Goal: Transaction & Acquisition: Book appointment/travel/reservation

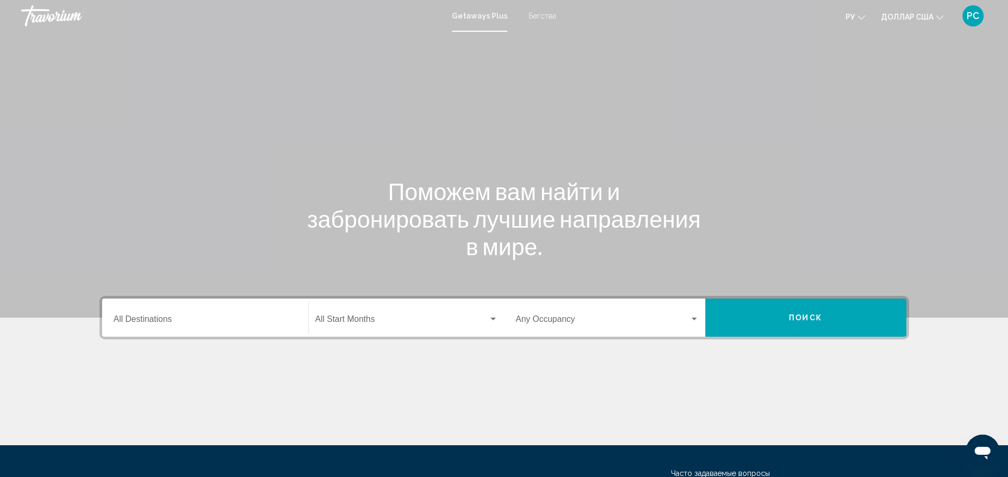
click at [364, 331] on div "Start Month All Start Months" at bounding box center [406, 317] width 183 height 33
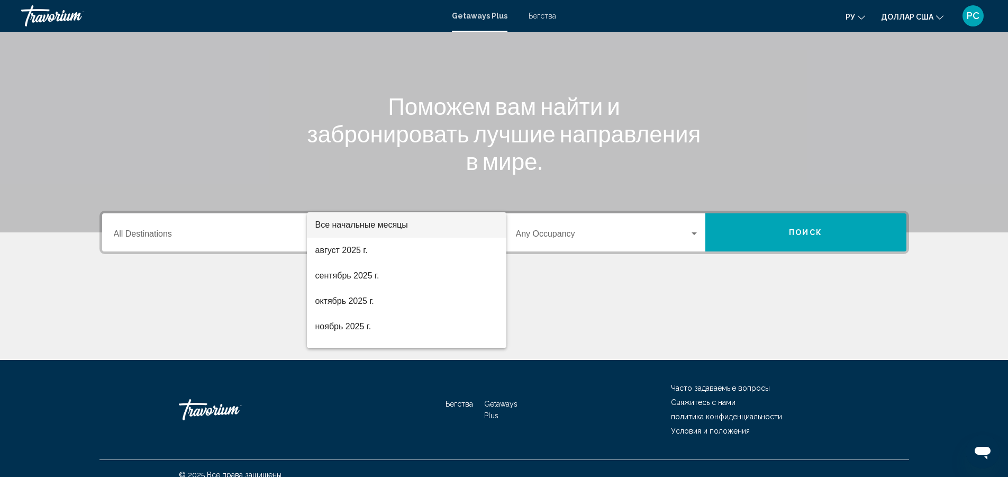
scroll to position [98, 0]
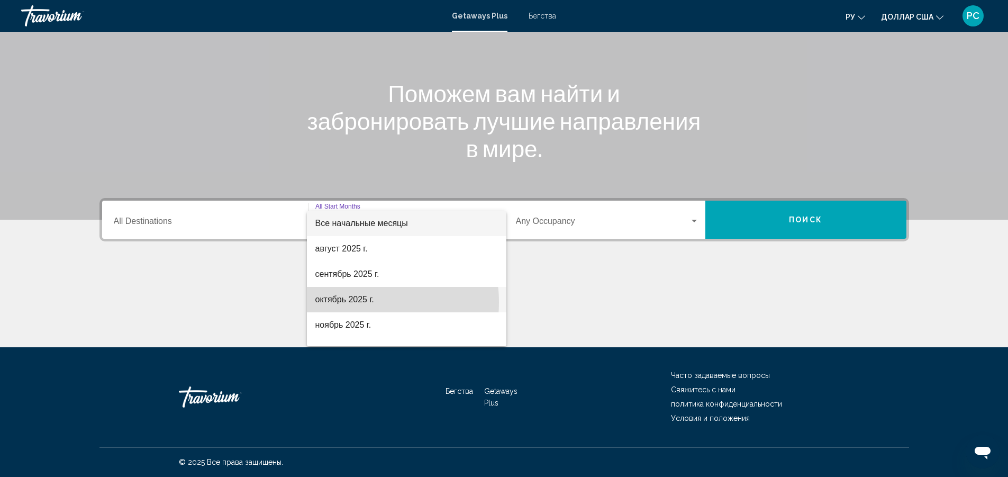
click at [356, 302] on font "октябрь 2025 г." at bounding box center [344, 299] width 59 height 9
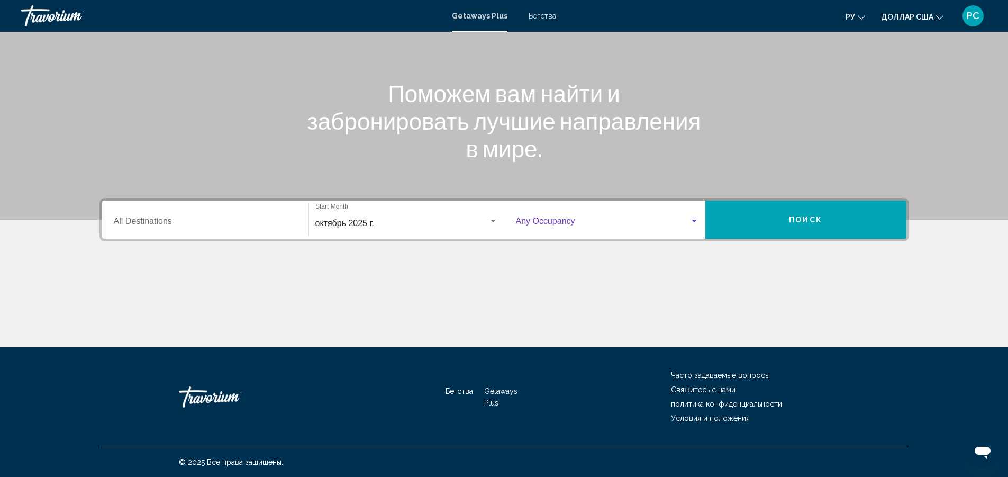
click at [567, 222] on span "Виджет поиска" at bounding box center [603, 224] width 174 height 10
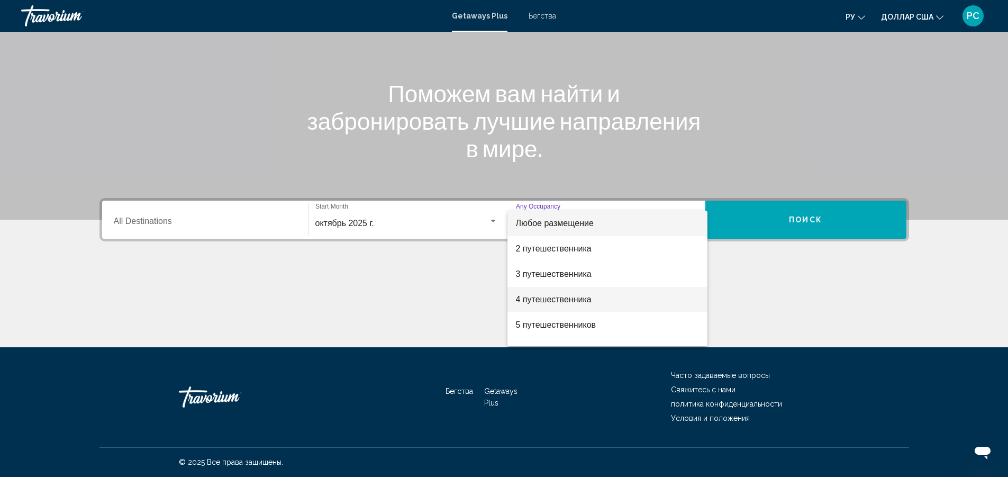
click at [550, 304] on span "4 путешественника" at bounding box center [607, 299] width 183 height 25
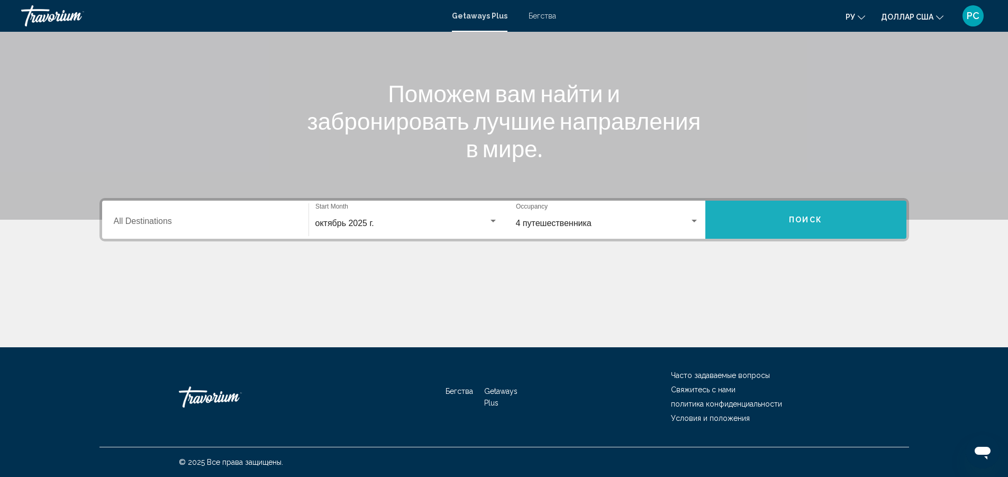
click at [766, 225] on button "Поиск" at bounding box center [805, 220] width 201 height 38
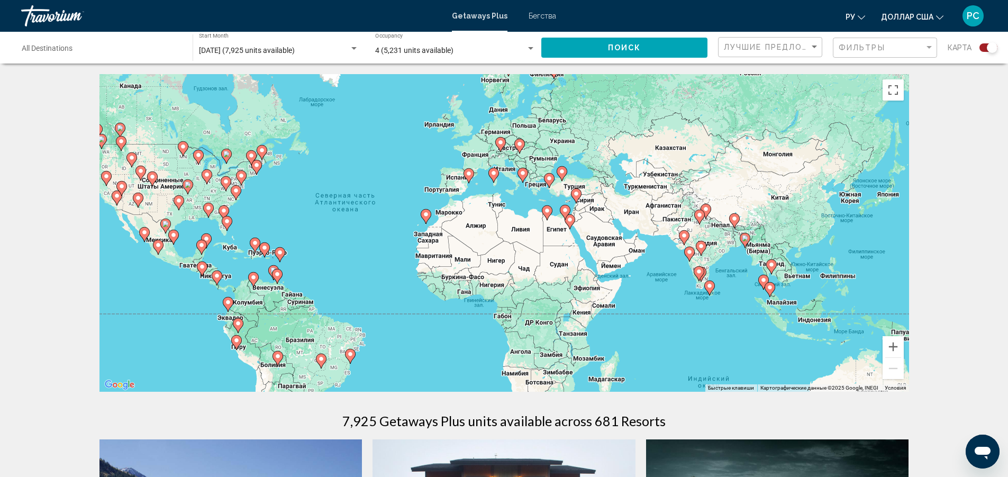
drag, startPoint x: 743, startPoint y: 258, endPoint x: 613, endPoint y: 244, distance: 131.3
click at [613, 244] on div "Чтобы активировать перетаскивание с помощью клавиатуры, нажмите Alt + Ввод. Пос…" at bounding box center [503, 232] width 809 height 317
click at [602, 222] on div "Чтобы активировать перетаскивание с помощью клавиатуры, нажмите Alt + Ввод. Пос…" at bounding box center [503, 232] width 809 height 317
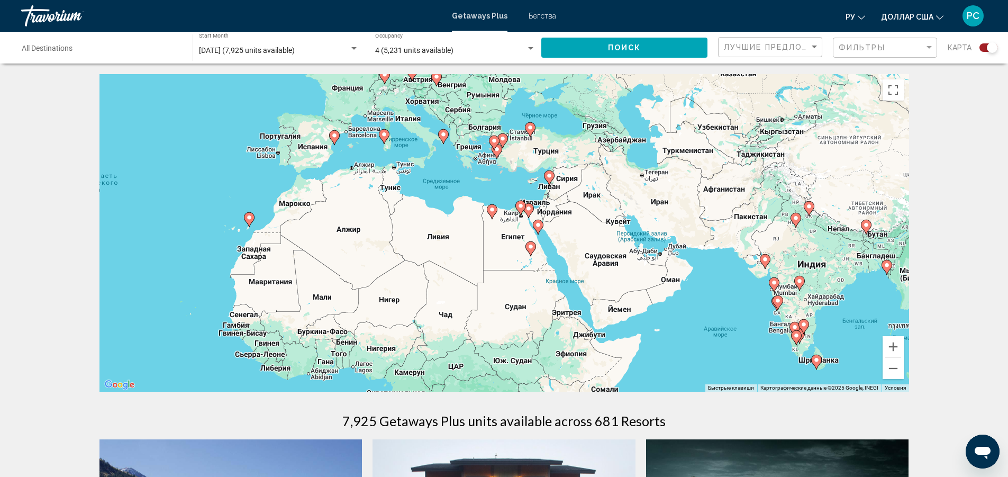
click at [602, 222] on div "Чтобы активировать перетаскивание с помощью клавиатуры, нажмите Alt + Ввод. Пос…" at bounding box center [503, 232] width 809 height 317
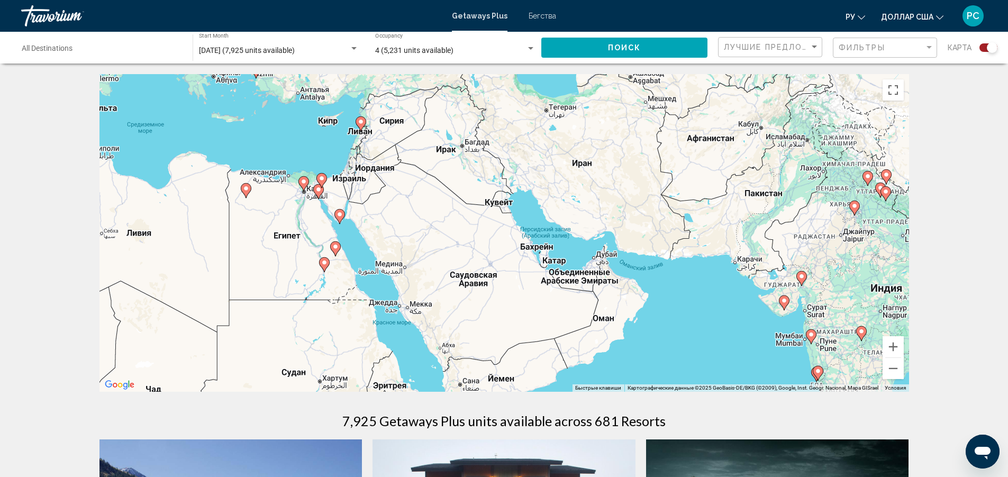
drag, startPoint x: 602, startPoint y: 222, endPoint x: 463, endPoint y: 206, distance: 139.5
click at [463, 206] on div "Чтобы активировать перетаскивание с помощью клавиатуры, нажмите Alt + Ввод. Пос…" at bounding box center [503, 232] width 809 height 317
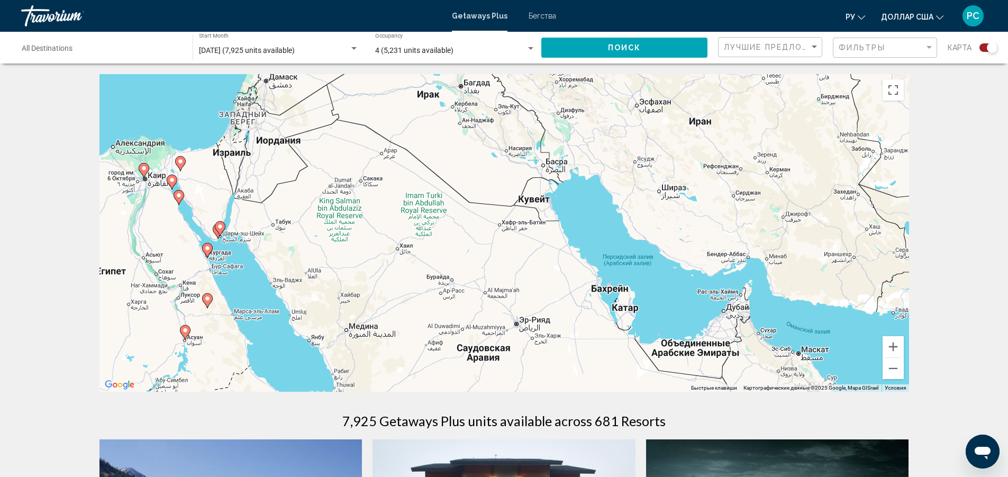
click at [211, 250] on icon "Основное содержание" at bounding box center [207, 250] width 10 height 14
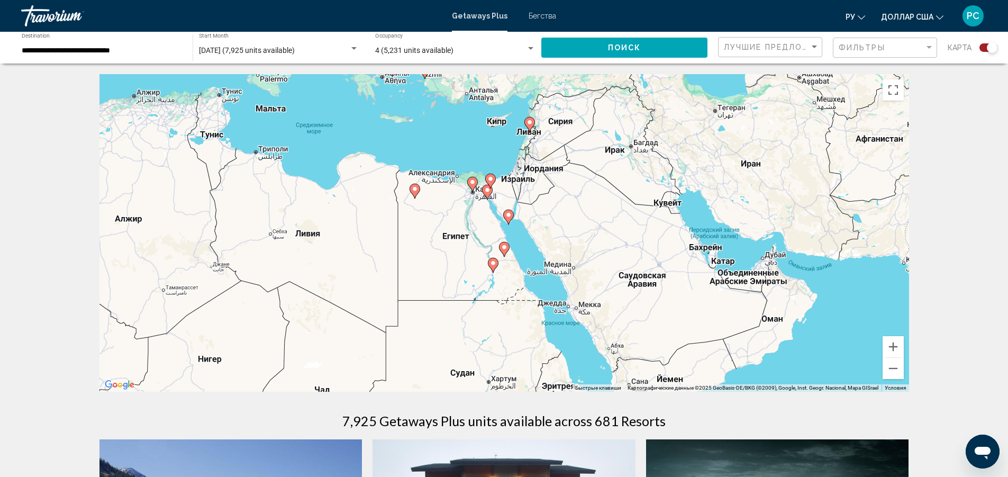
click at [524, 250] on div "Чтобы активировать перетаскивание с помощью клавиатуры, нажмите Alt + Ввод. Пос…" at bounding box center [503, 232] width 809 height 317
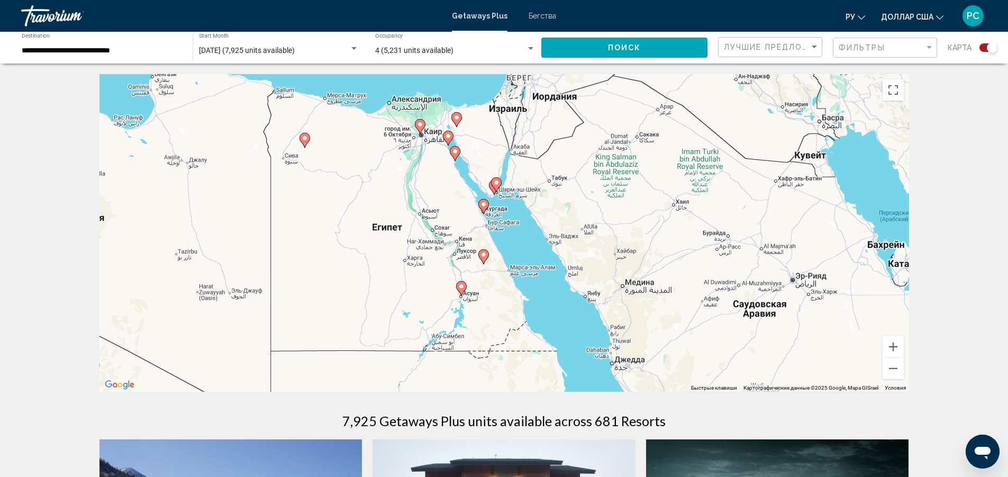
click at [484, 209] on icon "Основное содержание" at bounding box center [483, 206] width 10 height 14
type input "**********"
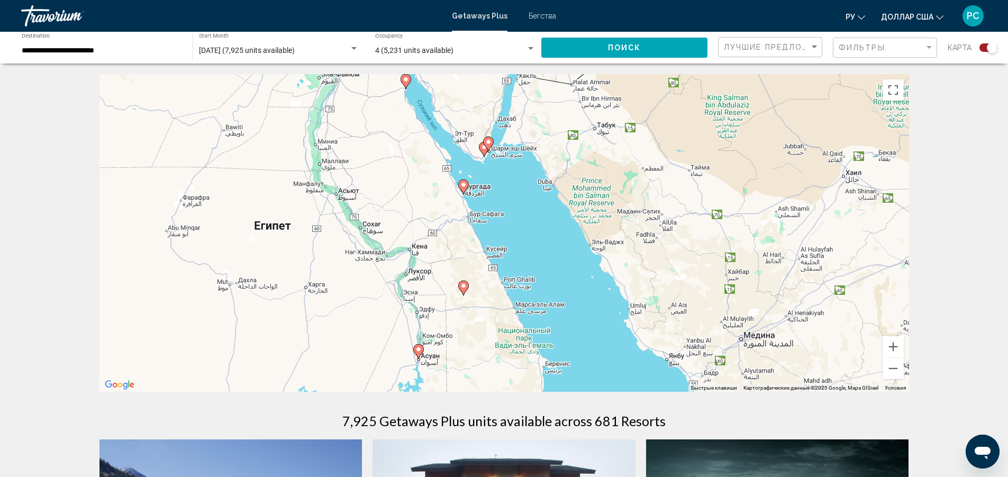
click at [467, 193] on gmp-advanced-marker "Основное содержание" at bounding box center [463, 187] width 11 height 16
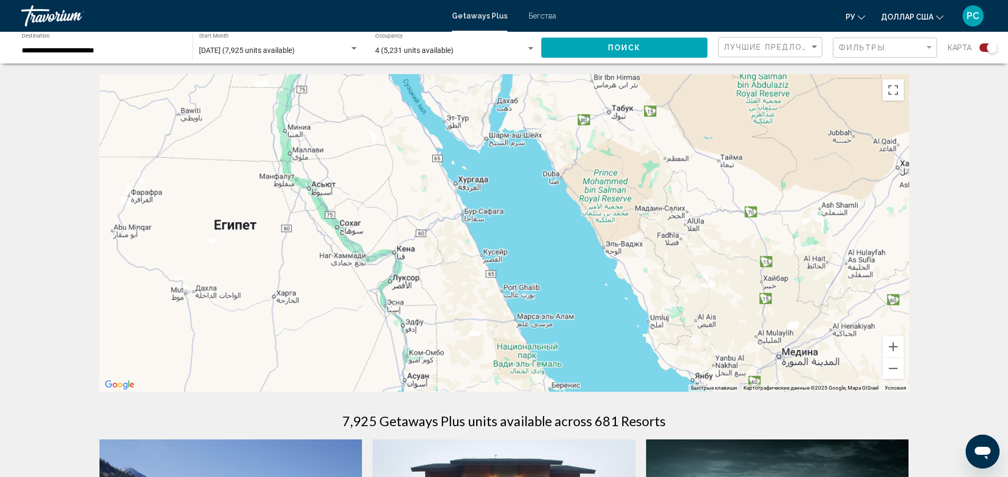
click at [467, 193] on div "Основное содержание" at bounding box center [503, 232] width 809 height 317
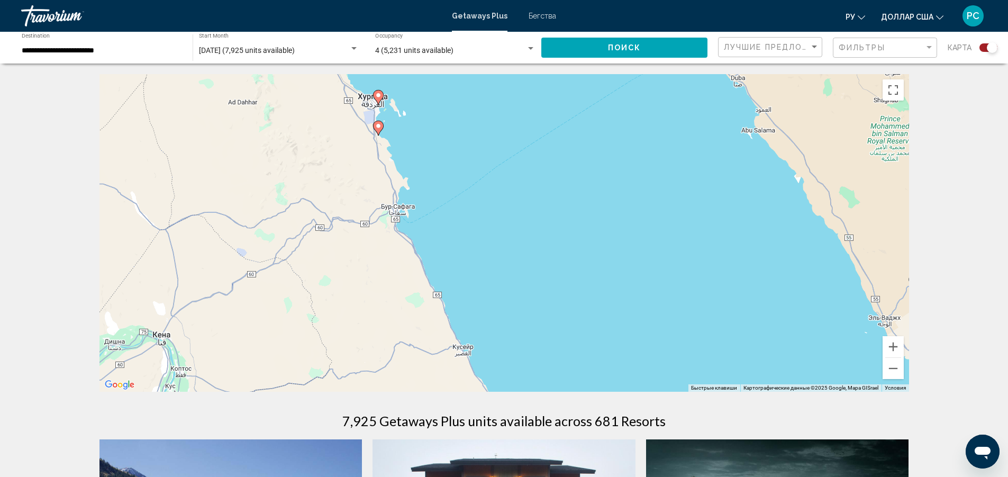
click at [376, 125] on image "Основное содержание" at bounding box center [378, 126] width 6 height 6
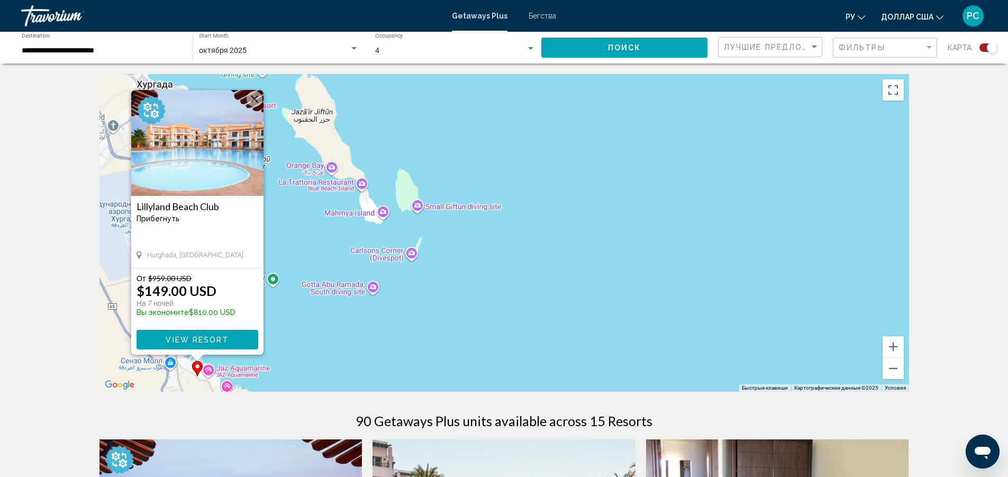
click at [202, 147] on img "Основное содержание" at bounding box center [197, 143] width 132 height 106
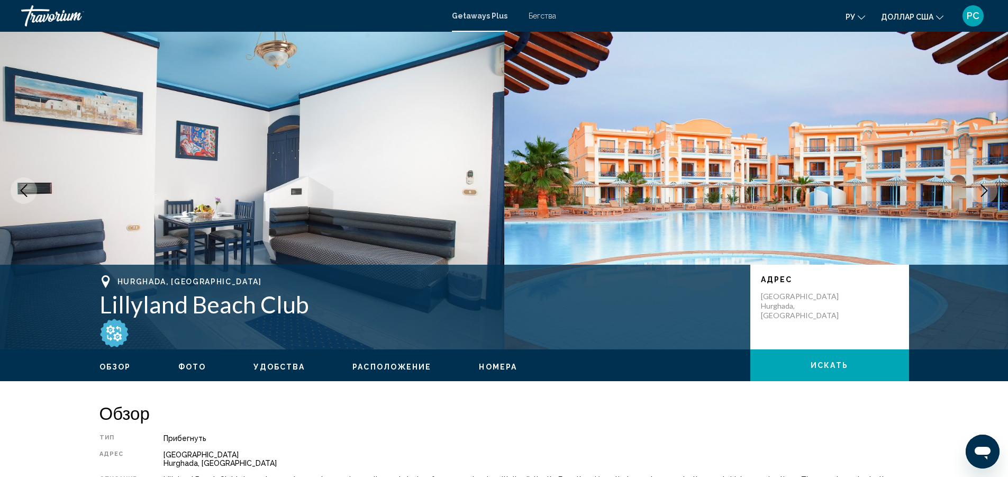
click at [15, 193] on button "Previous image" at bounding box center [24, 190] width 26 height 26
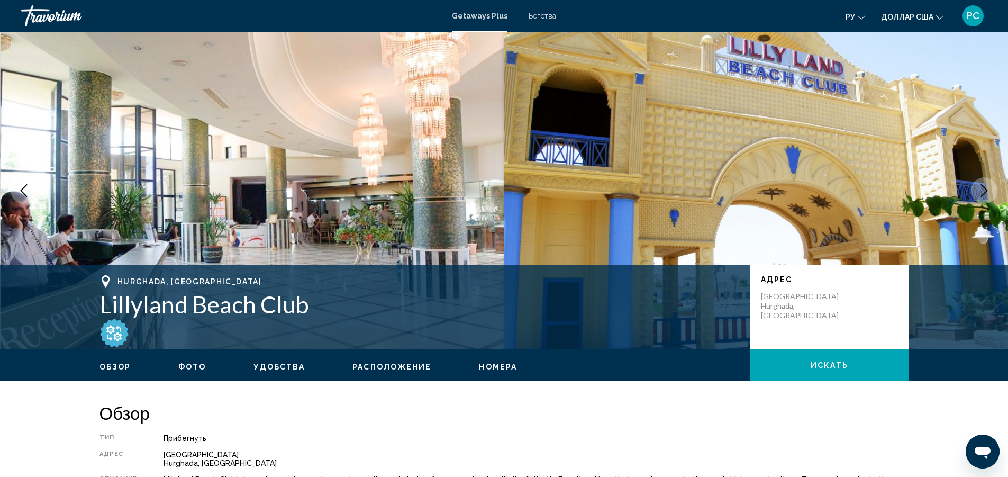
click at [15, 193] on button "Previous image" at bounding box center [24, 190] width 26 height 26
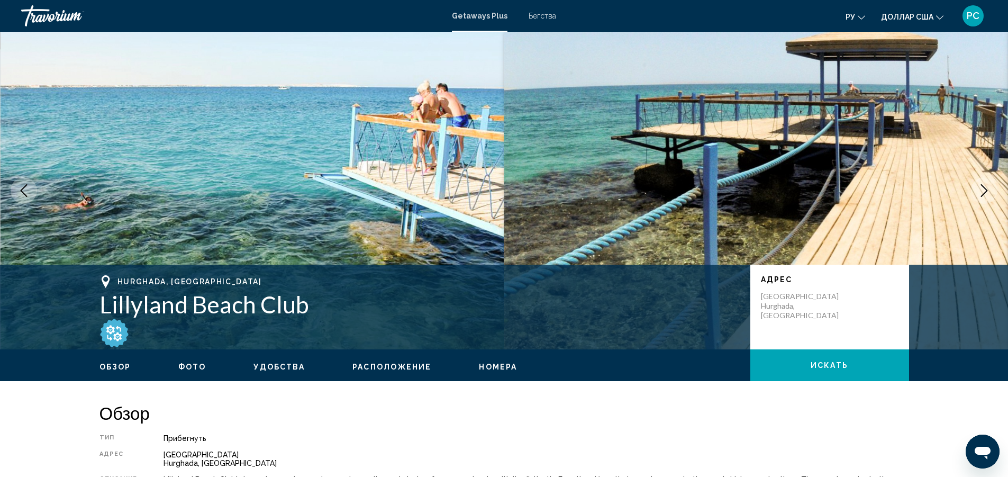
click at [15, 193] on button "Previous image" at bounding box center [24, 190] width 26 height 26
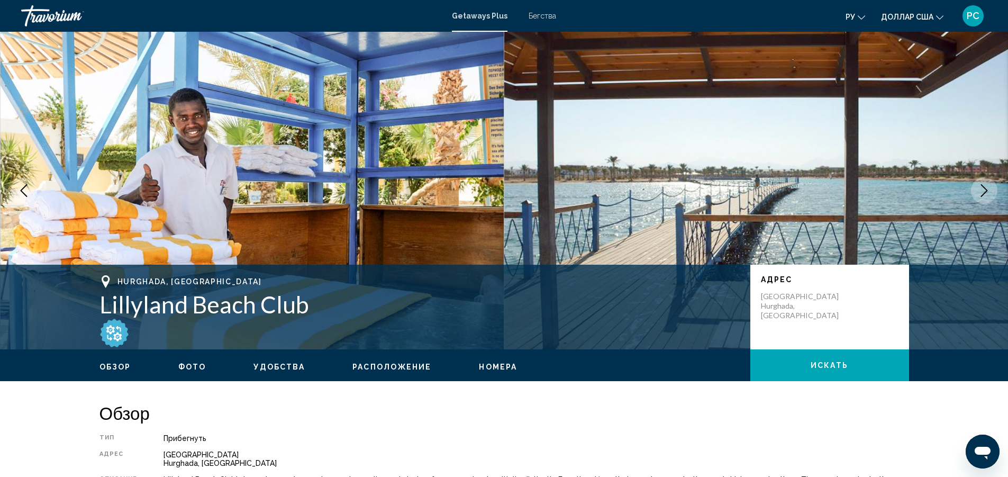
click at [15, 193] on button "Previous image" at bounding box center [24, 190] width 26 height 26
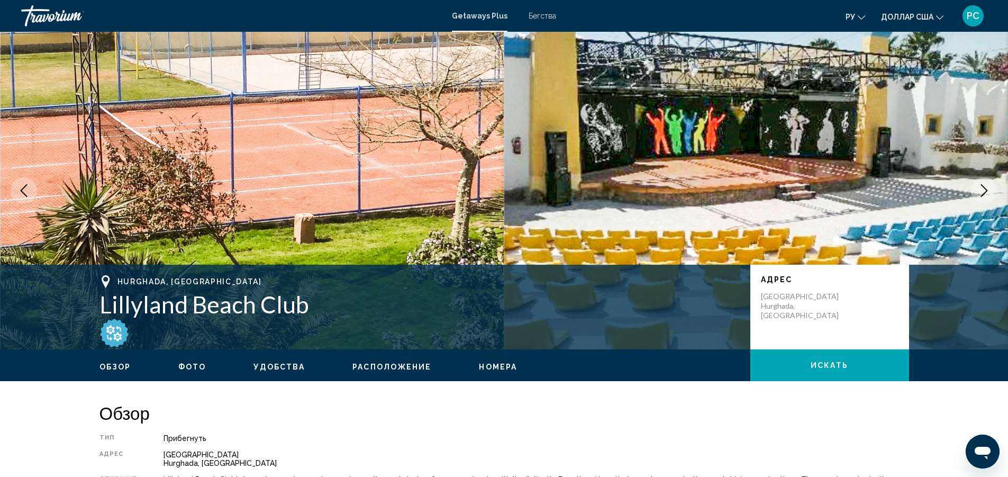
click at [15, 193] on button "Previous image" at bounding box center [24, 190] width 26 height 26
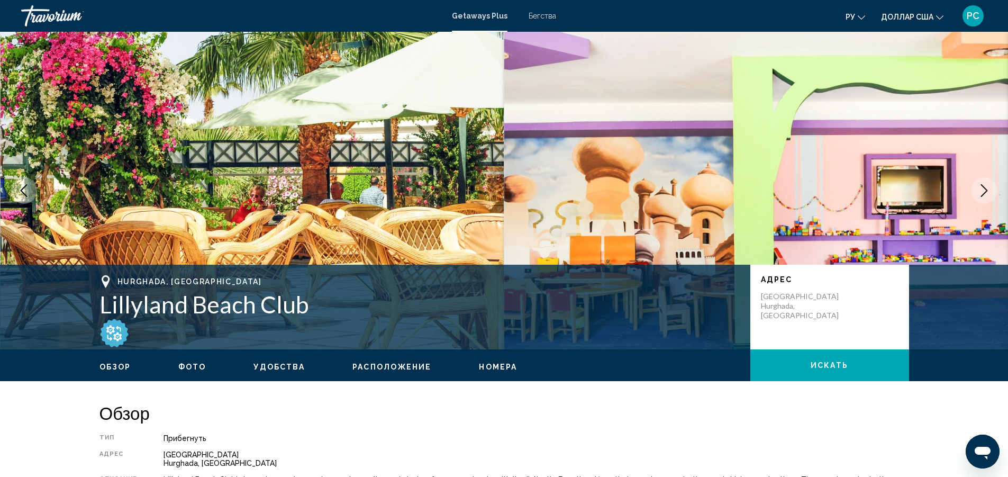
click at [15, 193] on button "Previous image" at bounding box center [24, 190] width 26 height 26
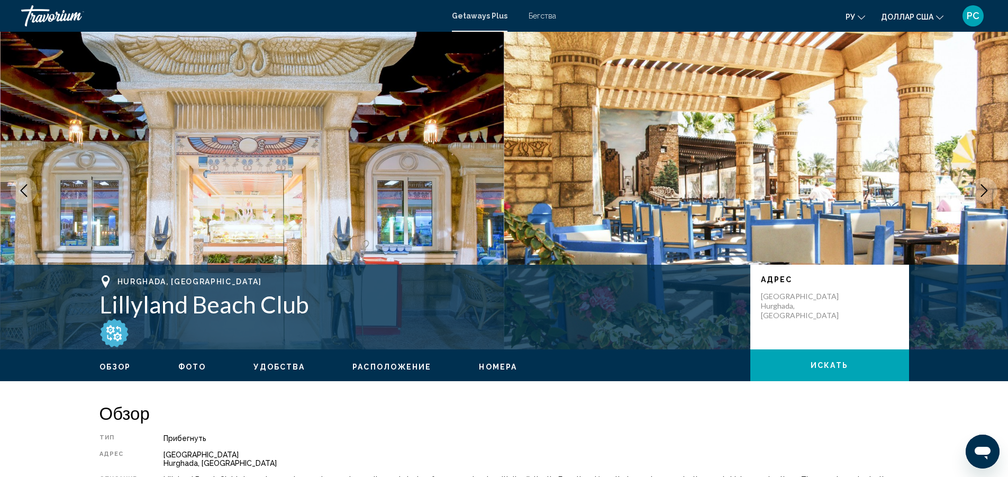
click at [15, 193] on button "Previous image" at bounding box center [24, 190] width 26 height 26
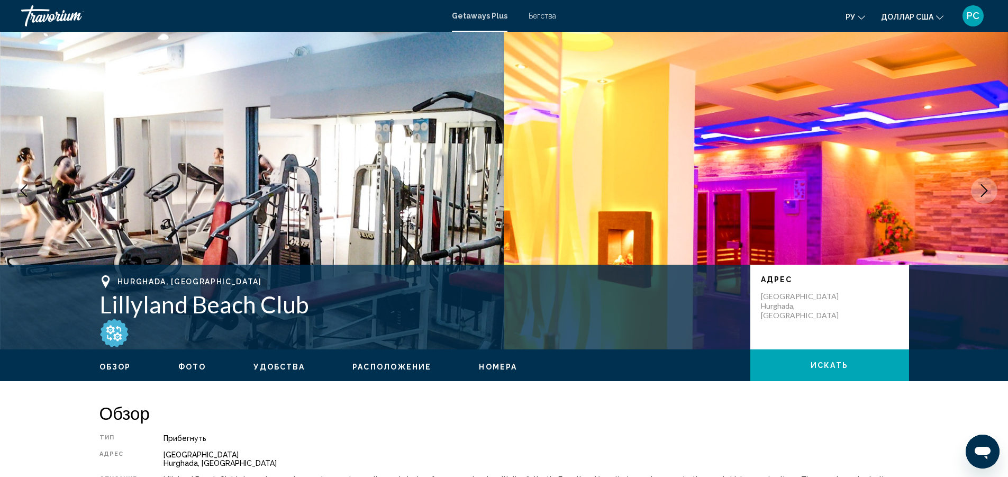
click at [13, 205] on img "Основное содержание" at bounding box center [252, 190] width 504 height 317
click at [30, 188] on button "Previous image" at bounding box center [24, 190] width 26 height 26
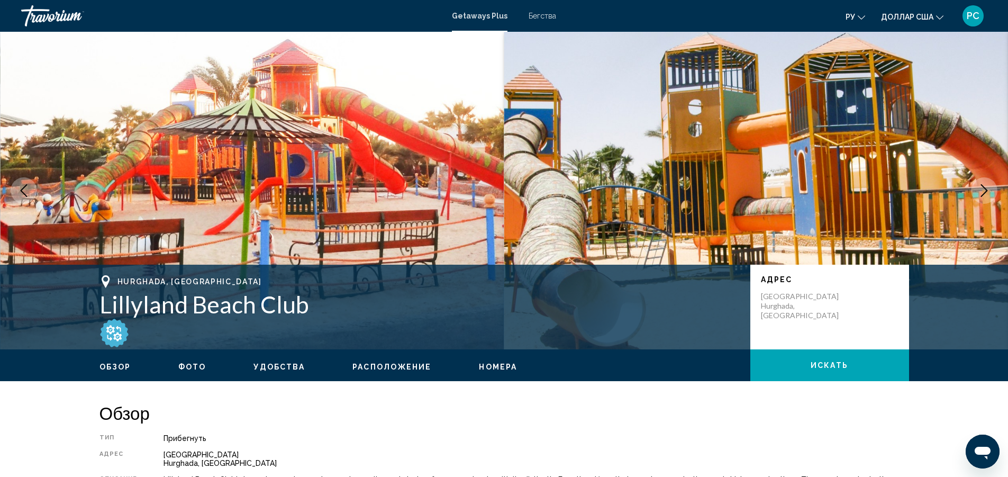
click at [30, 187] on button "Previous image" at bounding box center [24, 190] width 26 height 26
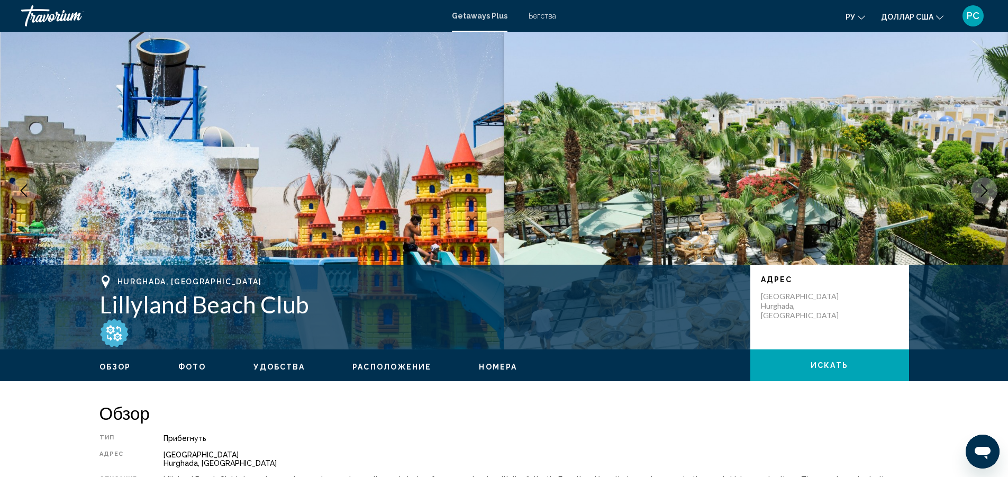
click at [30, 188] on button "Previous image" at bounding box center [24, 190] width 26 height 26
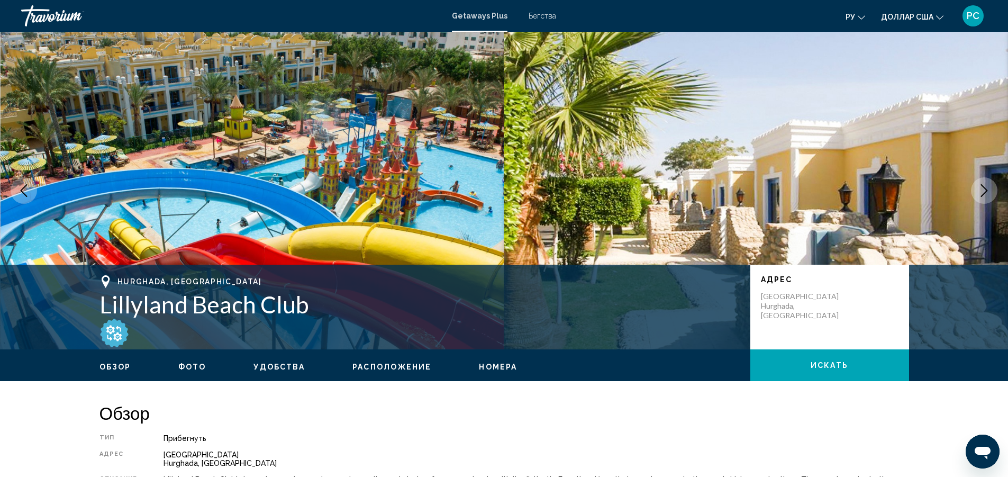
click at [31, 186] on button "Previous image" at bounding box center [24, 190] width 26 height 26
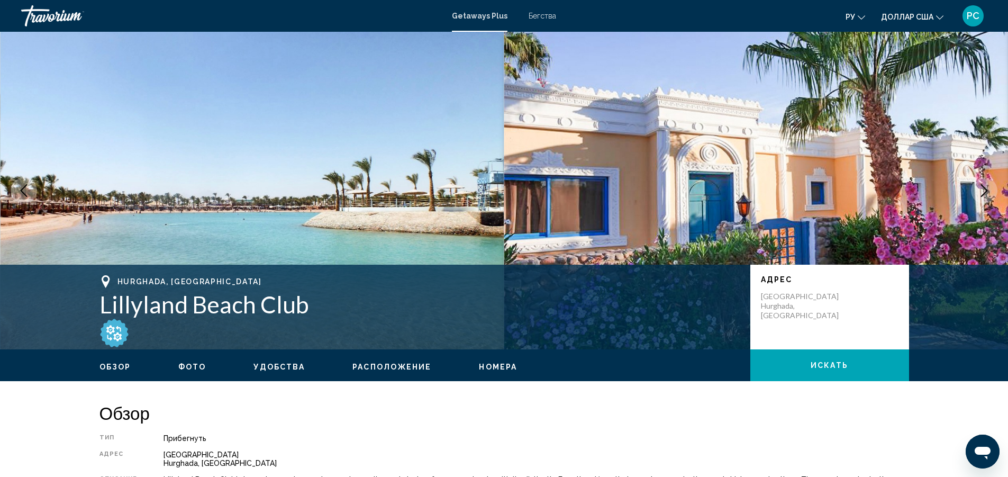
click at [31, 186] on button "Previous image" at bounding box center [24, 190] width 26 height 26
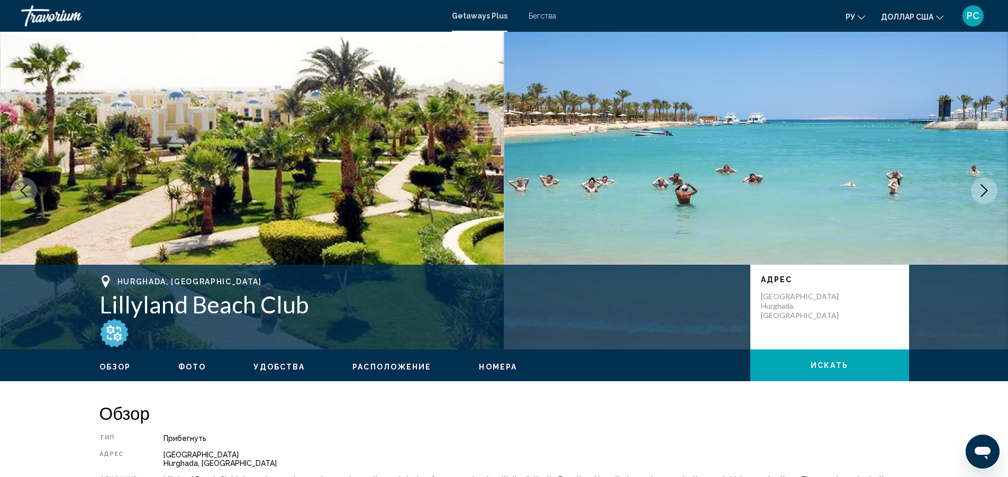
click at [31, 187] on button "Previous image" at bounding box center [24, 190] width 26 height 26
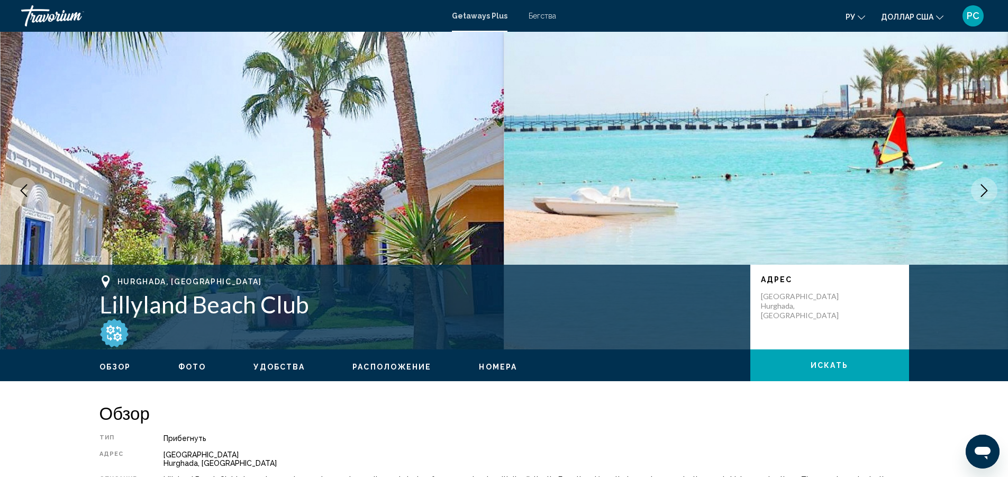
click at [31, 187] on button "Previous image" at bounding box center [24, 190] width 26 height 26
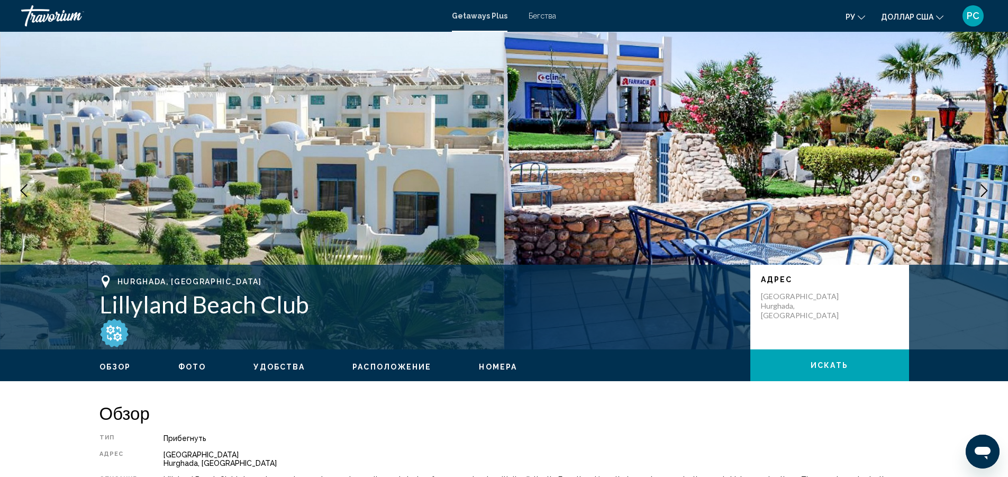
click at [31, 187] on button "Previous image" at bounding box center [24, 190] width 26 height 26
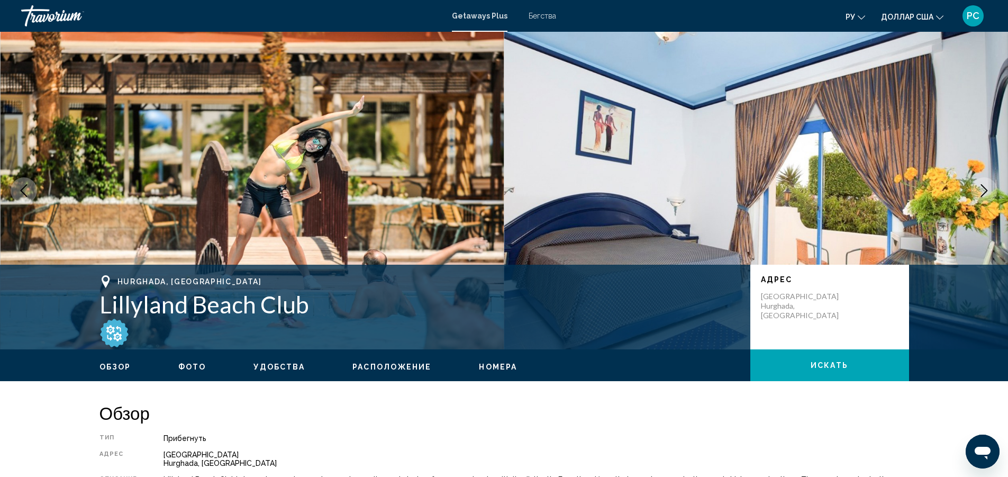
click at [31, 187] on button "Previous image" at bounding box center [24, 190] width 26 height 26
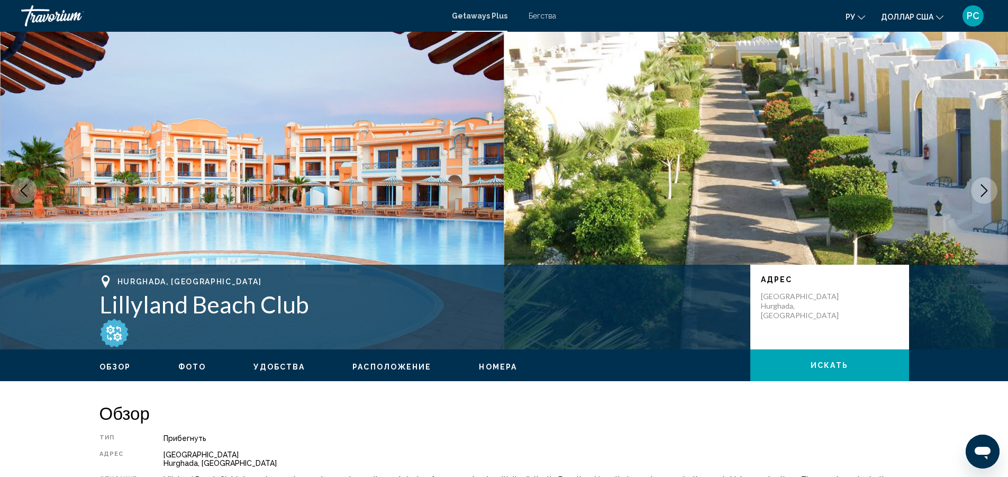
click at [31, 187] on button "Previous image" at bounding box center [24, 190] width 26 height 26
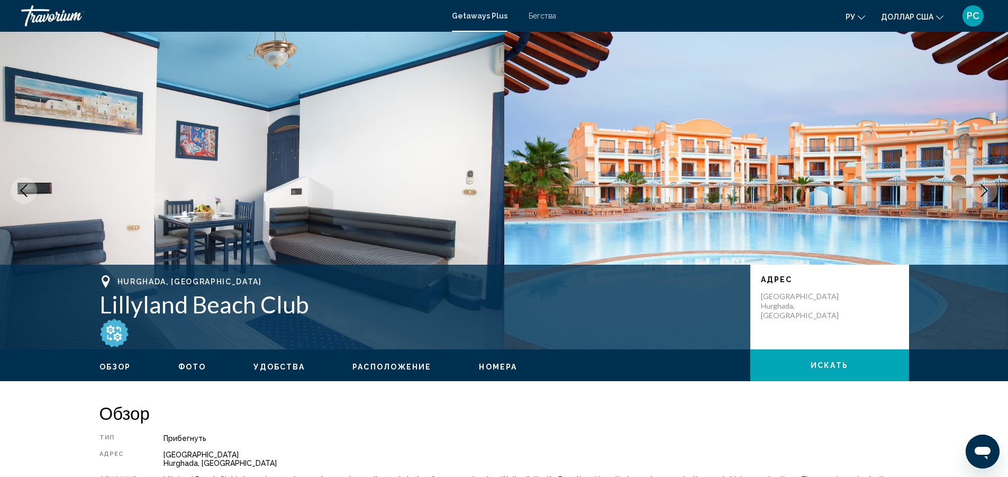
click at [31, 187] on button "Previous image" at bounding box center [24, 190] width 26 height 26
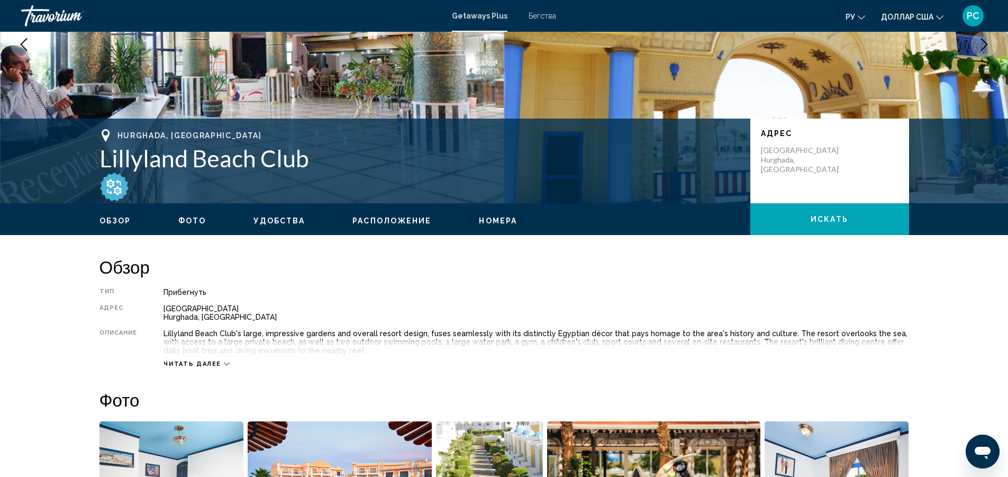
scroll to position [159, 0]
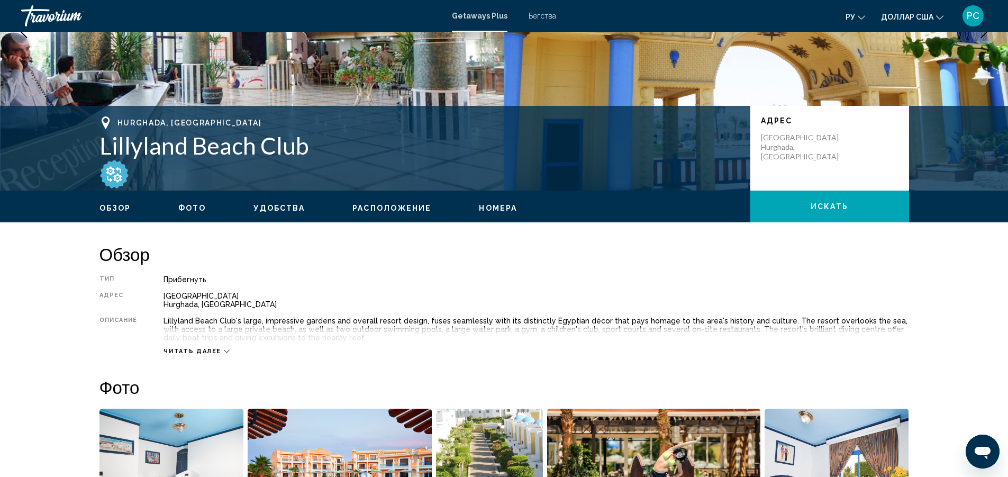
click at [195, 351] on span "Читать далее" at bounding box center [192, 351] width 58 height 7
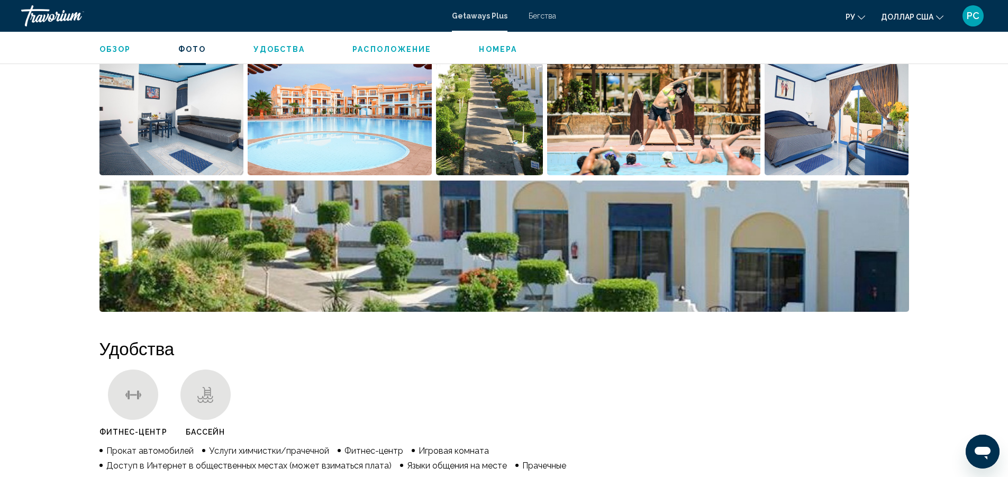
scroll to position [529, 0]
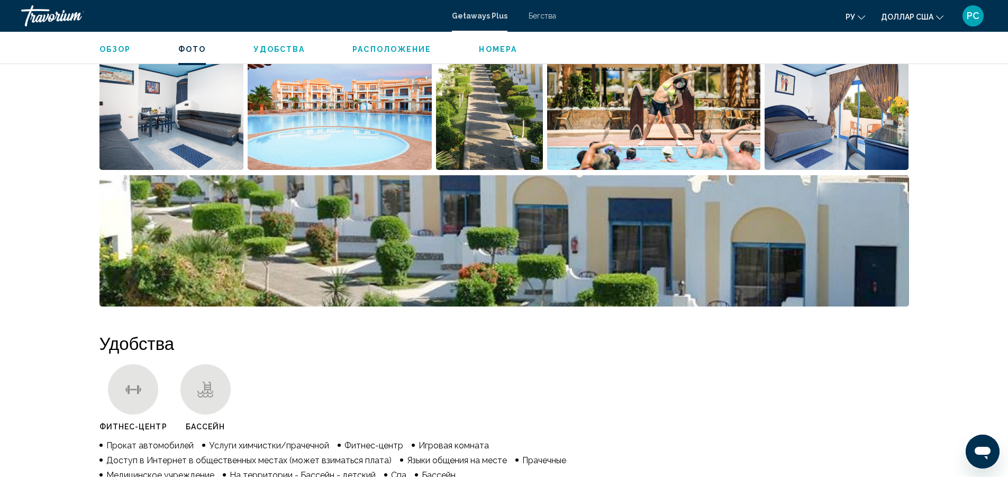
click at [800, 140] on img "Открыть полноэкранный слайдер изображений" at bounding box center [836, 104] width 144 height 131
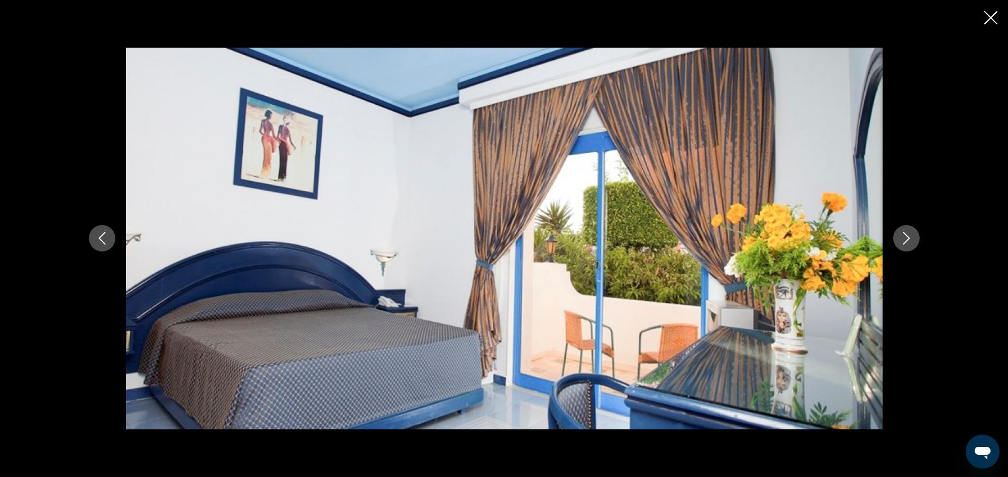
click at [908, 233] on icon "Next image" at bounding box center [906, 238] width 13 height 13
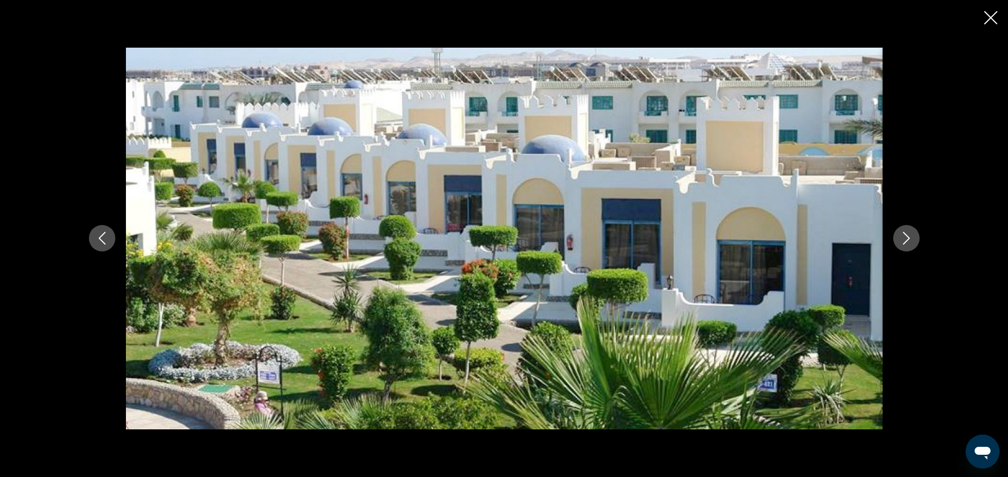
click at [908, 233] on icon "Next image" at bounding box center [906, 238] width 13 height 13
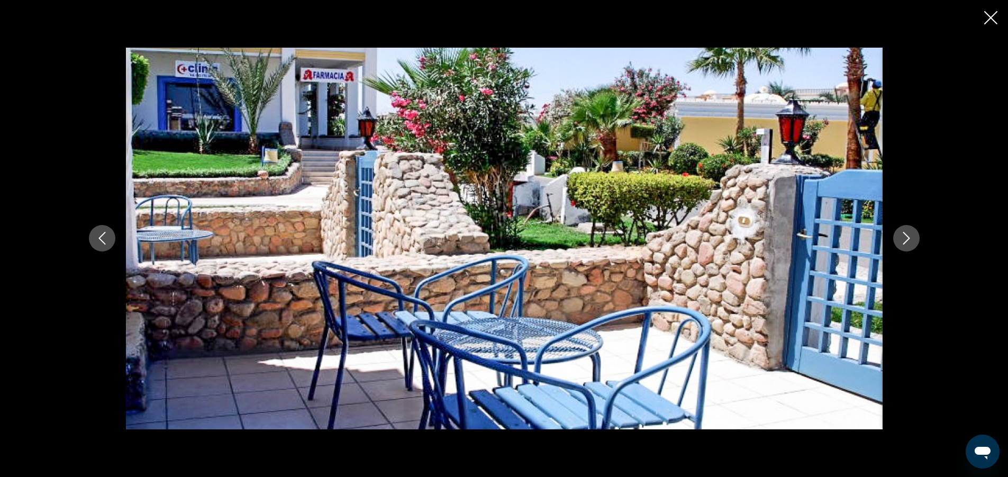
click at [908, 233] on icon "Next image" at bounding box center [906, 238] width 13 height 13
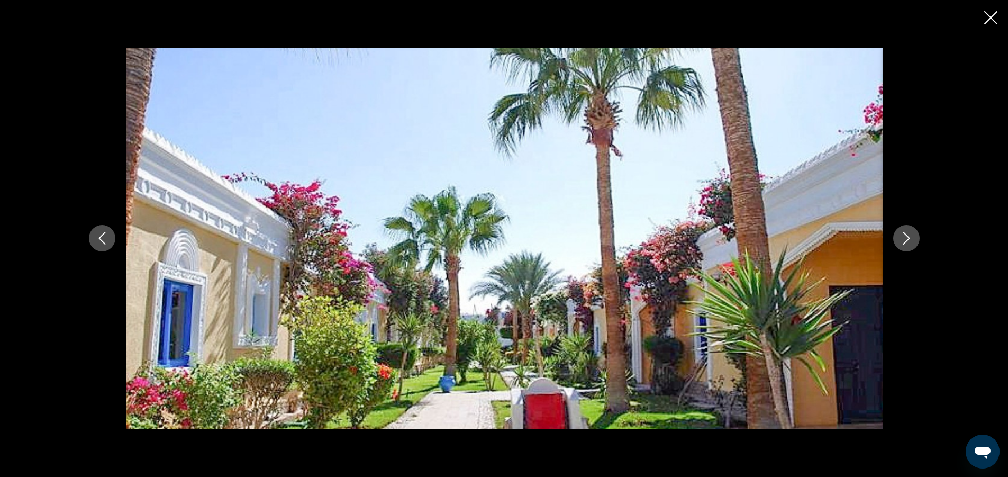
click at [908, 233] on icon "Next image" at bounding box center [906, 238] width 13 height 13
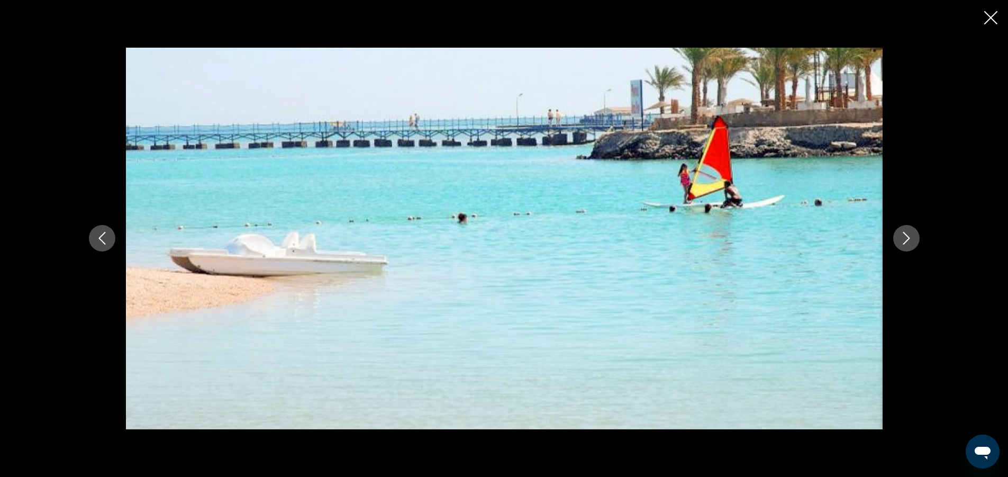
click at [908, 233] on icon "Next image" at bounding box center [906, 238] width 13 height 13
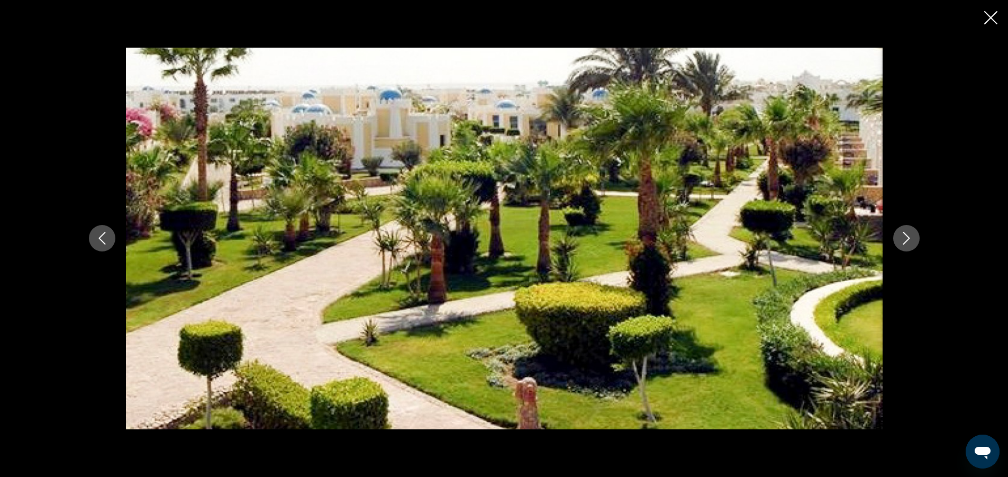
click at [908, 233] on icon "Next image" at bounding box center [906, 238] width 13 height 13
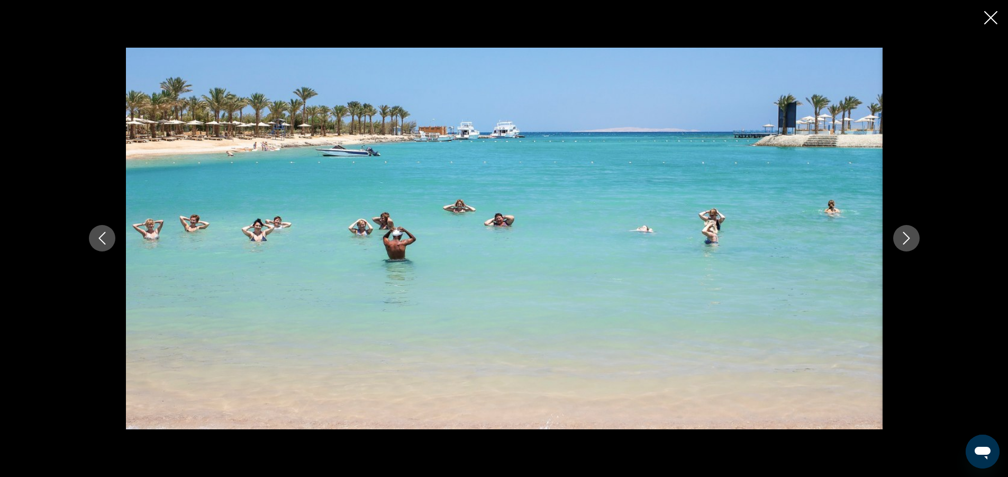
click at [908, 233] on icon "Next image" at bounding box center [906, 238] width 13 height 13
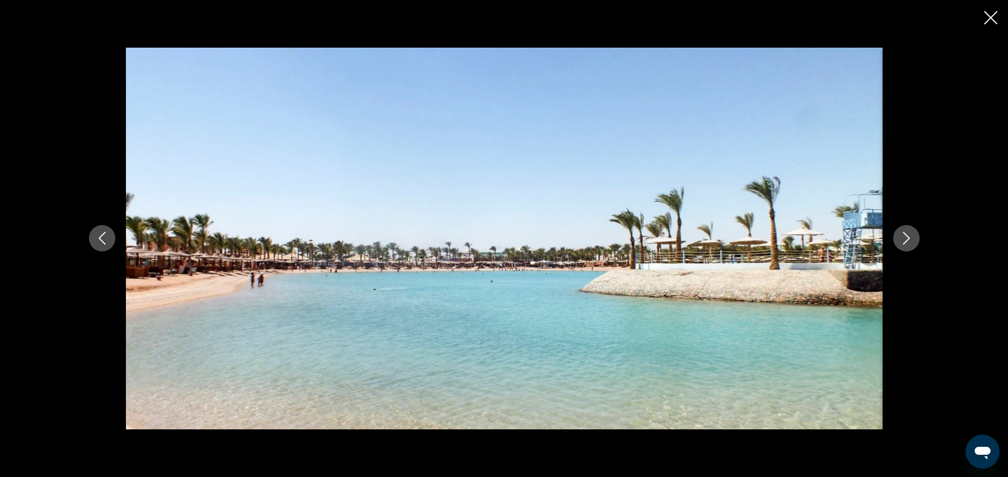
click at [908, 233] on icon "Next image" at bounding box center [906, 238] width 13 height 13
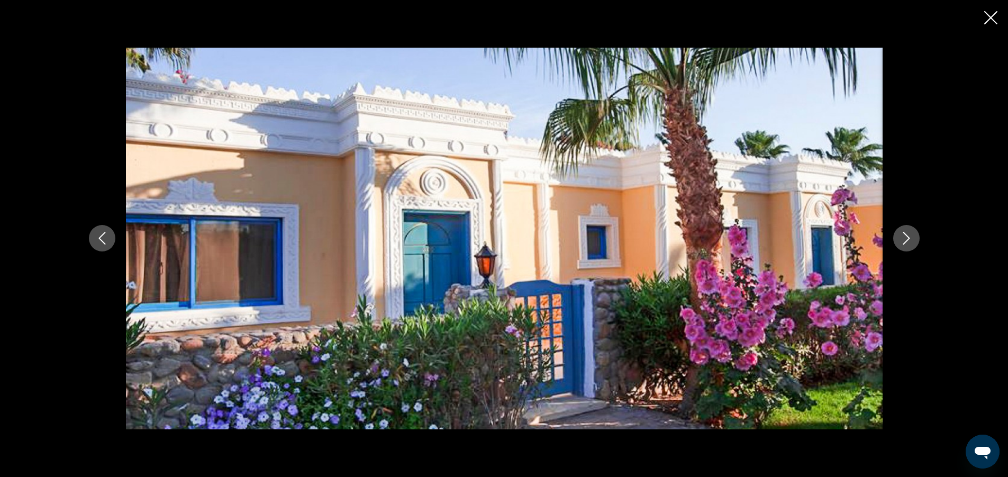
click at [908, 233] on icon "Next image" at bounding box center [906, 238] width 13 height 13
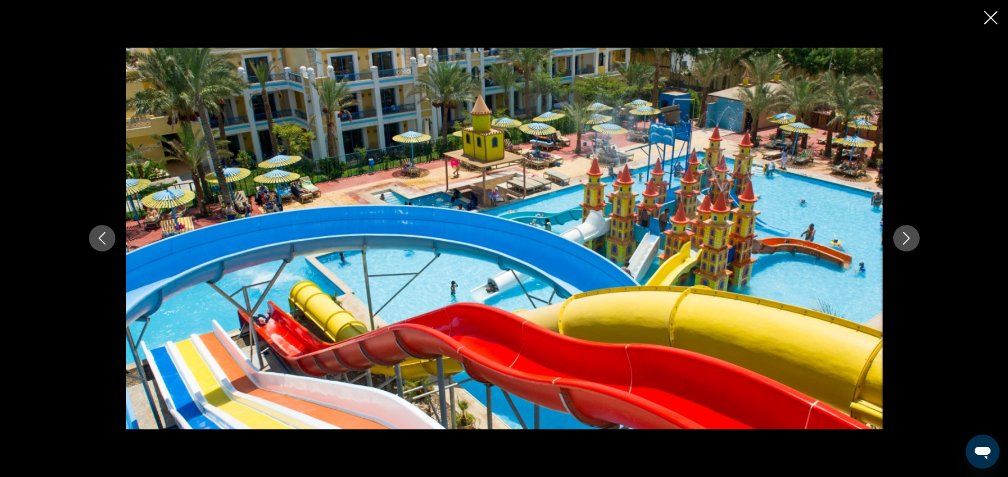
click at [908, 233] on icon "Next image" at bounding box center [906, 238] width 13 height 13
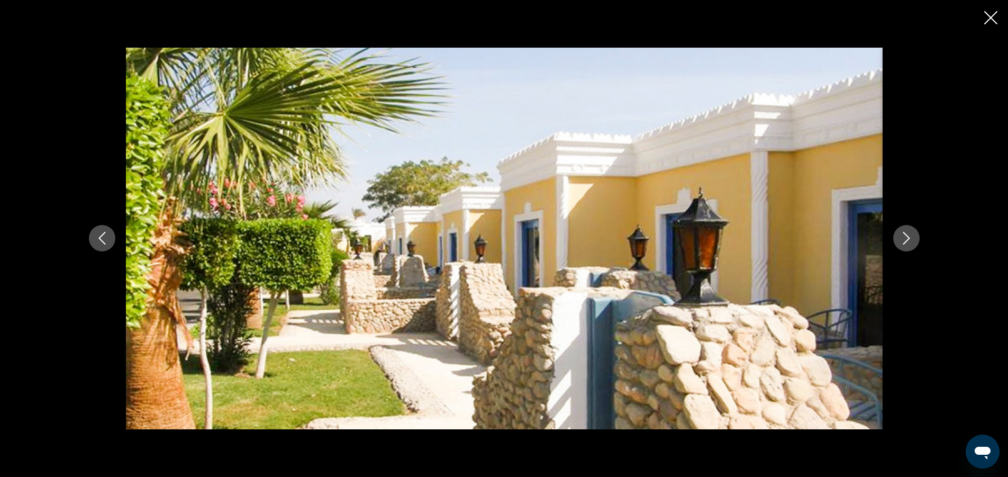
click at [908, 233] on icon "Next image" at bounding box center [906, 238] width 13 height 13
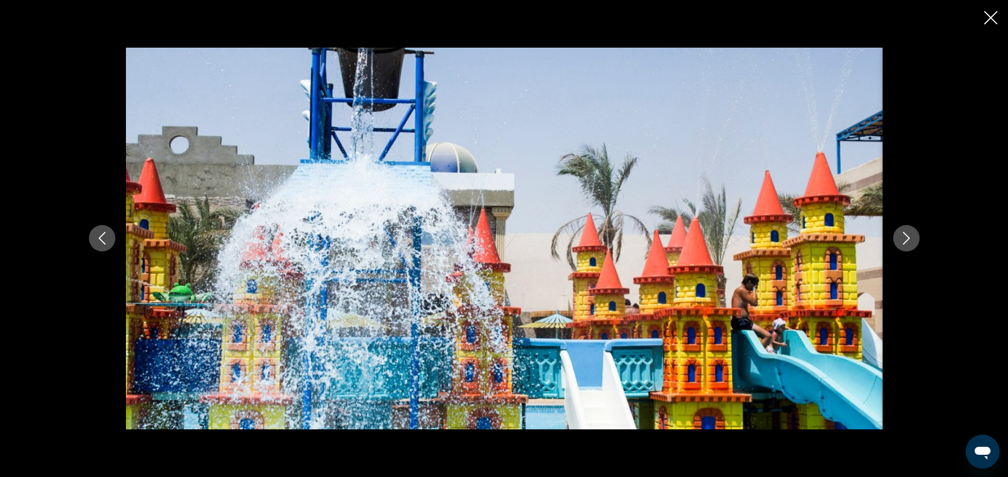
click at [908, 233] on icon "Next image" at bounding box center [906, 238] width 13 height 13
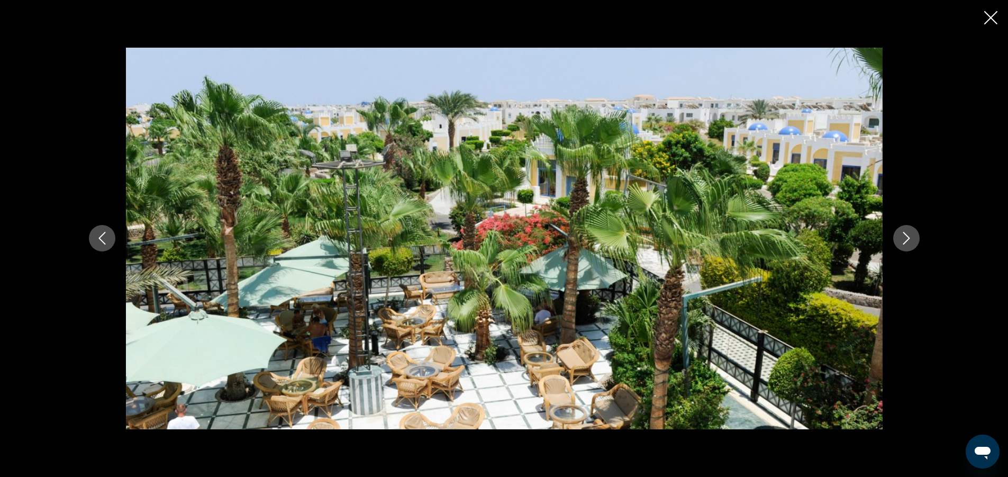
click at [908, 233] on icon "Next image" at bounding box center [906, 238] width 13 height 13
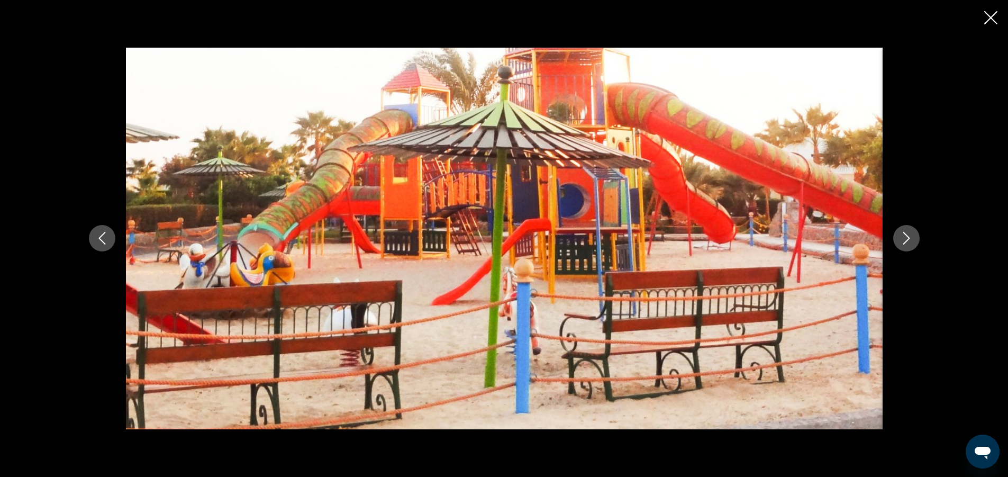
click at [908, 233] on icon "Next image" at bounding box center [906, 238] width 13 height 13
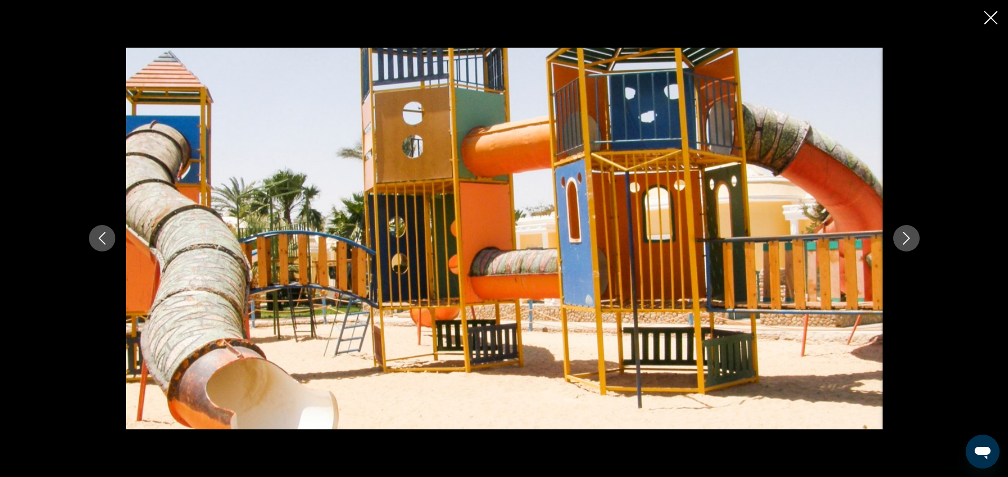
click at [908, 233] on icon "Next image" at bounding box center [906, 238] width 13 height 13
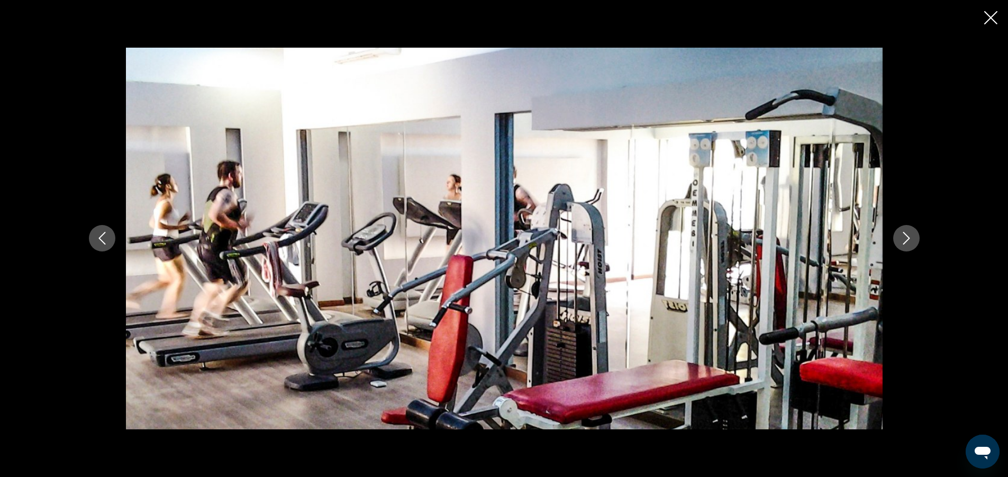
click at [908, 233] on icon "Next image" at bounding box center [906, 238] width 13 height 13
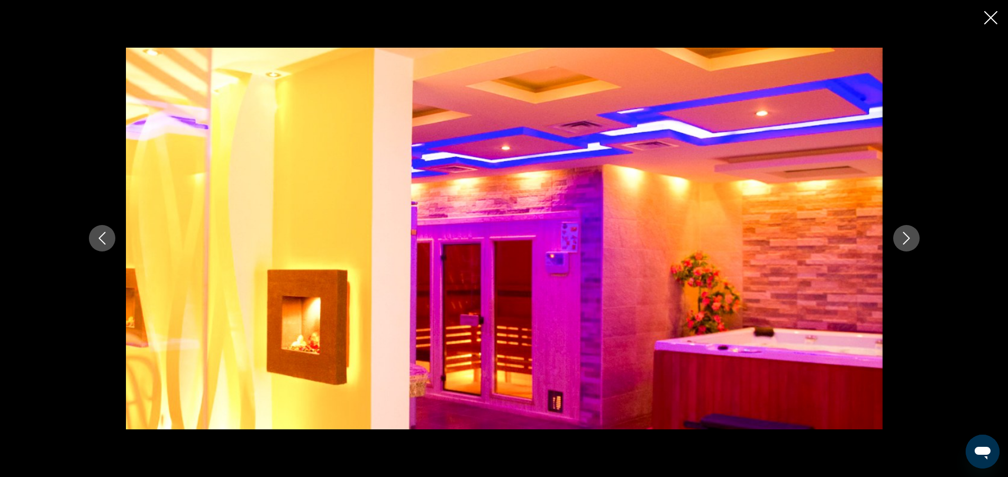
click at [908, 233] on icon "Next image" at bounding box center [906, 238] width 13 height 13
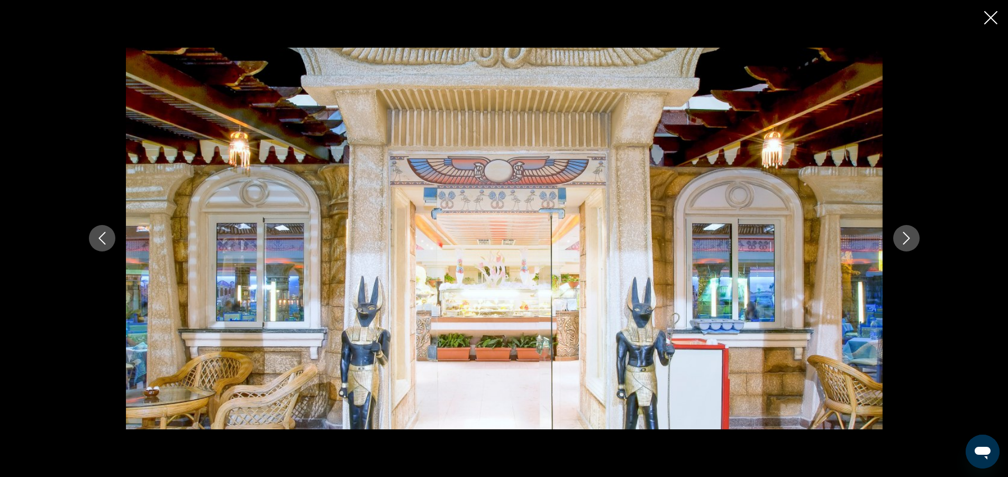
click at [908, 233] on icon "Next image" at bounding box center [906, 238] width 13 height 13
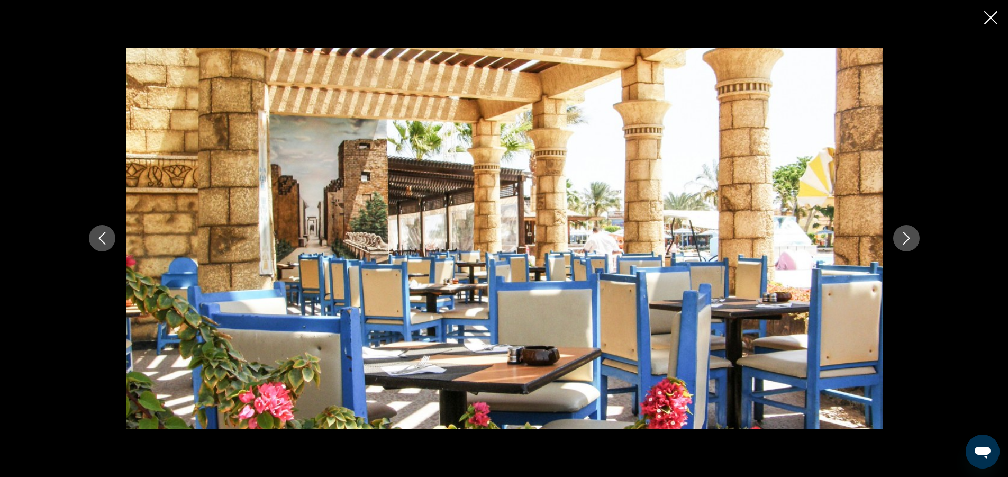
click at [908, 233] on icon "Next image" at bounding box center [906, 238] width 13 height 13
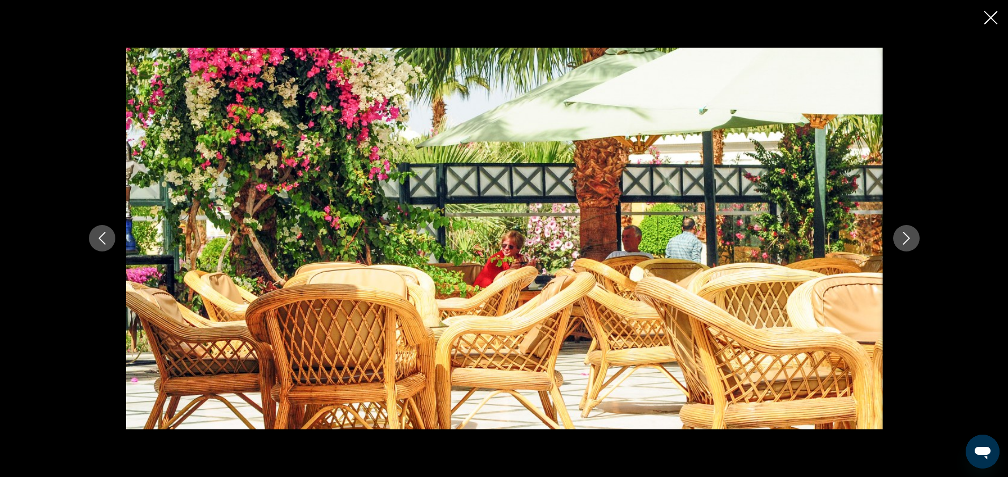
click at [908, 233] on icon "Next image" at bounding box center [906, 238] width 13 height 13
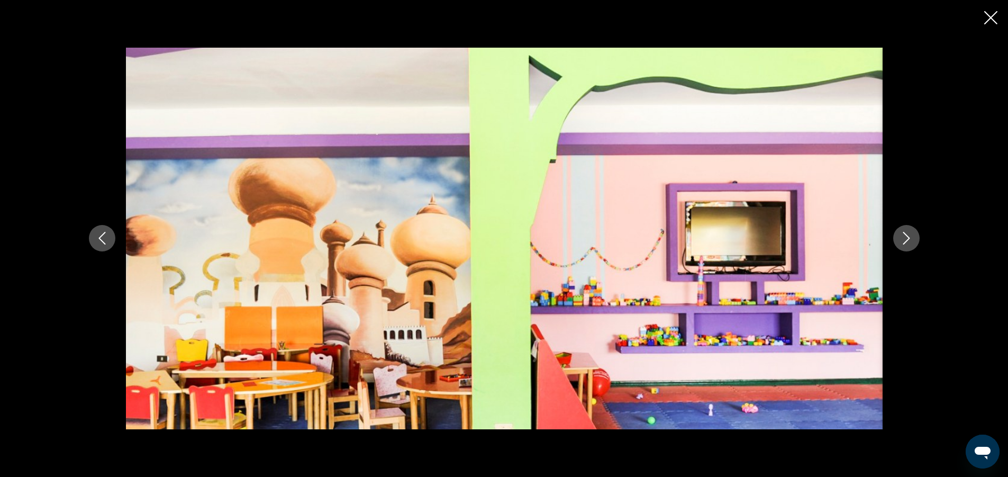
click at [908, 233] on icon "Next image" at bounding box center [906, 238] width 13 height 13
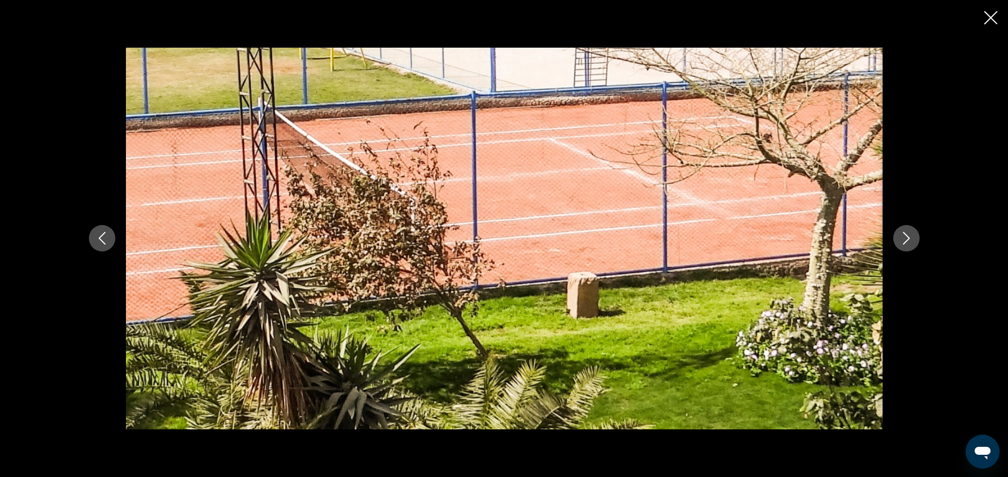
click at [908, 233] on icon "Next image" at bounding box center [906, 238] width 13 height 13
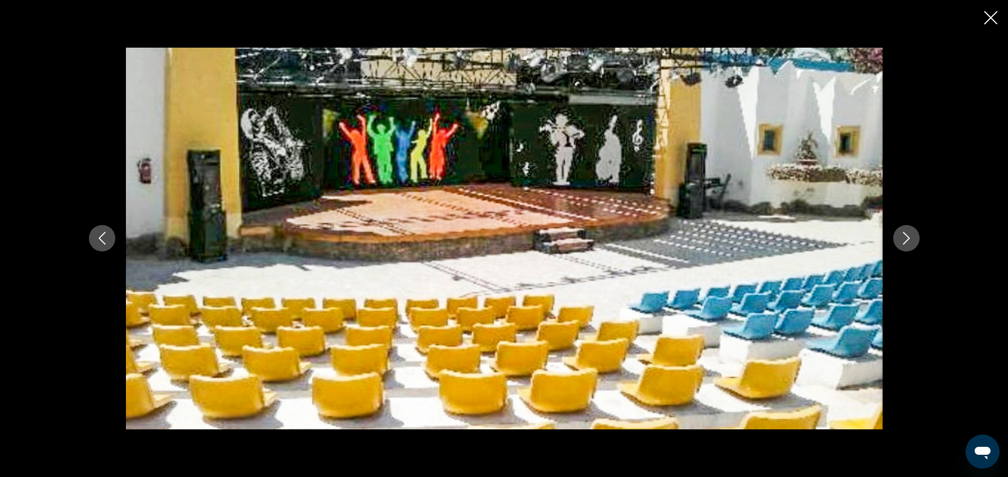
click at [908, 233] on icon "Next image" at bounding box center [906, 238] width 13 height 13
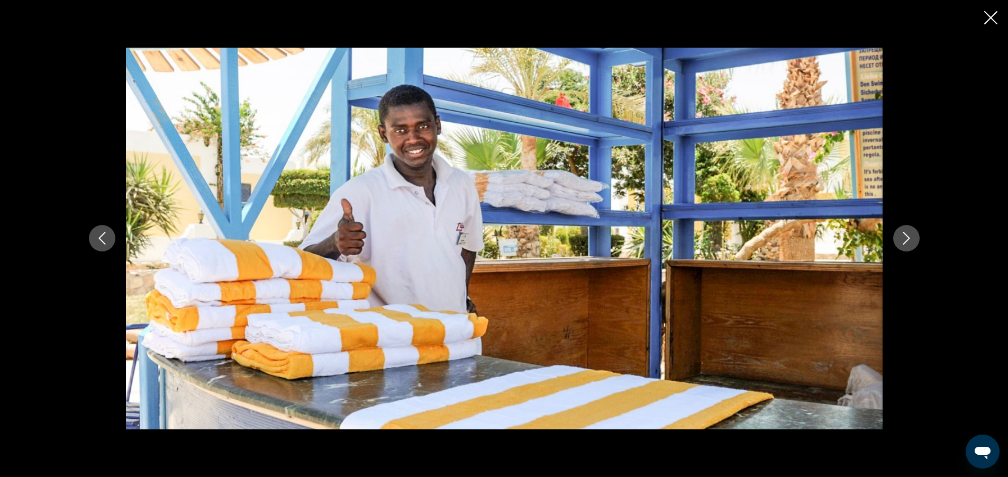
click at [908, 233] on icon "Next image" at bounding box center [906, 238] width 13 height 13
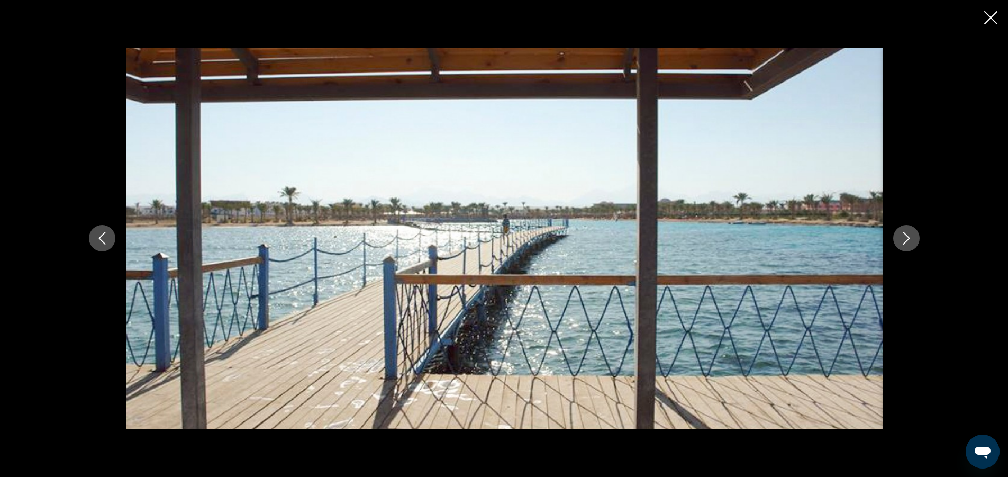
click at [908, 233] on icon "Next image" at bounding box center [906, 238] width 13 height 13
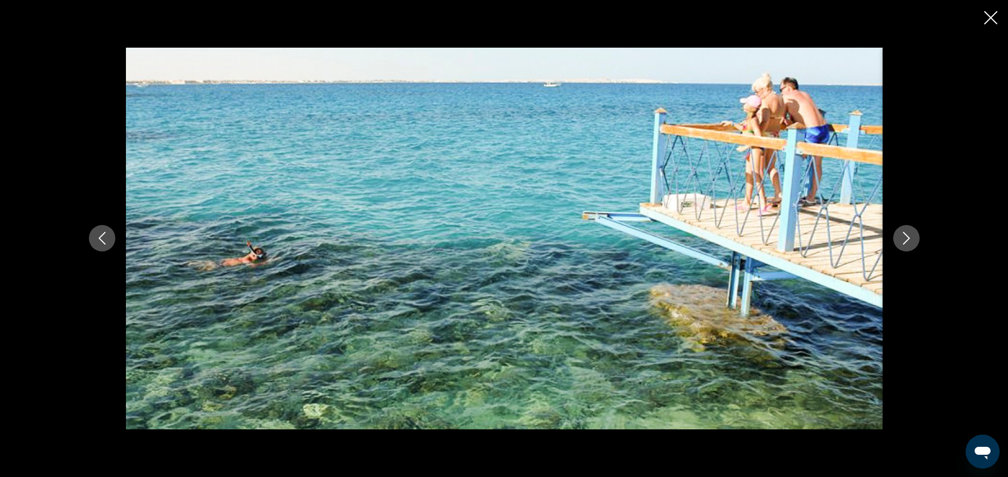
click at [908, 233] on icon "Next image" at bounding box center [906, 238] width 13 height 13
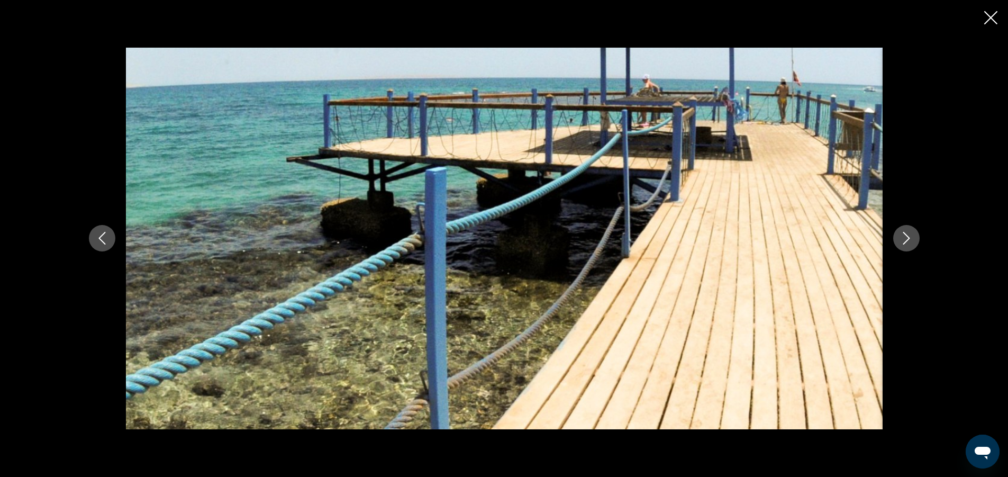
click at [908, 233] on icon "Next image" at bounding box center [906, 238] width 13 height 13
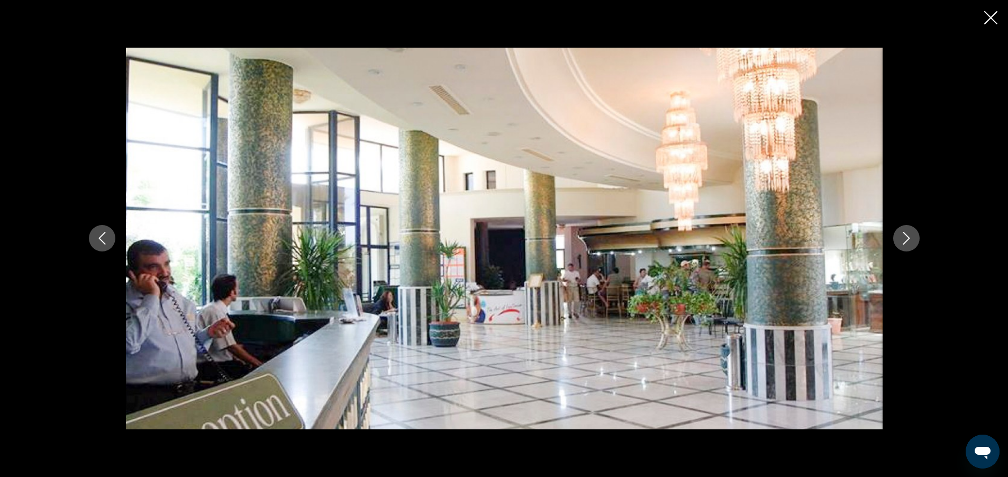
click at [908, 233] on icon "Next image" at bounding box center [906, 238] width 13 height 13
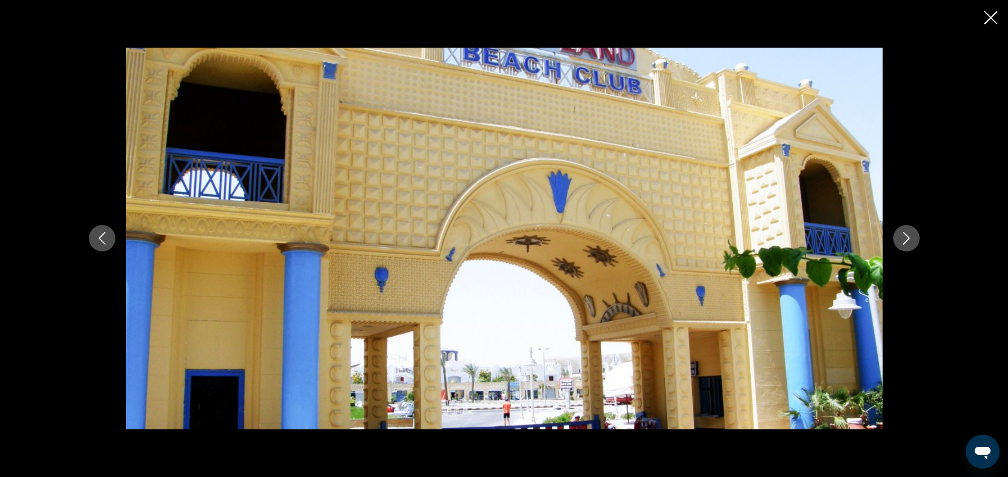
click at [908, 233] on icon "Next image" at bounding box center [906, 238] width 13 height 13
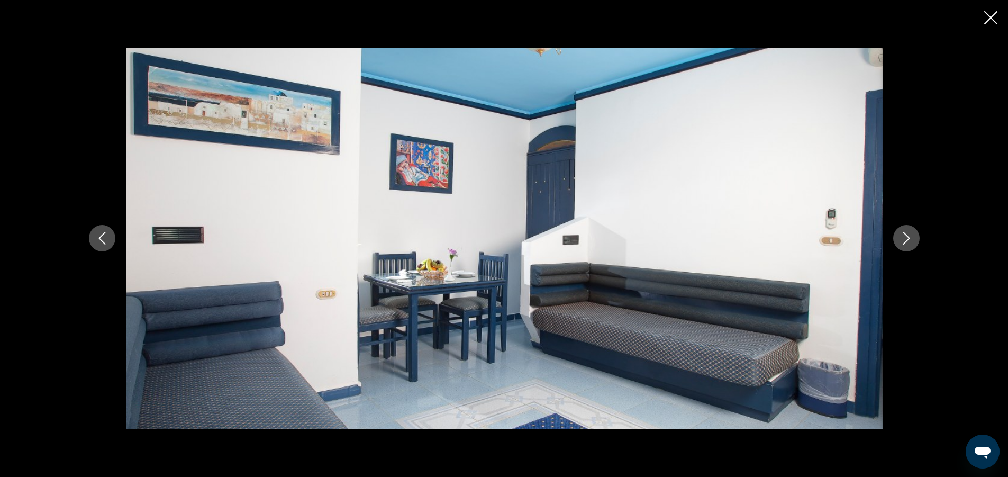
click at [908, 233] on icon "Next image" at bounding box center [906, 238] width 13 height 13
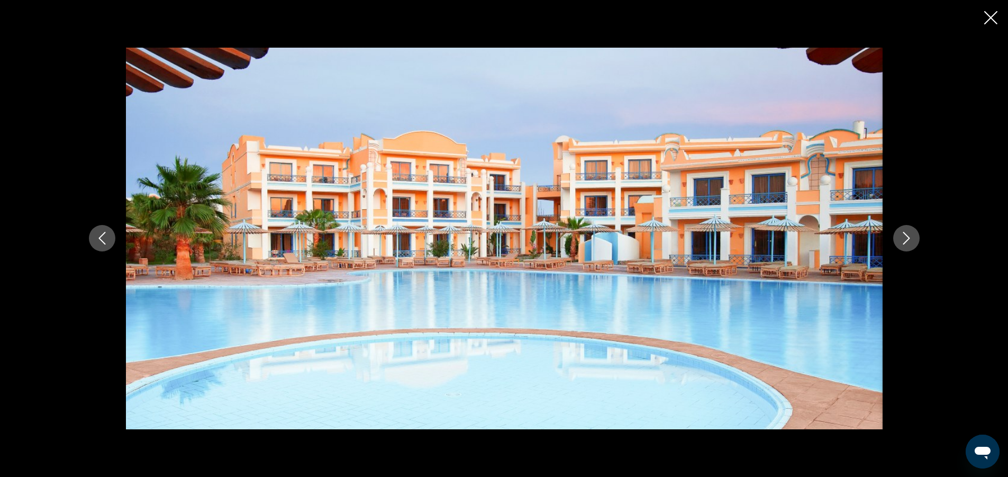
click at [908, 233] on icon "Next image" at bounding box center [906, 238] width 13 height 13
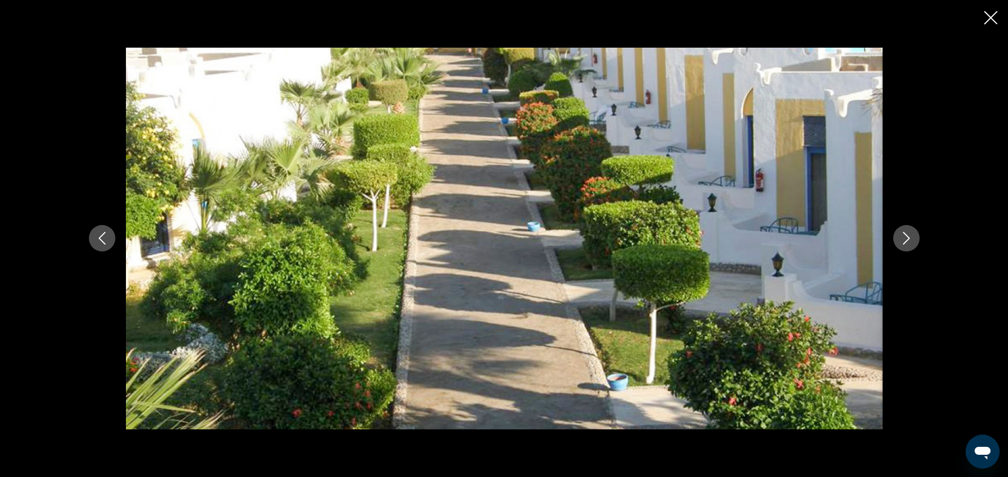
click at [908, 233] on icon "Next image" at bounding box center [906, 238] width 13 height 13
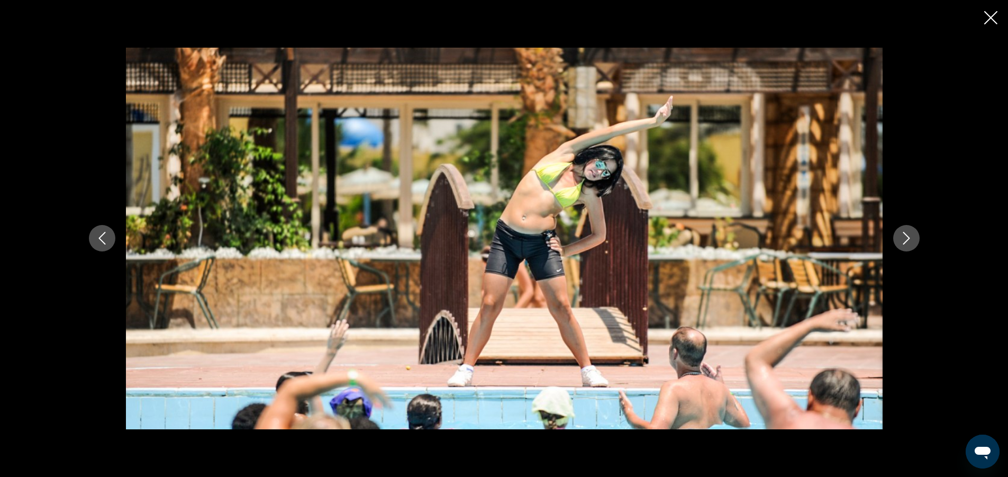
click at [908, 233] on icon "Next image" at bounding box center [906, 238] width 13 height 13
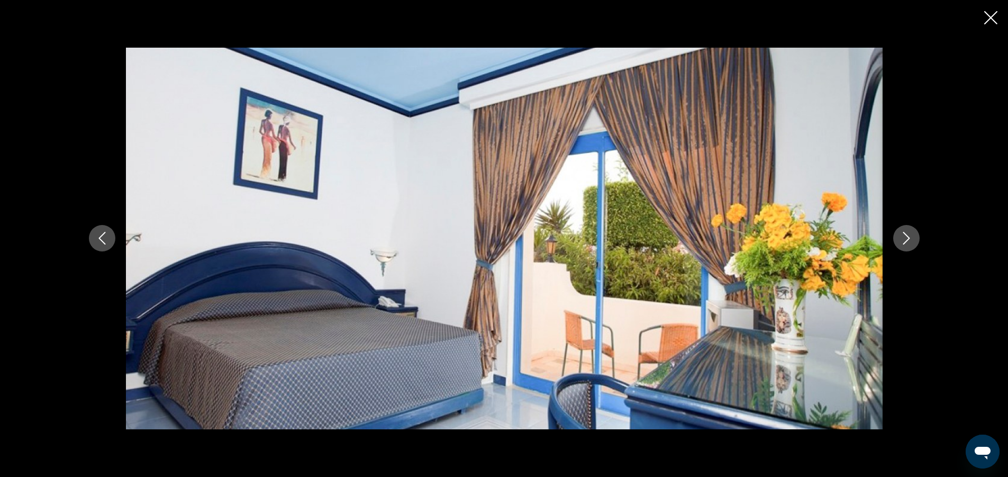
click at [908, 233] on icon "Next image" at bounding box center [906, 238] width 13 height 13
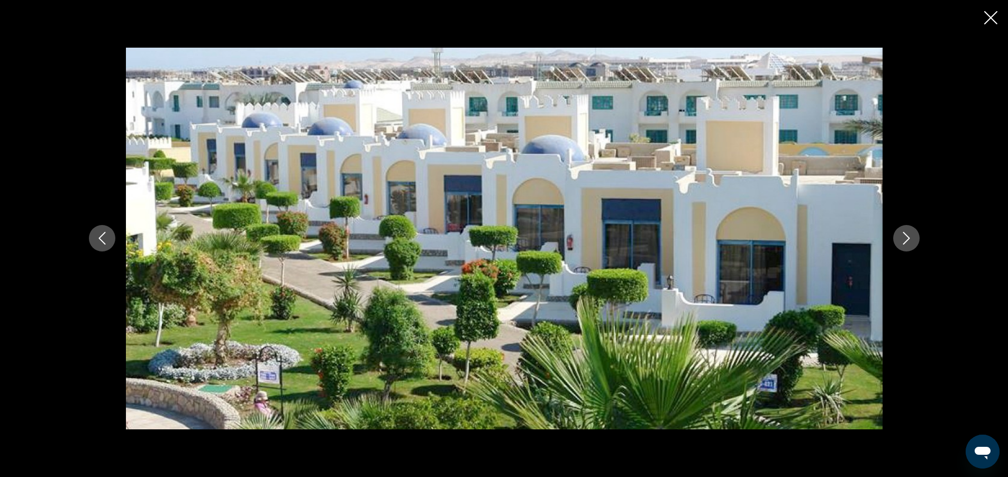
click at [908, 233] on icon "Next image" at bounding box center [906, 238] width 13 height 13
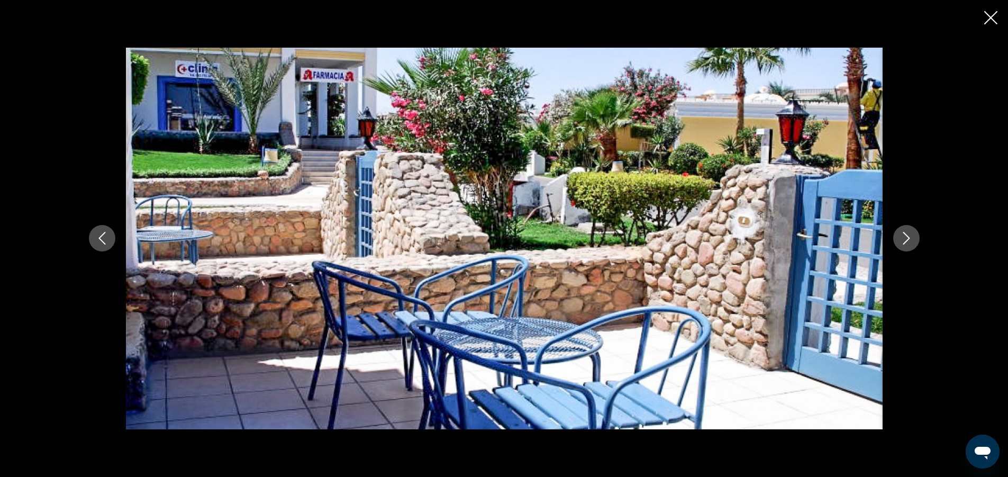
click at [908, 233] on icon "Next image" at bounding box center [906, 238] width 13 height 13
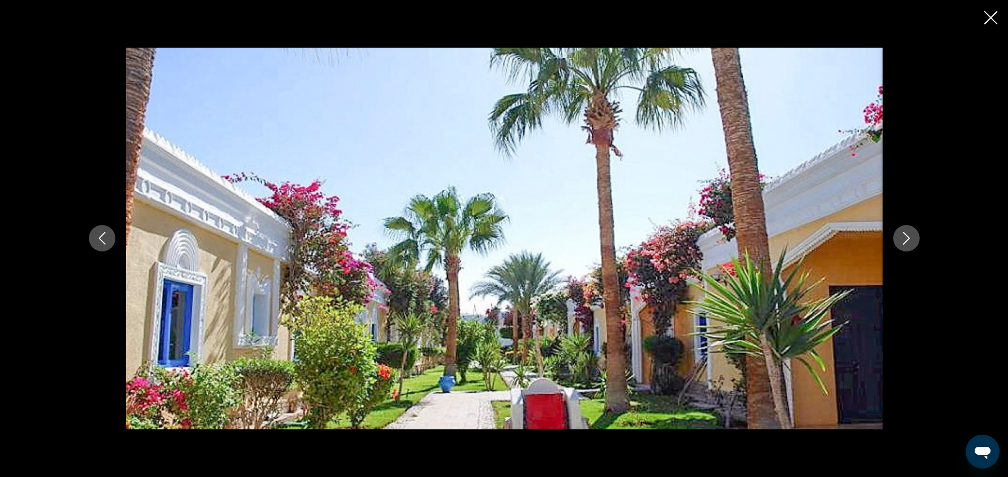
click at [908, 233] on icon "Next image" at bounding box center [906, 238] width 13 height 13
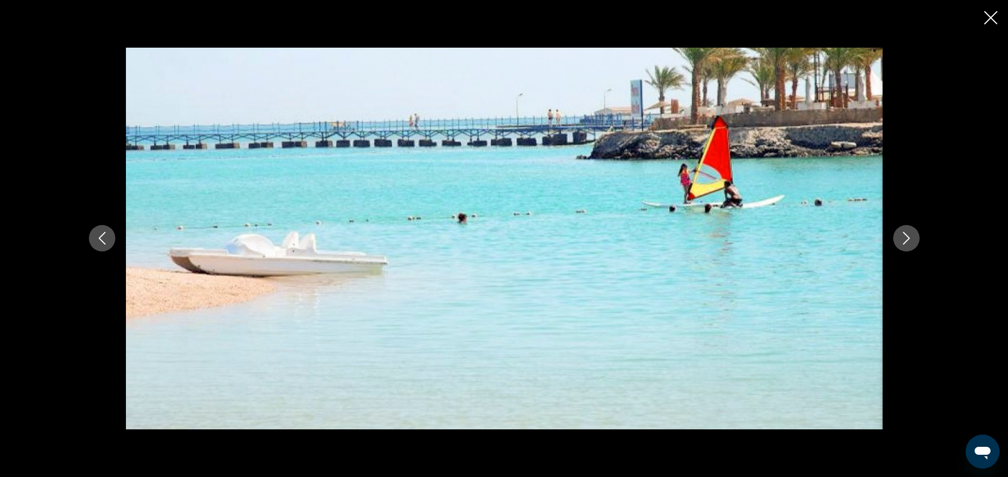
click at [908, 233] on icon "Next image" at bounding box center [906, 238] width 13 height 13
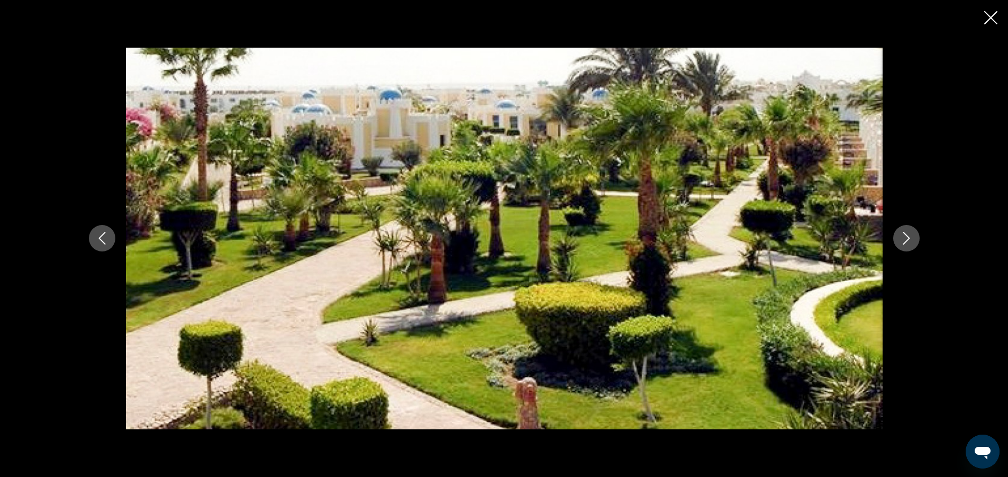
click at [908, 233] on icon "Next image" at bounding box center [906, 238] width 13 height 13
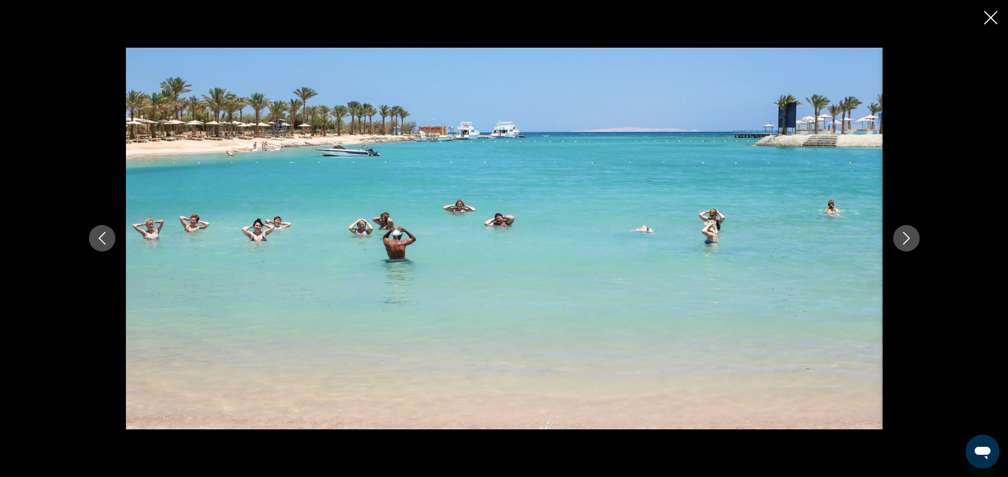
click at [908, 233] on icon "Next image" at bounding box center [906, 238] width 13 height 13
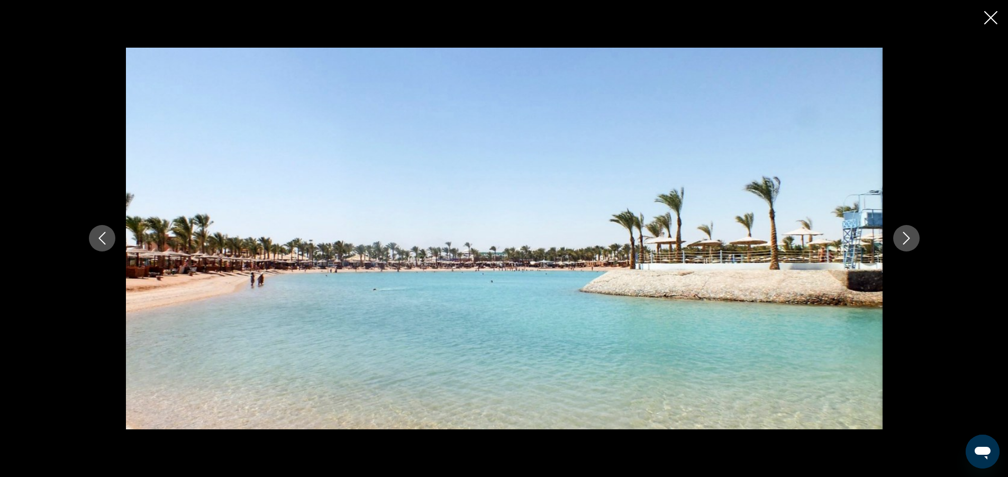
click at [908, 233] on icon "Next image" at bounding box center [906, 238] width 13 height 13
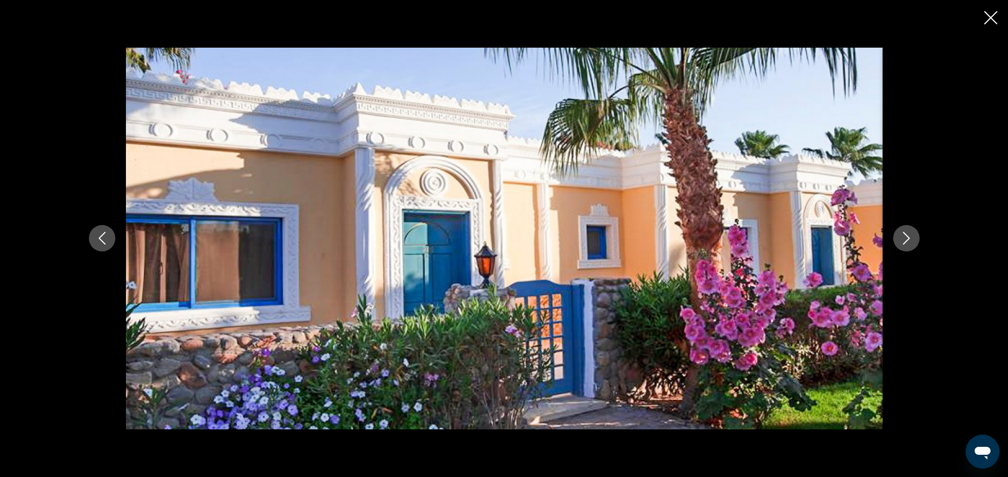
click at [908, 233] on icon "Next image" at bounding box center [906, 238] width 13 height 13
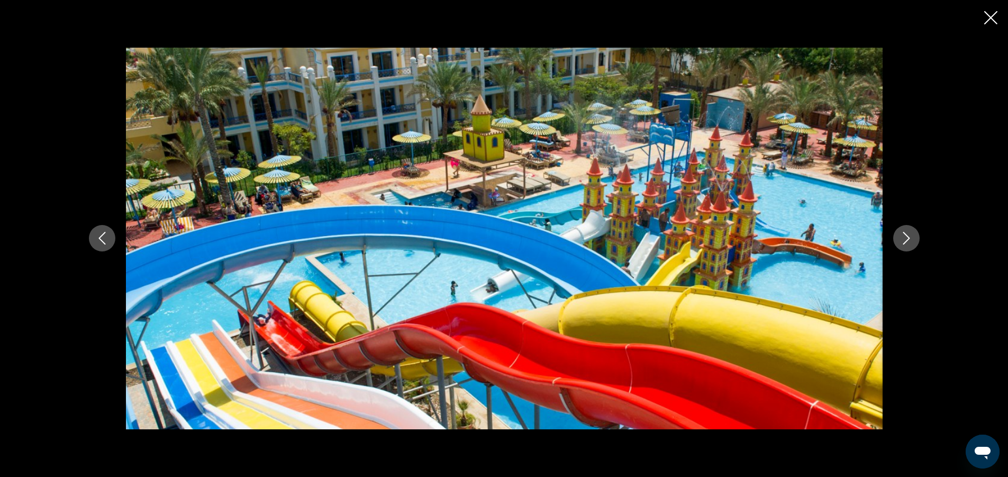
click at [908, 233] on icon "Next image" at bounding box center [906, 238] width 13 height 13
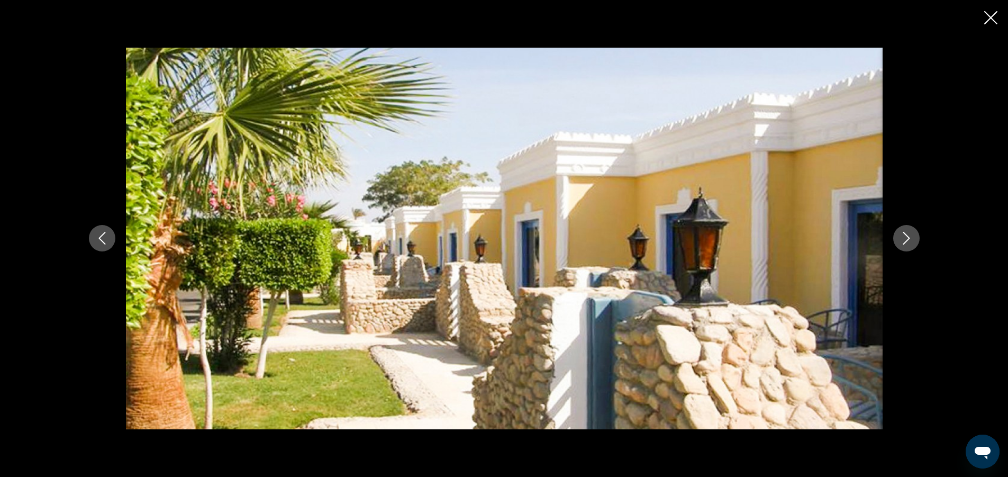
click at [908, 233] on icon "Next image" at bounding box center [906, 238] width 13 height 13
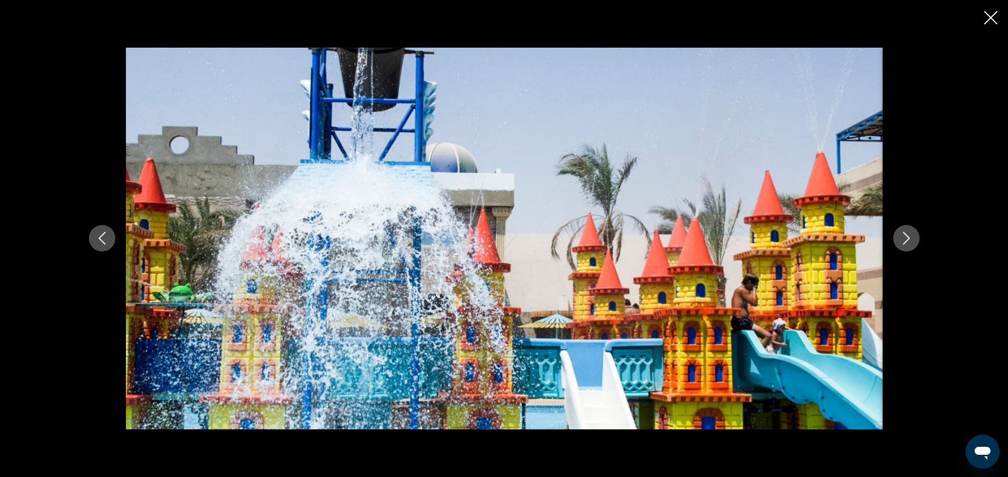
click at [908, 233] on icon "Next image" at bounding box center [906, 238] width 13 height 13
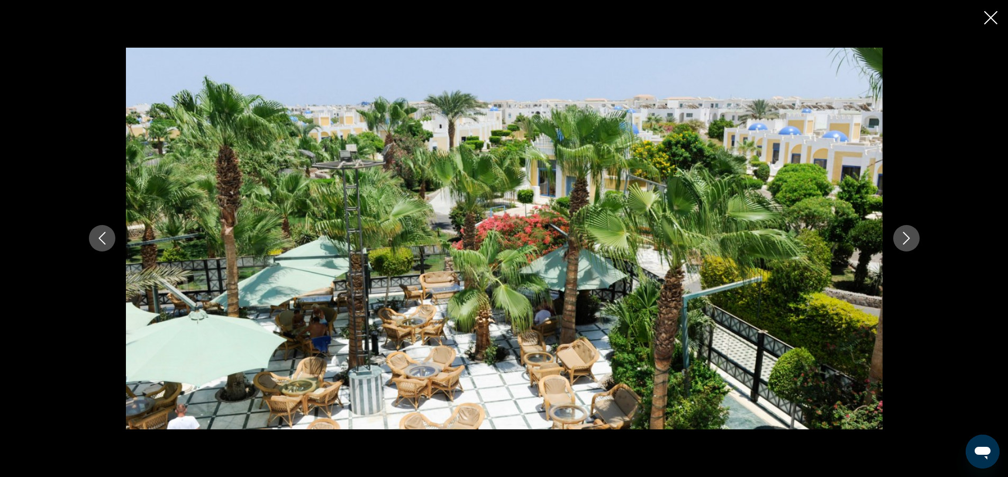
click at [908, 233] on icon "Next image" at bounding box center [906, 238] width 13 height 13
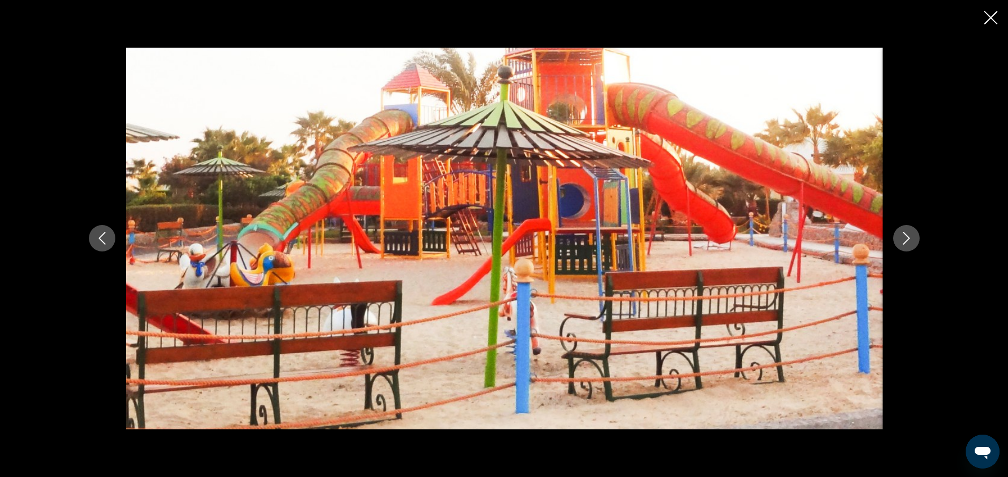
click at [908, 233] on icon "Next image" at bounding box center [906, 238] width 13 height 13
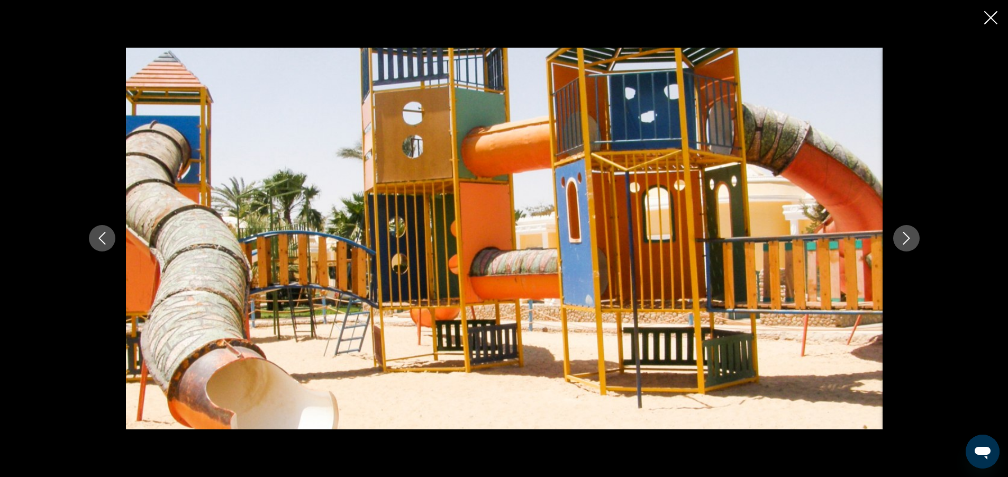
click at [908, 233] on icon "Next image" at bounding box center [906, 238] width 13 height 13
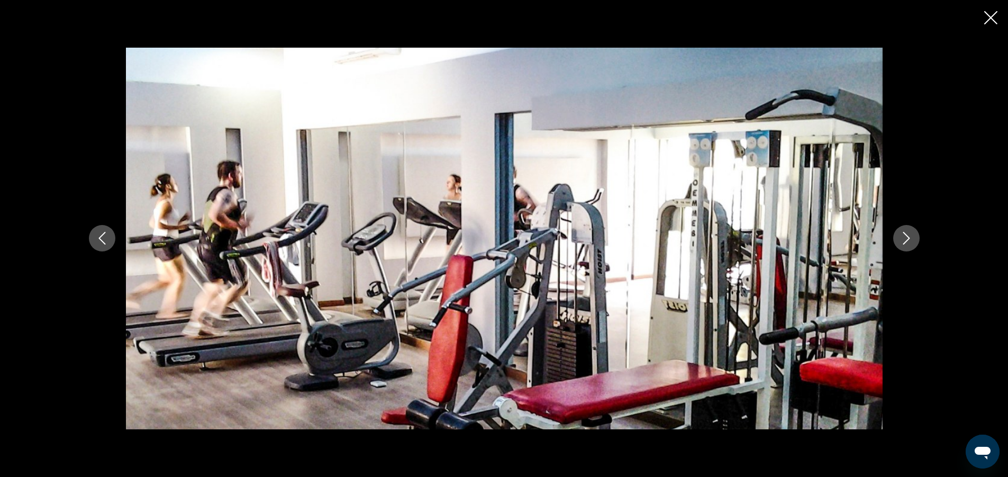
click at [908, 233] on icon "Next image" at bounding box center [906, 238] width 13 height 13
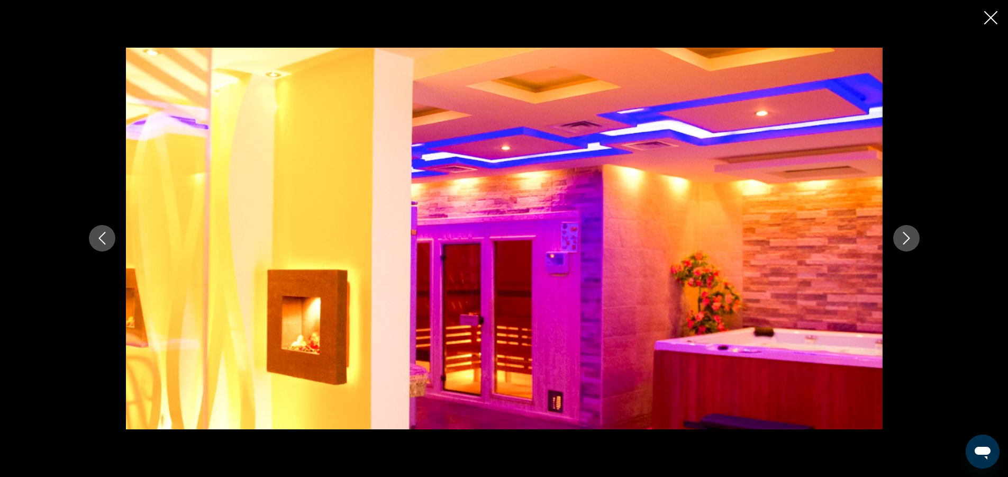
click at [908, 233] on icon "Next image" at bounding box center [906, 238] width 13 height 13
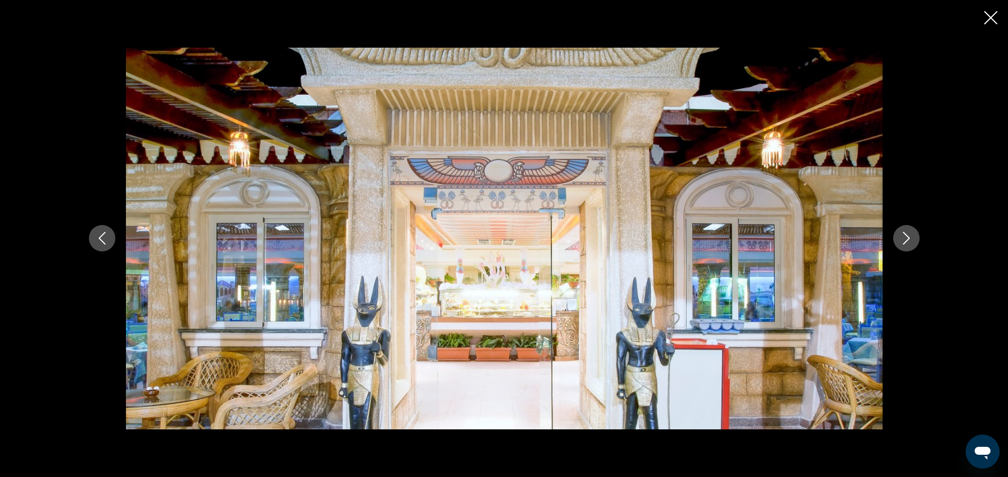
click at [993, 23] on icon "Close slideshow" at bounding box center [990, 17] width 13 height 13
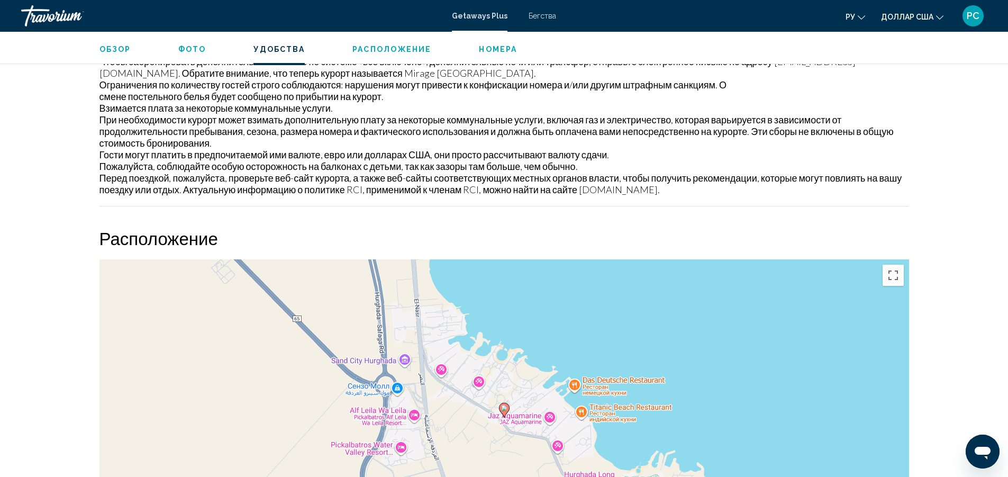
scroll to position [1276, 0]
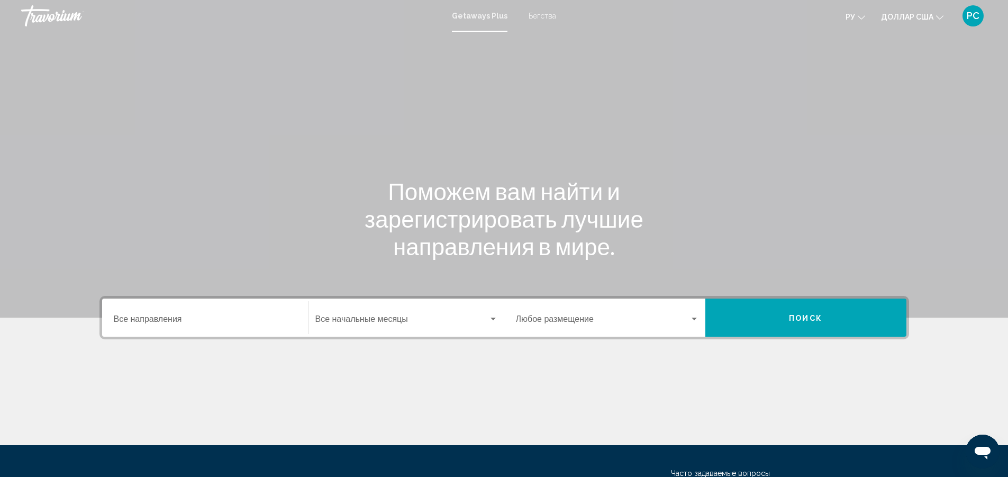
click at [366, 313] on div "Начальный месяц Все начальные месяцы" at bounding box center [406, 317] width 183 height 33
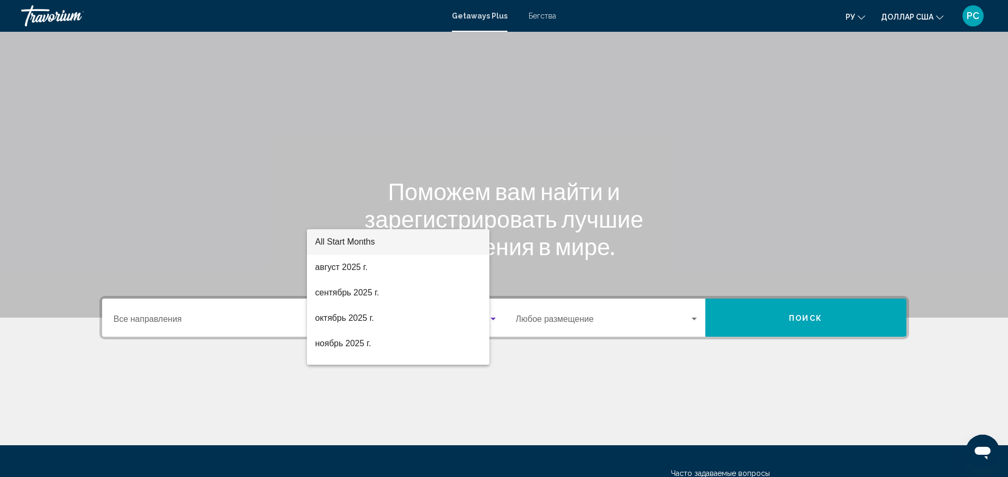
scroll to position [98, 0]
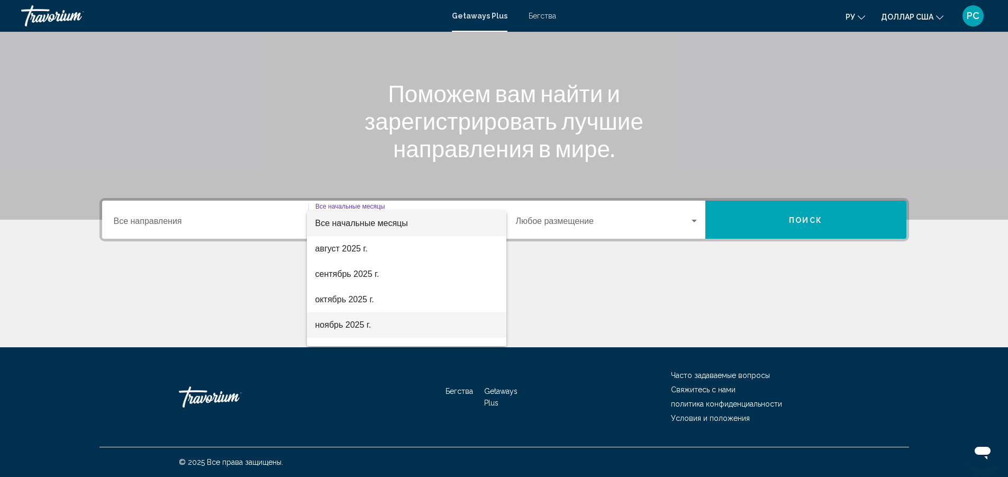
click at [358, 322] on font "ноябрь 2025 г." at bounding box center [343, 324] width 56 height 9
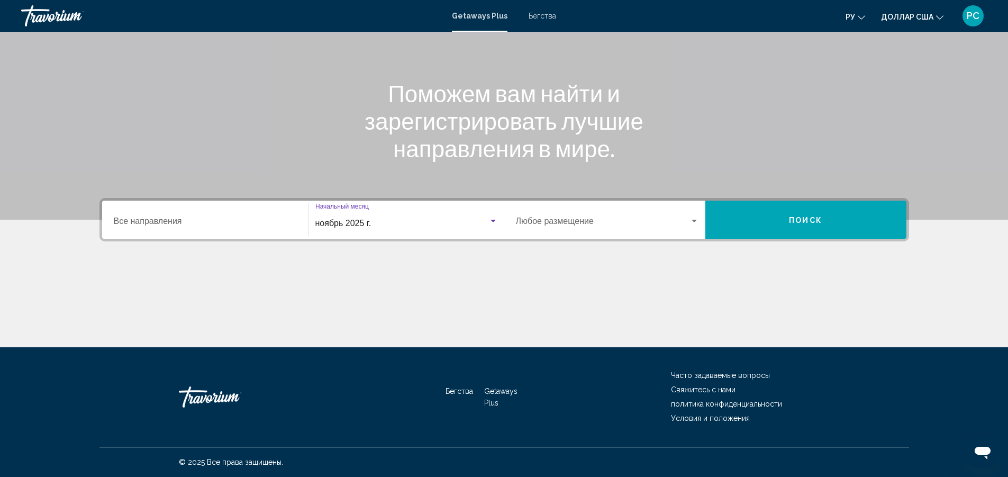
click at [565, 219] on span "Виджет поиска" at bounding box center [603, 224] width 174 height 10
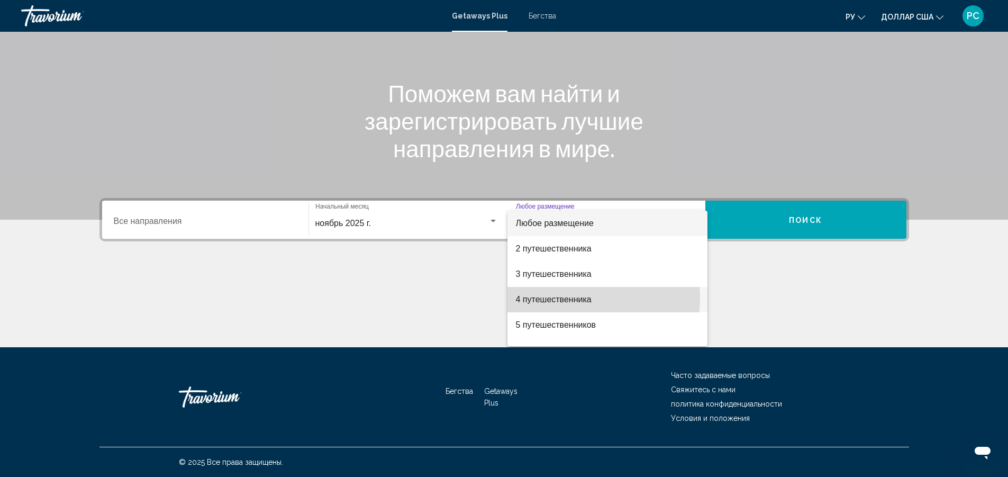
click at [576, 299] on font "4 путешественника" at bounding box center [554, 299] width 76 height 9
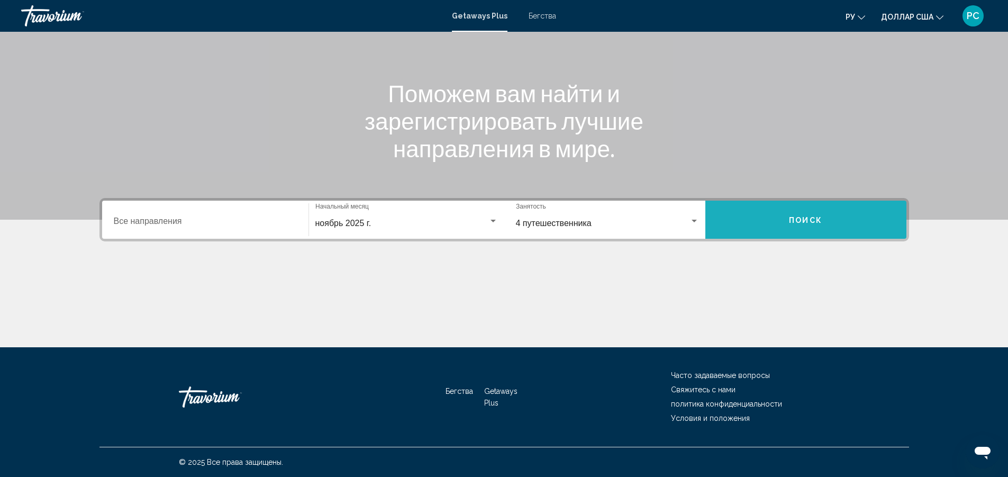
click at [786, 226] on button "Поиск" at bounding box center [805, 220] width 201 height 38
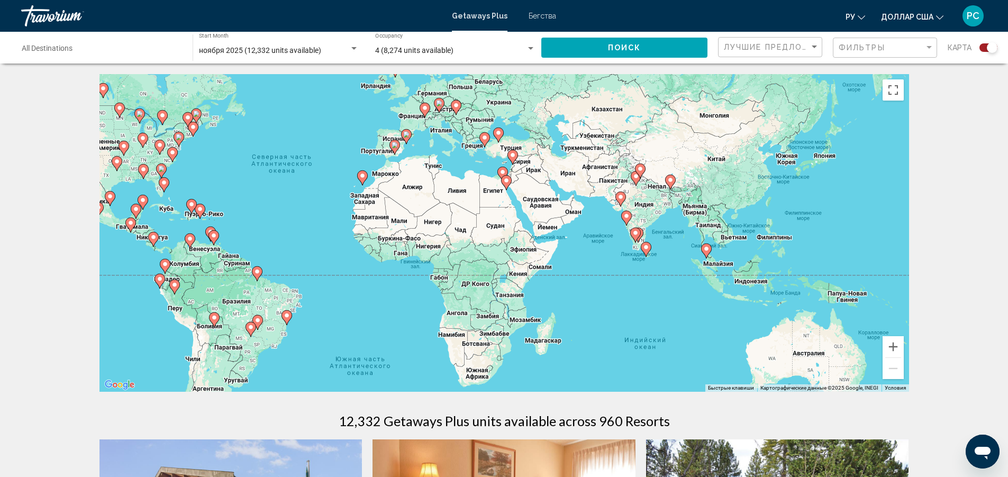
drag, startPoint x: 809, startPoint y: 284, endPoint x: 616, endPoint y: 231, distance: 200.6
click at [616, 231] on div "Чтобы активировать перетаскивание с помощью клавиатуры, нажмите Alt + Ввод. Пос…" at bounding box center [503, 232] width 809 height 317
drag, startPoint x: 900, startPoint y: 350, endPoint x: 896, endPoint y: 343, distance: 8.5
click at [899, 348] on button "Увеличить" at bounding box center [892, 346] width 21 height 21
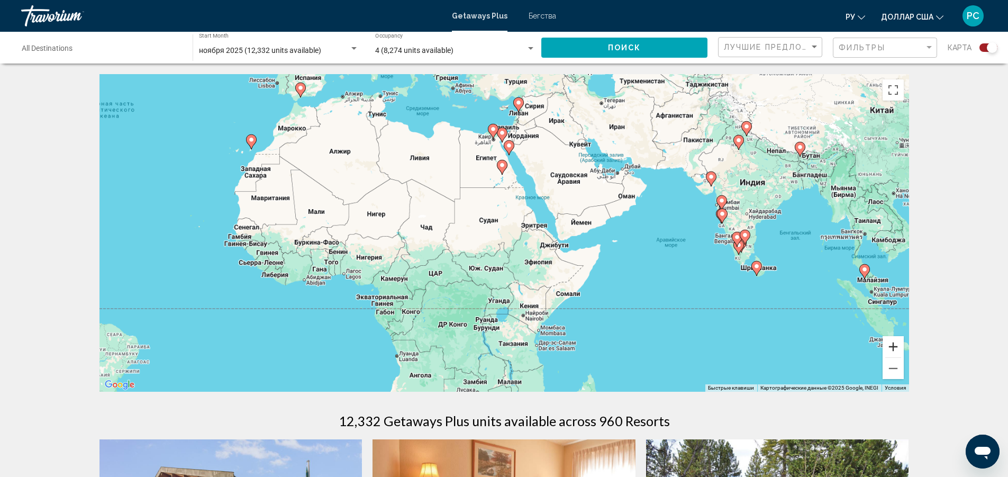
click at [896, 342] on button "Увеличить" at bounding box center [892, 346] width 21 height 21
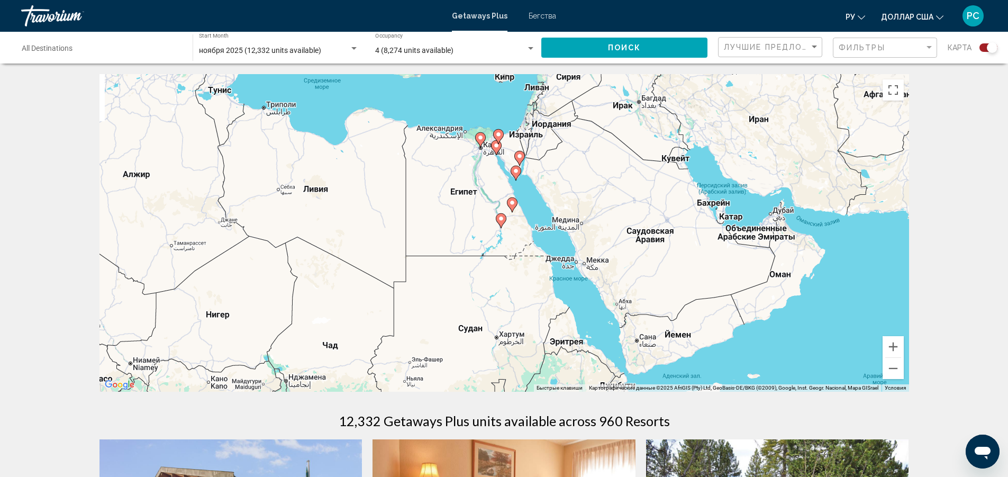
drag, startPoint x: 589, startPoint y: 203, endPoint x: 595, endPoint y: 351, distance: 148.3
click at [594, 360] on div "Чтобы активировать перетаскивание с помощью клавиатуры, нажмите Alt + Ввод. Пос…" at bounding box center [503, 232] width 809 height 317
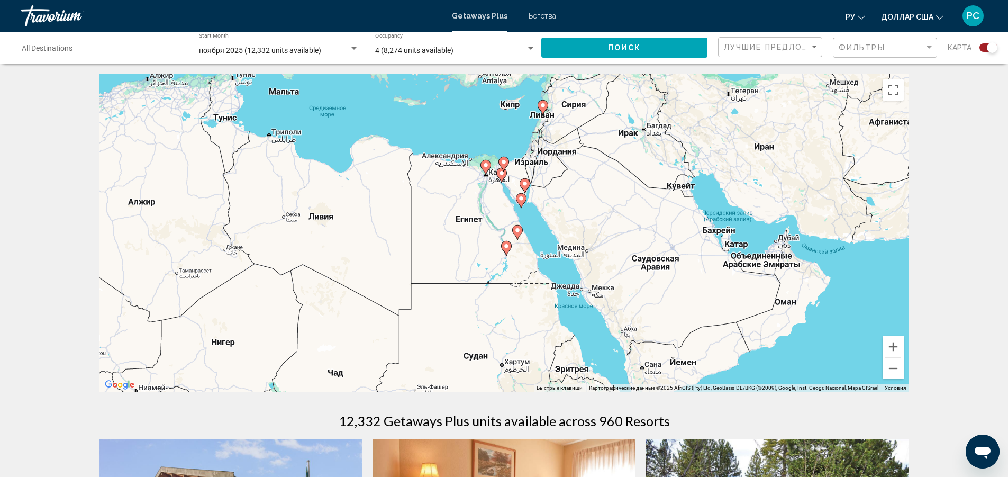
click at [540, 285] on div "Чтобы активировать перетаскивание с помощью клавиатуры, нажмите Alt + Ввод. Пос…" at bounding box center [503, 232] width 809 height 317
click at [894, 343] on button "Увеличить" at bounding box center [892, 346] width 21 height 21
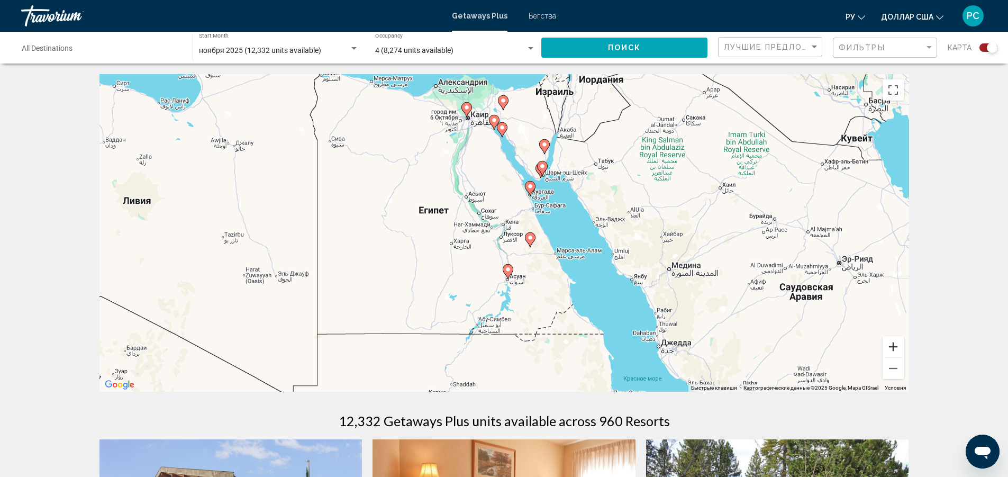
click at [894, 343] on button "Увеличить" at bounding box center [892, 346] width 21 height 21
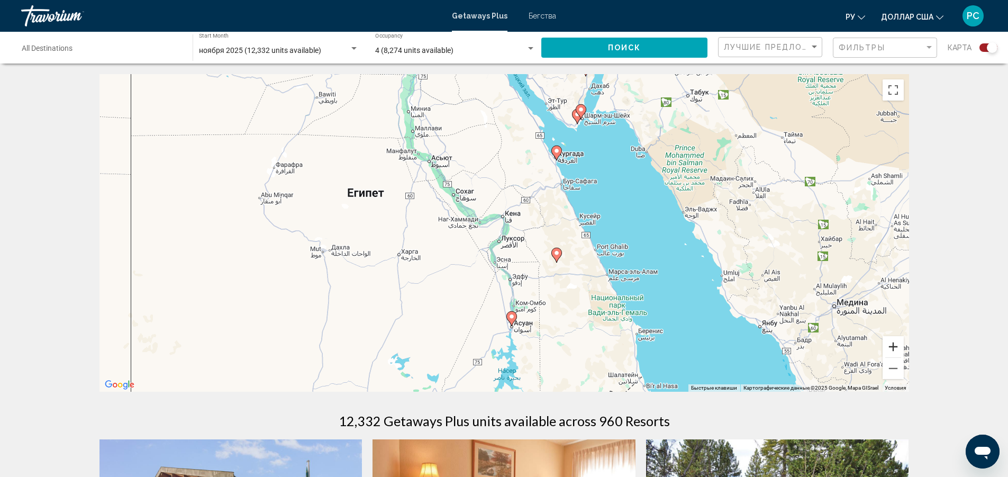
click at [894, 343] on button "Увеличить" at bounding box center [892, 346] width 21 height 21
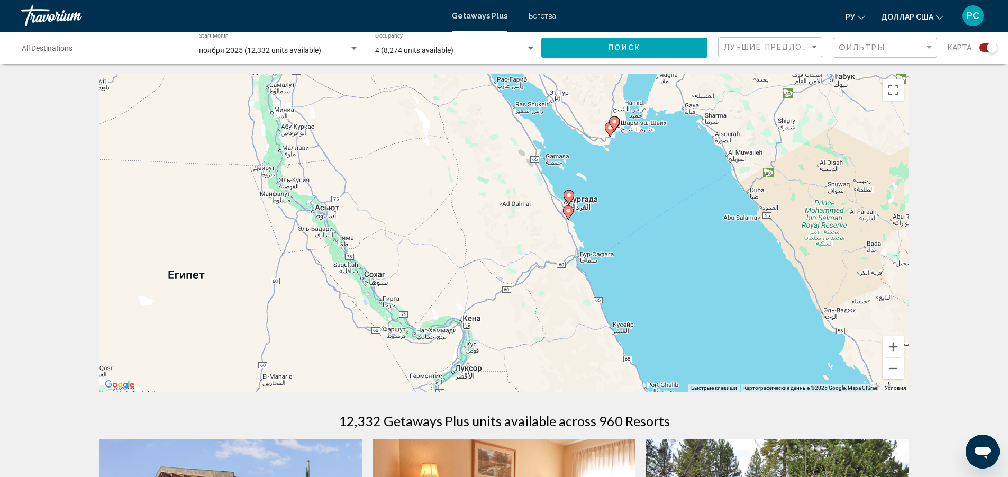
drag, startPoint x: 659, startPoint y: 221, endPoint x: 618, endPoint y: 347, distance: 132.5
click at [618, 347] on div "Чтобы активировать перетаскивание с помощью клавиатуры, нажмите Alt + Ввод. Пос…" at bounding box center [503, 232] width 809 height 317
click at [895, 348] on button "Увеличить" at bounding box center [892, 346] width 21 height 21
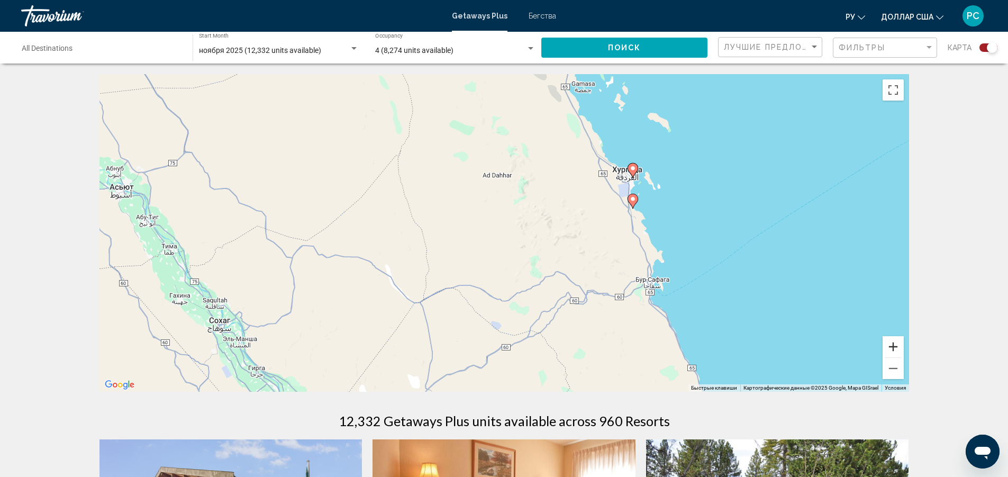
click at [895, 348] on button "Увеличить" at bounding box center [892, 346] width 21 height 21
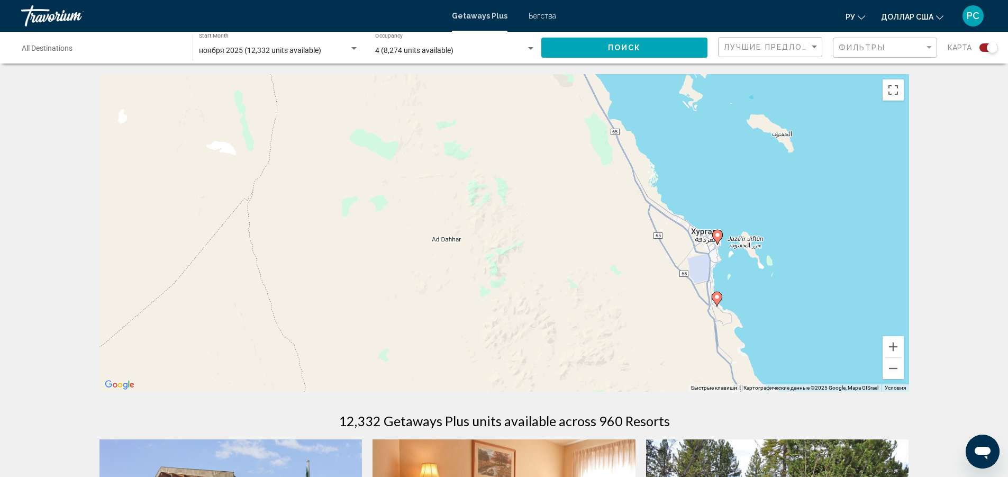
drag, startPoint x: 808, startPoint y: 238, endPoint x: 763, endPoint y: 362, distance: 132.0
click at [763, 362] on div "Чтобы активировать перетаскивание с помощью клавиатуры, нажмите Alt + Ввод. Пос…" at bounding box center [503, 232] width 809 height 317
click at [717, 235] on image "Основное содержание" at bounding box center [717, 235] width 6 height 6
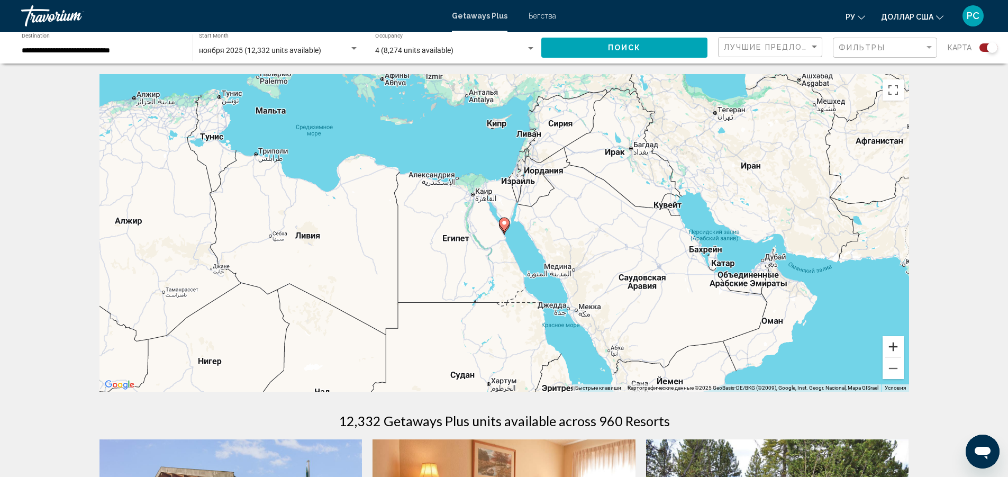
click at [890, 346] on button "Увеличить" at bounding box center [892, 346] width 21 height 21
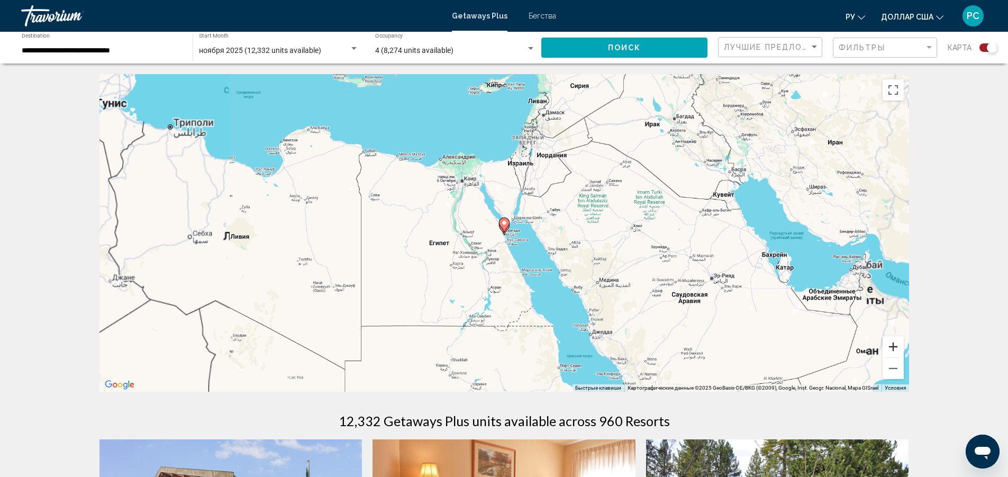
click at [890, 346] on button "Увеличить" at bounding box center [892, 346] width 21 height 21
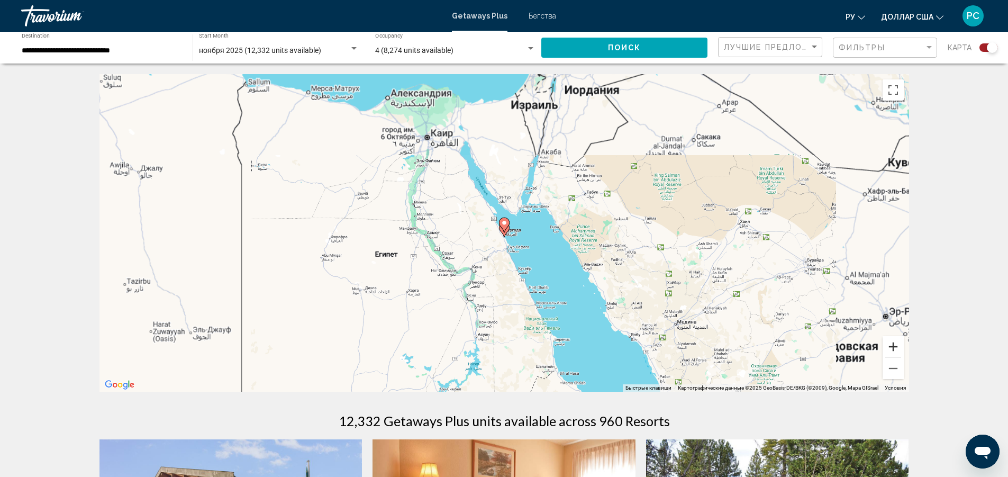
click at [890, 346] on button "Увеличить" at bounding box center [892, 346] width 21 height 21
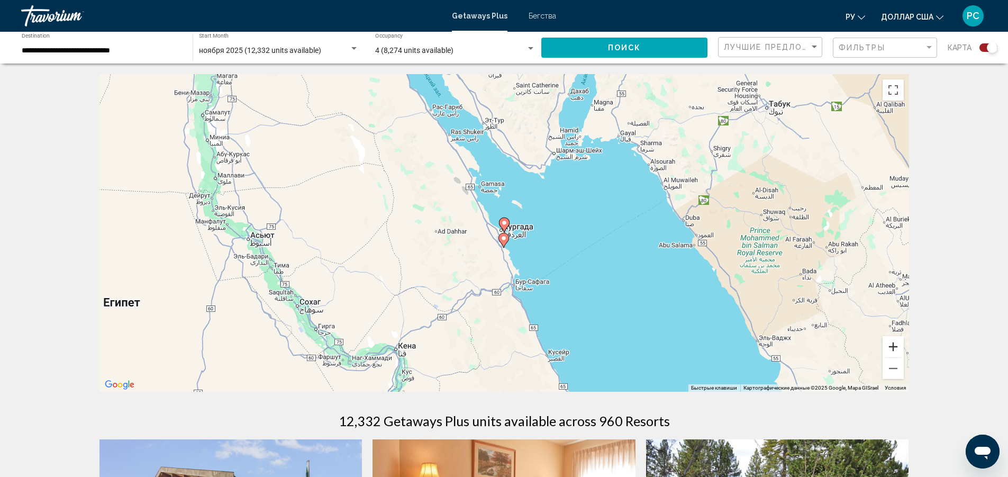
click at [890, 344] on button "Увеличить" at bounding box center [892, 346] width 21 height 21
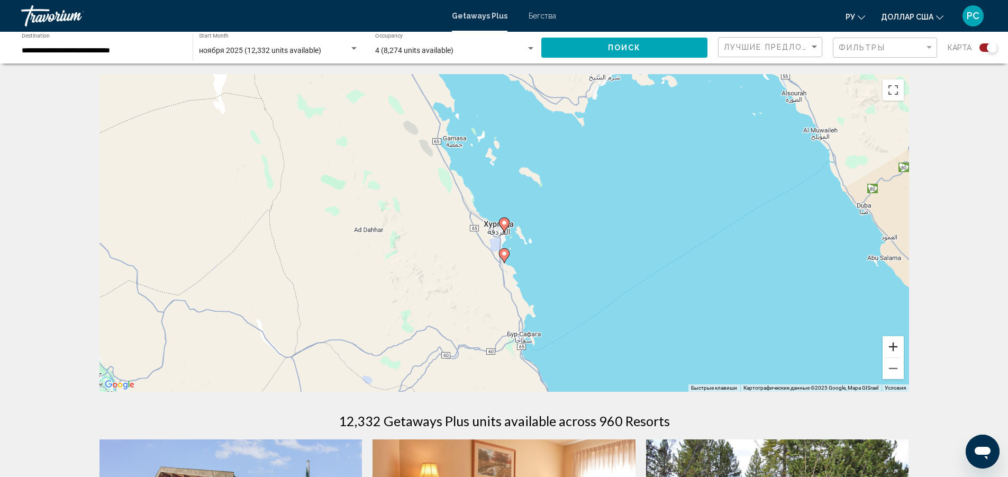
click at [890, 344] on button "Увеличить" at bounding box center [892, 346] width 21 height 21
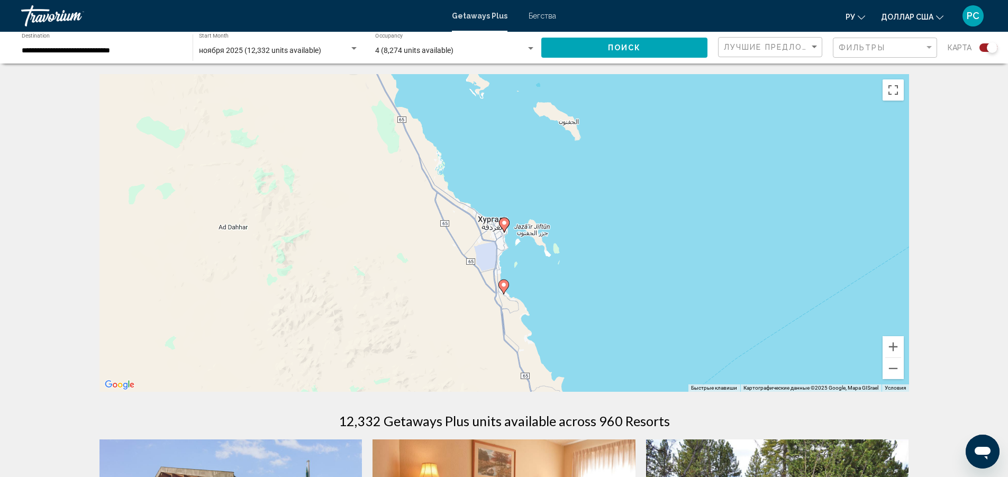
click at [504, 227] on icon "Основное содержание" at bounding box center [504, 225] width 10 height 14
type input "**********"
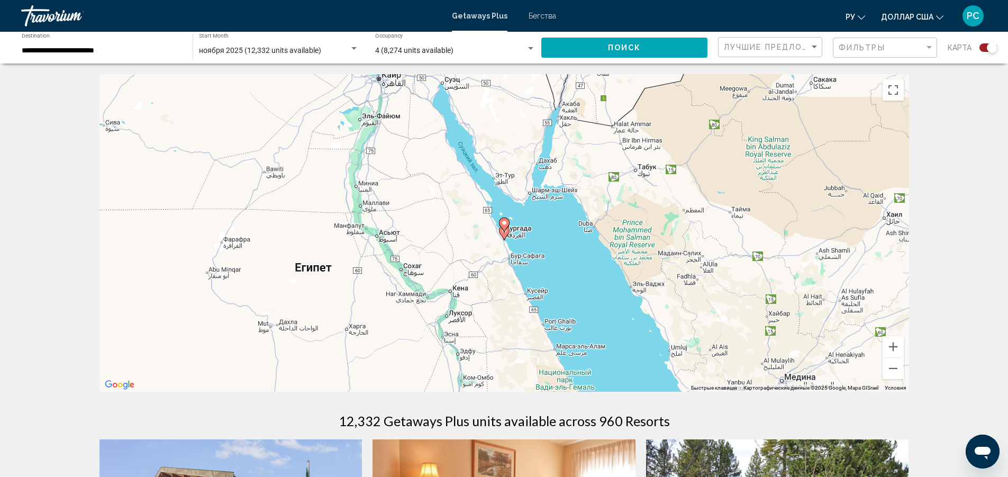
click at [504, 223] on image "Основное содержание" at bounding box center [504, 223] width 6 height 6
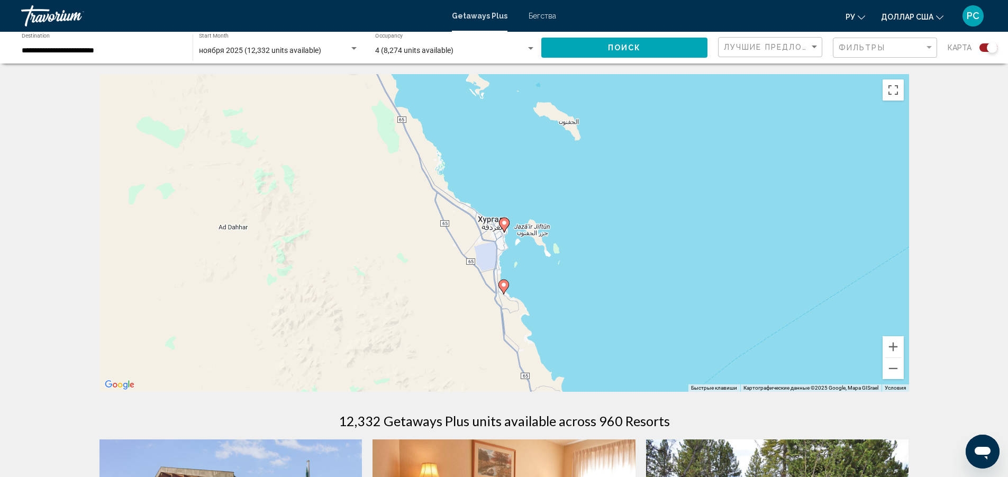
click at [504, 223] on image "Основное содержание" at bounding box center [504, 223] width 6 height 6
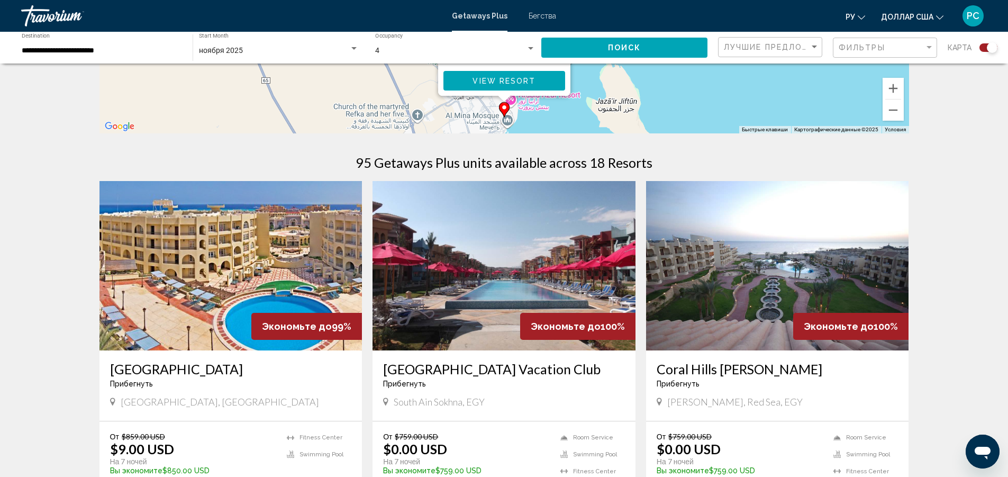
scroll to position [265, 0]
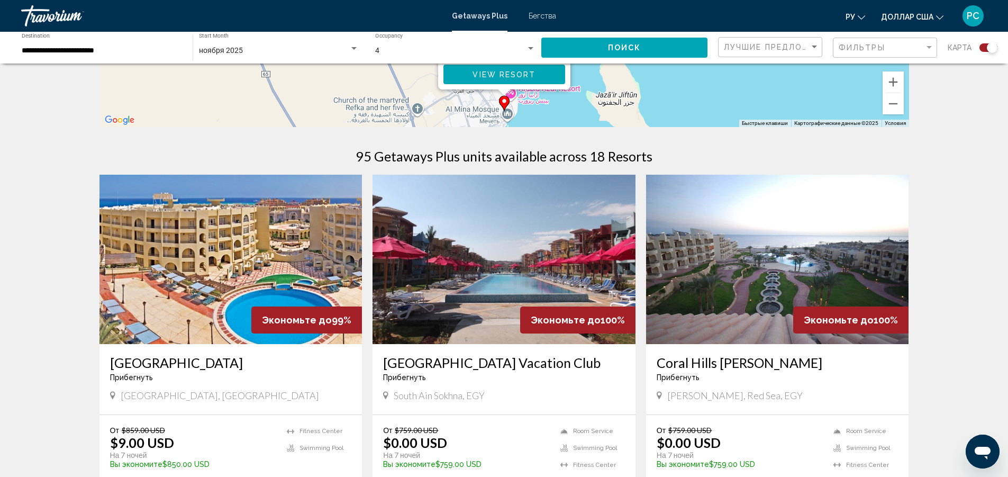
click at [180, 242] on img "Основное содержание" at bounding box center [230, 259] width 263 height 169
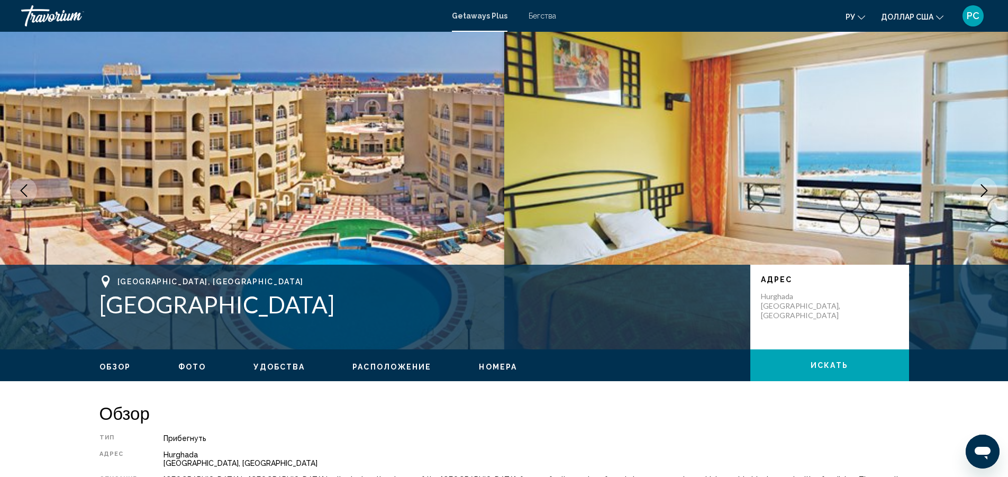
click at [984, 186] on icon "Next image" at bounding box center [984, 190] width 13 height 13
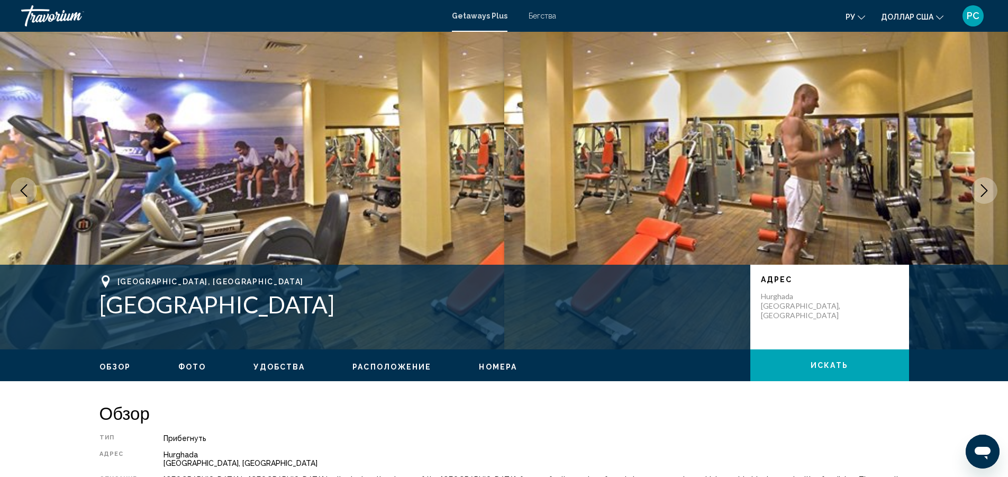
click at [984, 186] on icon "Next image" at bounding box center [984, 190] width 13 height 13
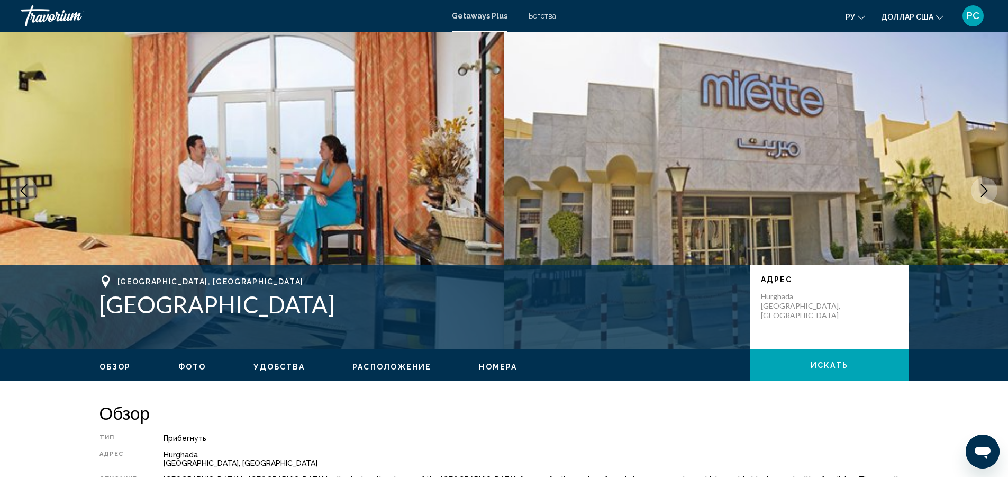
click at [984, 186] on icon "Next image" at bounding box center [984, 190] width 13 height 13
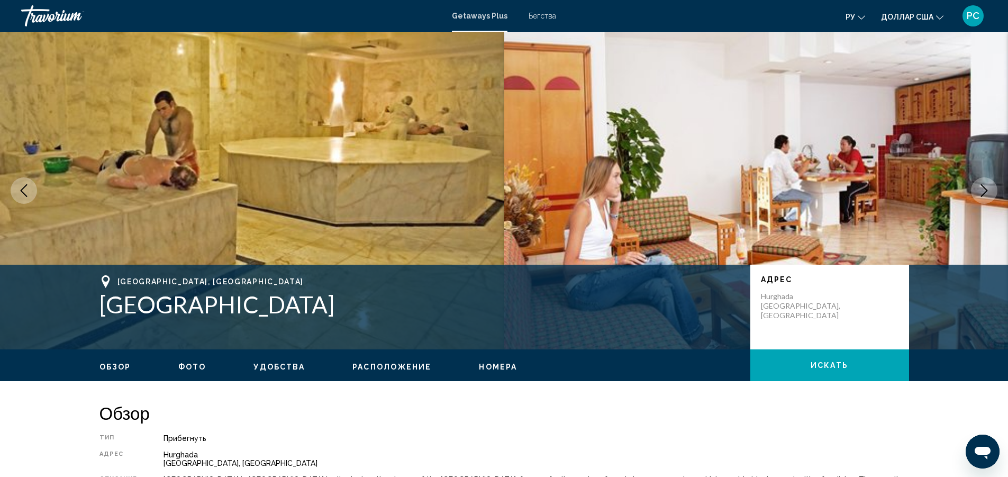
click at [984, 186] on icon "Next image" at bounding box center [984, 190] width 13 height 13
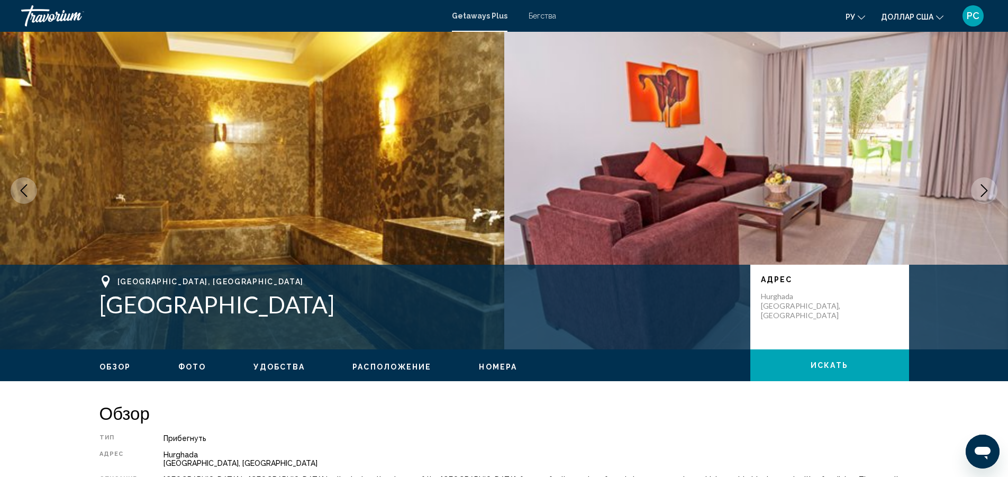
click at [984, 186] on icon "Next image" at bounding box center [984, 190] width 13 height 13
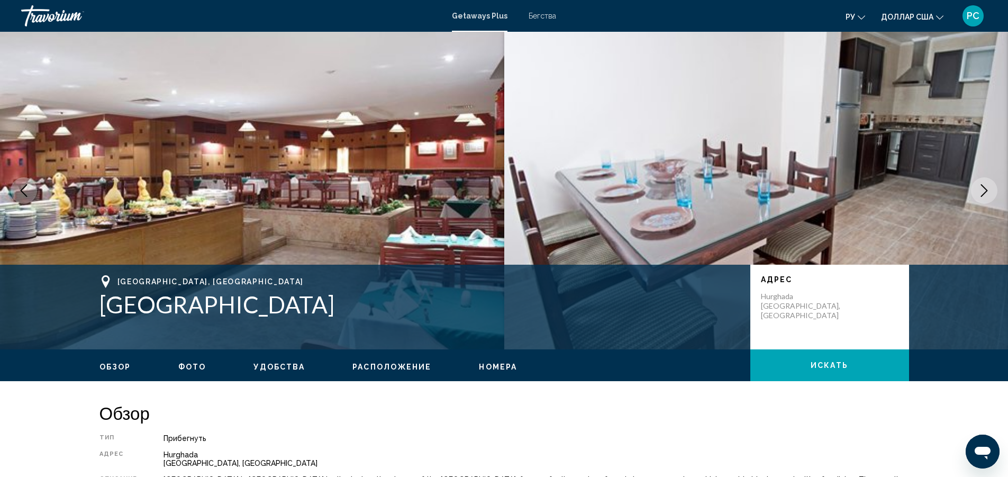
click at [984, 186] on icon "Next image" at bounding box center [984, 190] width 13 height 13
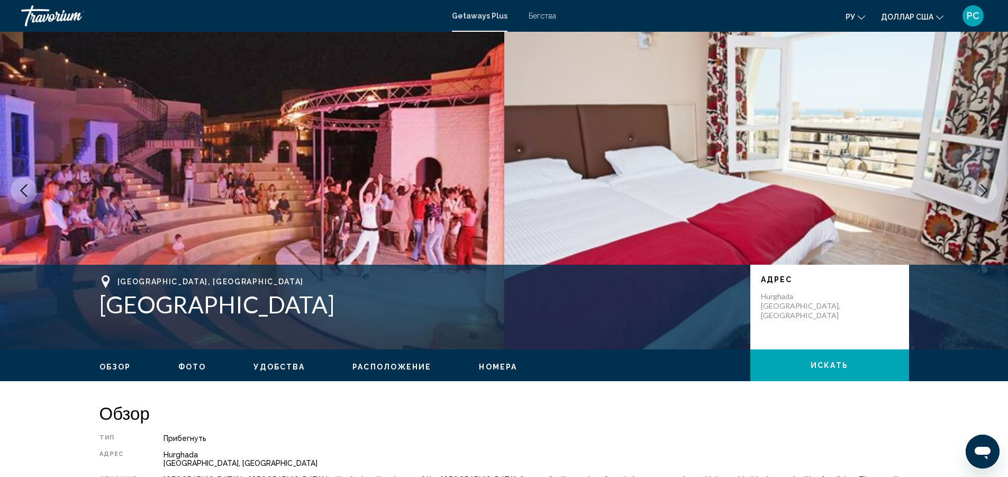
click at [984, 186] on icon "Next image" at bounding box center [984, 190] width 13 height 13
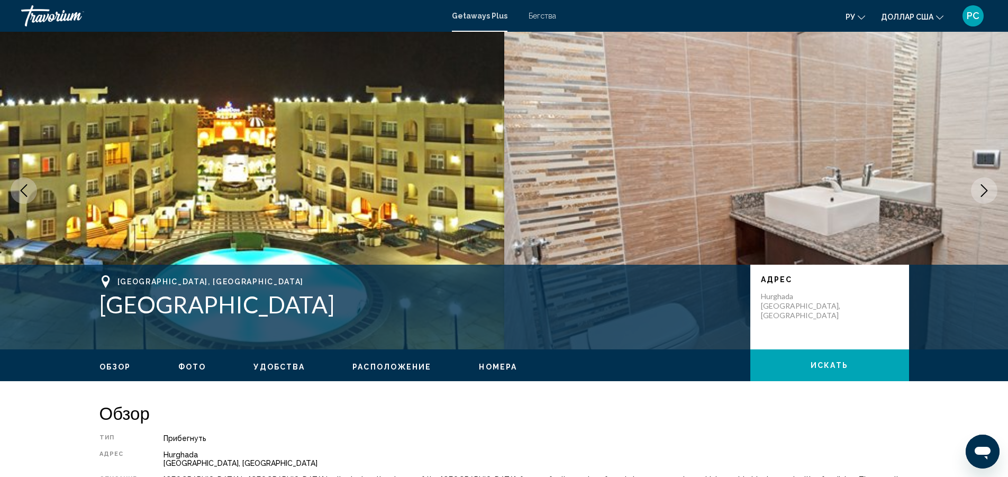
click at [984, 186] on icon "Next image" at bounding box center [984, 190] width 13 height 13
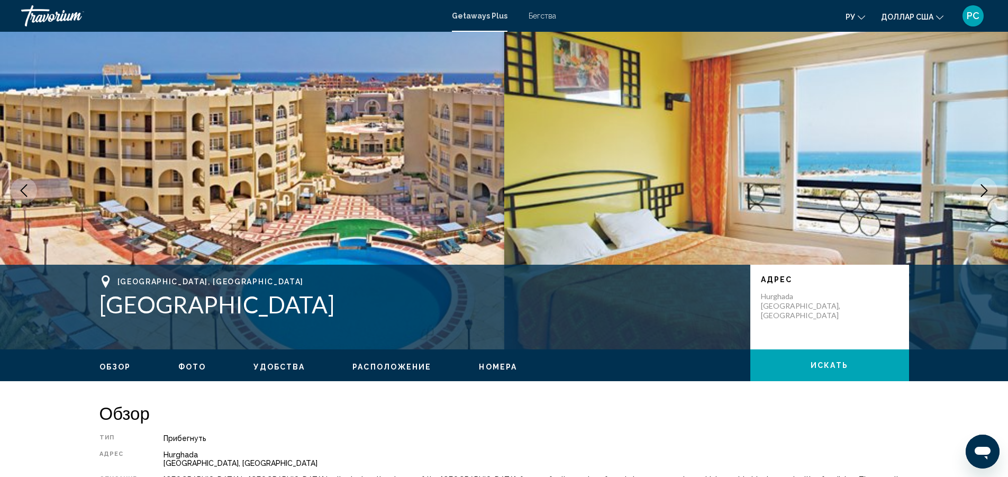
click at [984, 186] on icon "Next image" at bounding box center [984, 190] width 13 height 13
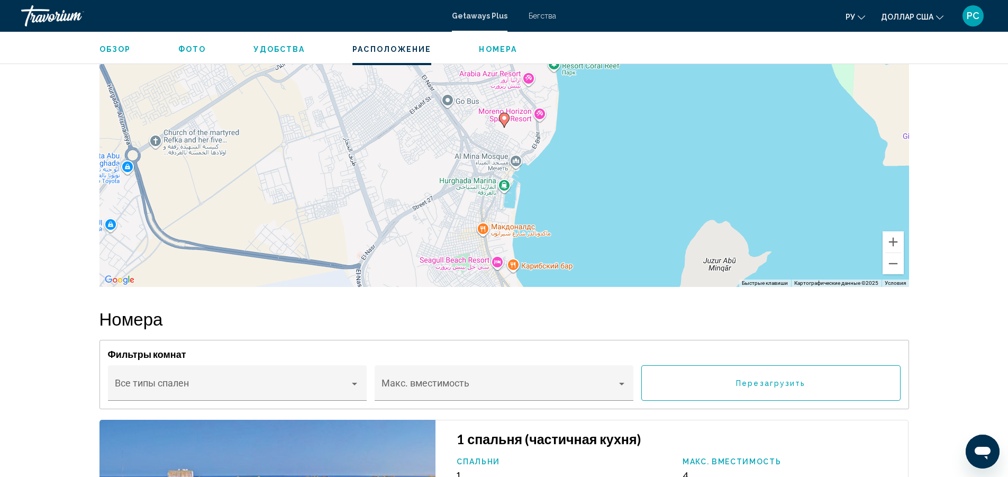
scroll to position [1058, 0]
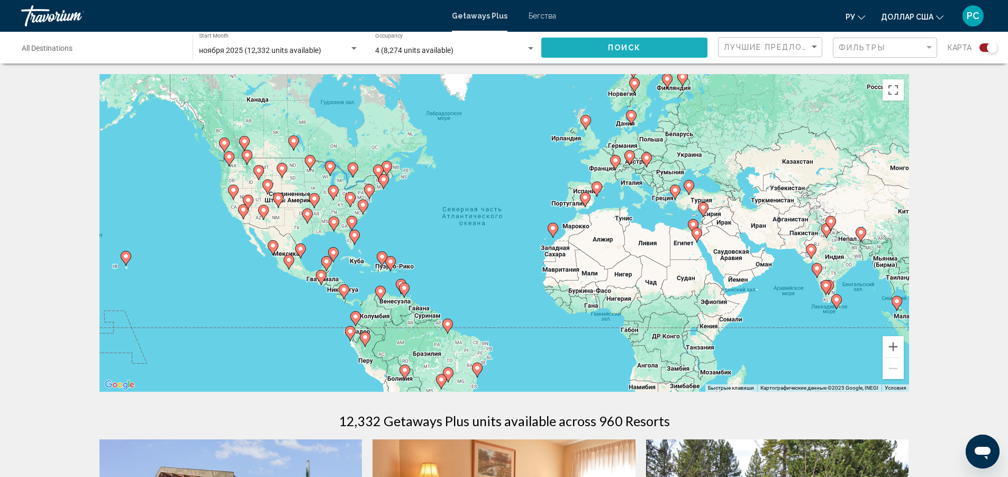
click at [630, 48] on span "Поиск" at bounding box center [624, 48] width 33 height 8
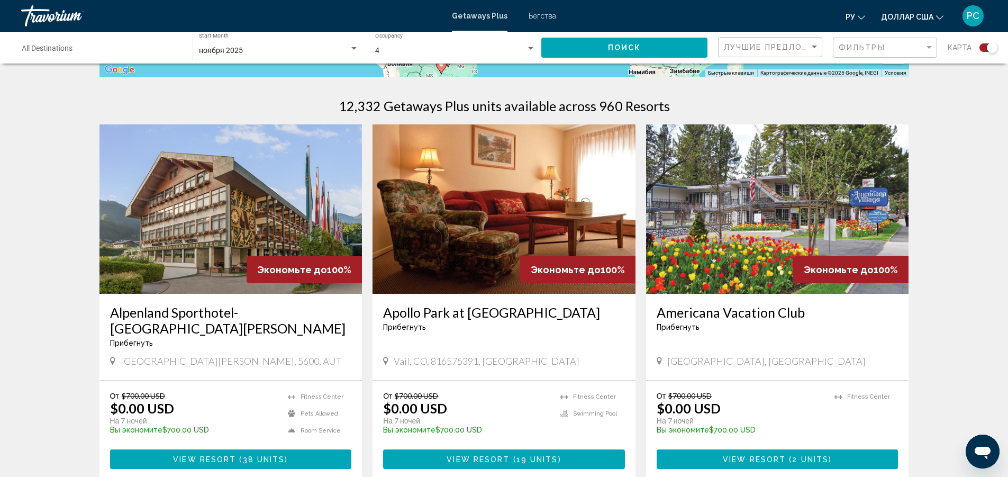
scroll to position [317, 0]
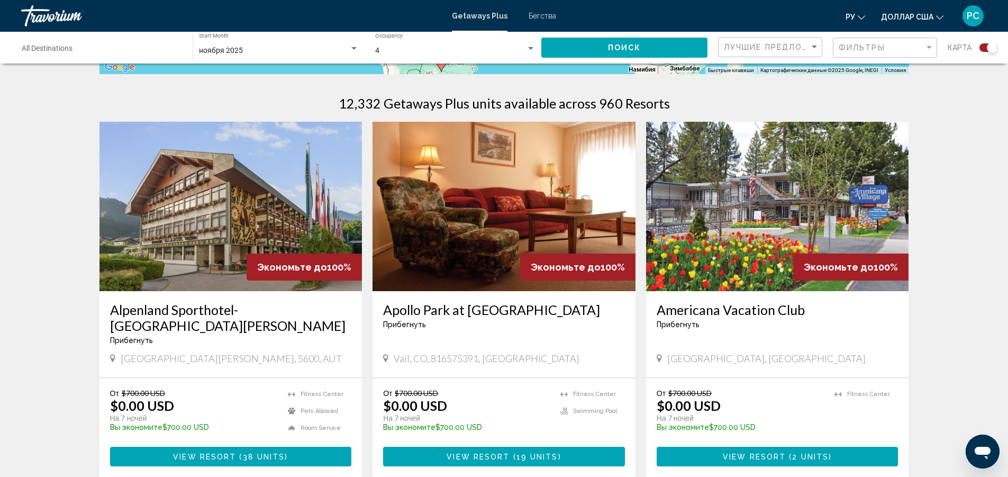
click at [214, 232] on img "Основное содержание" at bounding box center [230, 206] width 263 height 169
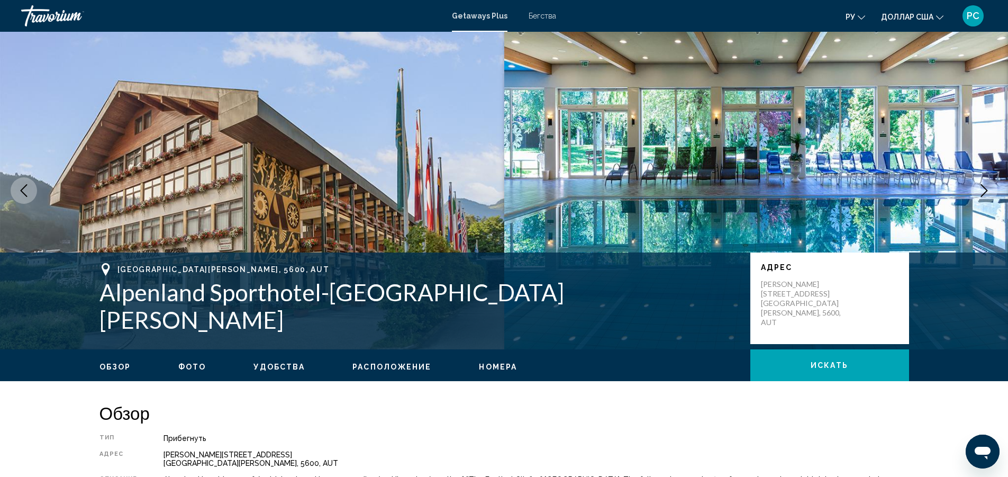
click at [981, 187] on icon "Next image" at bounding box center [984, 190] width 13 height 13
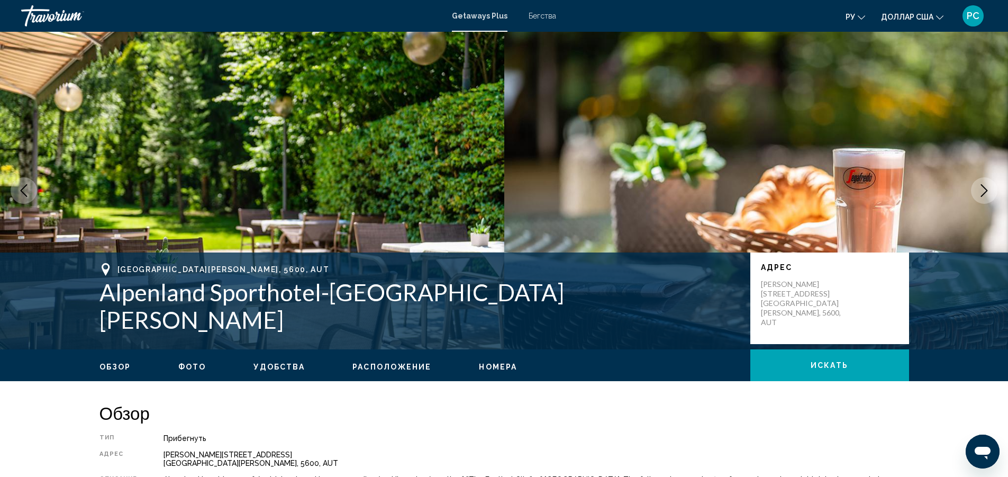
click at [981, 187] on icon "Next image" at bounding box center [984, 190] width 13 height 13
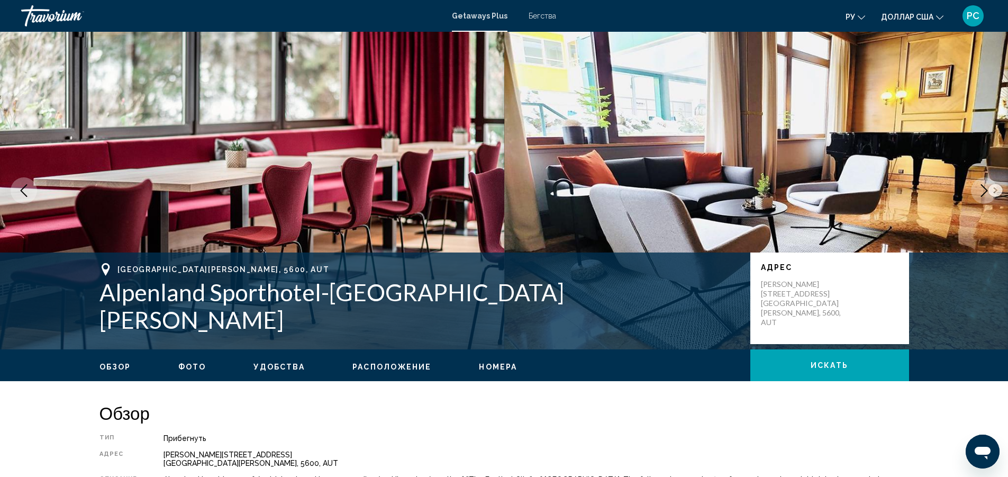
click at [981, 187] on icon "Next image" at bounding box center [984, 190] width 13 height 13
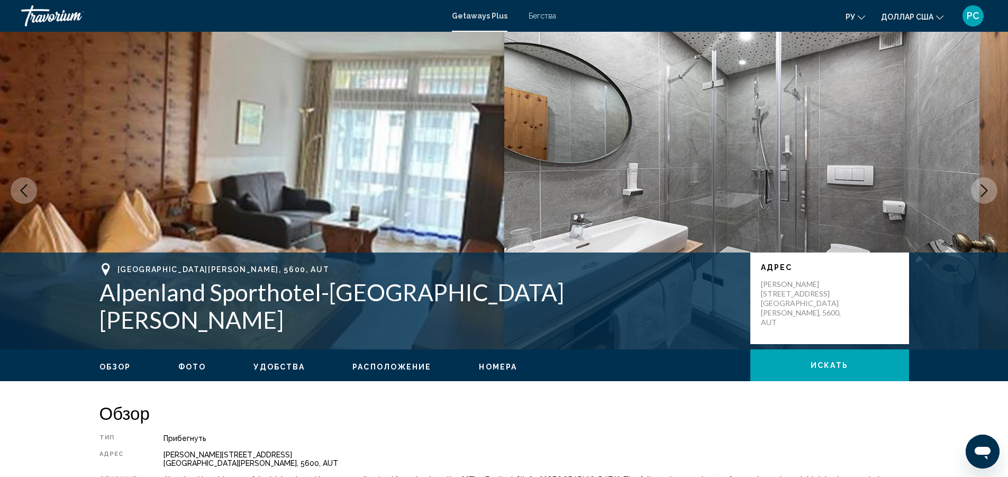
click at [981, 187] on icon "Next image" at bounding box center [984, 190] width 13 height 13
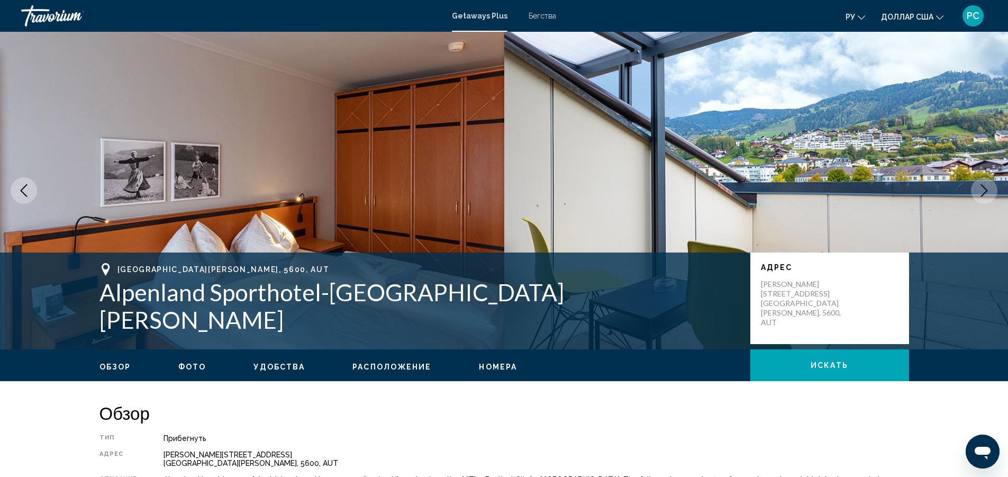
click at [980, 188] on icon "Next image" at bounding box center [984, 190] width 13 height 13
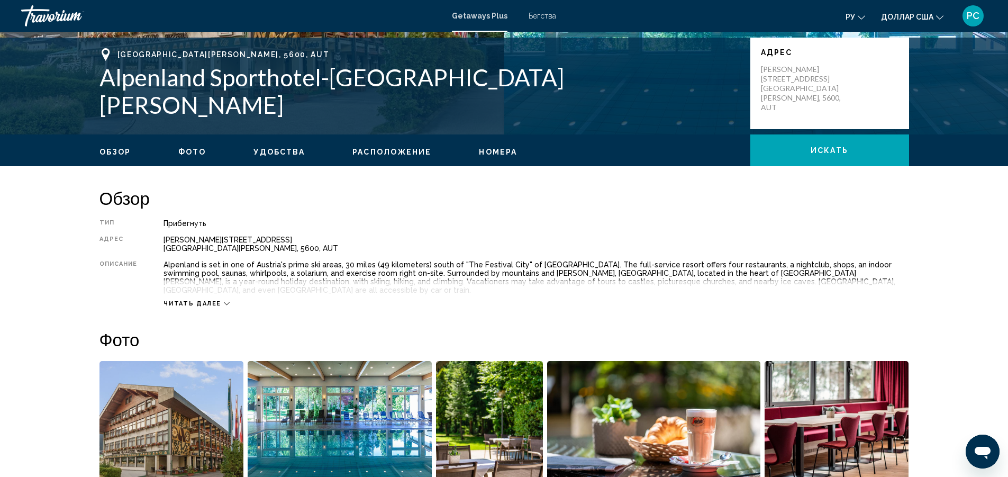
scroll to position [265, 0]
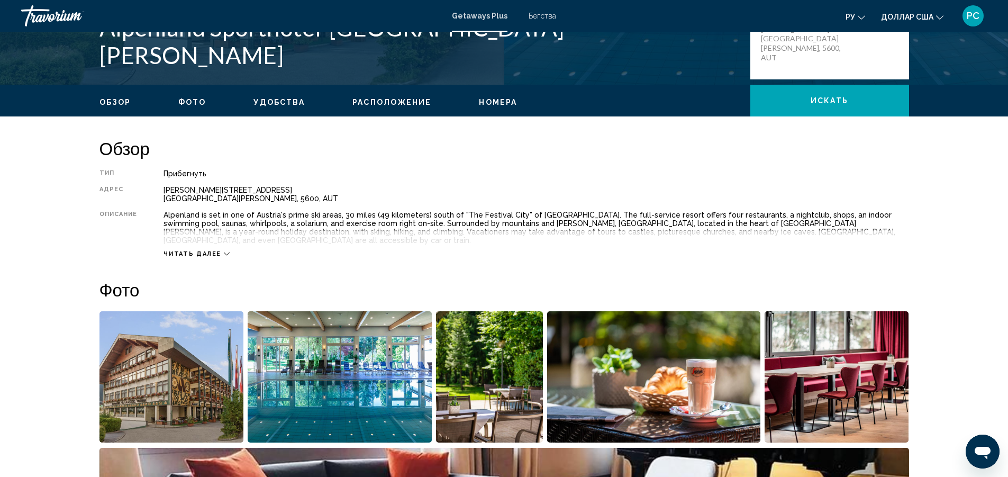
click at [204, 250] on span "Читать далее" at bounding box center [192, 253] width 58 height 7
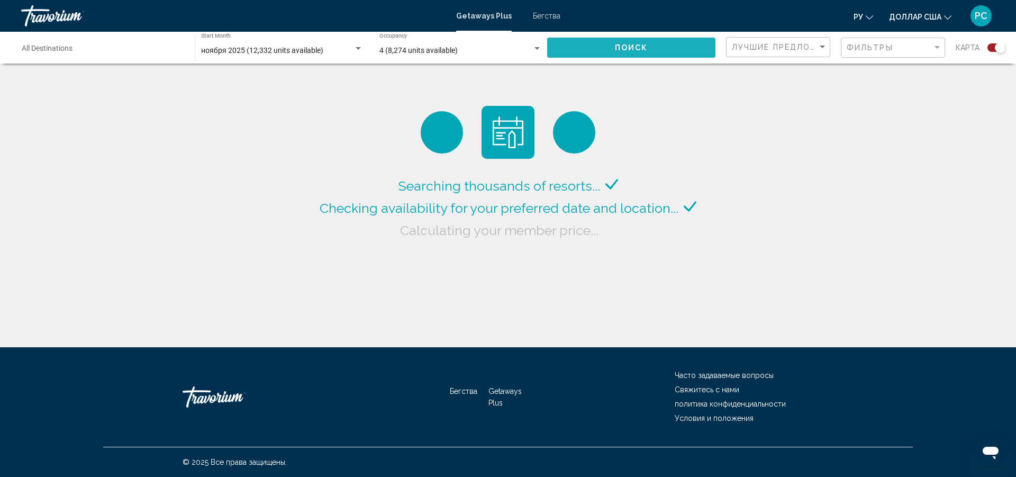
click at [664, 48] on button "Поиск" at bounding box center [631, 48] width 168 height 20
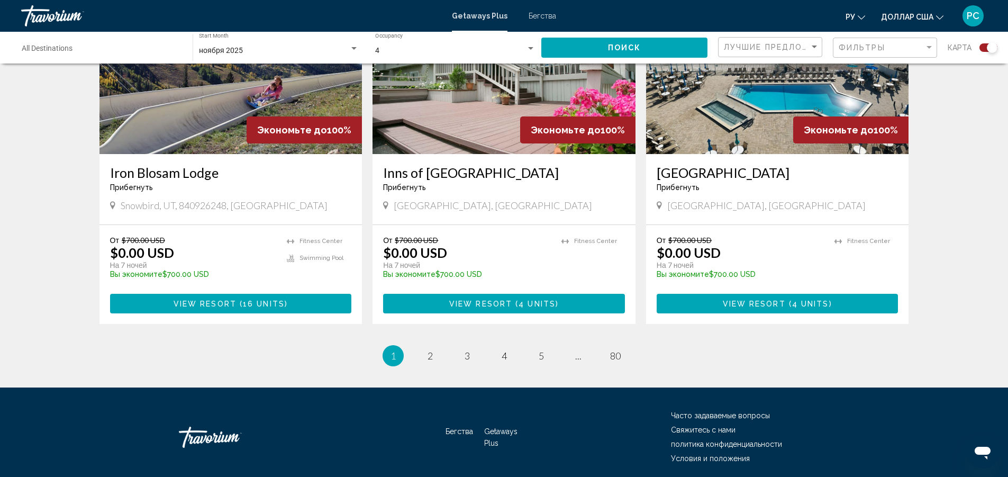
scroll to position [1592, 0]
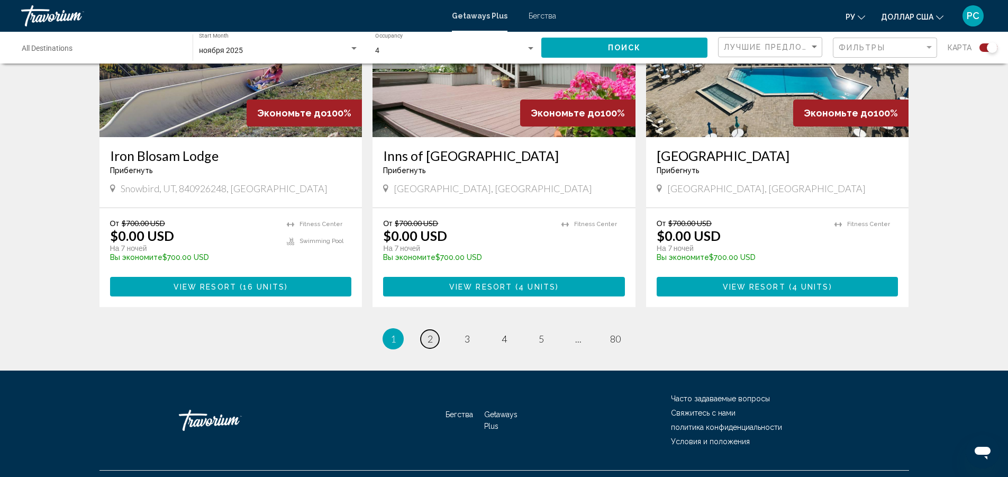
click at [438, 330] on link "page 2" at bounding box center [430, 339] width 19 height 19
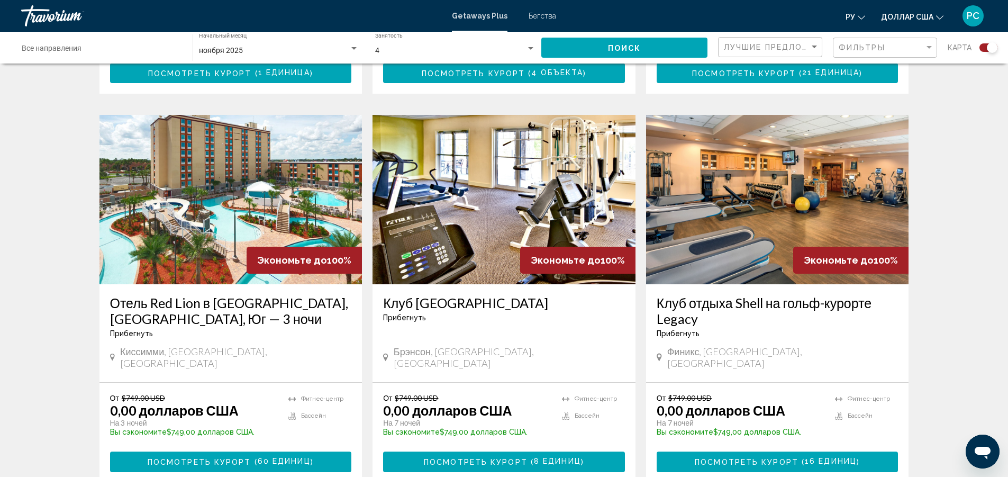
scroll to position [1534, 0]
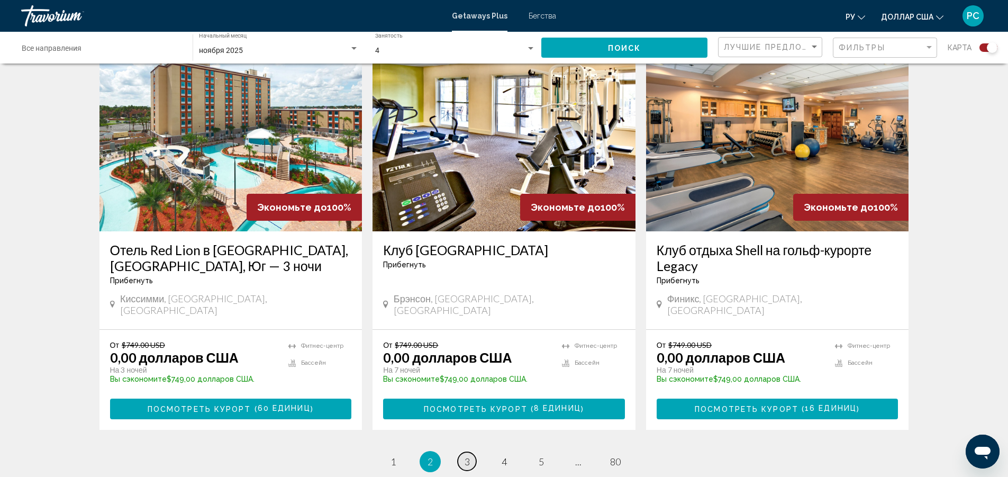
click at [467, 456] on font "3" at bounding box center [467, 462] width 5 height 12
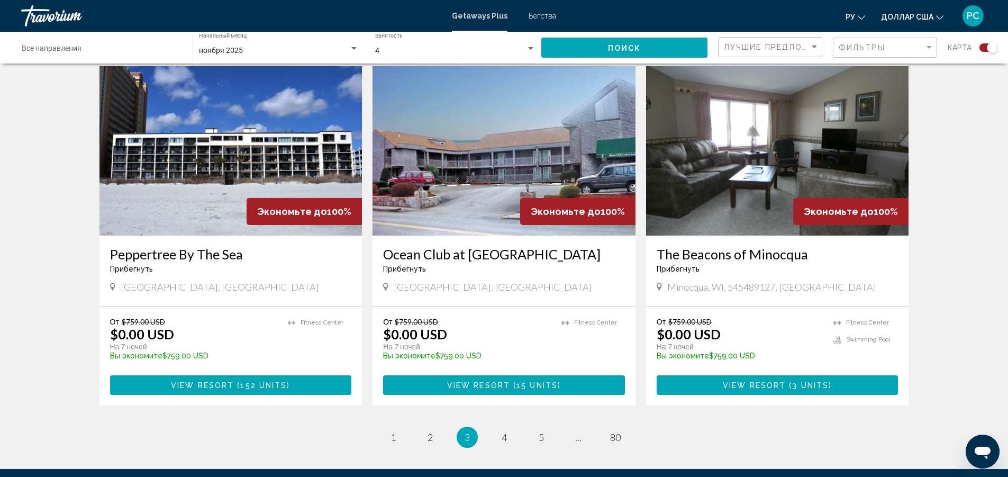
scroll to position [1534, 0]
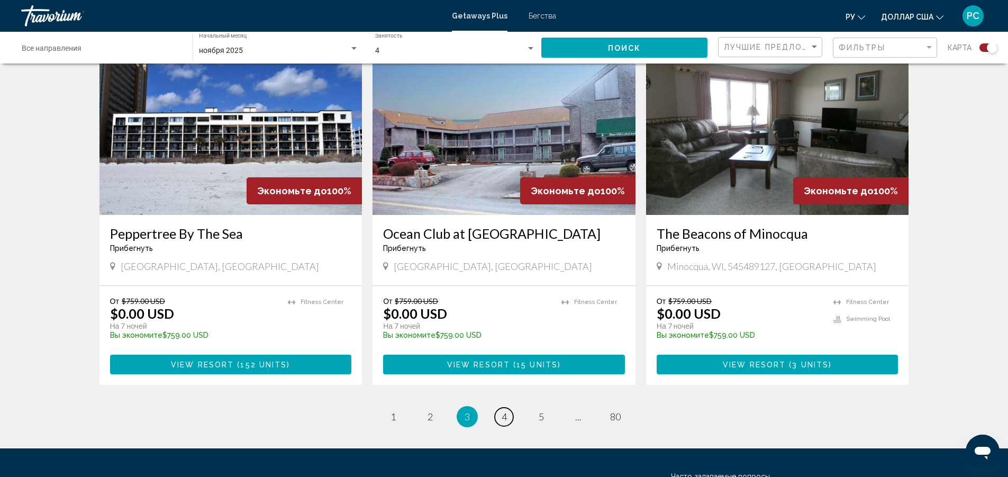
click at [505, 411] on span "4" at bounding box center [504, 417] width 5 height 12
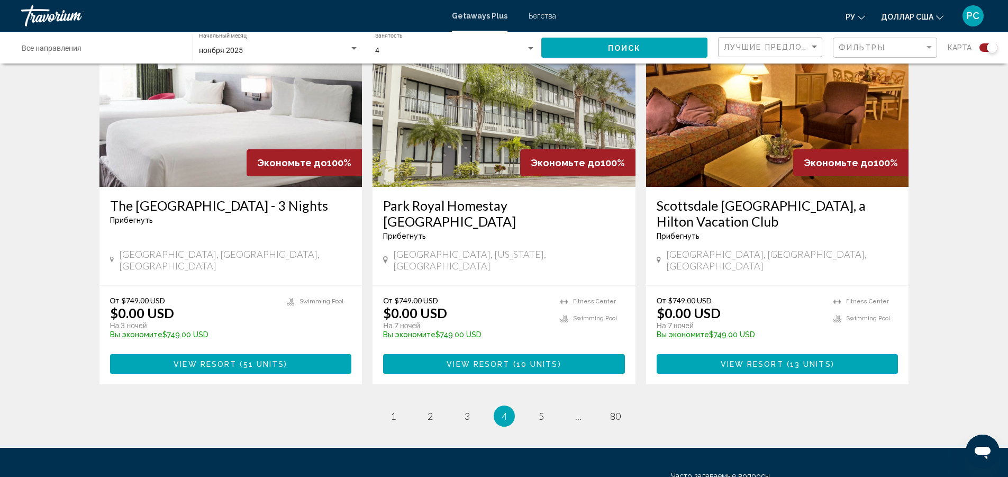
scroll to position [1624, 0]
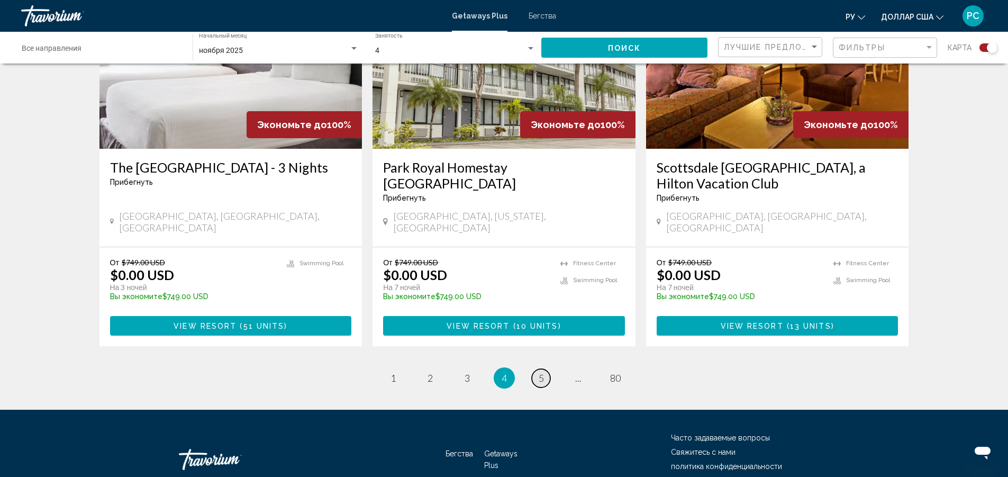
click at [535, 369] on link "page 5" at bounding box center [541, 378] width 19 height 19
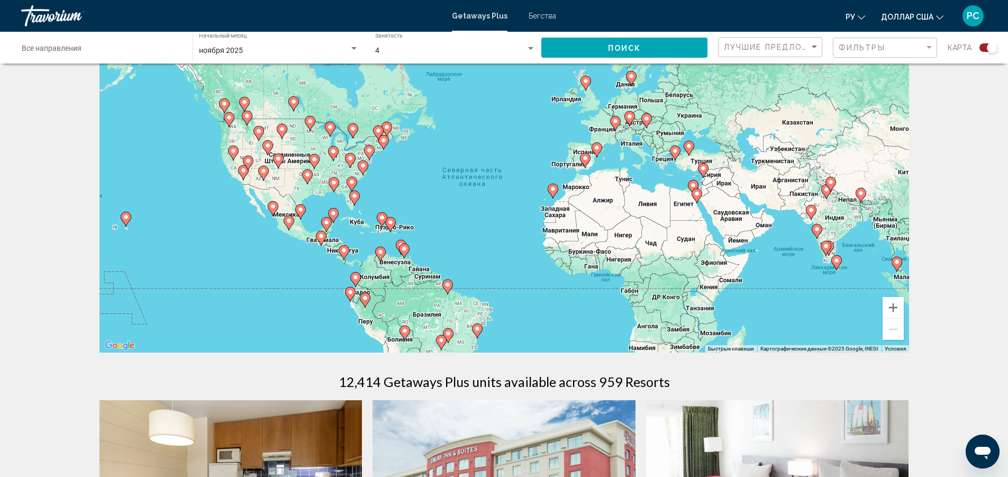
scroll to position [13, 0]
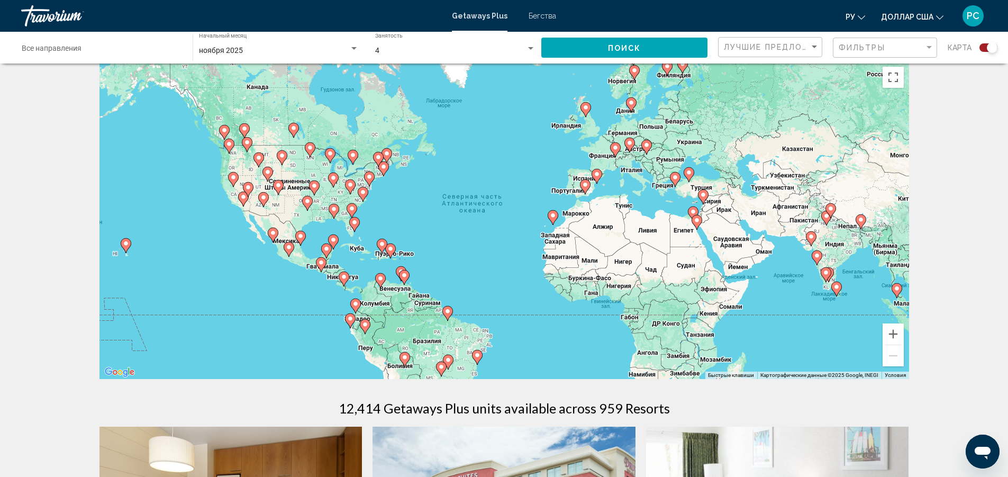
click at [312, 338] on div "Чтобы активировать перетаскивание с помощью кнопок, нажмите Alt + Ввод. После э…" at bounding box center [503, 219] width 809 height 317
click at [314, 337] on div "Чтобы активировать перетаскивание с помощью кнопок, нажмите Alt + Ввод. После э…" at bounding box center [503, 219] width 809 height 317
drag, startPoint x: 302, startPoint y: 337, endPoint x: 120, endPoint y: 340, distance: 181.5
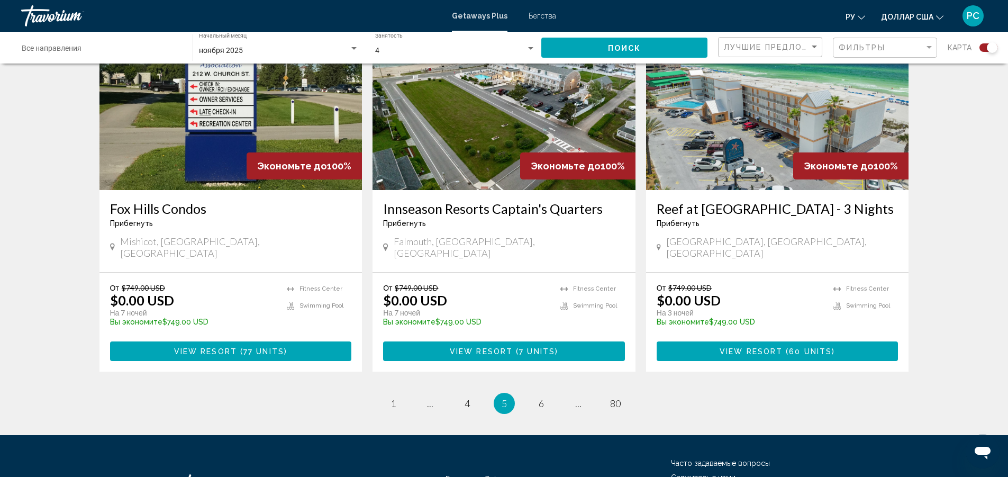
scroll to position [1624, 0]
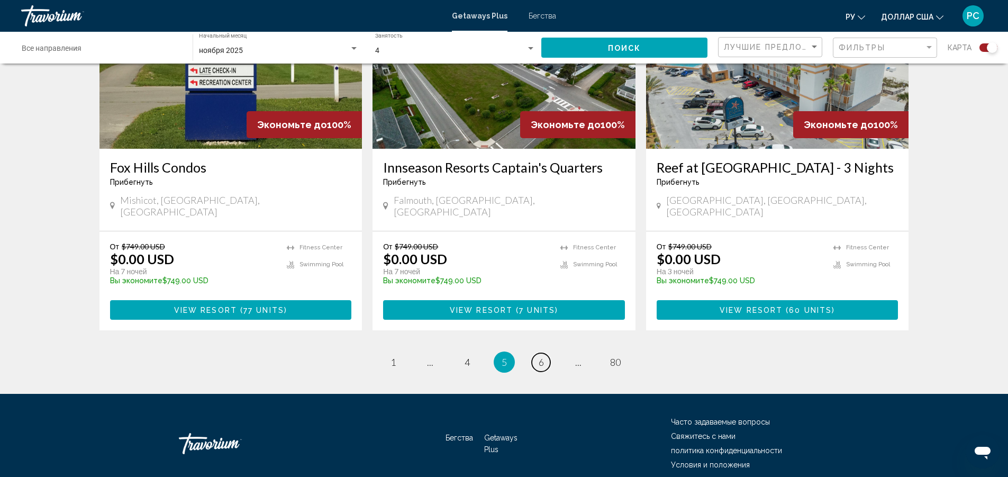
click at [542, 356] on span "6" at bounding box center [541, 362] width 5 height 12
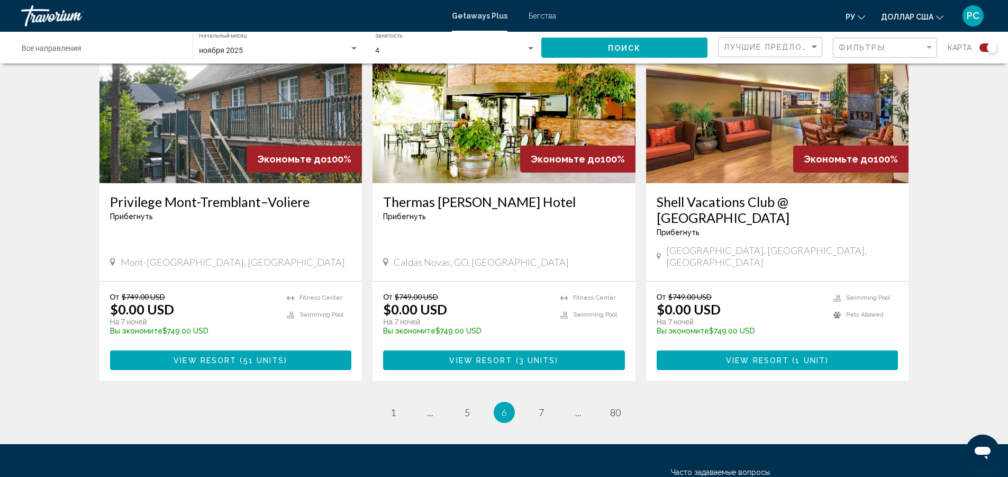
scroll to position [1555, 0]
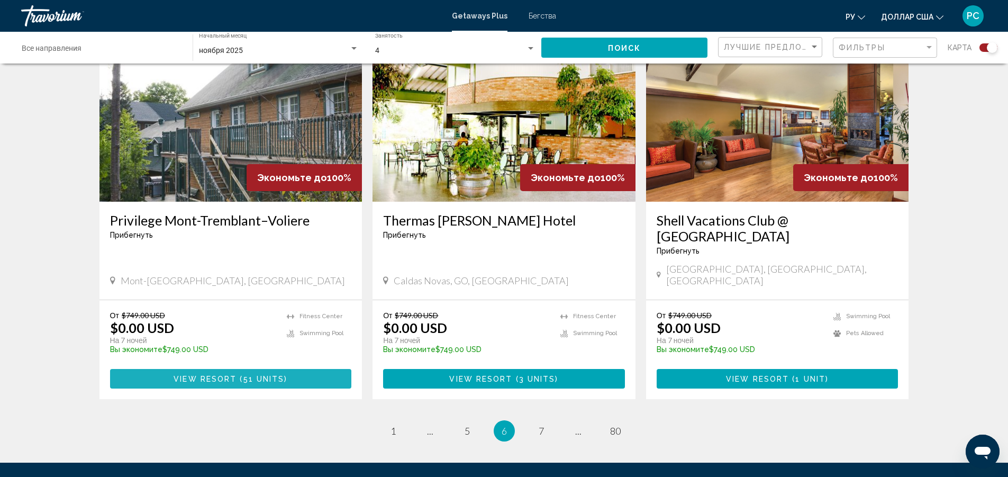
drag, startPoint x: 311, startPoint y: 311, endPoint x: 285, endPoint y: 295, distance: 30.1
drag, startPoint x: 285, startPoint y: 295, endPoint x: 14, endPoint y: 339, distance: 274.3
drag, startPoint x: 14, startPoint y: 339, endPoint x: 545, endPoint y: 375, distance: 532.4
click at [545, 422] on link "page 7" at bounding box center [541, 431] width 19 height 19
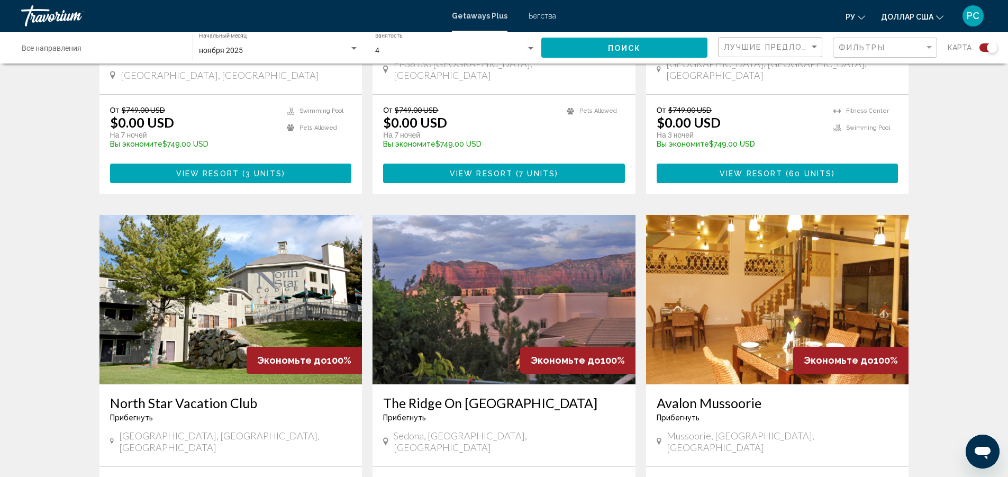
scroll to position [1335, 0]
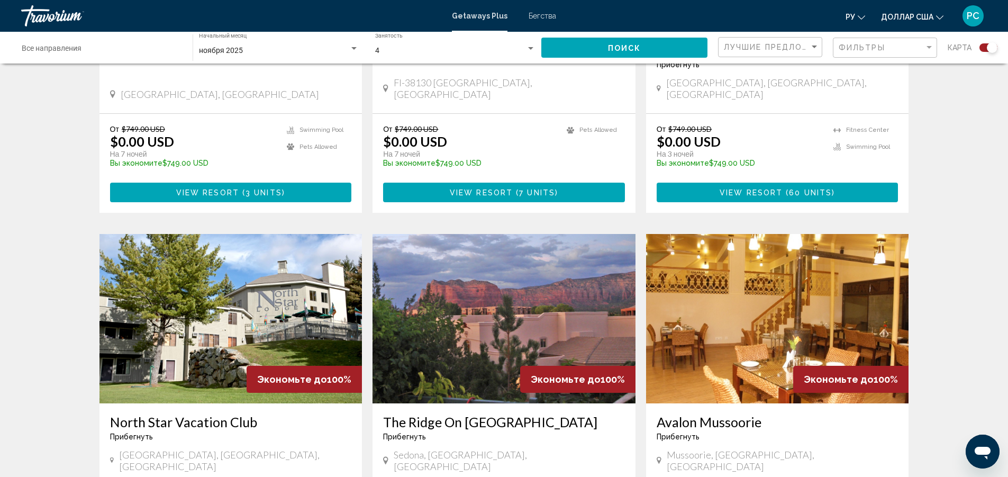
drag, startPoint x: 497, startPoint y: 354, endPoint x: 489, endPoint y: 350, distance: 9.3
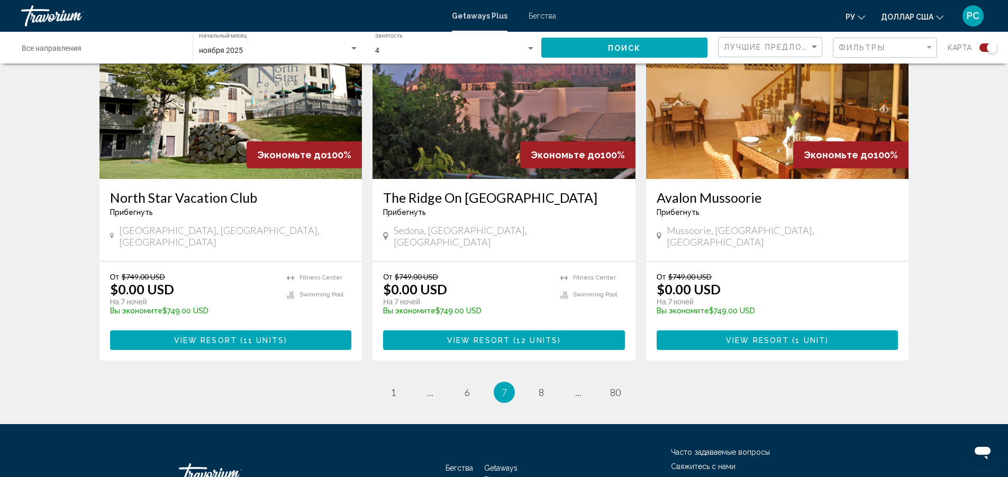
scroll to position [1608, 0]
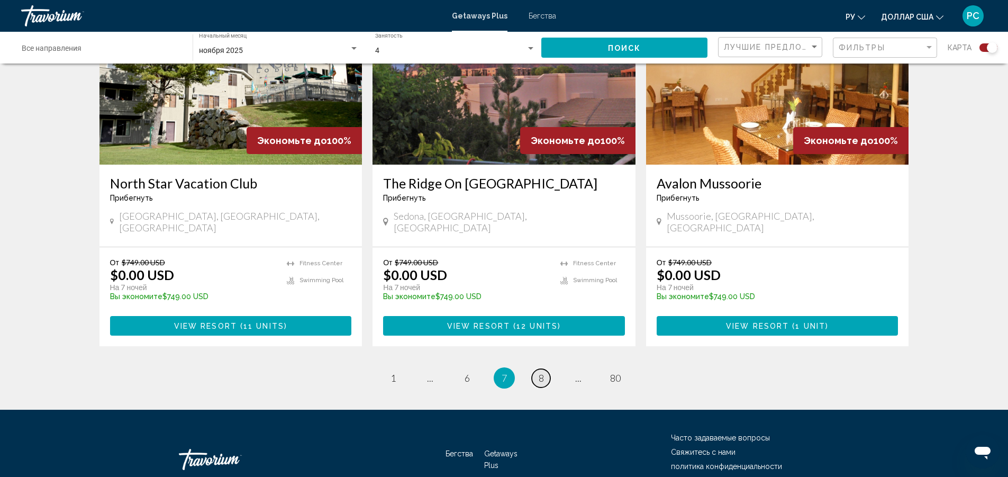
click at [541, 372] on span "8" at bounding box center [541, 378] width 5 height 12
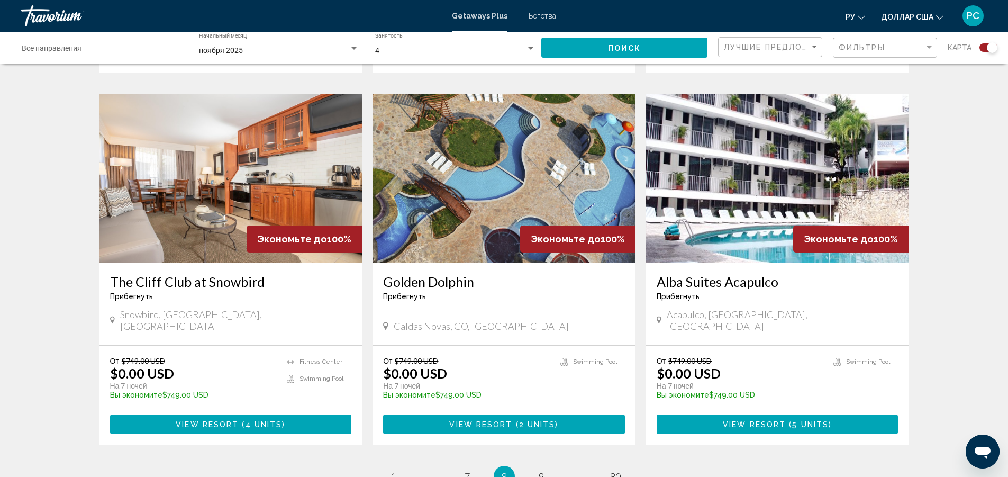
scroll to position [1592, 0]
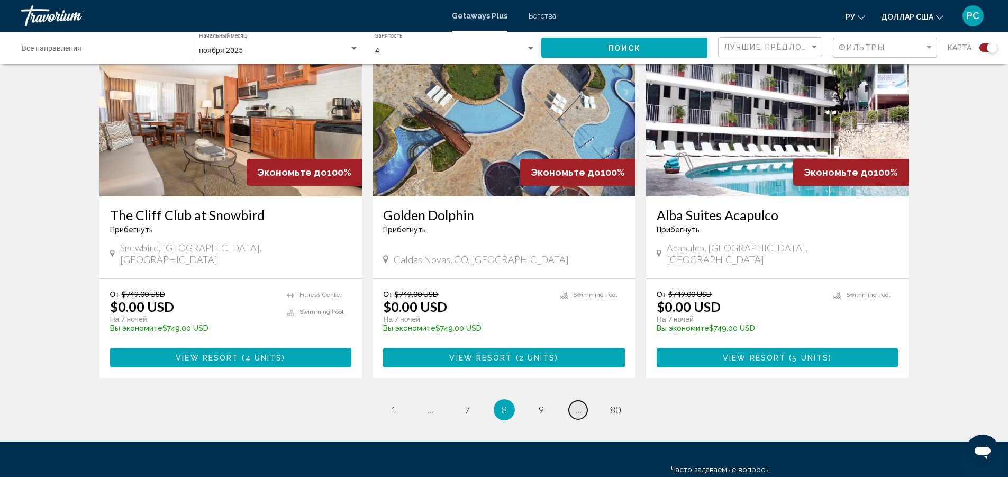
click at [584, 400] on link "page ..." at bounding box center [578, 409] width 19 height 19
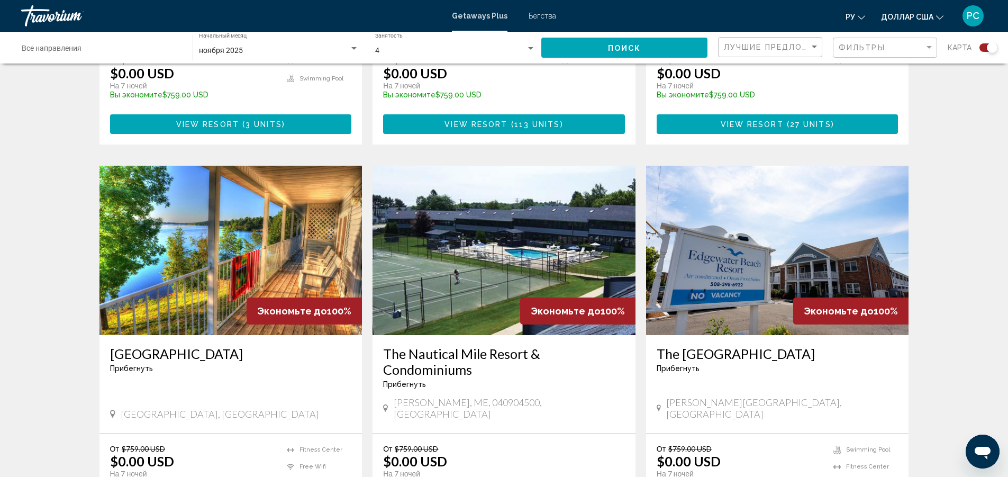
scroll to position [1608, 0]
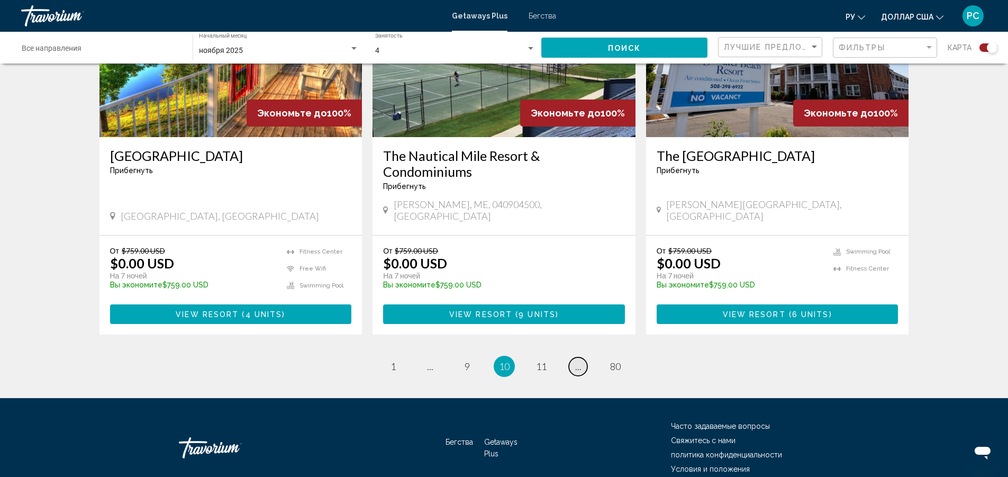
click at [578, 360] on span "..." at bounding box center [578, 366] width 6 height 12
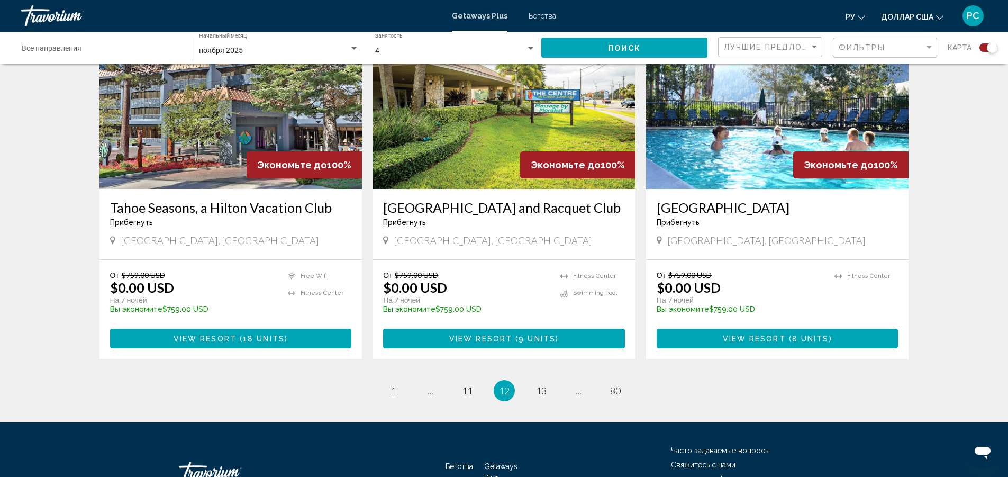
scroll to position [1624, 0]
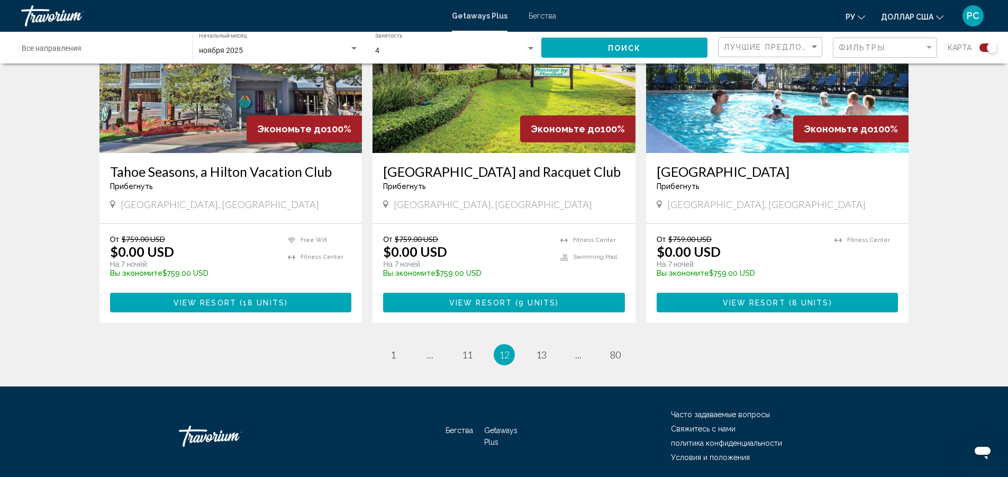
click at [589, 344] on ul "12 / 80 page 1 page ... page 11 You're on page 12 page 13 page ... page 80" at bounding box center [503, 354] width 809 height 21
click at [577, 349] on span "..." at bounding box center [578, 355] width 6 height 12
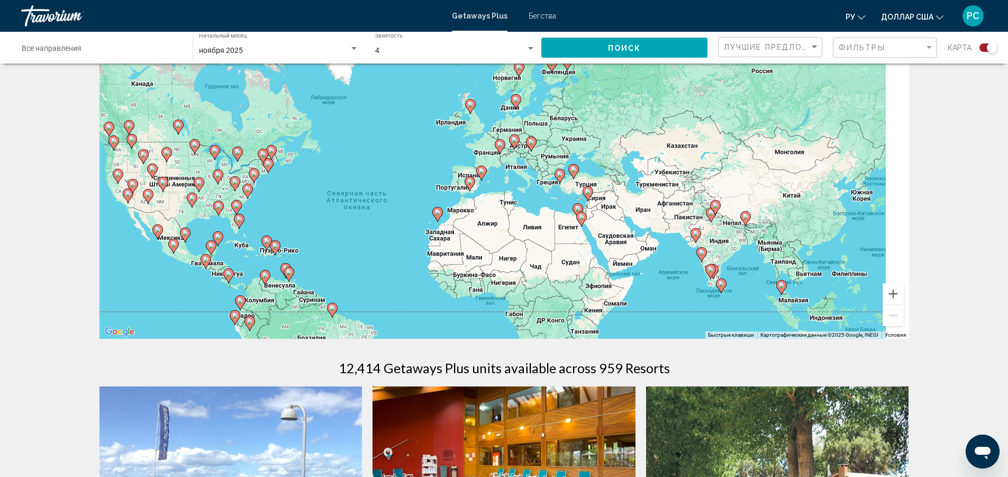
drag, startPoint x: 605, startPoint y: 310, endPoint x: 445, endPoint y: 301, distance: 160.6
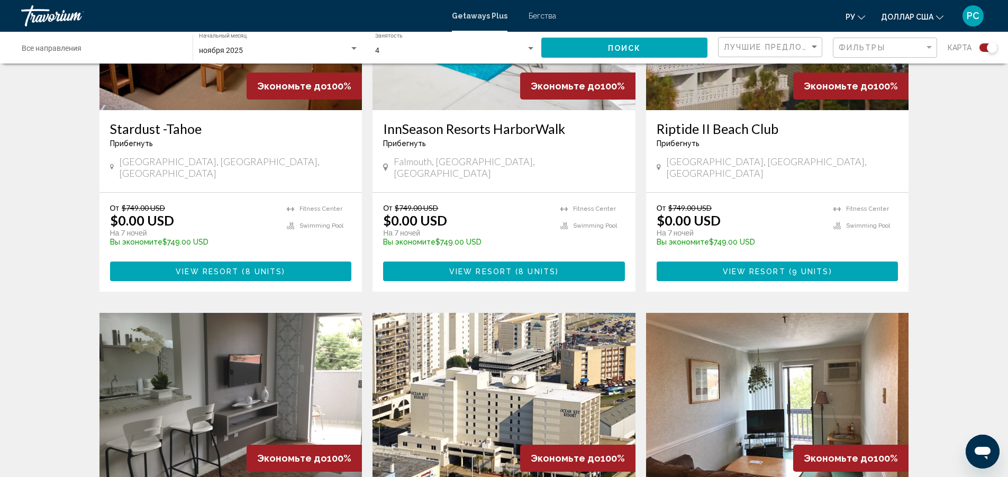
scroll to position [1592, 0]
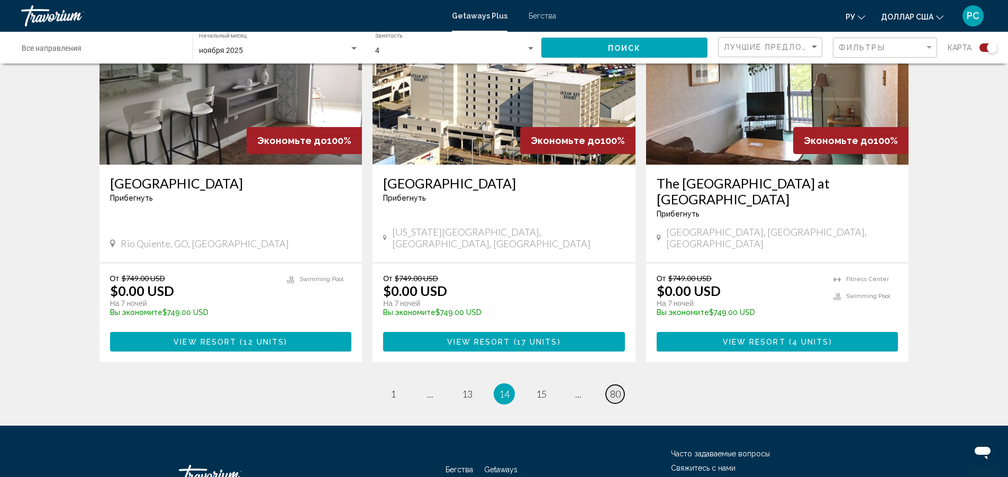
click at [608, 385] on link "page 80" at bounding box center [615, 394] width 19 height 19
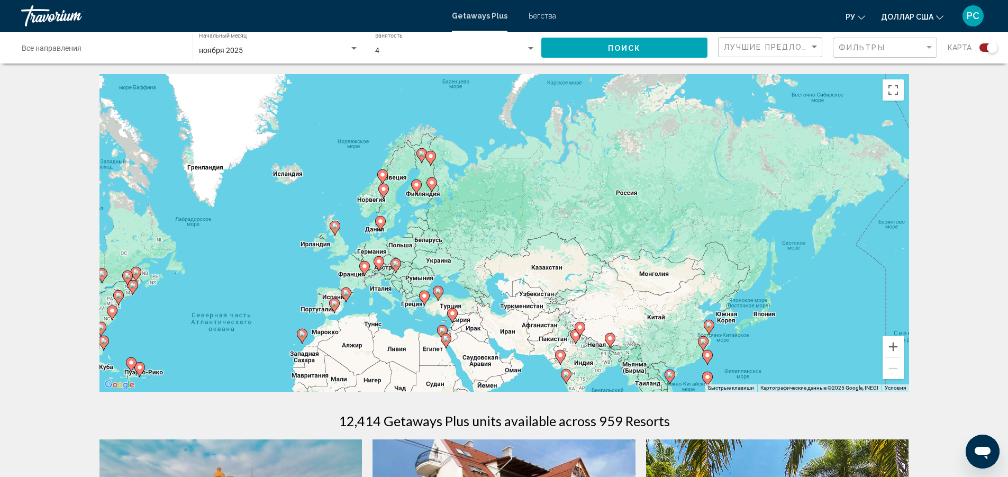
drag, startPoint x: 352, startPoint y: 292, endPoint x: 335, endPoint y: 279, distance: 20.8
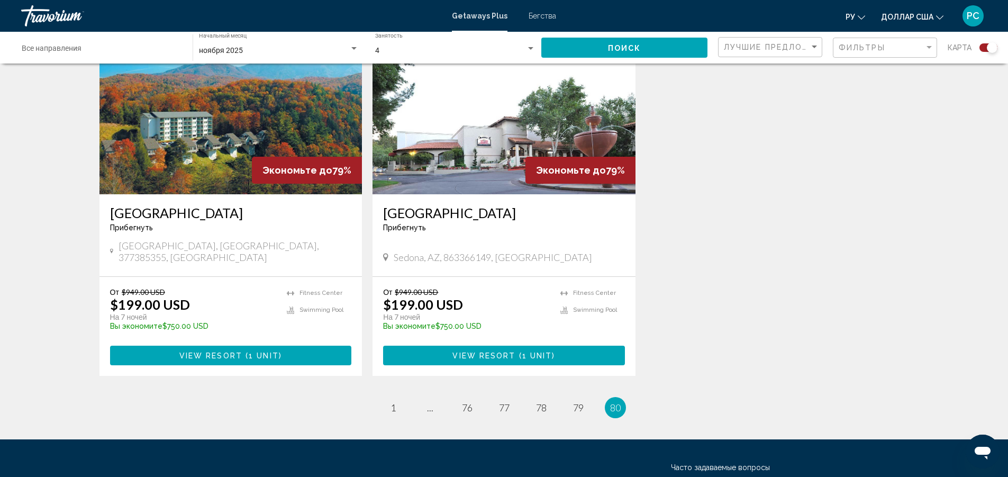
scroll to position [1587, 0]
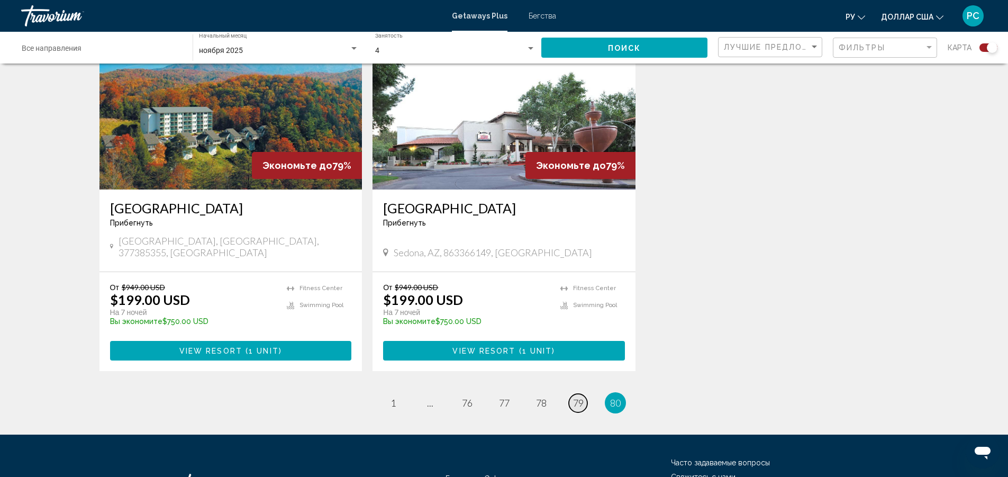
click at [574, 397] on span "79" at bounding box center [578, 403] width 11 height 12
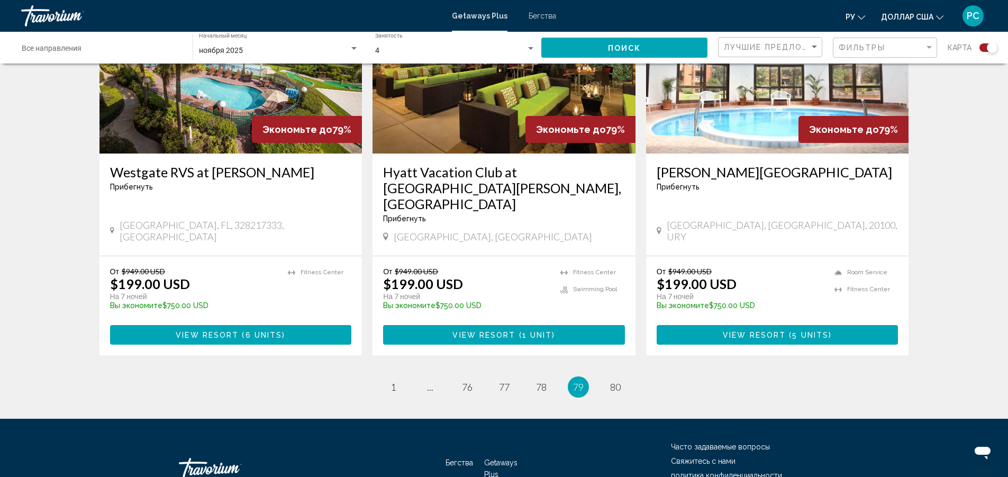
scroll to position [1608, 0]
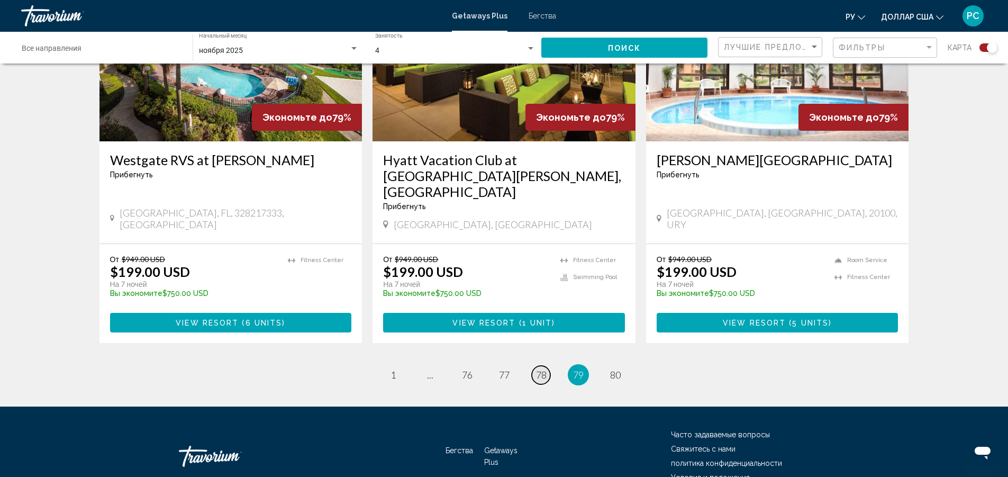
click at [545, 366] on link "page 78" at bounding box center [541, 375] width 19 height 19
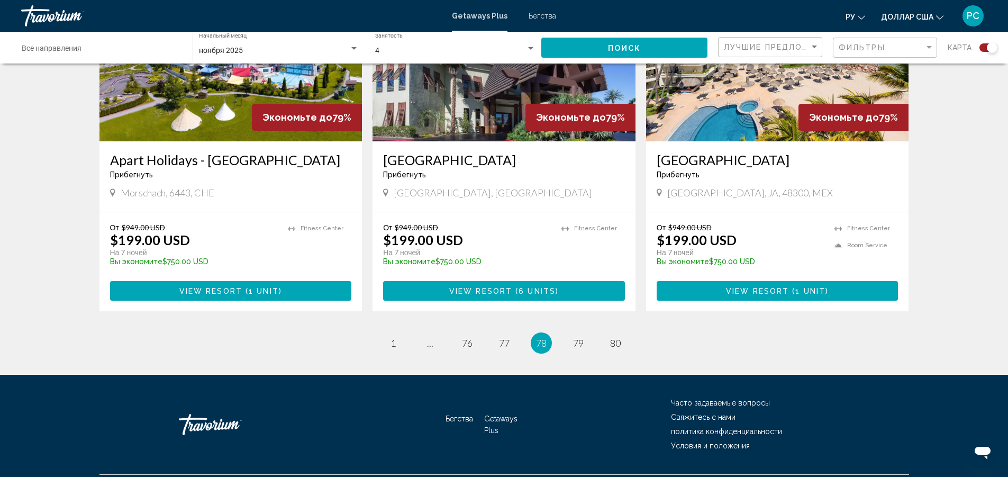
scroll to position [1608, 0]
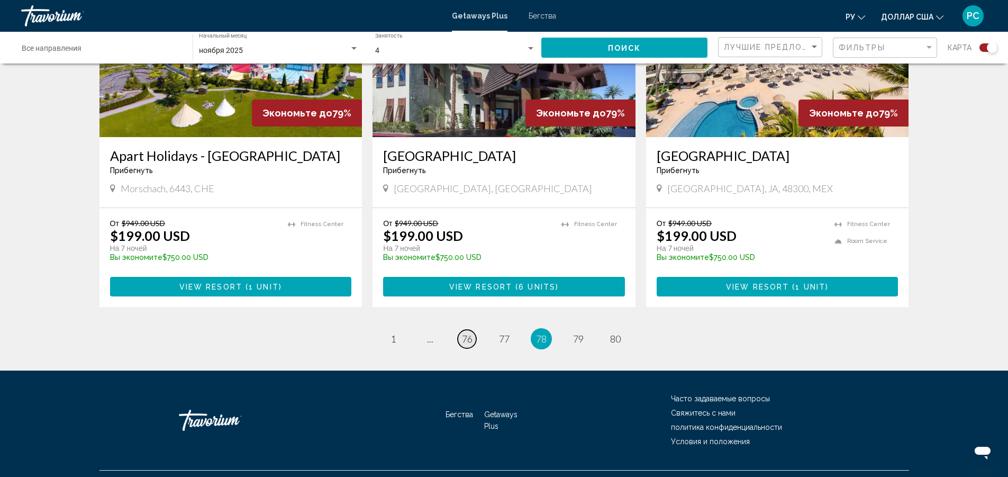
click at [462, 333] on span "76" at bounding box center [467, 339] width 11 height 12
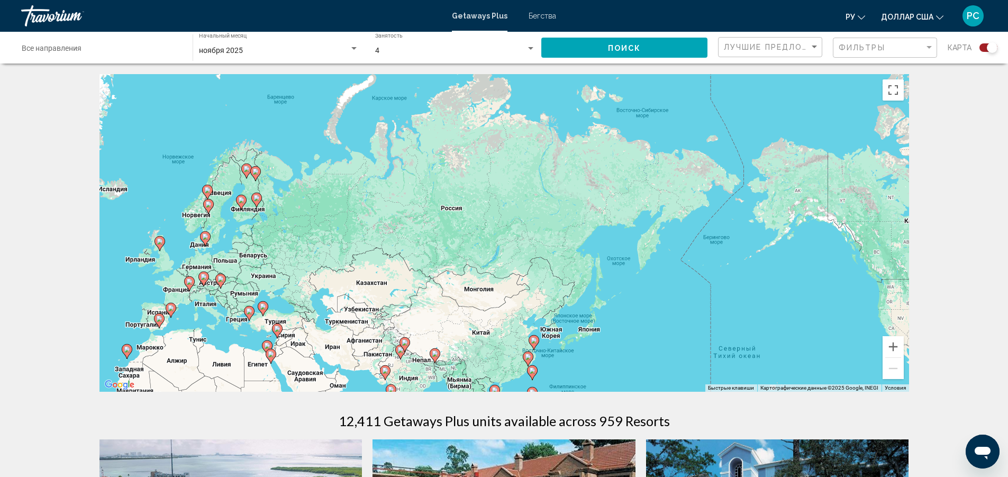
drag, startPoint x: 284, startPoint y: 284, endPoint x: 141, endPoint y: 334, distance: 151.8
click at [139, 333] on div "Чтобы активировать перетаскивание с помощью клавиатуры, нажмите Alt + Ввод. Пос…" at bounding box center [503, 232] width 809 height 317
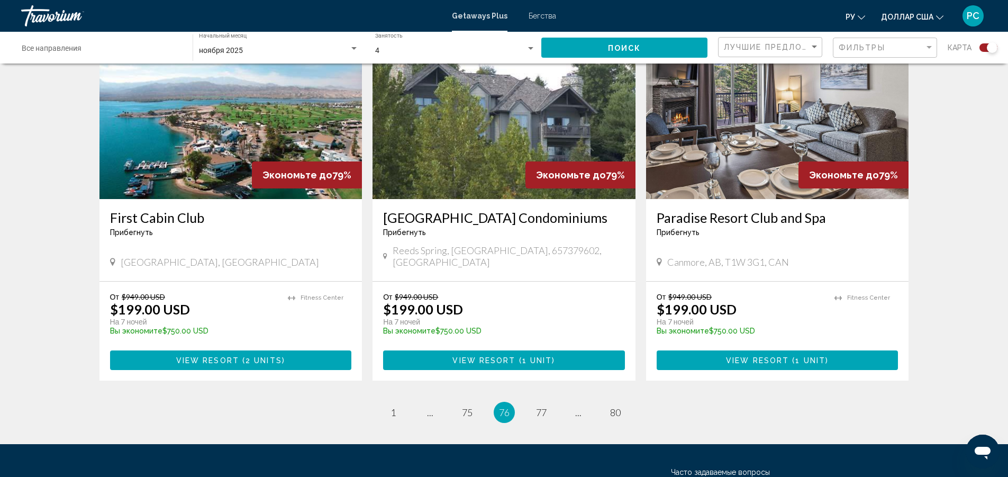
scroll to position [1576, 0]
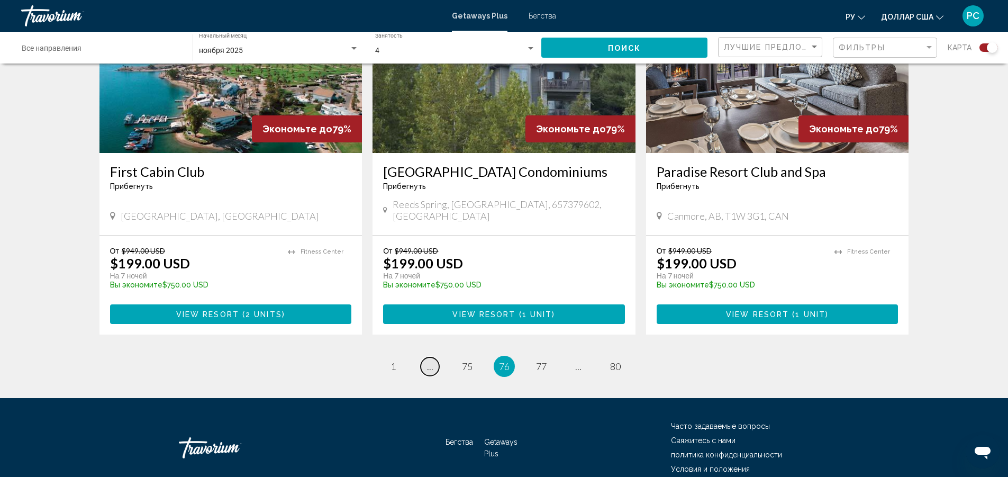
click at [434, 357] on link "page ..." at bounding box center [430, 366] width 19 height 19
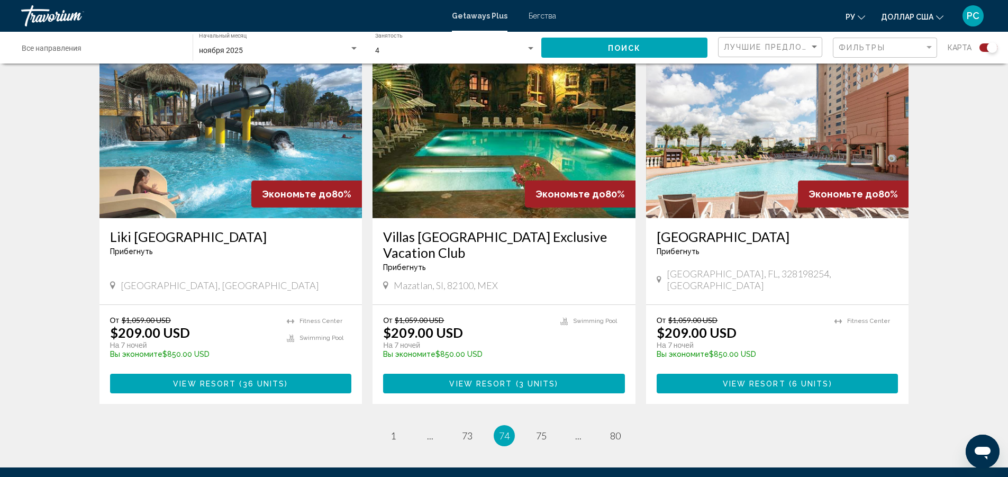
scroll to position [1576, 0]
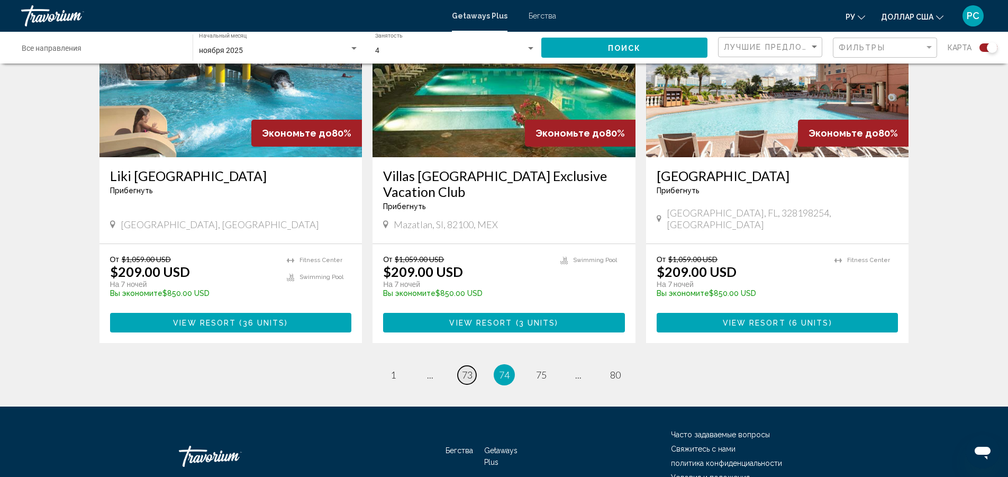
click at [465, 369] on span "73" at bounding box center [467, 375] width 11 height 12
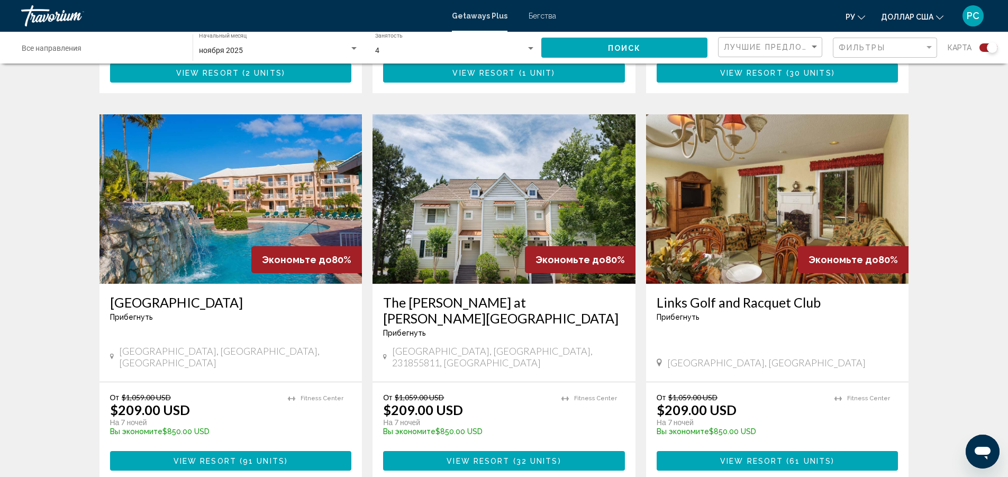
scroll to position [1388, 0]
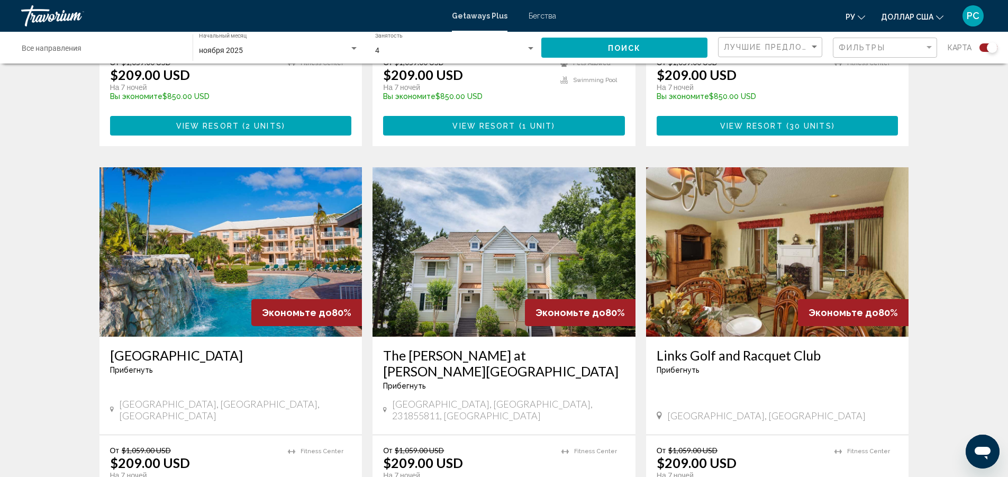
drag, startPoint x: 221, startPoint y: 232, endPoint x: 114, endPoint y: 196, distance: 113.4
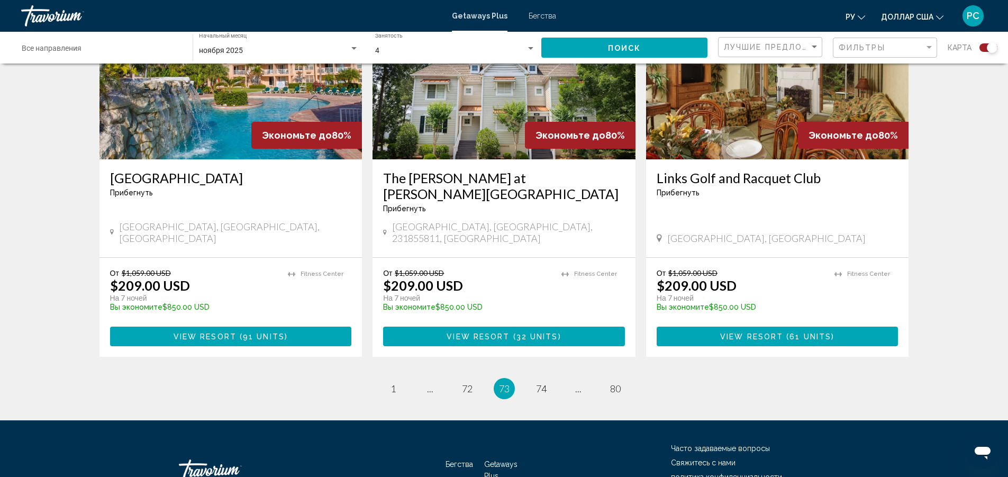
scroll to position [1576, 0]
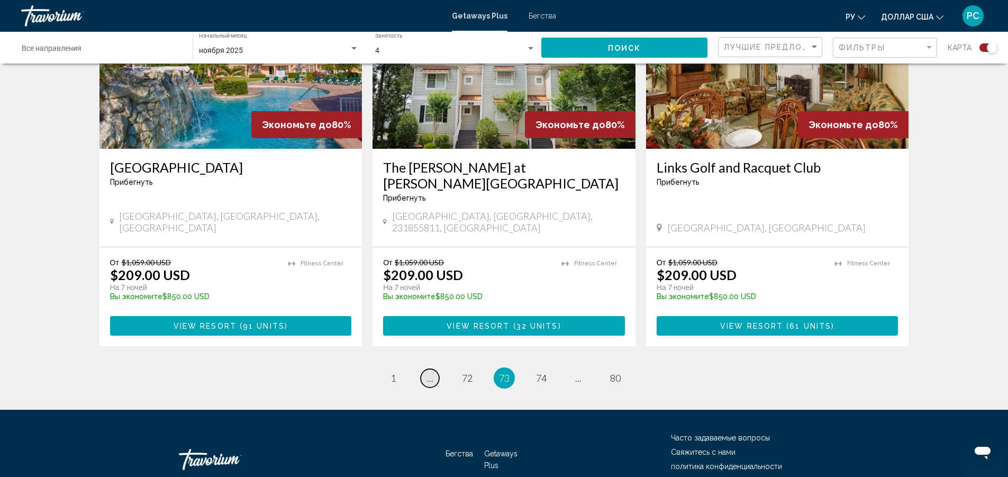
click at [427, 372] on span "..." at bounding box center [430, 378] width 6 height 12
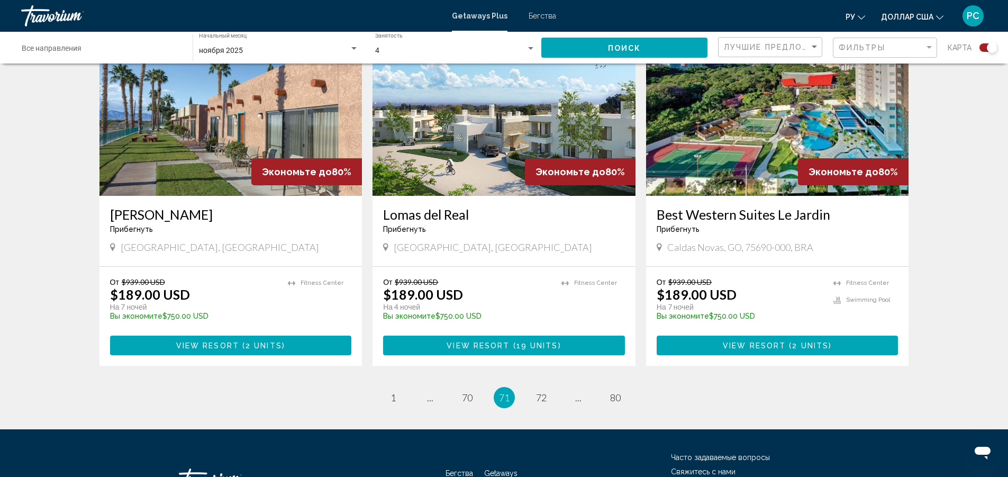
scroll to position [1624, 0]
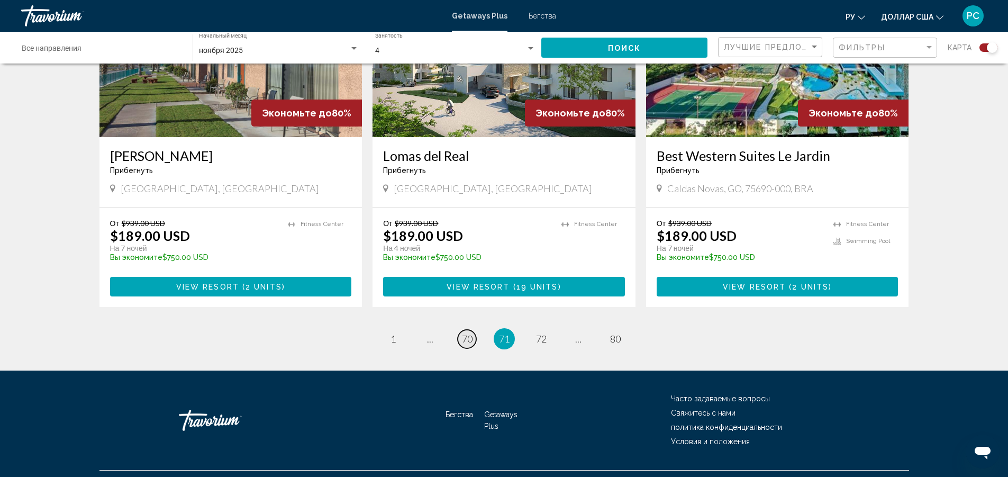
click at [460, 330] on link "page 70" at bounding box center [467, 339] width 19 height 19
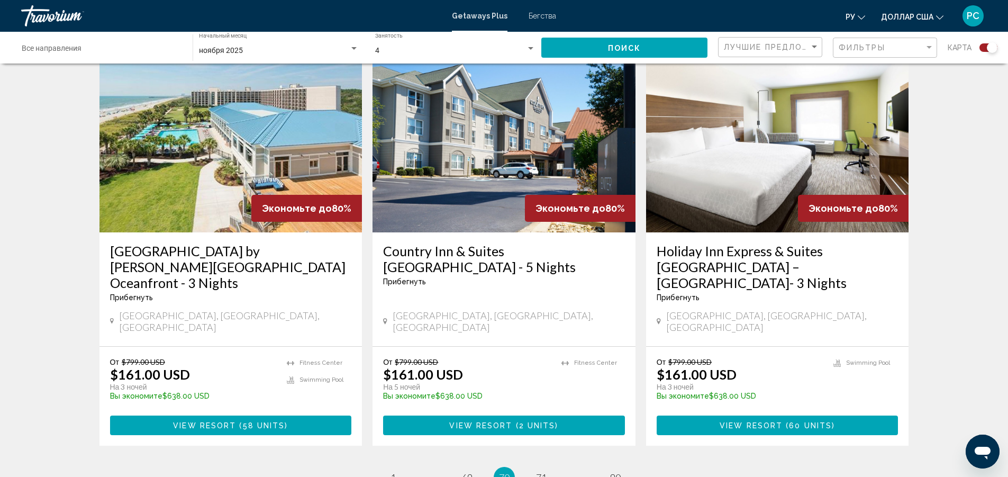
scroll to position [1624, 0]
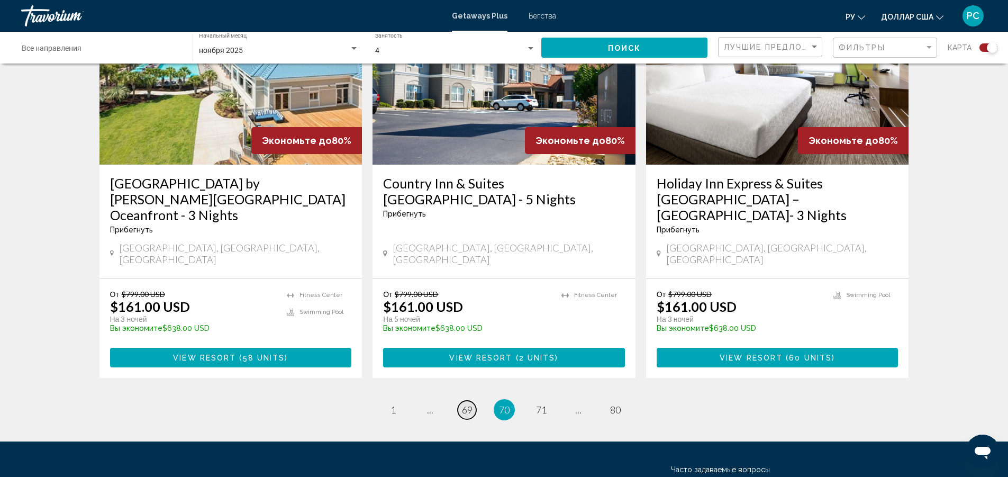
click at [462, 404] on span "69" at bounding box center [467, 410] width 11 height 12
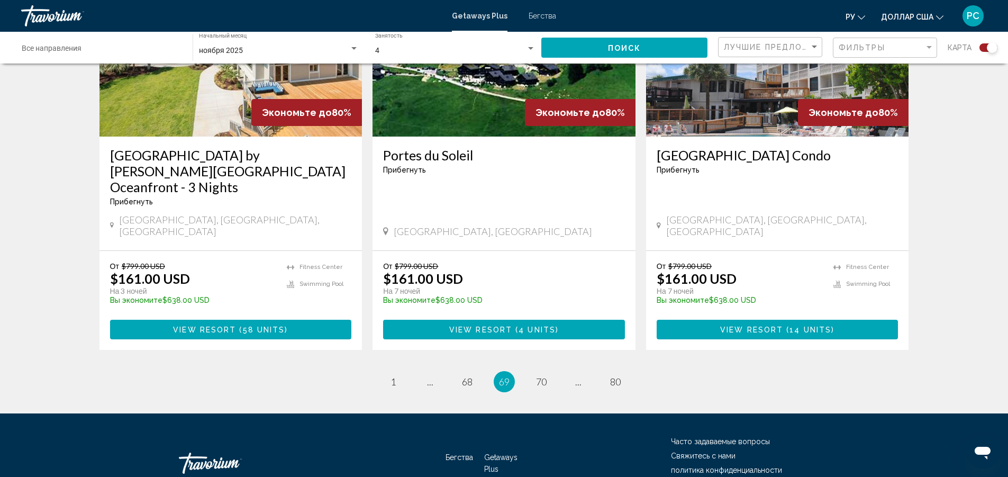
scroll to position [1624, 0]
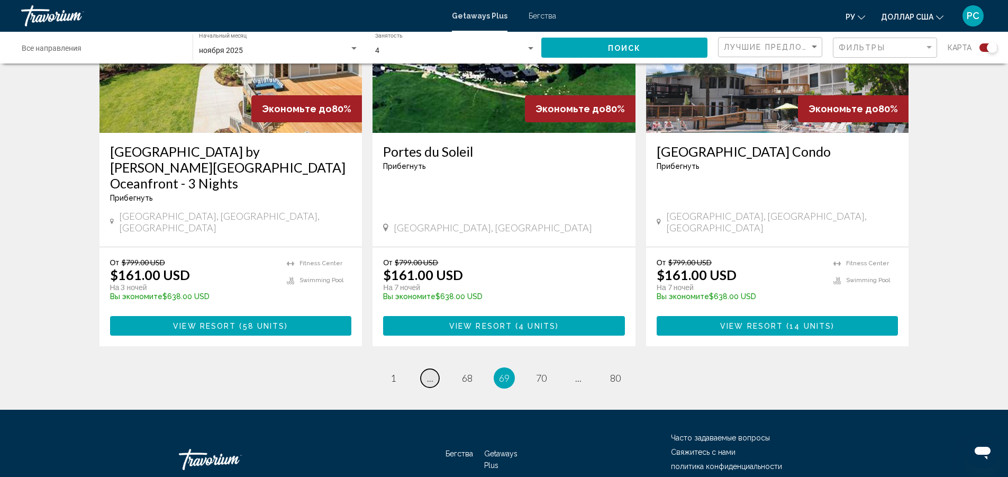
click at [430, 372] on span "..." at bounding box center [430, 378] width 6 height 12
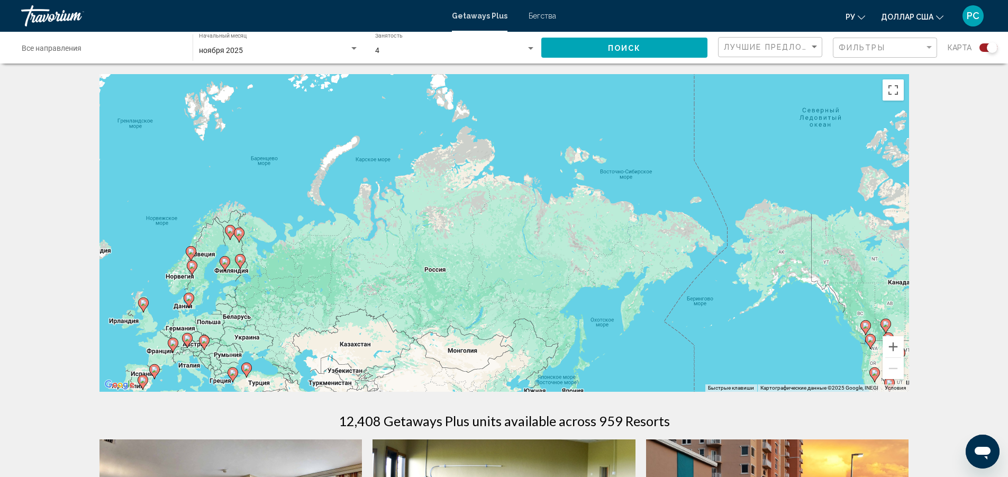
drag, startPoint x: 393, startPoint y: 265, endPoint x: 390, endPoint y: 274, distance: 9.2
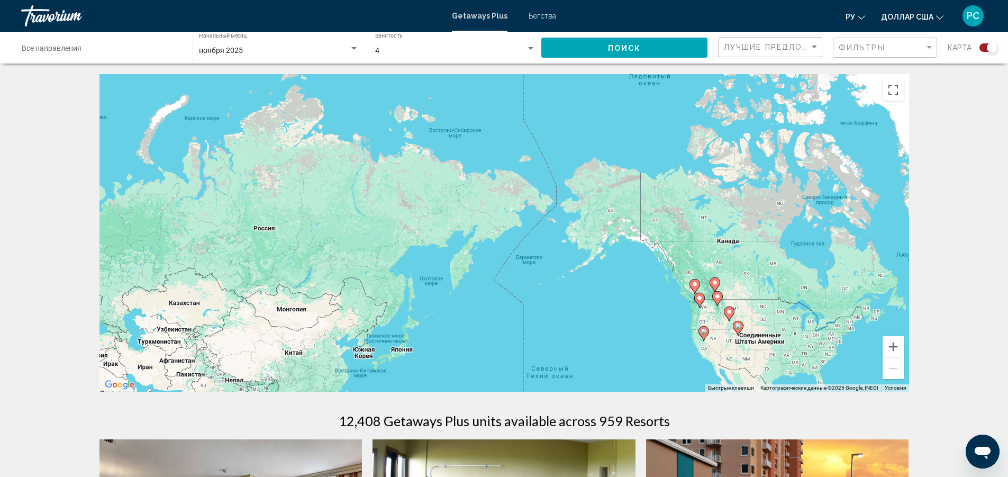
drag, startPoint x: 387, startPoint y: 281, endPoint x: 218, endPoint y: 235, distance: 175.4
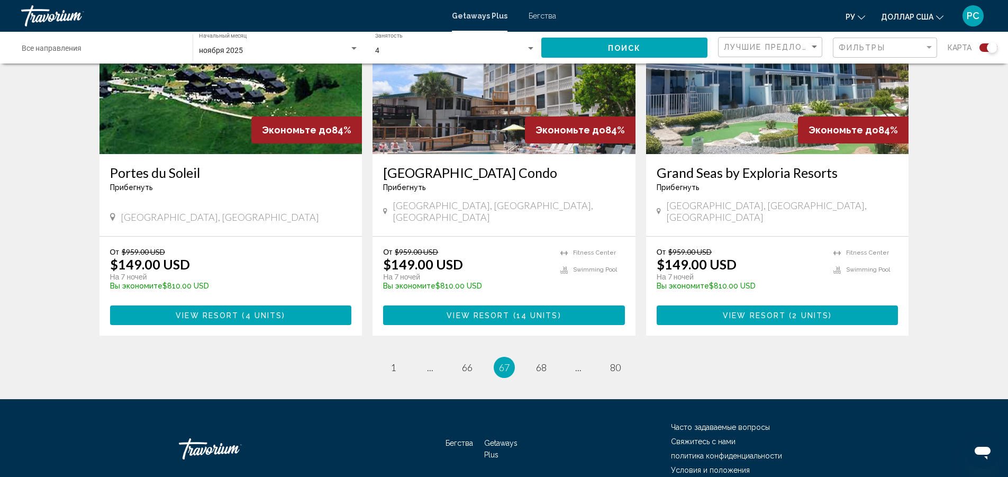
scroll to position [1592, 0]
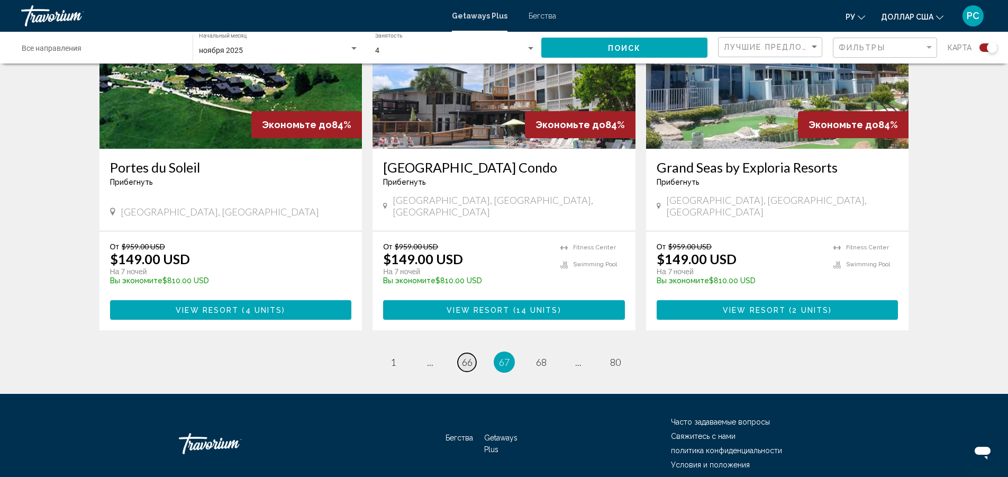
click at [468, 356] on span "66" at bounding box center [467, 362] width 11 height 12
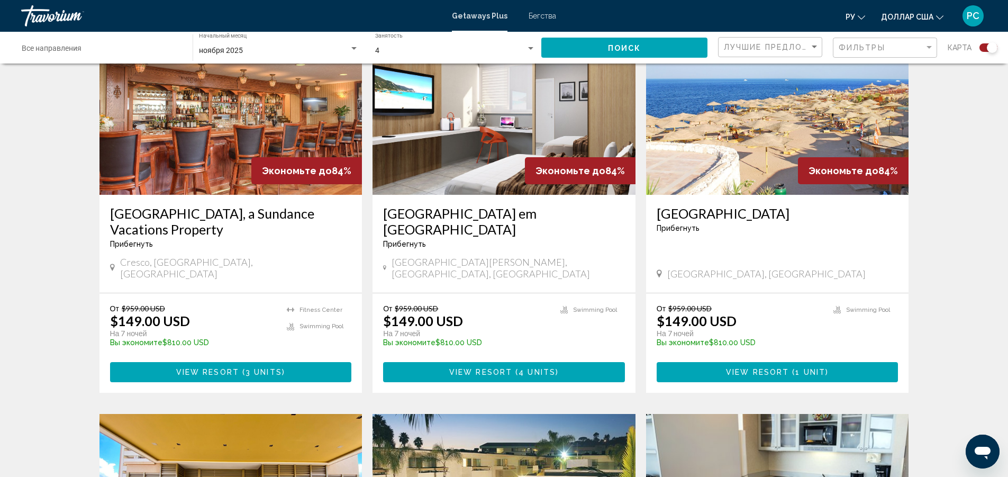
scroll to position [741, 0]
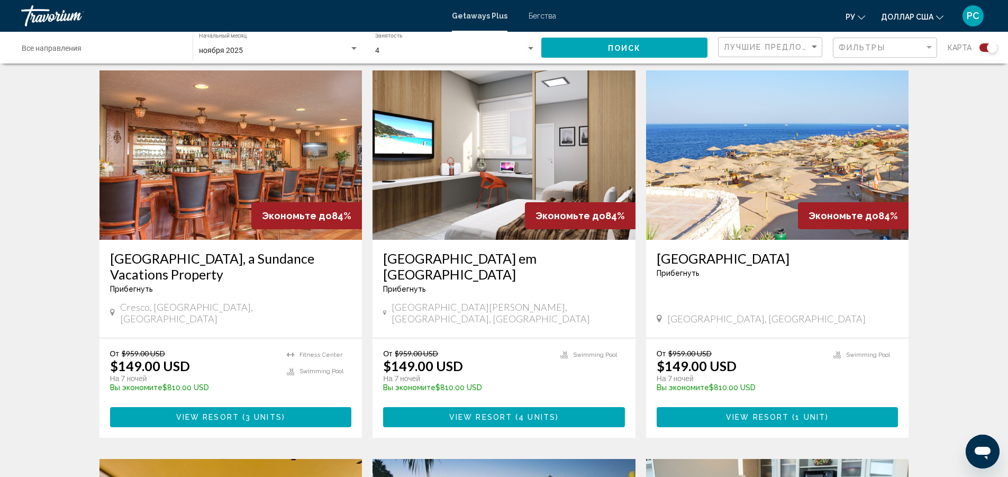
click at [772, 125] on img "Основное содержание" at bounding box center [777, 154] width 263 height 169
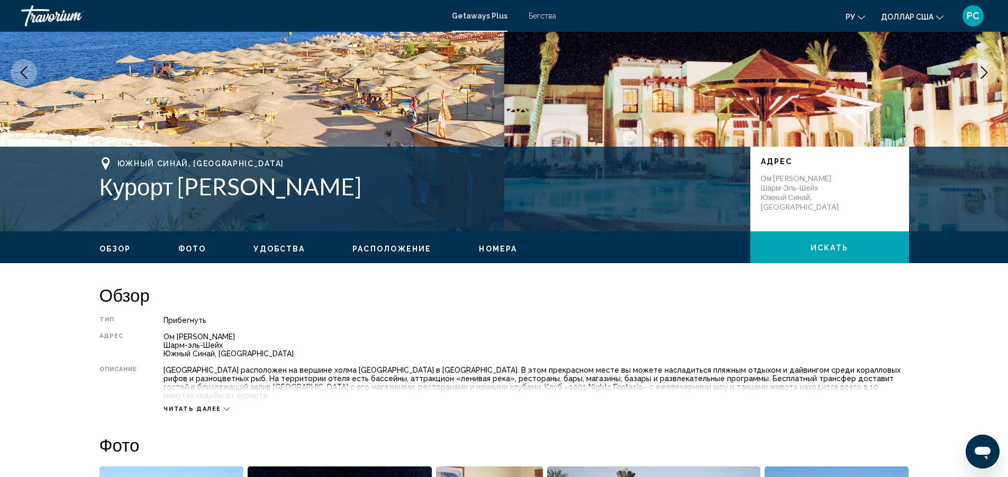
scroll to position [212, 0]
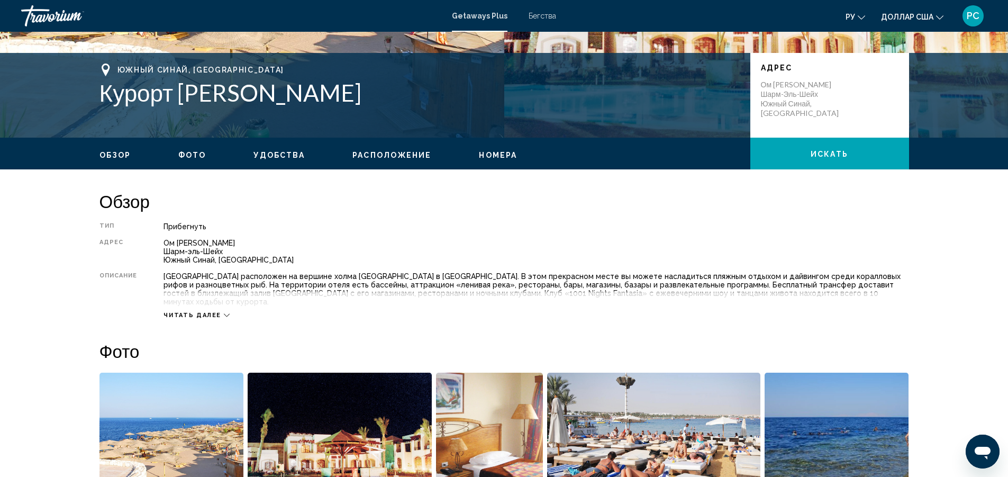
click at [201, 312] on font "Читать далее" at bounding box center [192, 315] width 58 height 7
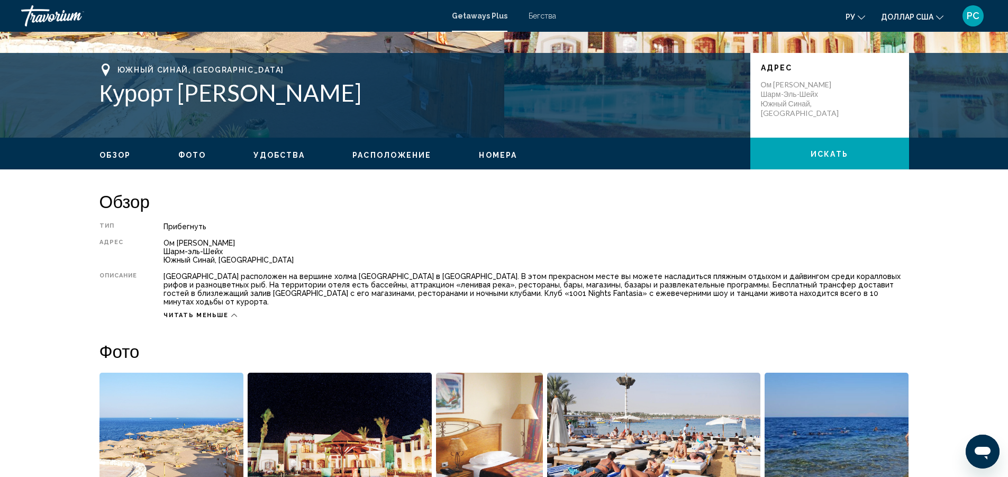
drag, startPoint x: 454, startPoint y: 293, endPoint x: 439, endPoint y: 256, distance: 39.9
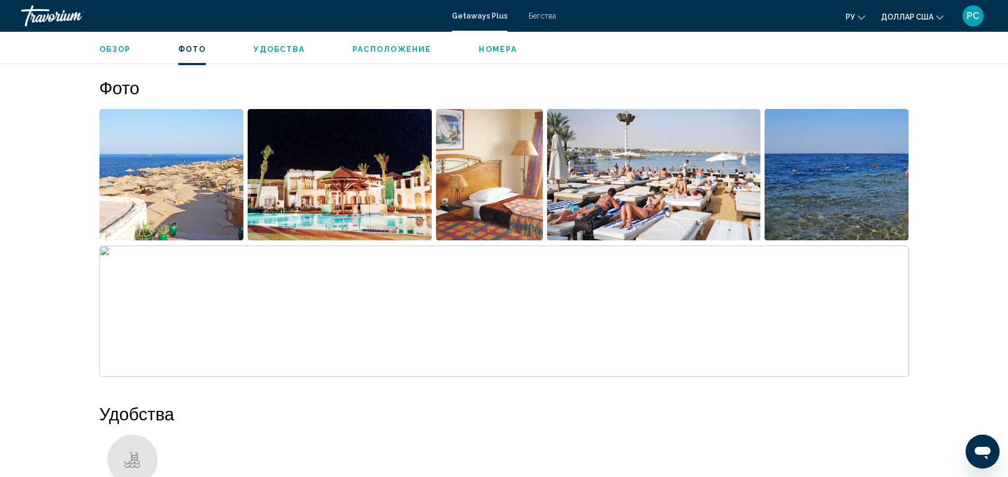
scroll to position [476, 0]
click at [202, 202] on img "Открыть полноэкранный слайдер изображений" at bounding box center [171, 173] width 144 height 131
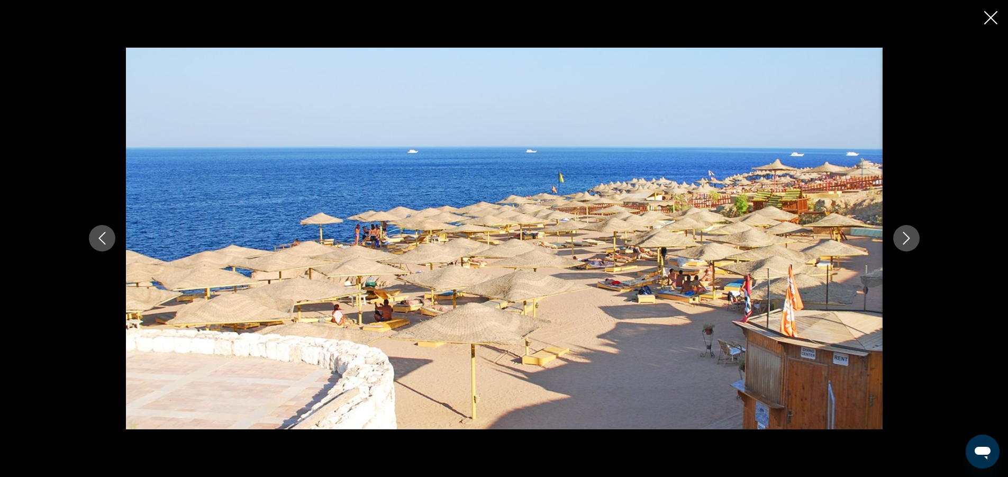
click at [910, 243] on icon "Next image" at bounding box center [906, 238] width 13 height 13
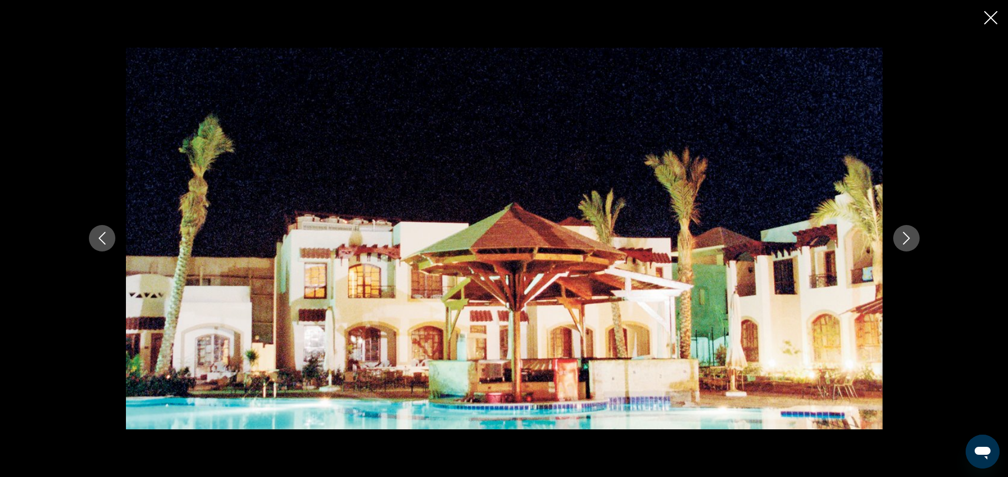
click at [910, 243] on icon "Next image" at bounding box center [906, 238] width 13 height 13
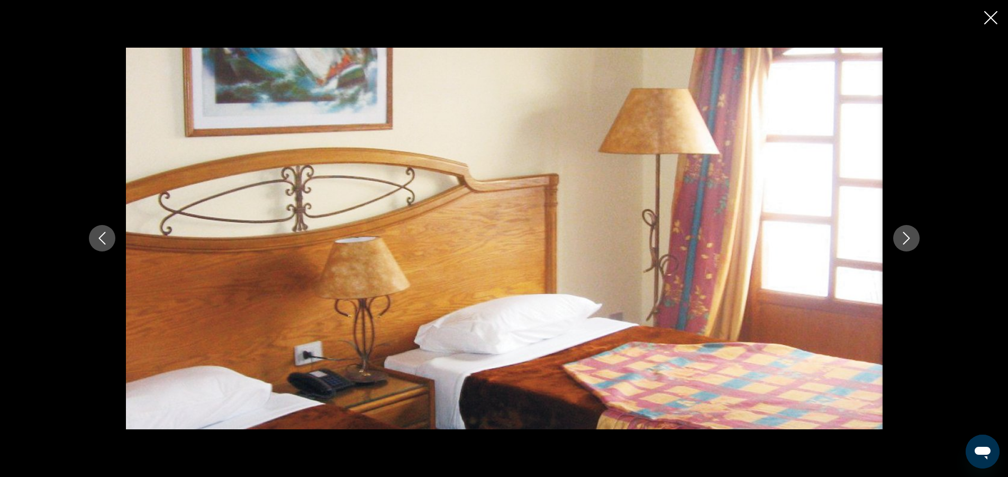
click at [910, 243] on icon "Next image" at bounding box center [906, 238] width 13 height 13
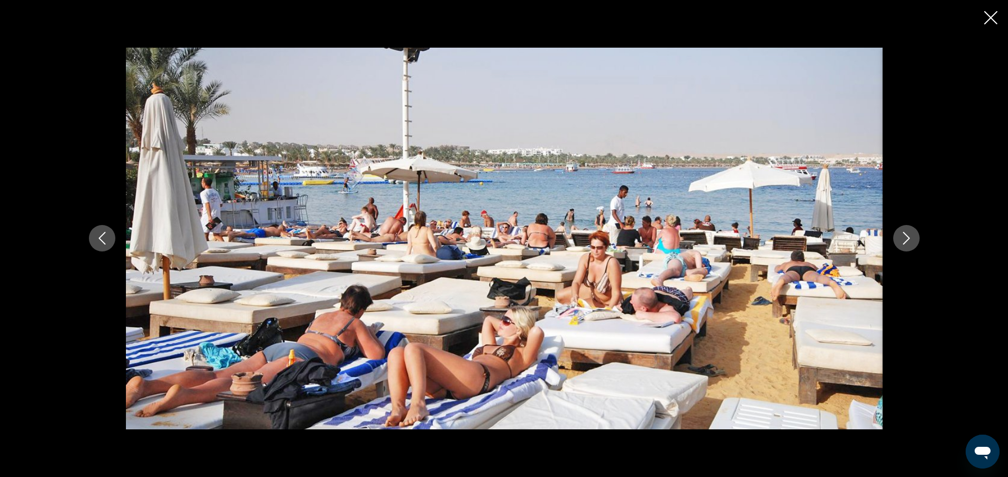
click at [910, 243] on icon "Next image" at bounding box center [906, 238] width 13 height 13
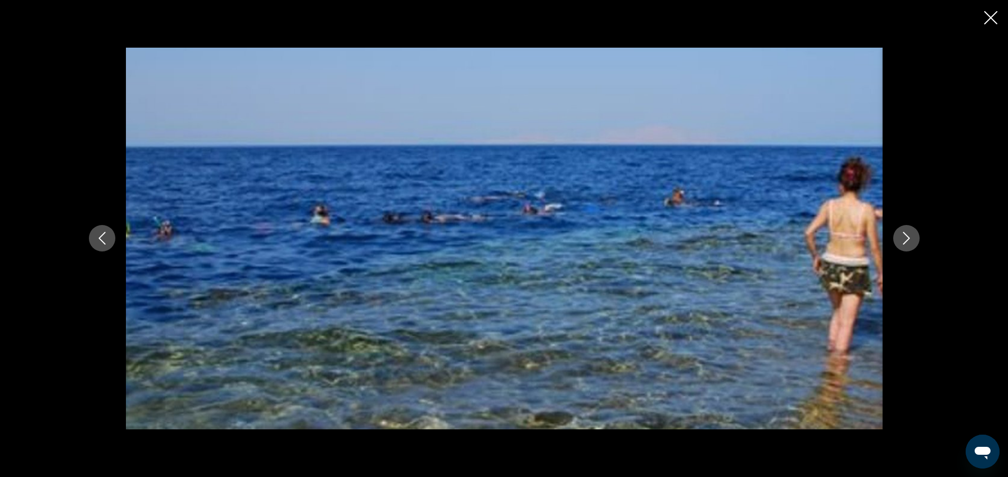
click at [910, 243] on icon "Next image" at bounding box center [906, 238] width 13 height 13
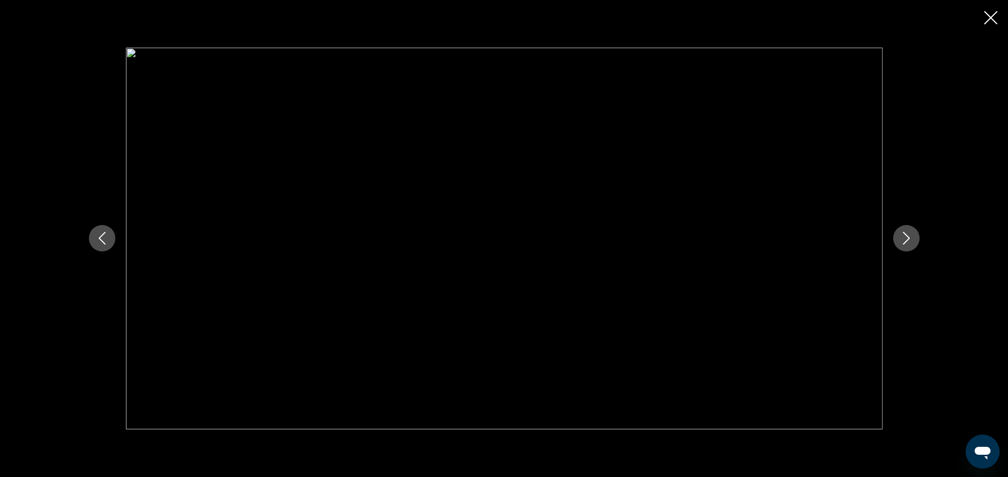
click at [900, 237] on icon "Next image" at bounding box center [906, 238] width 13 height 13
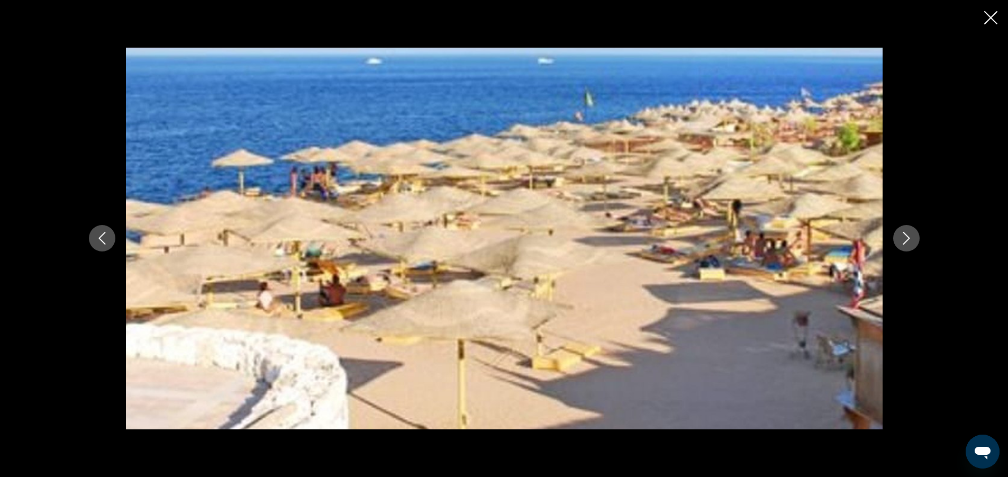
click at [900, 237] on icon "Next image" at bounding box center [906, 238] width 13 height 13
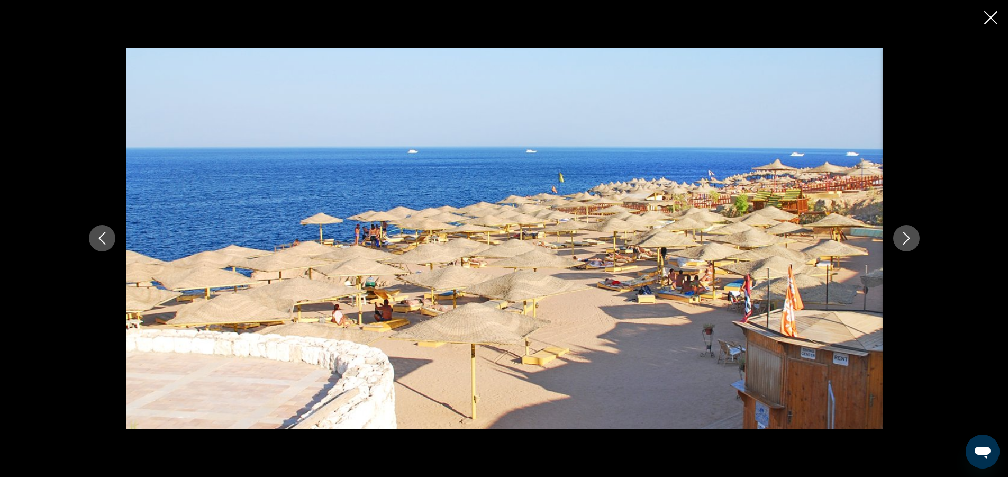
click at [900, 237] on icon "Next image" at bounding box center [906, 238] width 13 height 13
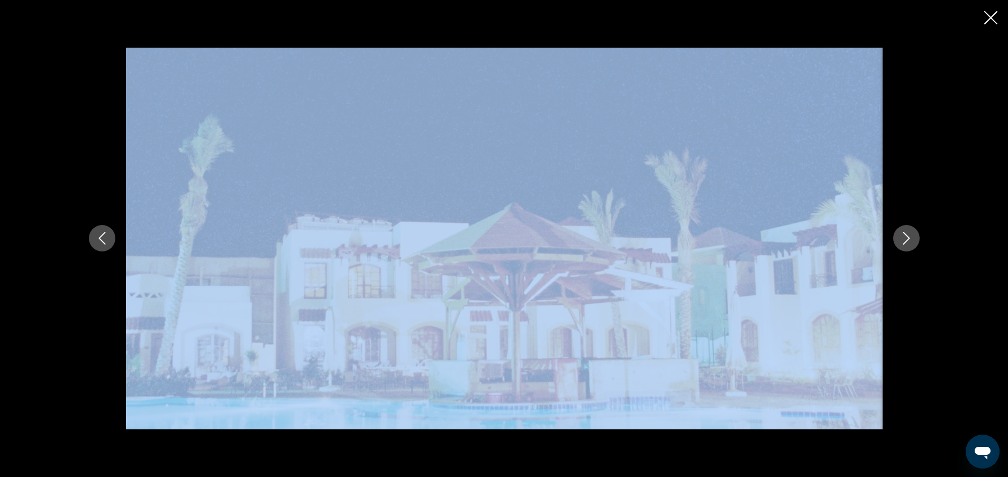
click at [900, 237] on icon "Next image" at bounding box center [906, 238] width 13 height 13
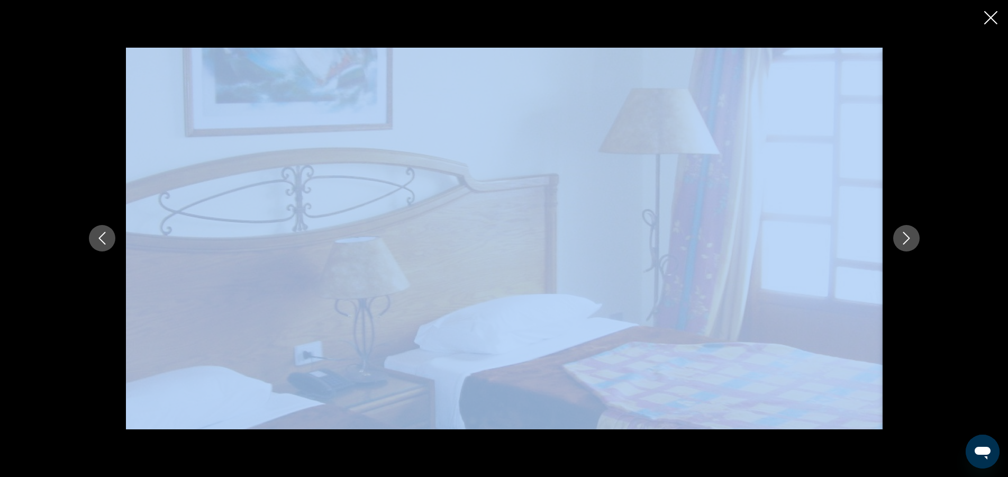
click at [900, 237] on icon "Next image" at bounding box center [906, 238] width 13 height 13
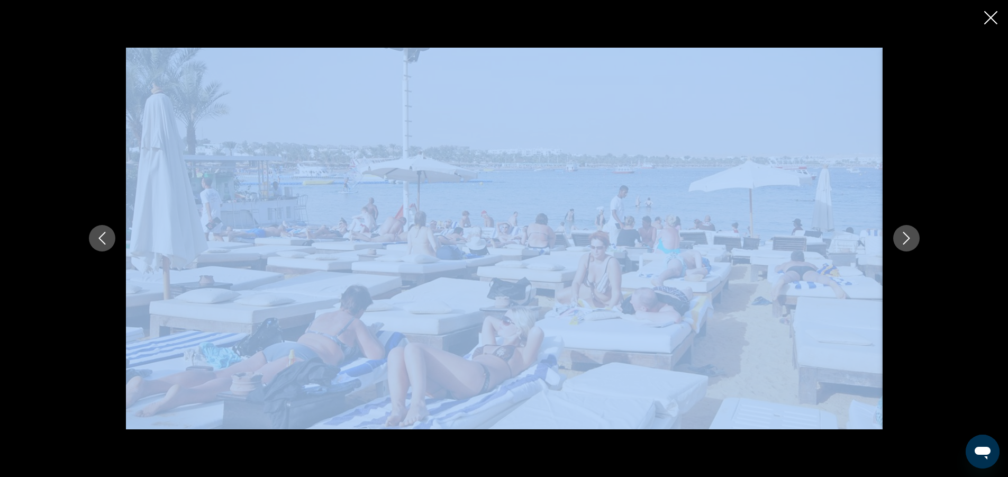
click at [900, 237] on icon "Next image" at bounding box center [906, 238] width 13 height 13
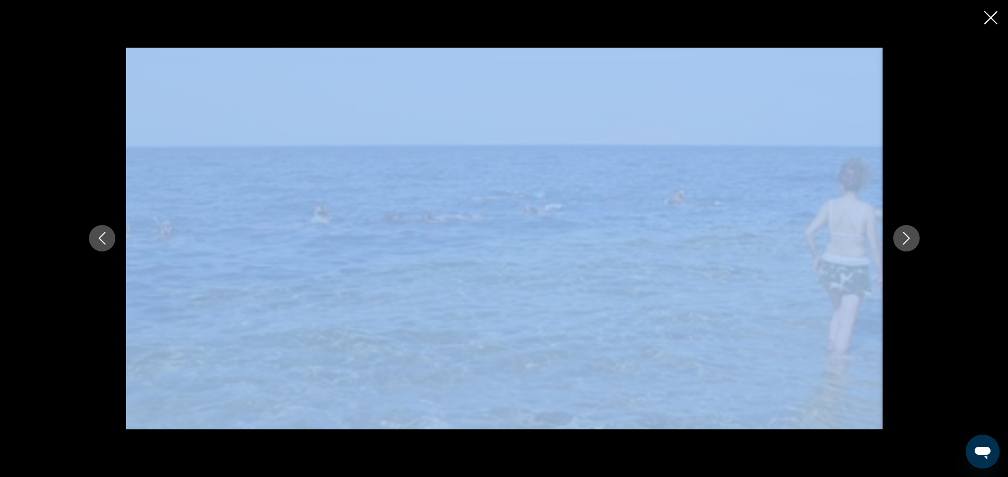
click at [900, 237] on icon "Next image" at bounding box center [906, 238] width 13 height 13
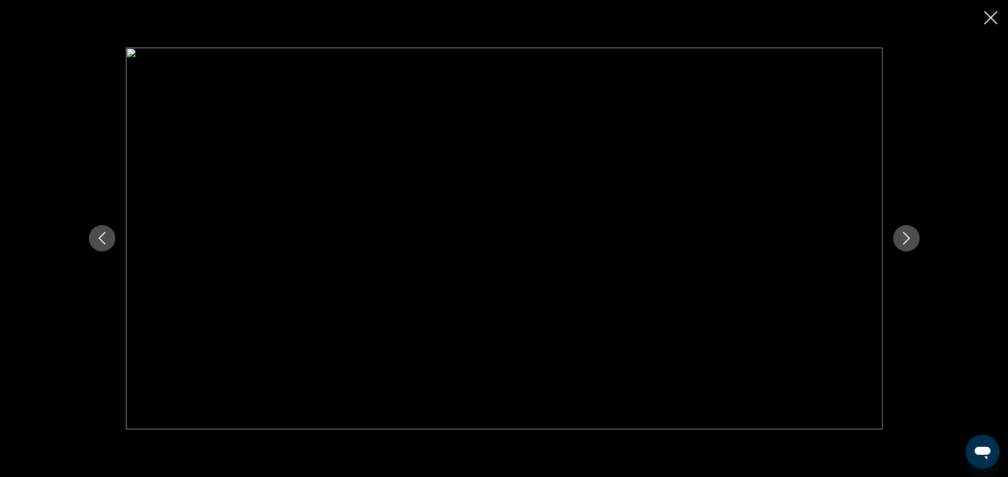
click at [900, 237] on icon "Next image" at bounding box center [906, 238] width 13 height 13
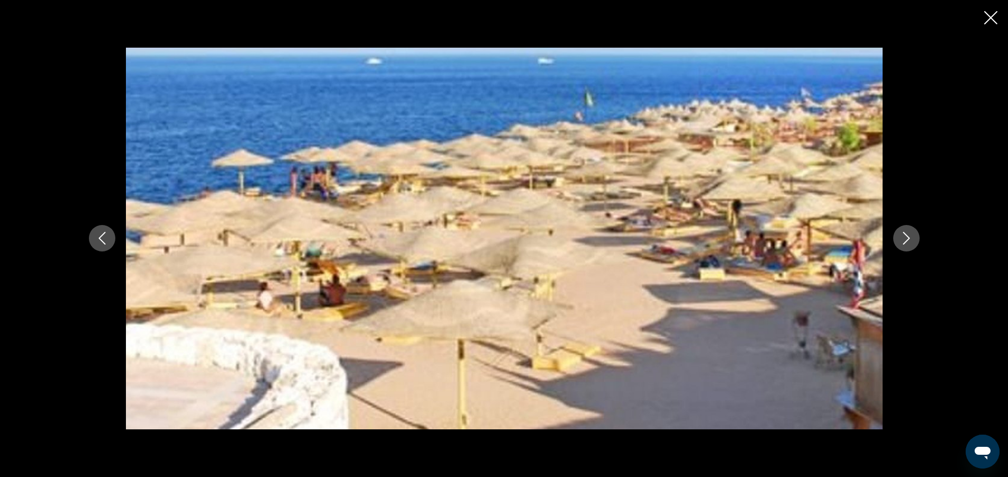
click at [900, 237] on icon "Next image" at bounding box center [906, 238] width 13 height 13
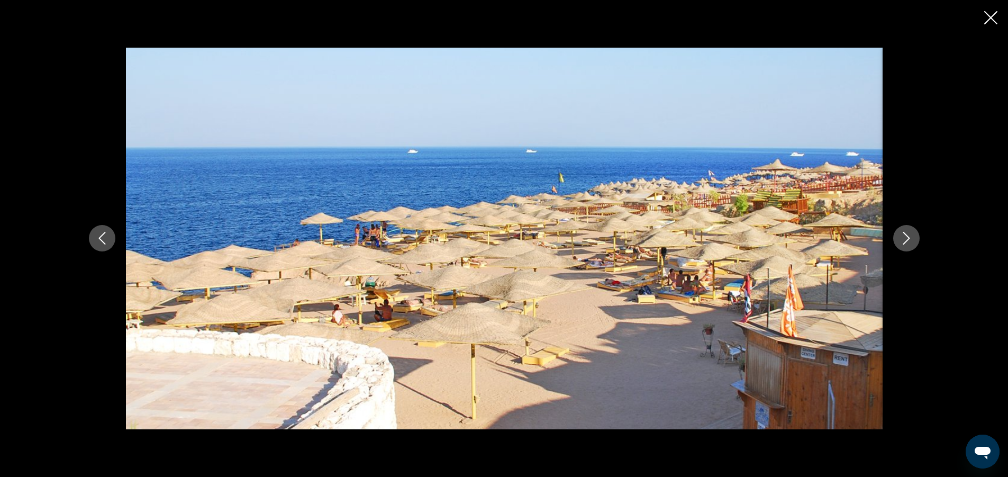
click at [994, 13] on icon "Close slideshow" at bounding box center [990, 17] width 13 height 13
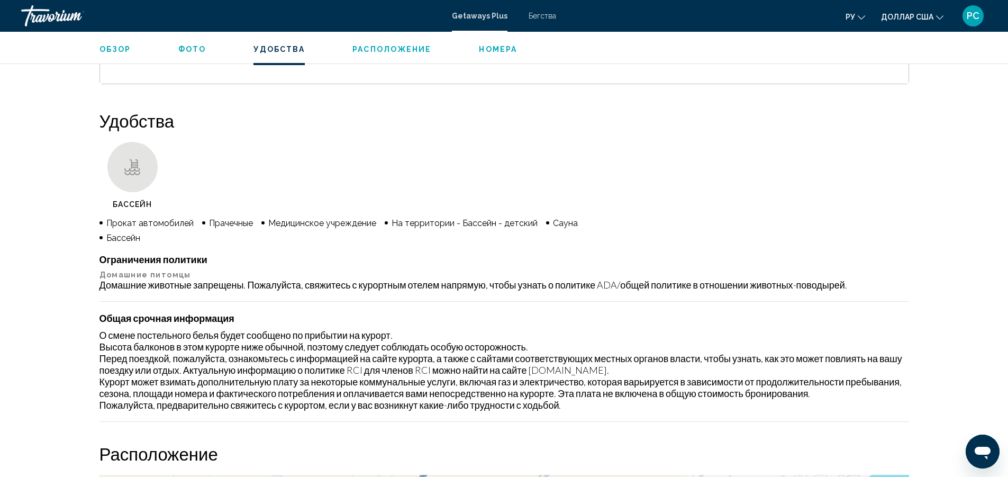
scroll to position [794, 0]
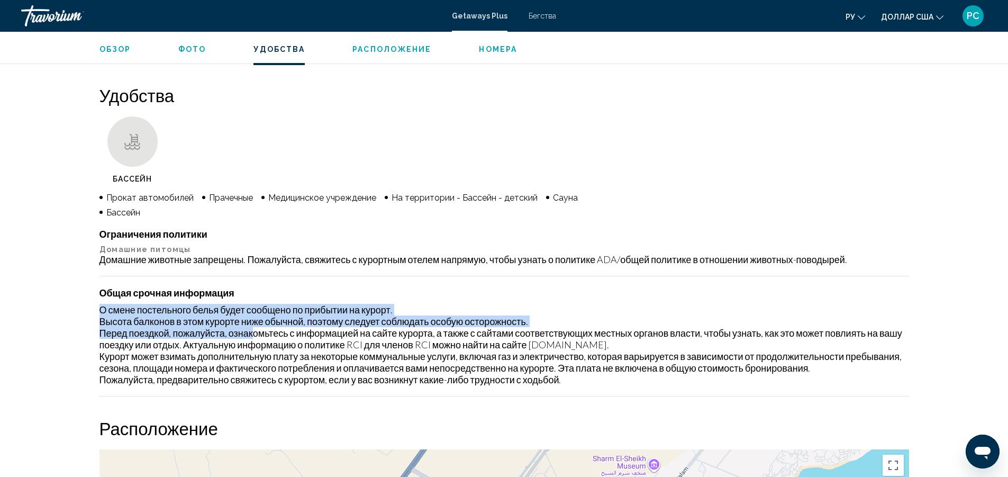
drag, startPoint x: 254, startPoint y: 327, endPoint x: 86, endPoint y: 304, distance: 169.9
click at [86, 304] on div "Обзор Тип Прибегнуть Все включено Нет «все включено» Адрес Ом Эльсид Клифф Шарм…" at bounding box center [504, 230] width 852 height 1243
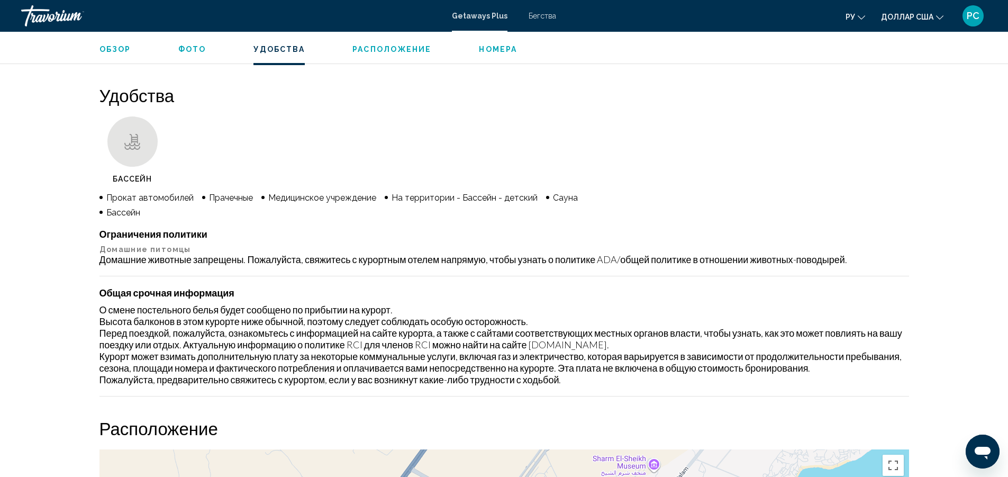
click at [0, 284] on div "Южный Синай, Египет Курорт Корал [PERSON_NAME] Шарм-эль-Шейх Южный Синай, [GEOG…" at bounding box center [504, 45] width 1008 height 1614
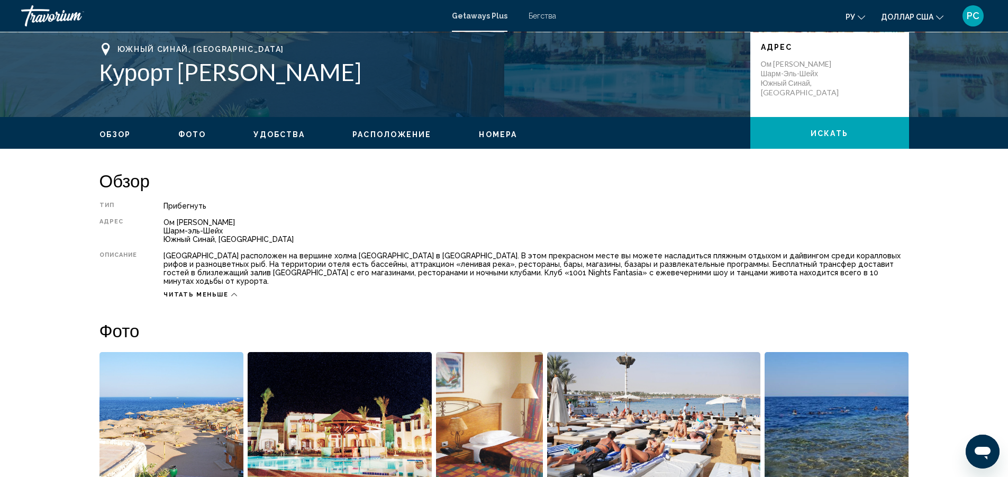
scroll to position [179, 0]
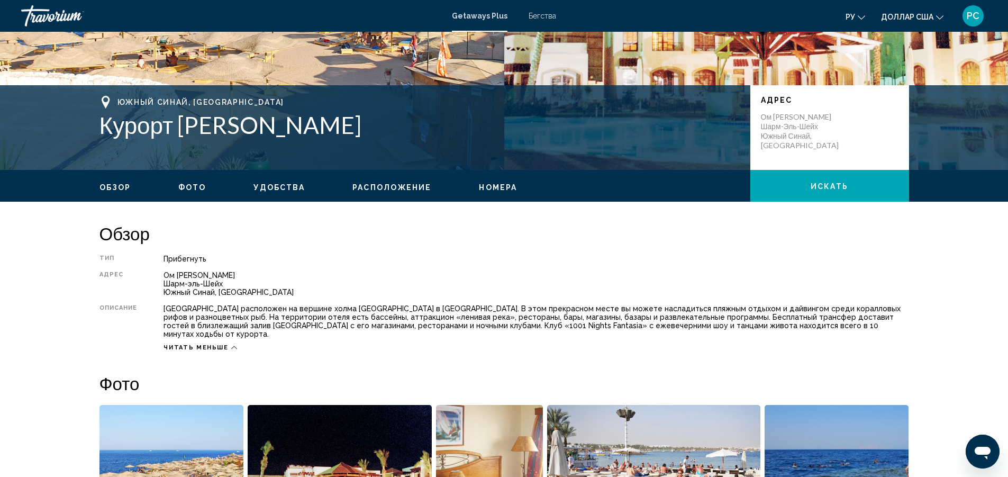
drag, startPoint x: 320, startPoint y: 260, endPoint x: 164, endPoint y: 330, distance: 171.0
drag, startPoint x: 164, startPoint y: 330, endPoint x: 486, endPoint y: 194, distance: 349.2
click at [486, 194] on div "Обзор Фото Удобства Расположение Номера искать" at bounding box center [504, 186] width 852 height 33
click at [486, 188] on font "Номера" at bounding box center [498, 187] width 38 height 8
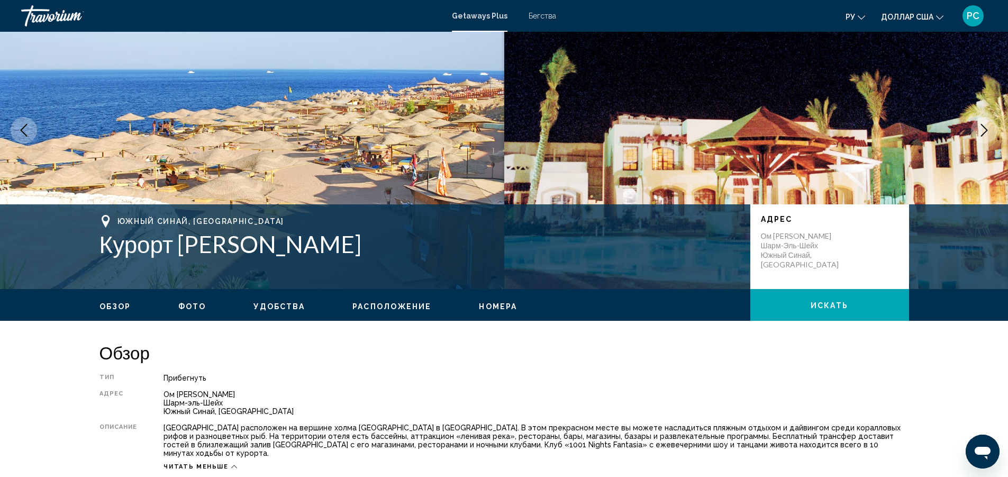
scroll to position [0, 0]
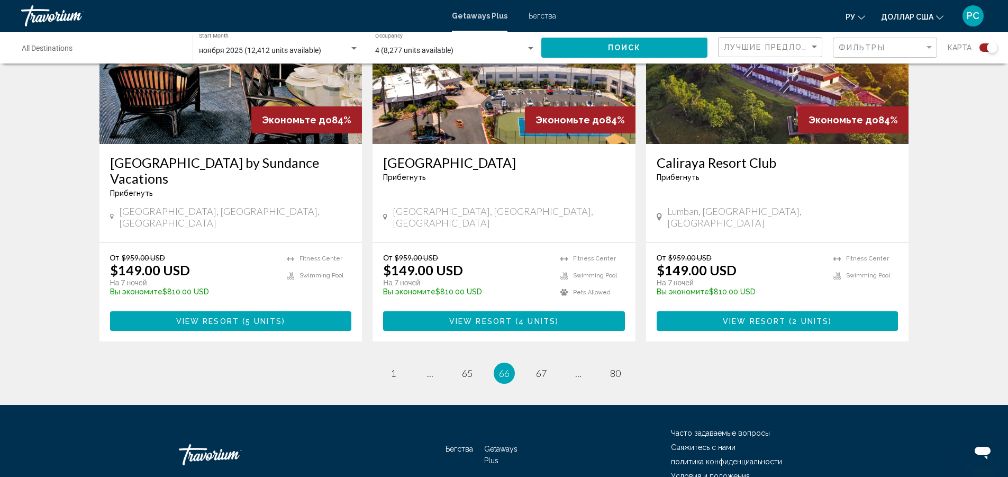
scroll to position [1608, 0]
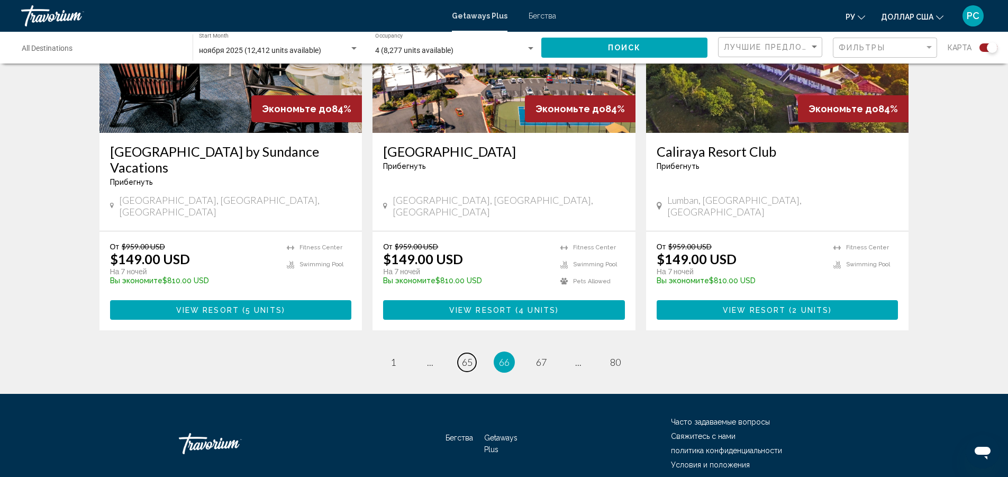
click at [464, 356] on span "65" at bounding box center [467, 362] width 11 height 12
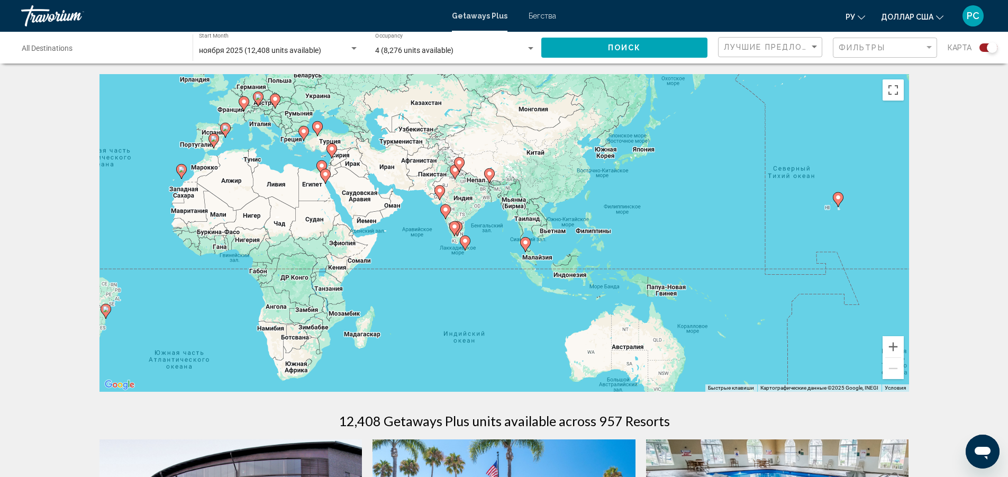
drag, startPoint x: 376, startPoint y: 284, endPoint x: 0, endPoint y: 225, distance: 380.8
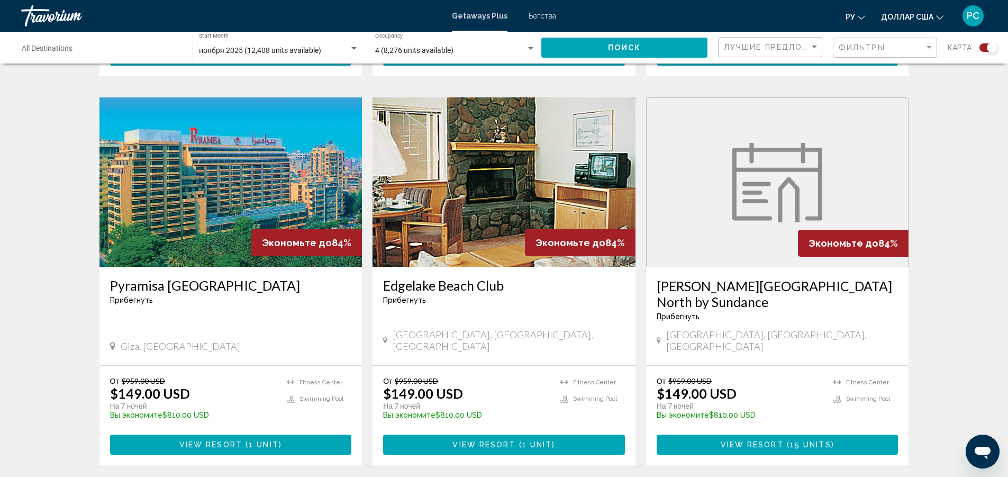
scroll to position [741, 0]
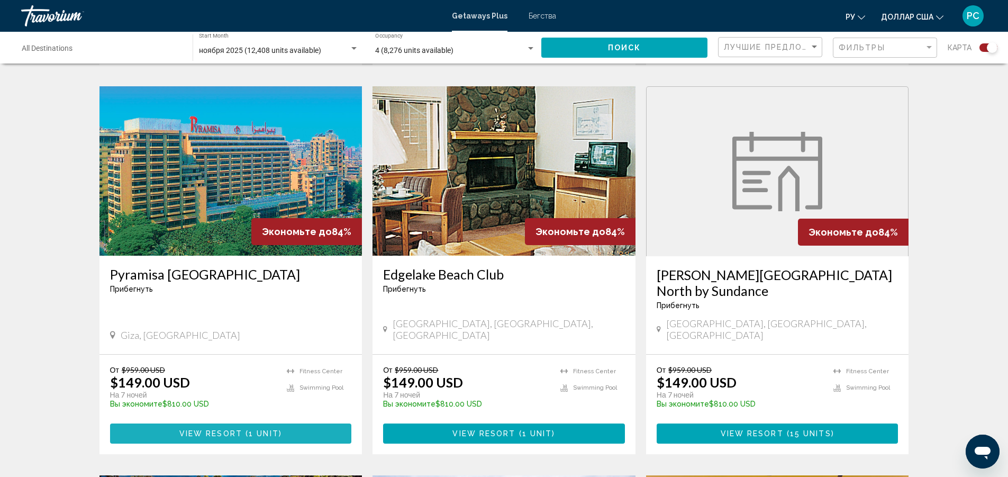
click at [229, 430] on span "View Resort" at bounding box center [210, 434] width 63 height 8
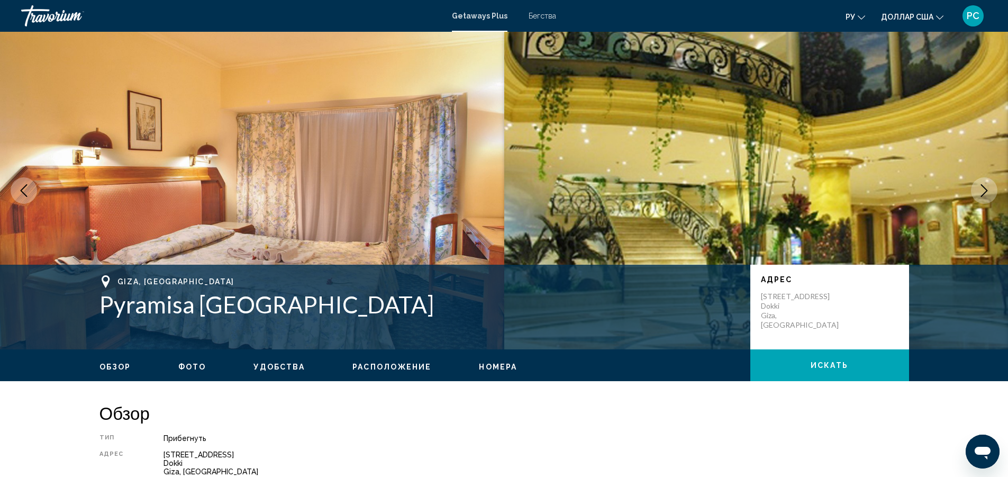
click at [979, 188] on icon "Next image" at bounding box center [984, 190] width 13 height 13
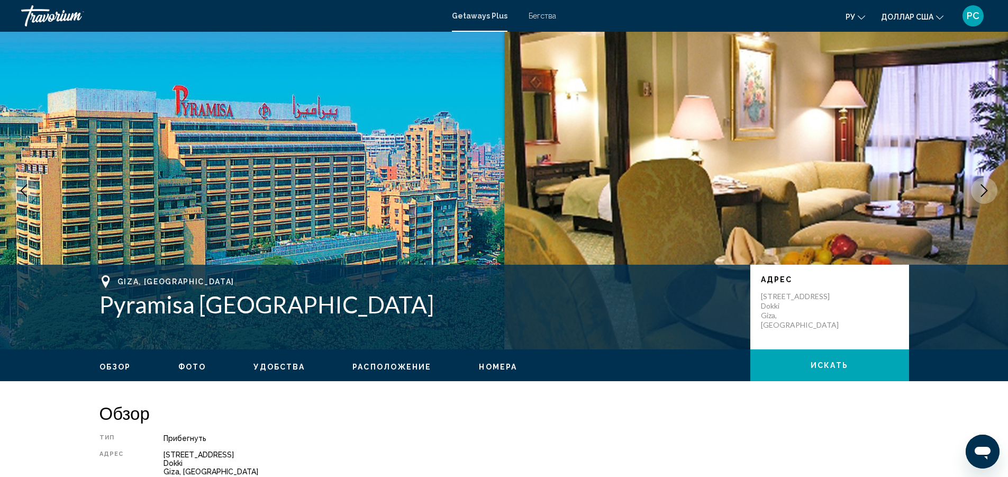
click at [979, 188] on icon "Next image" at bounding box center [984, 190] width 13 height 13
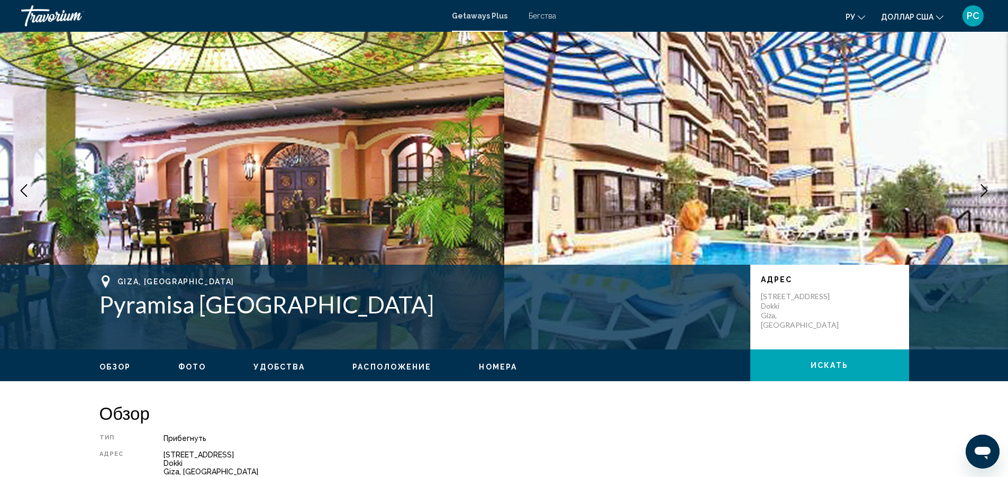
click at [979, 188] on icon "Next image" at bounding box center [984, 190] width 13 height 13
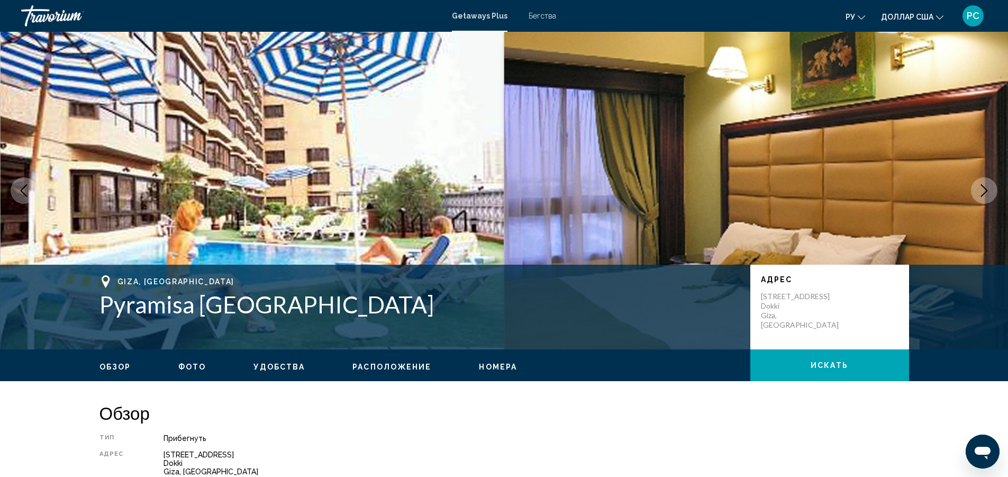
click at [979, 188] on icon "Next image" at bounding box center [984, 190] width 13 height 13
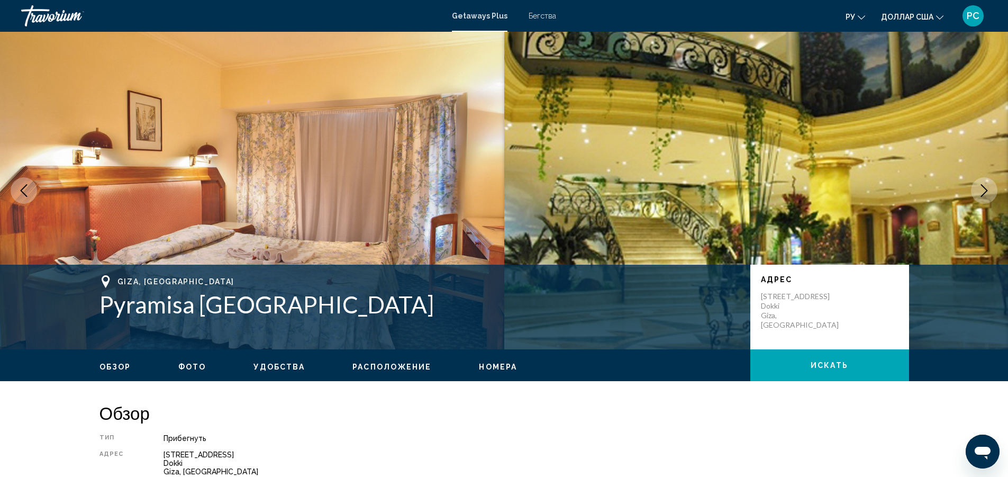
click at [979, 188] on icon "Next image" at bounding box center [984, 190] width 13 height 13
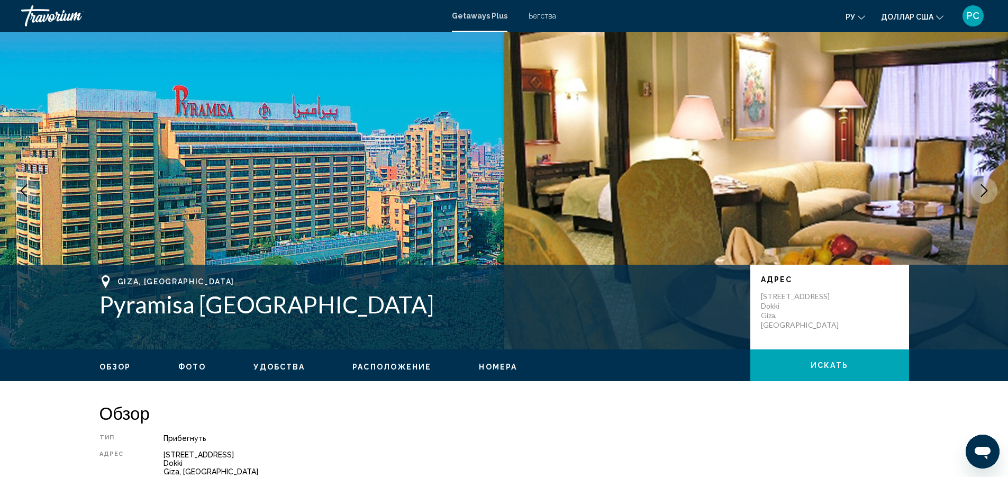
click at [975, 190] on button "Next image" at bounding box center [984, 190] width 26 height 26
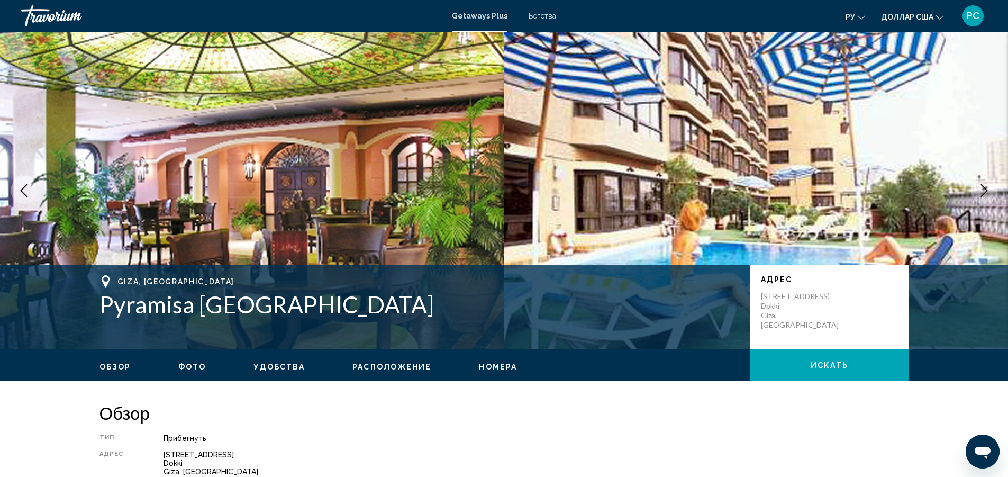
drag, startPoint x: 975, startPoint y: 190, endPoint x: 573, endPoint y: 199, distance: 402.2
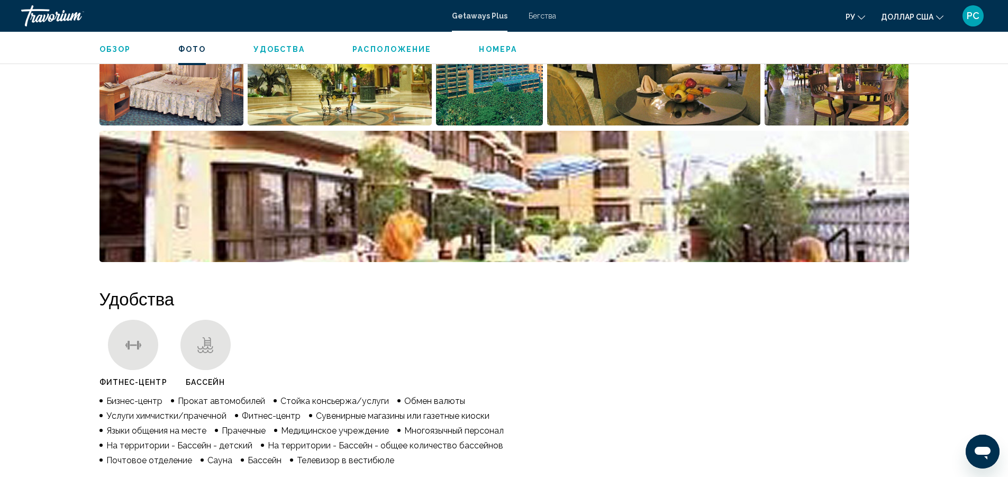
scroll to position [529, 0]
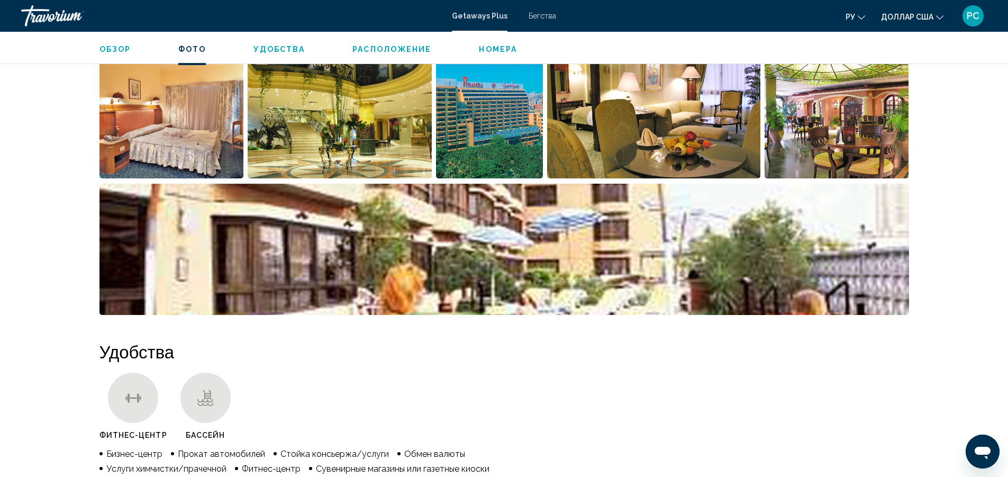
drag, startPoint x: 0, startPoint y: 261, endPoint x: 1, endPoint y: 309, distance: 48.1
drag, startPoint x: 1, startPoint y: 309, endPoint x: 960, endPoint y: 313, distance: 959.2
click at [960, 313] on div "Гиза, Египет [PERSON_NAME] ул. Гиза, 60, [GEOGRAPHIC_DATA], [GEOGRAPHIC_DATA] О…" at bounding box center [504, 422] width 1008 height 1838
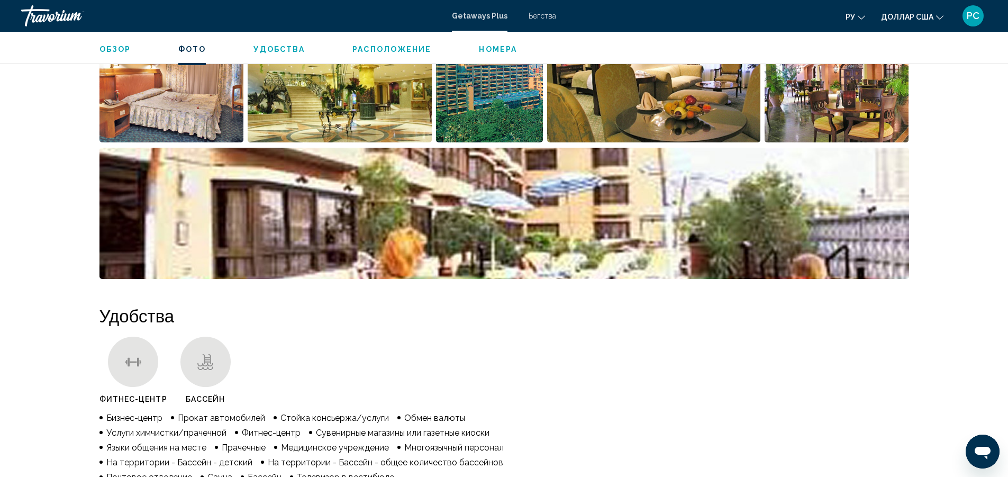
scroll to position [582, 0]
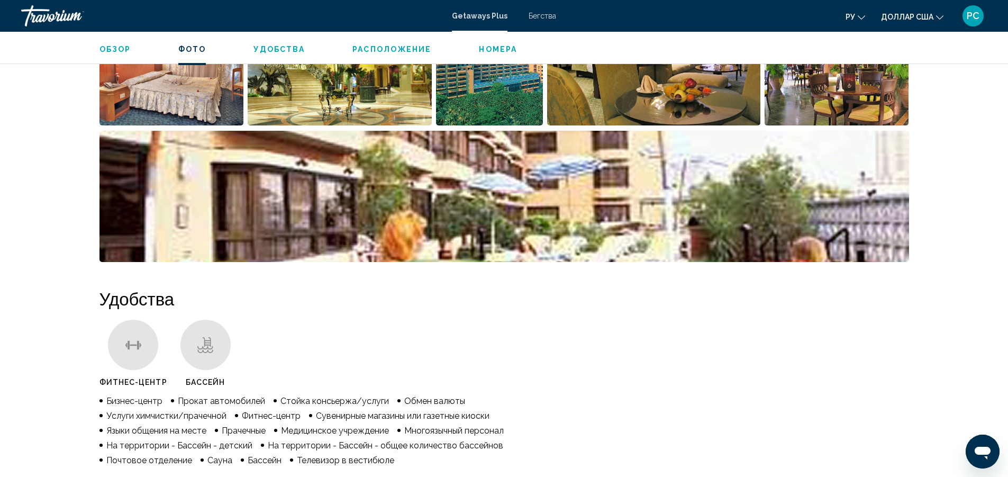
drag, startPoint x: 315, startPoint y: 388, endPoint x: 417, endPoint y: 384, distance: 102.7
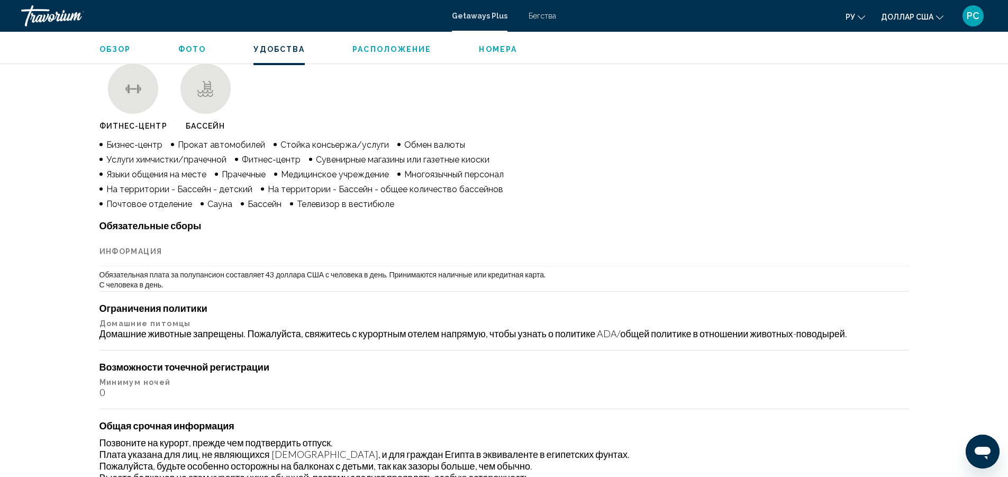
scroll to position [835, 0]
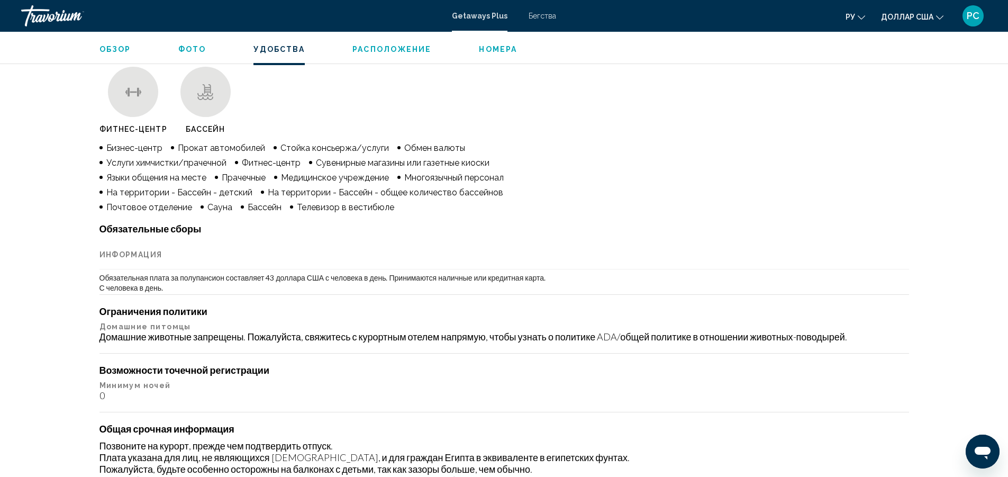
drag, startPoint x: 485, startPoint y: 56, endPoint x: 479, endPoint y: 64, distance: 9.5
click at [484, 58] on div "Обзор Фото Удобства Расположение Номера искать" at bounding box center [504, 48] width 852 height 33
click at [372, 44] on button "Расположение" at bounding box center [391, 49] width 79 height 10
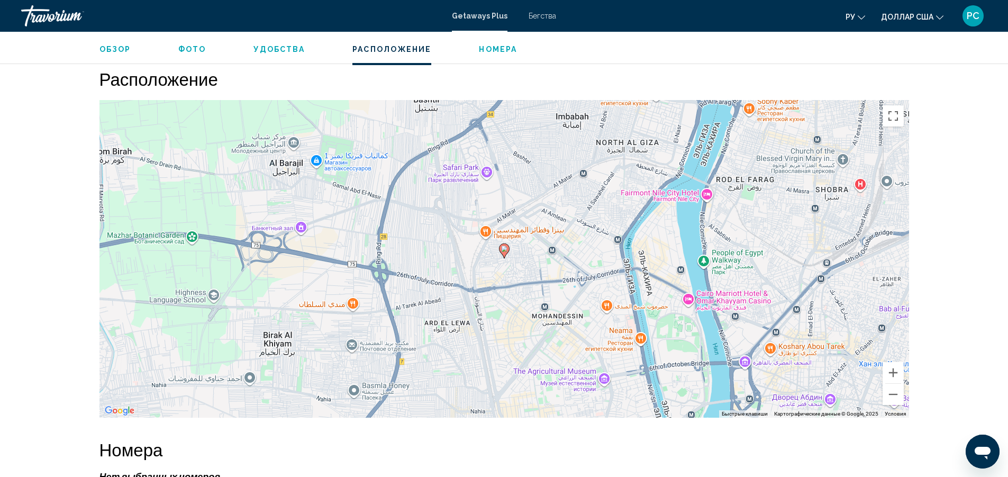
scroll to position [1371, 0]
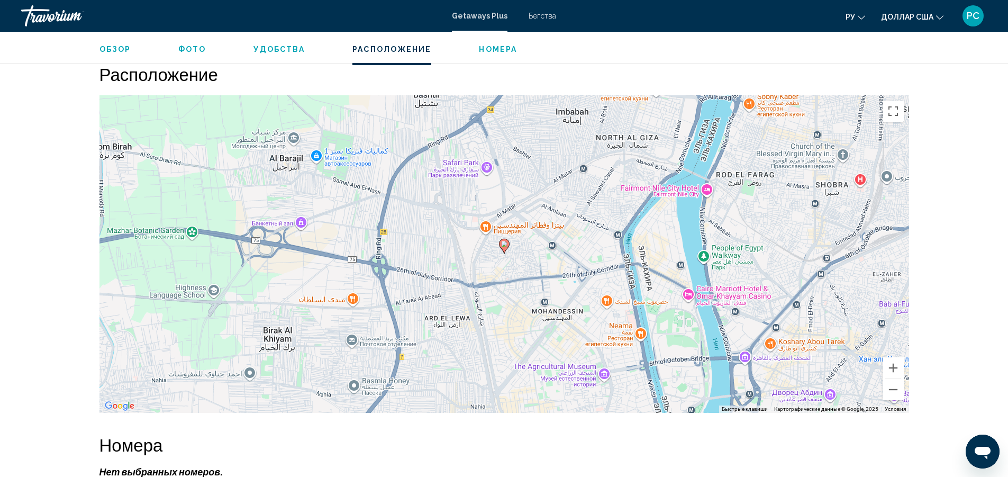
click at [485, 51] on font "Номера" at bounding box center [498, 49] width 38 height 8
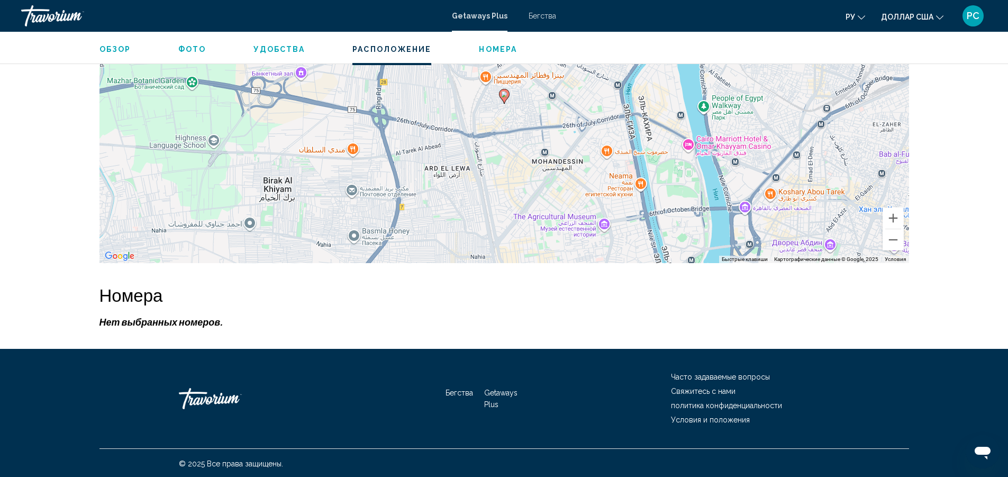
scroll to position [1523, 0]
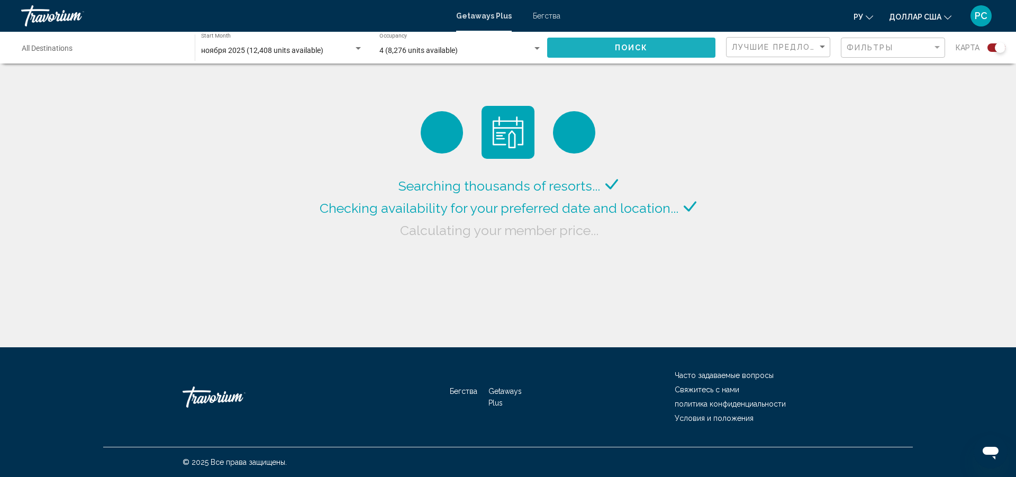
click at [604, 46] on button "Поиск" at bounding box center [631, 48] width 168 height 20
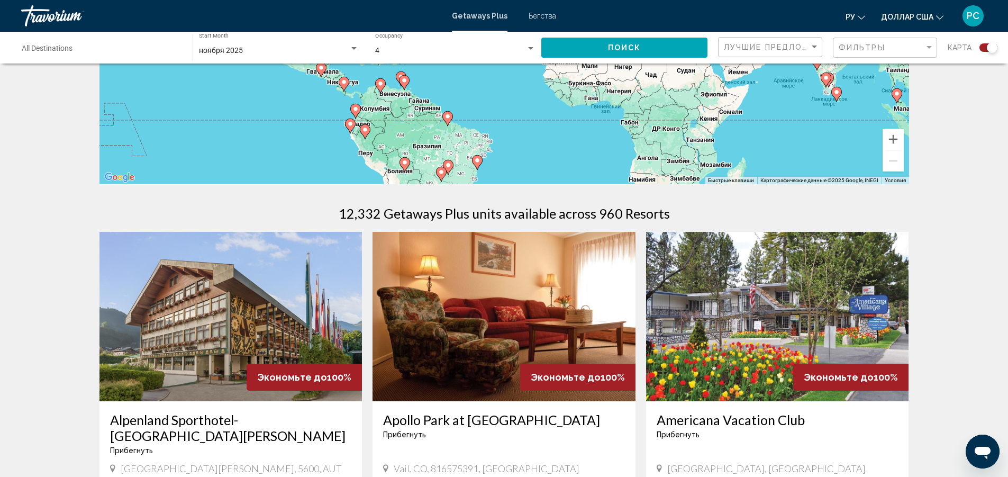
scroll to position [212, 0]
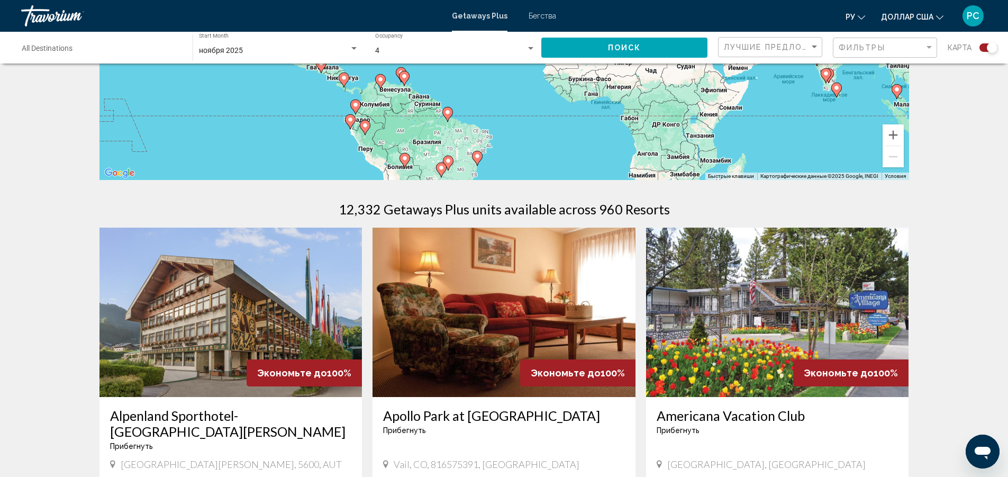
drag, startPoint x: 536, startPoint y: 281, endPoint x: 442, endPoint y: 284, distance: 94.7
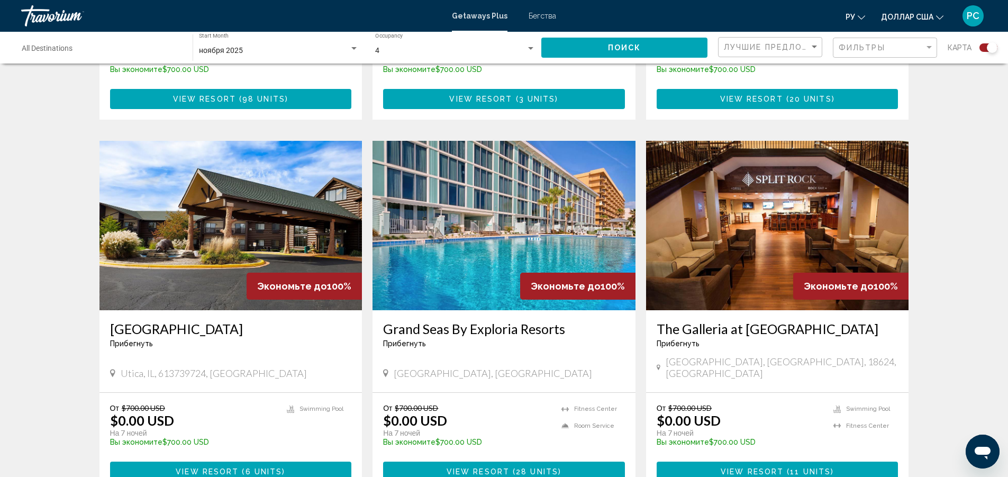
scroll to position [1481, 0]
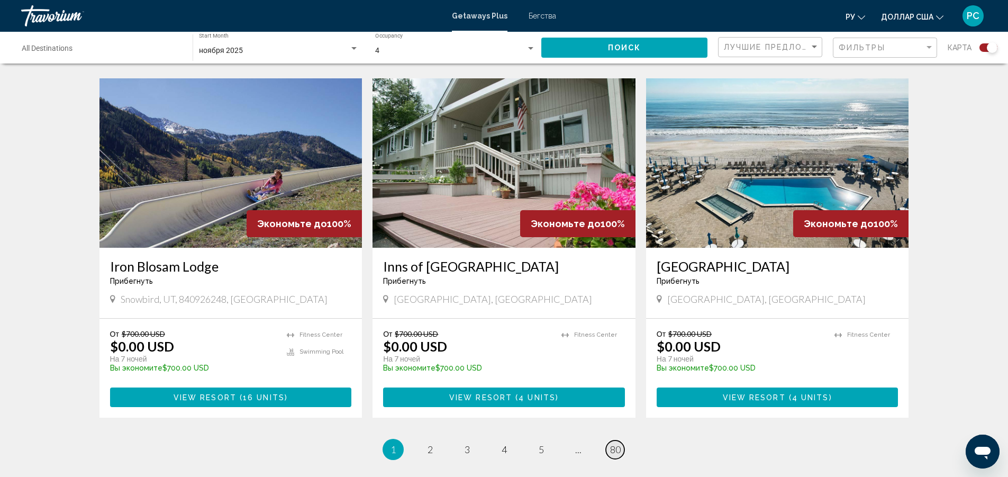
click at [612, 443] on span "80" at bounding box center [615, 449] width 11 height 12
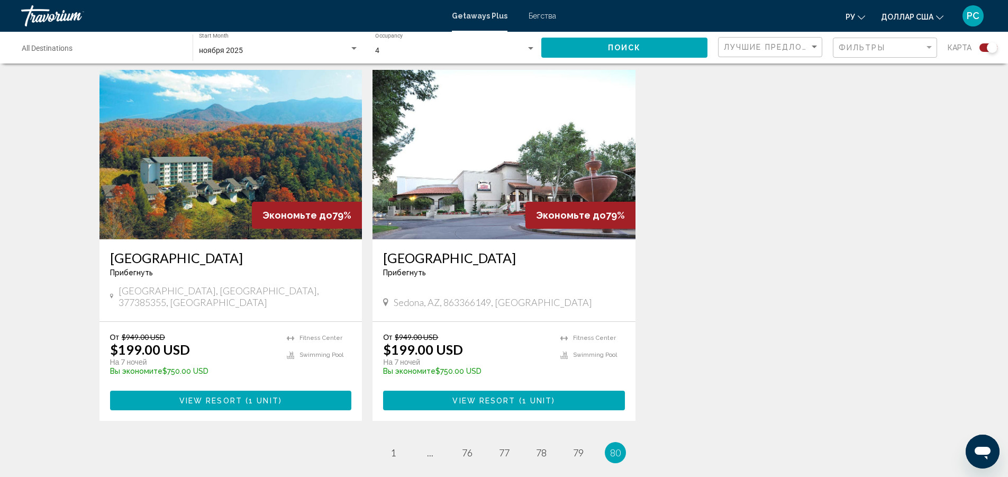
scroll to position [1592, 0]
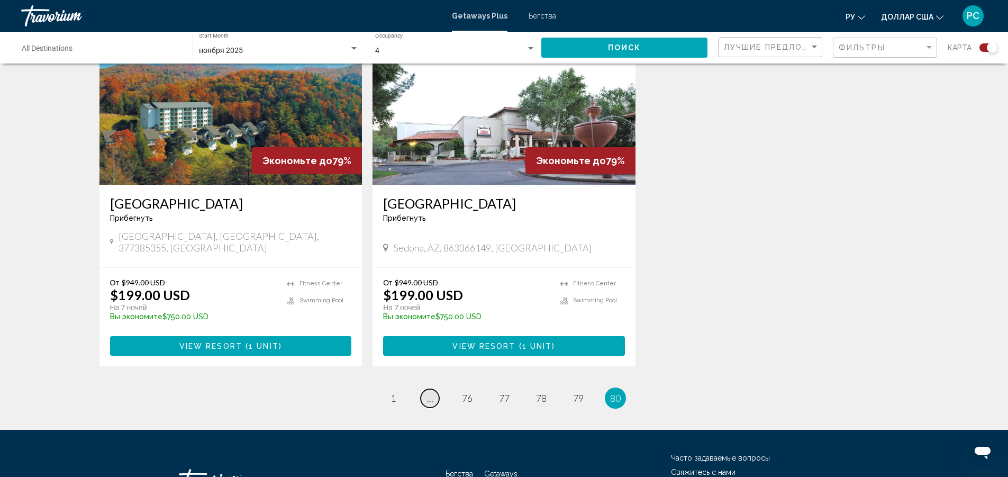
click at [431, 392] on span "..." at bounding box center [430, 398] width 6 height 12
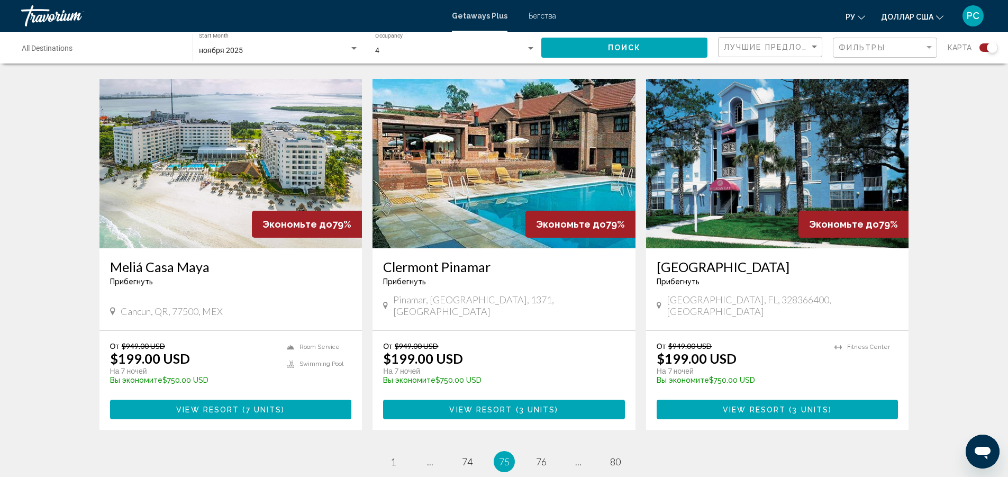
scroll to position [1576, 0]
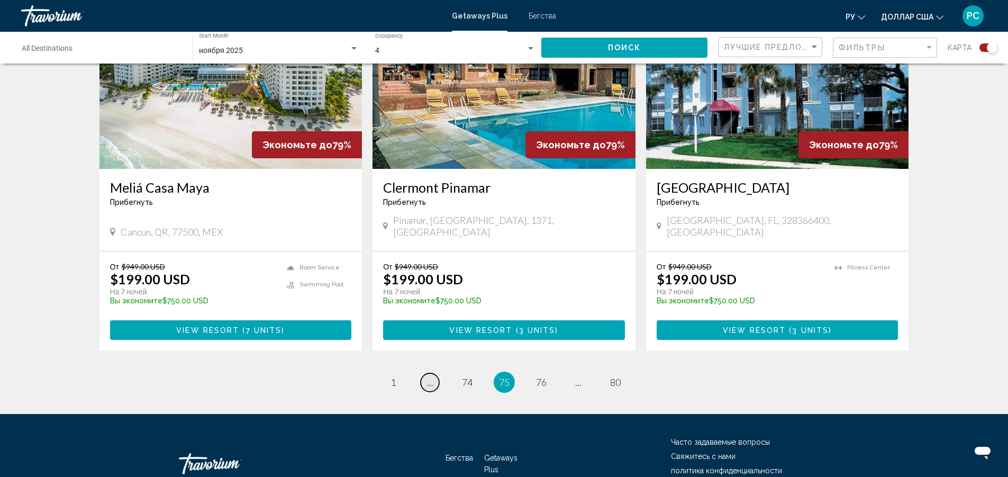
click at [431, 373] on link "page ..." at bounding box center [430, 382] width 19 height 19
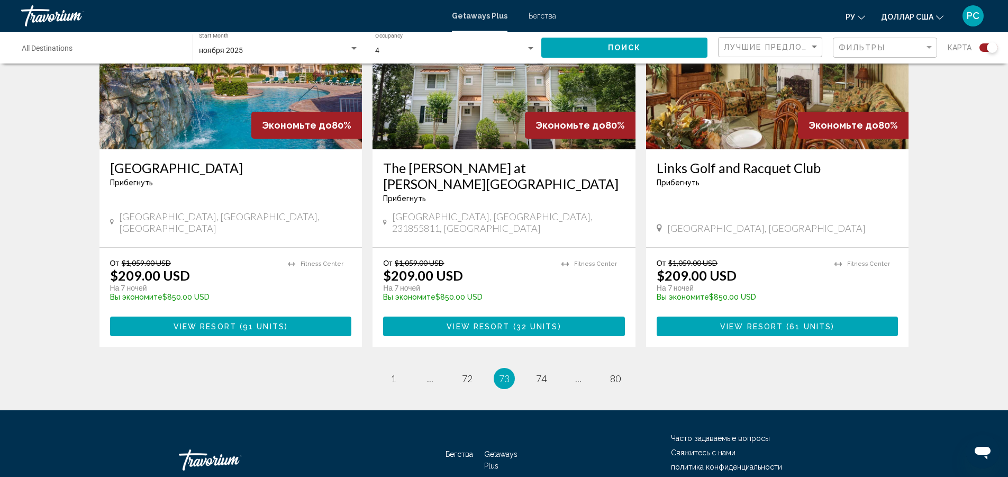
scroll to position [1576, 0]
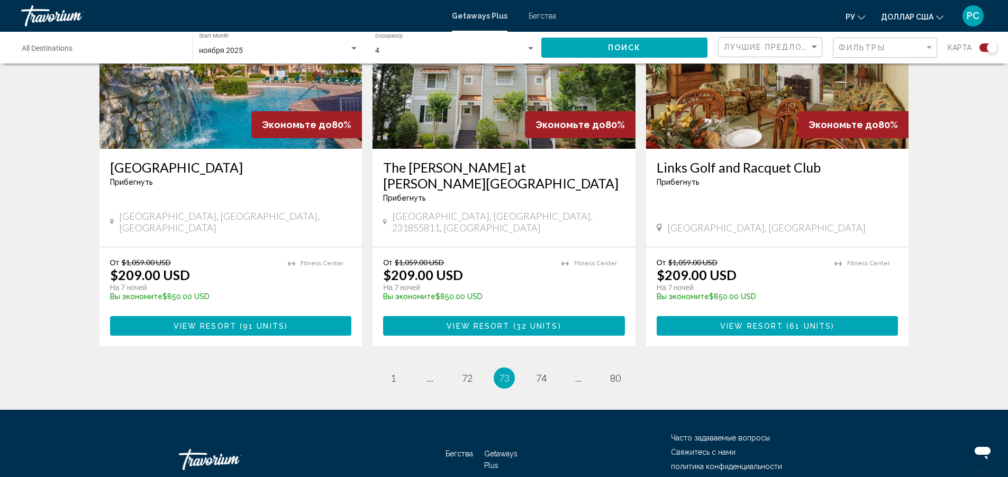
drag, startPoint x: 384, startPoint y: 321, endPoint x: 378, endPoint y: 319, distance: 6.2
drag, startPoint x: 378, startPoint y: 319, endPoint x: 585, endPoint y: 333, distance: 207.4
click at [429, 372] on span "..." at bounding box center [430, 378] width 6 height 12
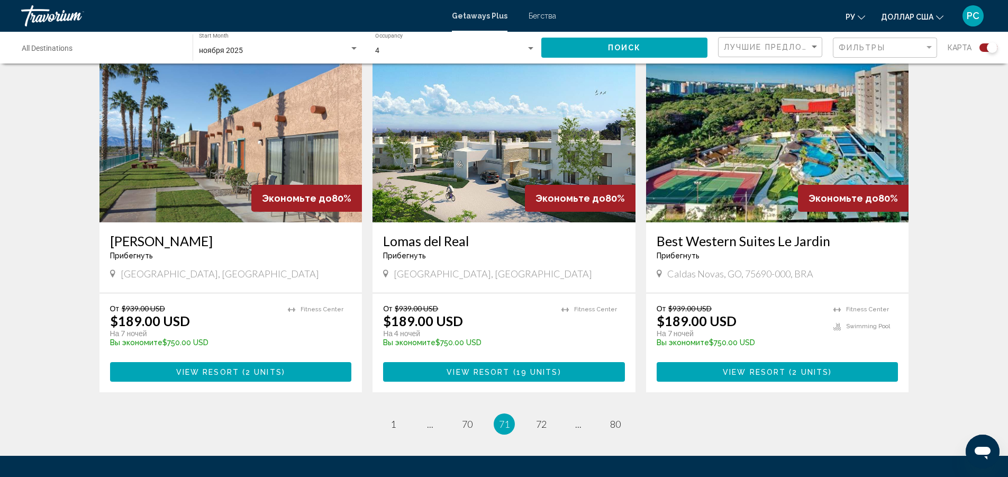
scroll to position [1624, 0]
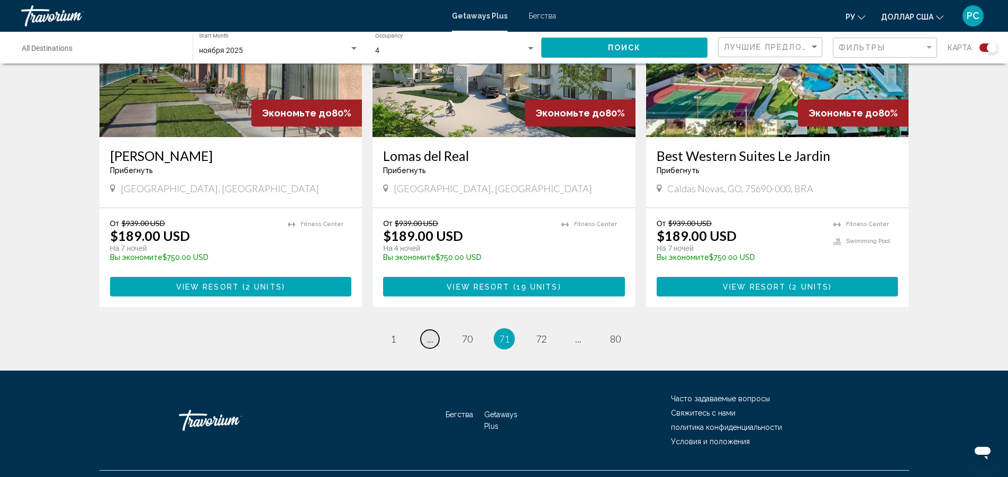
click at [429, 333] on span "..." at bounding box center [430, 339] width 6 height 12
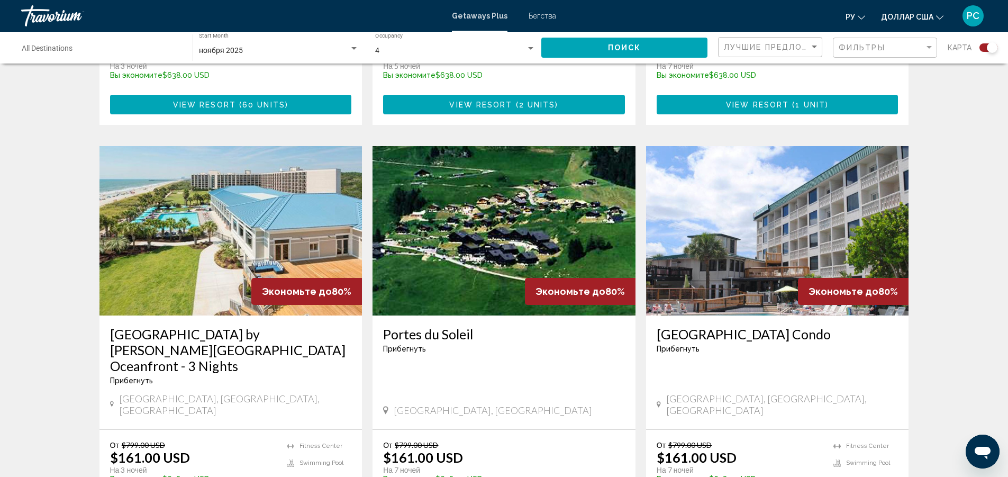
scroll to position [1587, 0]
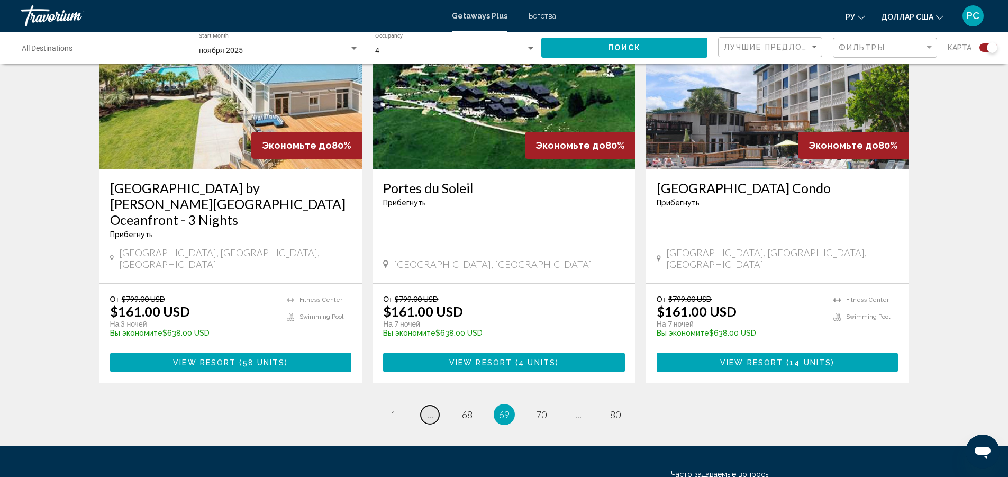
click at [434, 405] on link "page ..." at bounding box center [430, 414] width 19 height 19
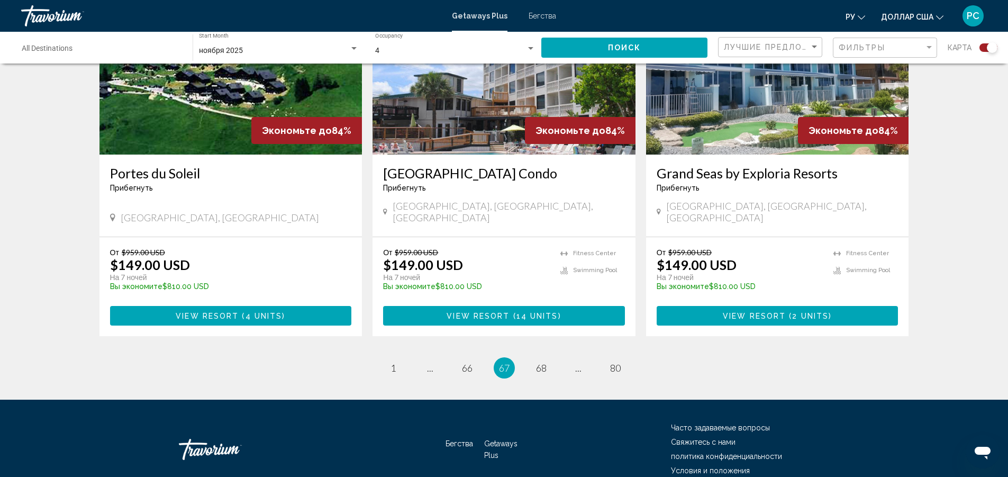
scroll to position [1592, 0]
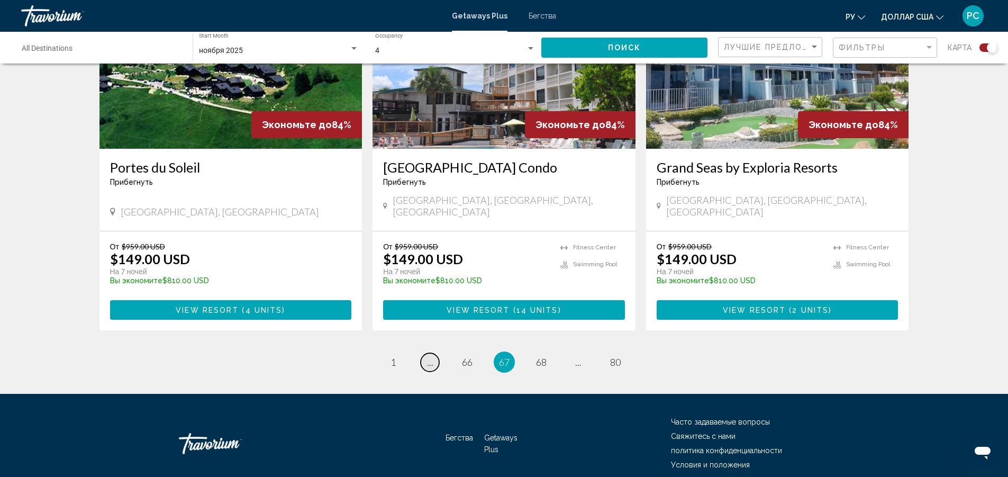
click at [434, 353] on link "page ..." at bounding box center [430, 362] width 19 height 19
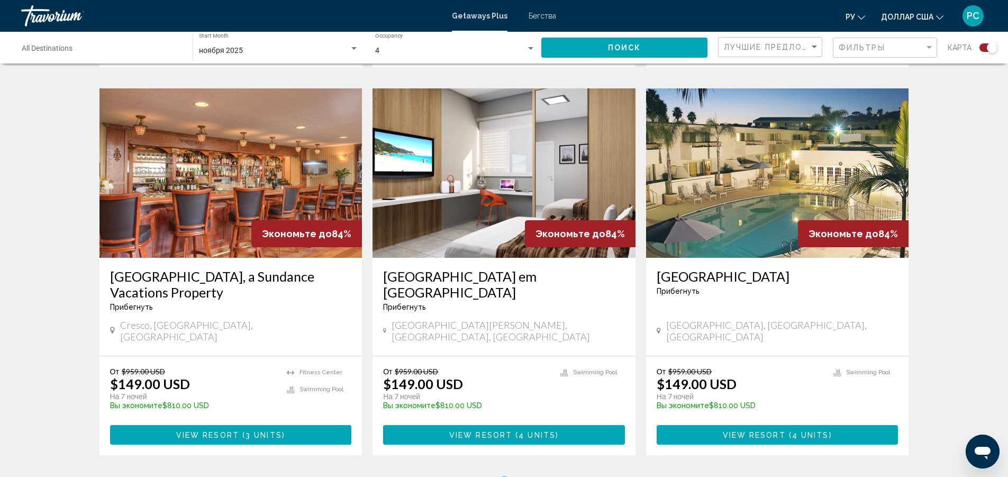
scroll to position [1534, 0]
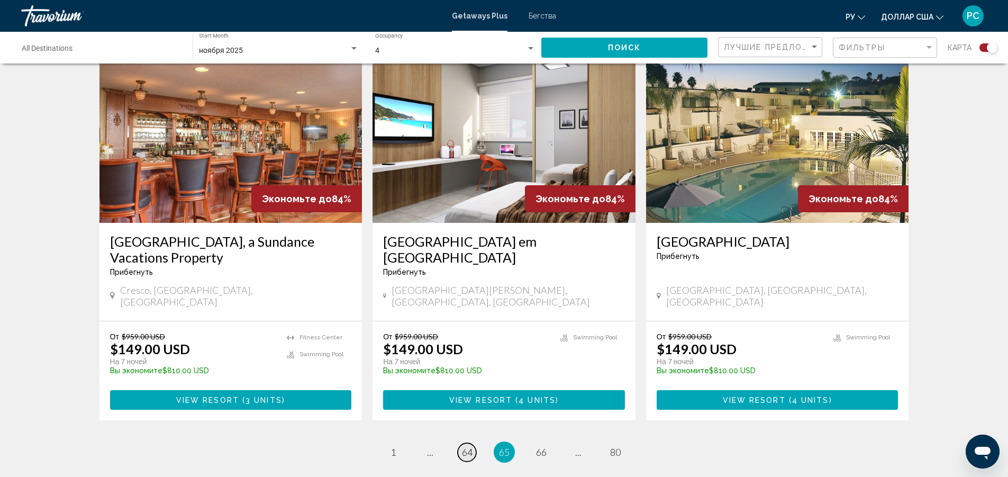
click at [467, 446] on span "64" at bounding box center [467, 452] width 11 height 12
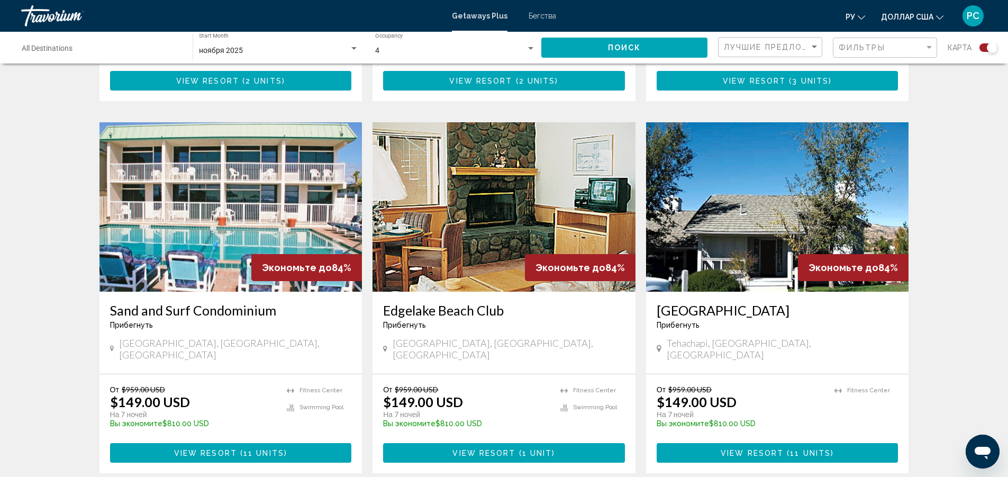
scroll to position [1576, 0]
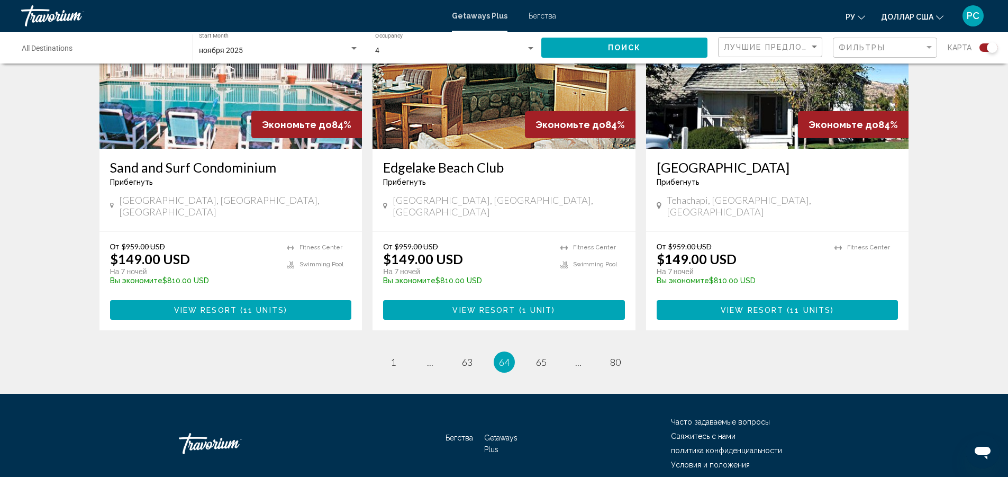
click at [438, 351] on ul "64 / 80 page 1 page ... page 63 You're on page 64 page 65 page ... page 80" at bounding box center [503, 361] width 809 height 21
drag, startPoint x: 15, startPoint y: 229, endPoint x: 9, endPoint y: 225, distance: 7.6
drag, startPoint x: 9, startPoint y: 225, endPoint x: 468, endPoint y: 317, distance: 468.4
click at [468, 356] on span "63" at bounding box center [467, 362] width 11 height 12
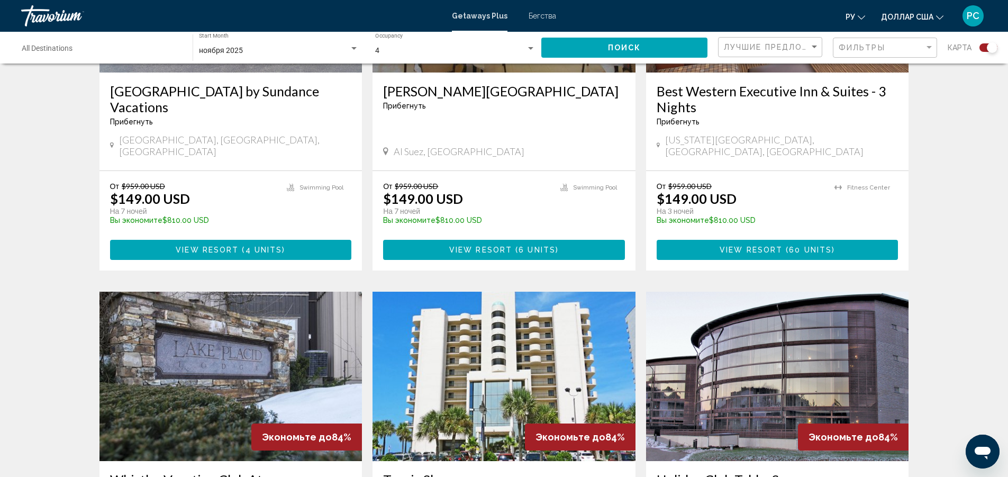
scroll to position [899, 0]
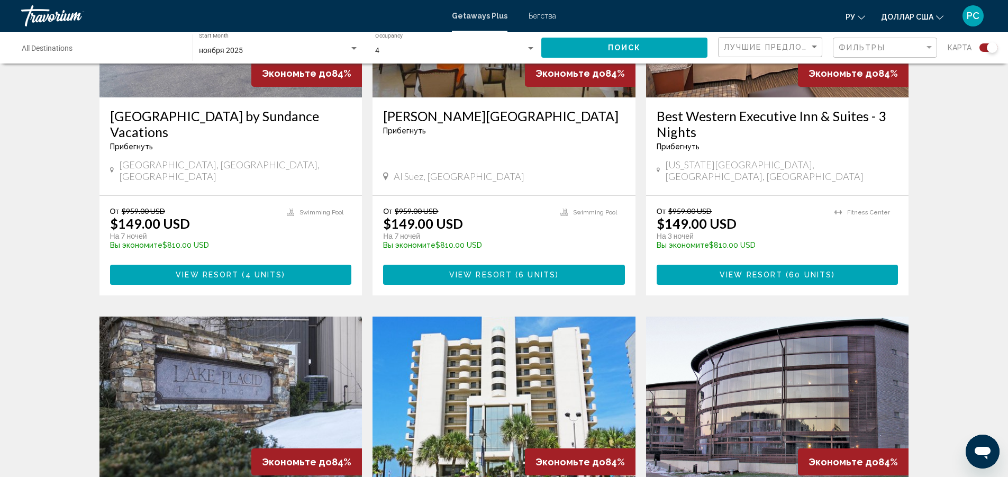
drag, startPoint x: 306, startPoint y: 297, endPoint x: 245, endPoint y: 297, distance: 60.3
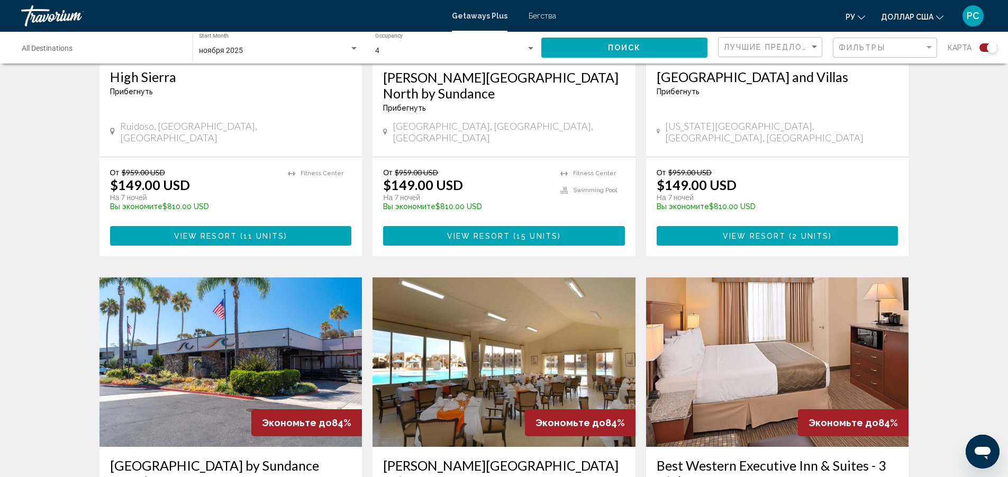
scroll to position [0, 0]
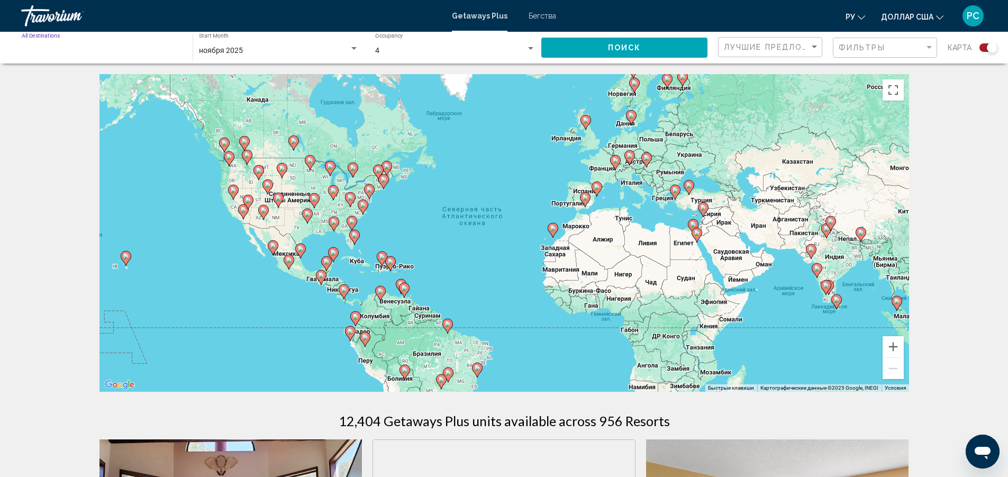
click at [71, 47] on input "Destination All Destinations" at bounding box center [102, 51] width 160 height 8
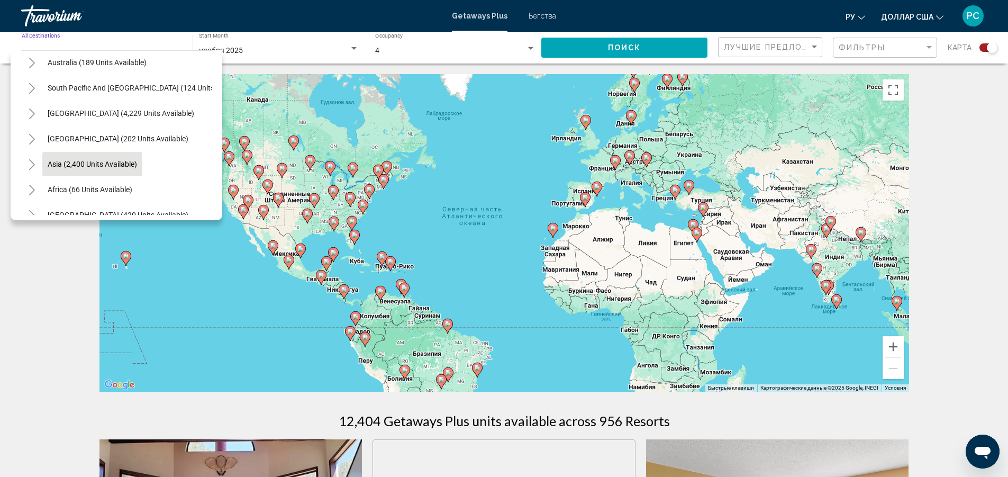
scroll to position [179, 0]
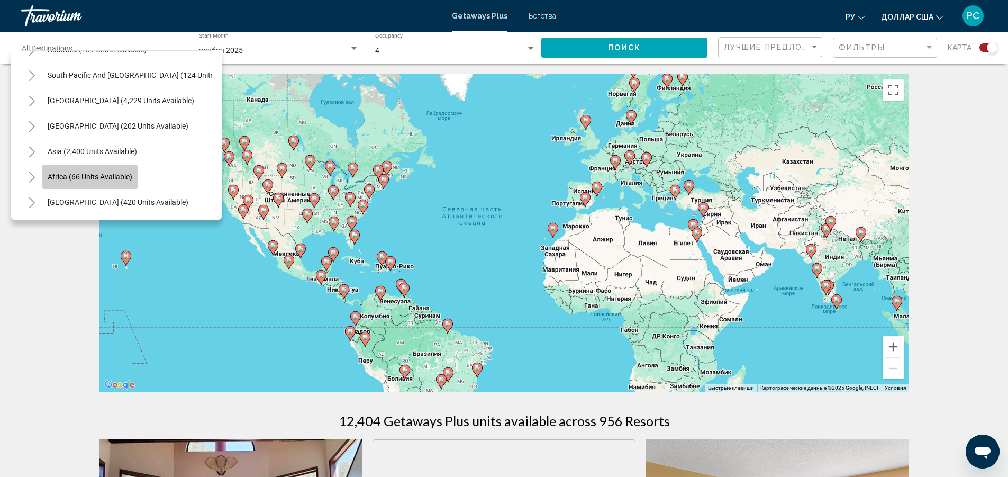
click at [128, 172] on span "Africa (66 units available)" at bounding box center [90, 176] width 85 height 8
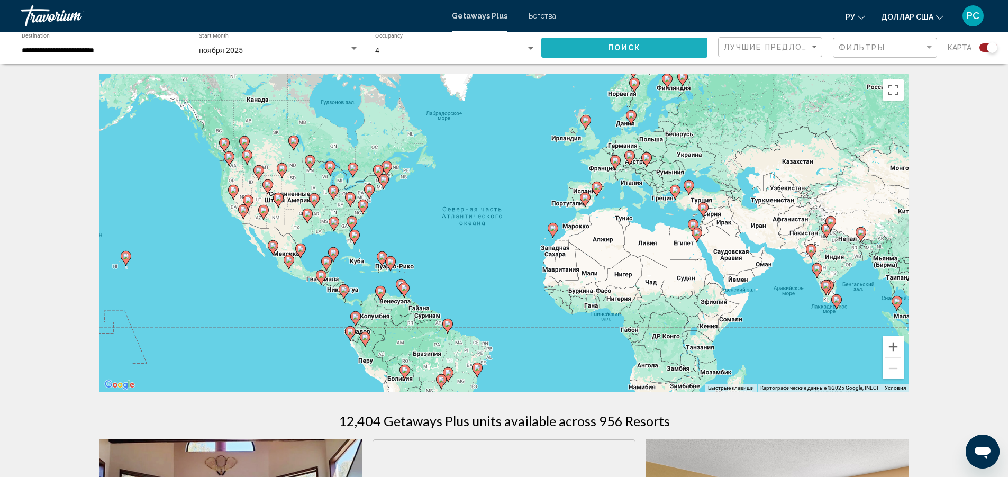
click at [573, 47] on button "Поиск" at bounding box center [624, 48] width 166 height 20
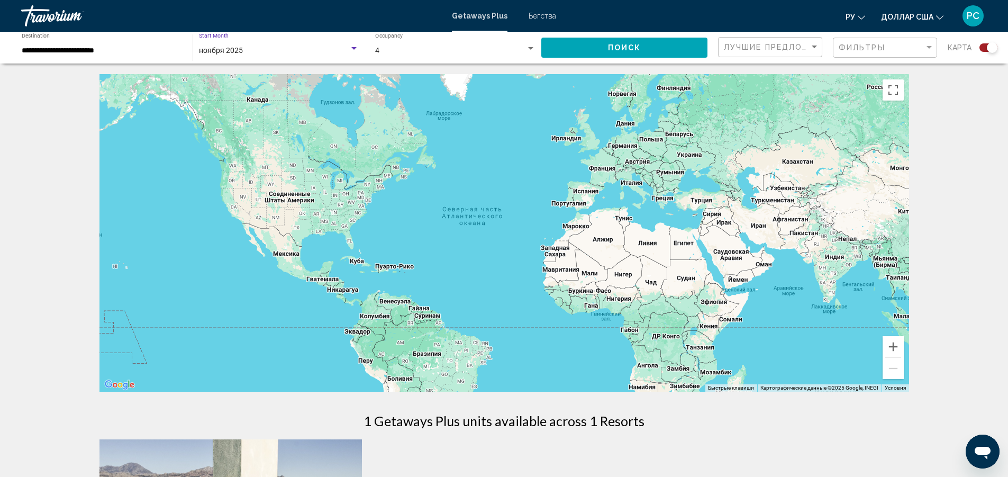
click at [269, 53] on div "ноября 2025" at bounding box center [274, 51] width 150 height 8
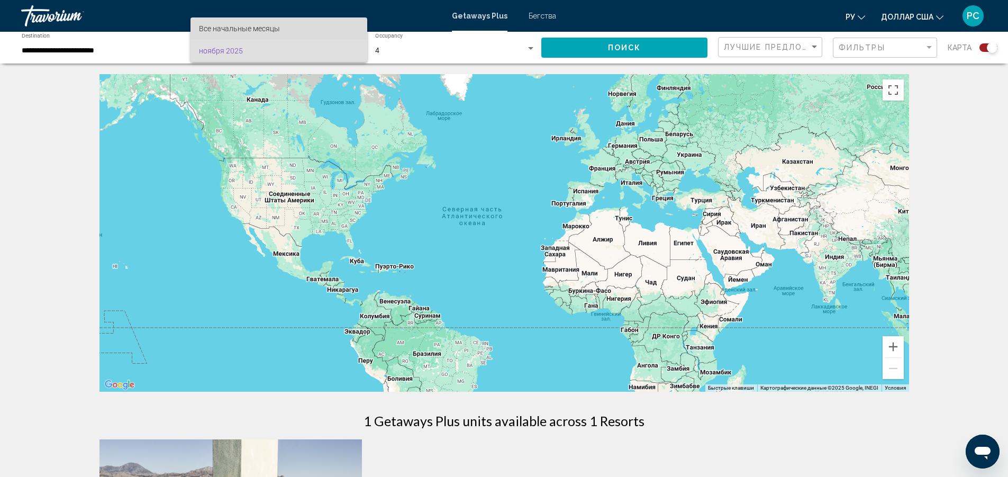
click at [268, 32] on font "Все начальные месяцы" at bounding box center [239, 28] width 81 height 8
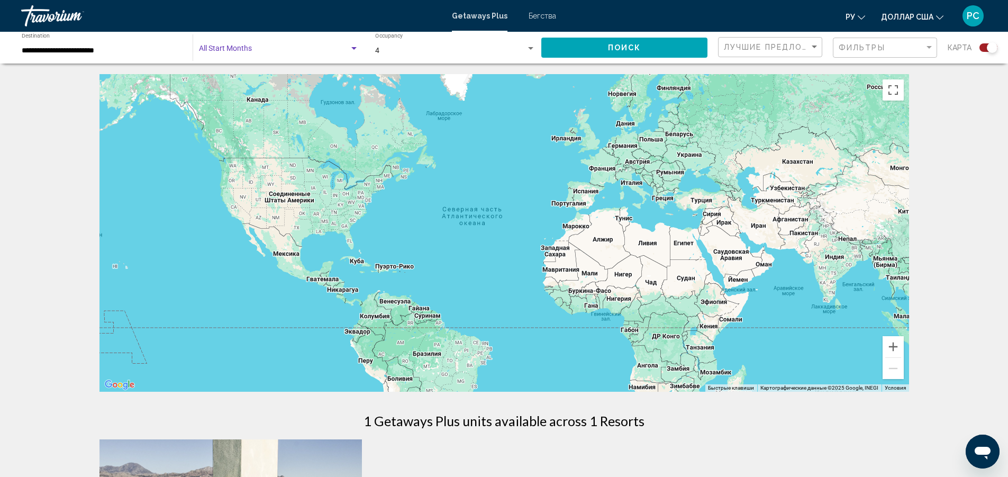
click at [353, 50] on div "Search widget" at bounding box center [354, 48] width 10 height 8
click at [269, 52] on font "Все начальные месяцы" at bounding box center [239, 51] width 81 height 8
click at [265, 50] on span "Search widget" at bounding box center [274, 51] width 150 height 8
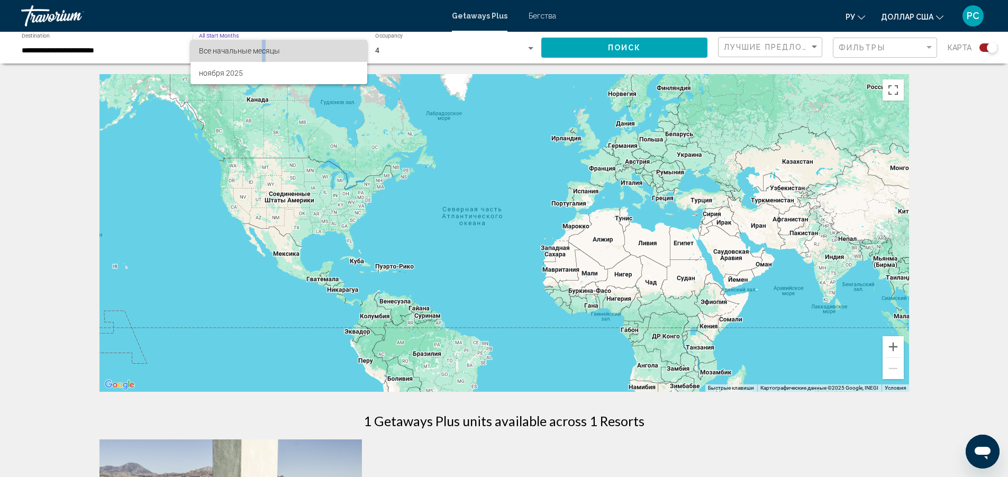
click at [263, 51] on font "Все начальные месяцы" at bounding box center [239, 51] width 81 height 8
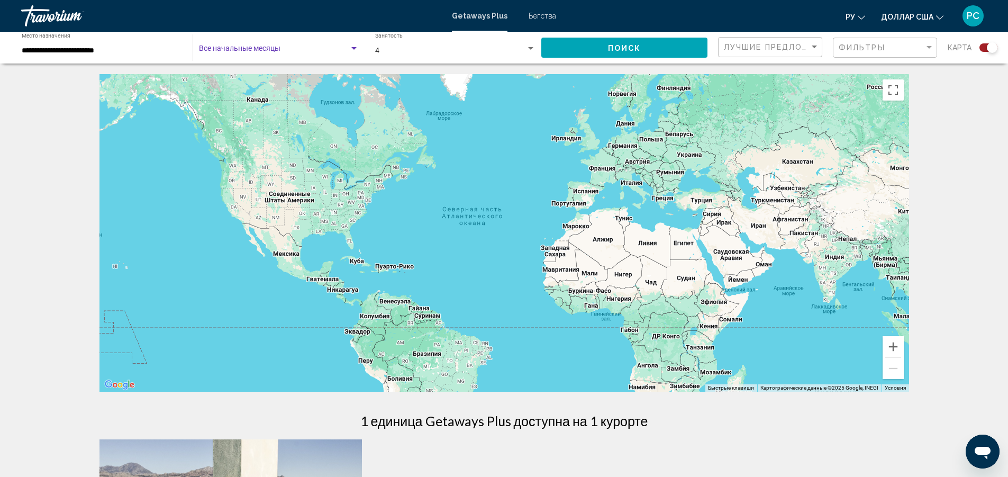
click at [232, 49] on span "Виджет поиска" at bounding box center [274, 51] width 150 height 8
click at [7, 122] on div at bounding box center [504, 238] width 1008 height 477
click at [16, 50] on div "**********" at bounding box center [101, 47] width 171 height 29
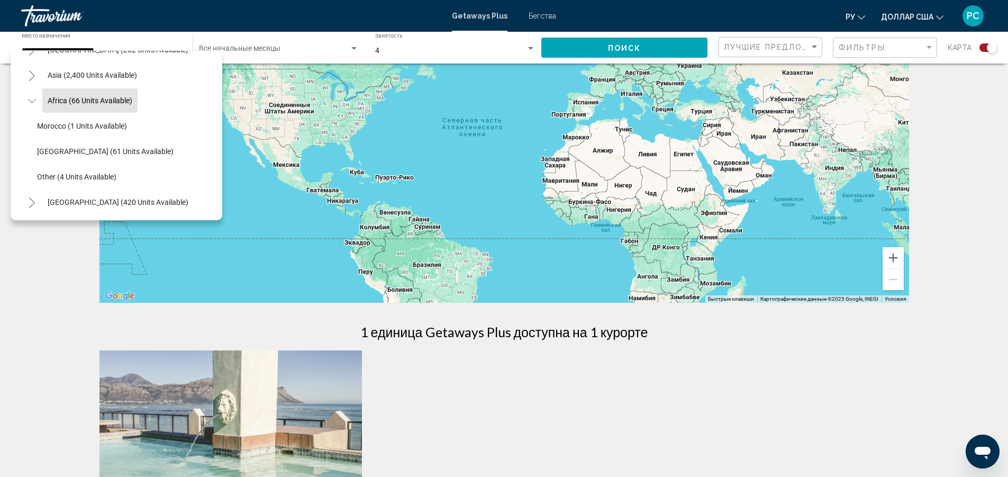
scroll to position [106, 0]
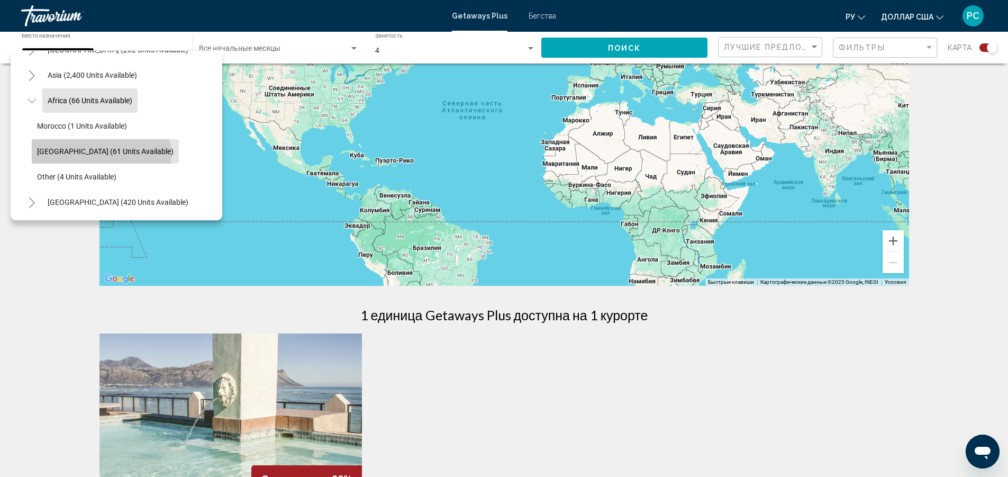
click at [101, 148] on button "[GEOGRAPHIC_DATA] (61 units available)" at bounding box center [105, 151] width 147 height 24
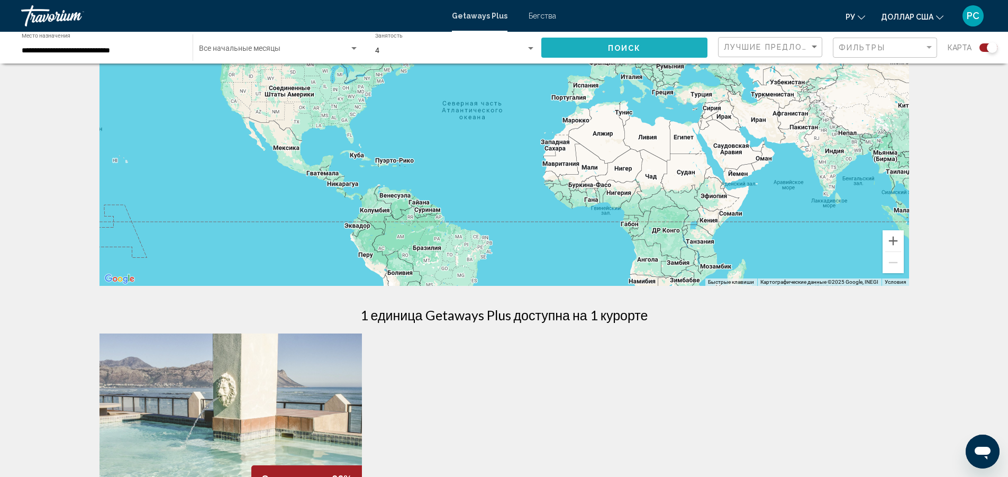
click at [595, 51] on button "Поиск" at bounding box center [624, 48] width 166 height 20
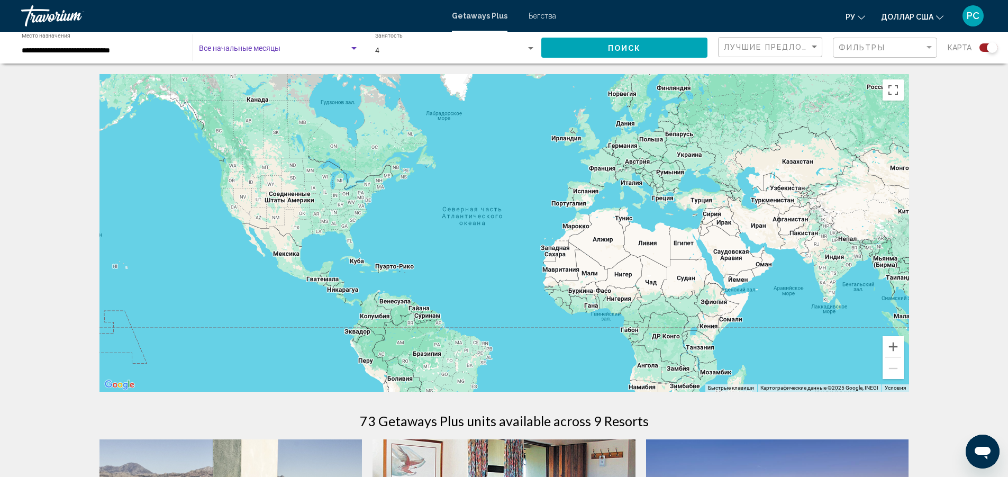
click at [283, 48] on span "Виджет поиска" at bounding box center [274, 51] width 150 height 8
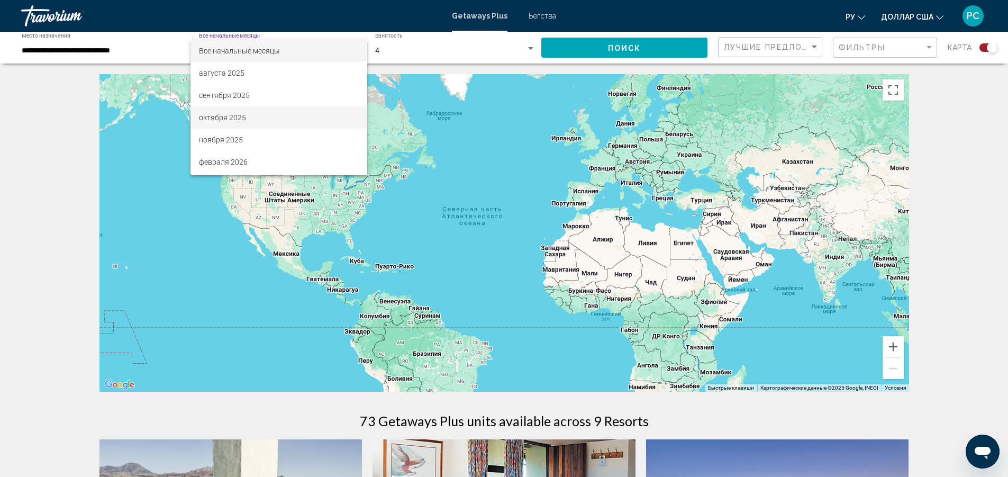
click at [227, 122] on span "октября 2025" at bounding box center [279, 117] width 160 height 22
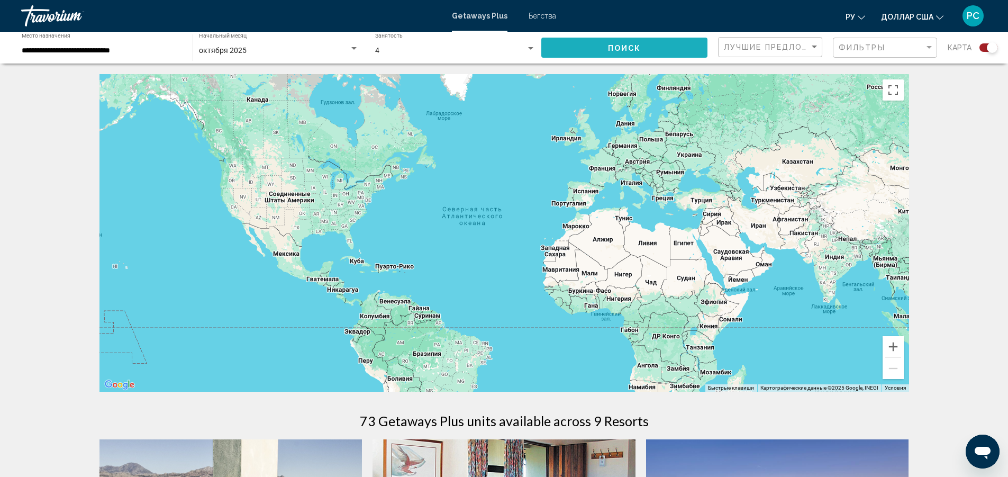
click at [602, 55] on button "Поиск" at bounding box center [624, 48] width 166 height 20
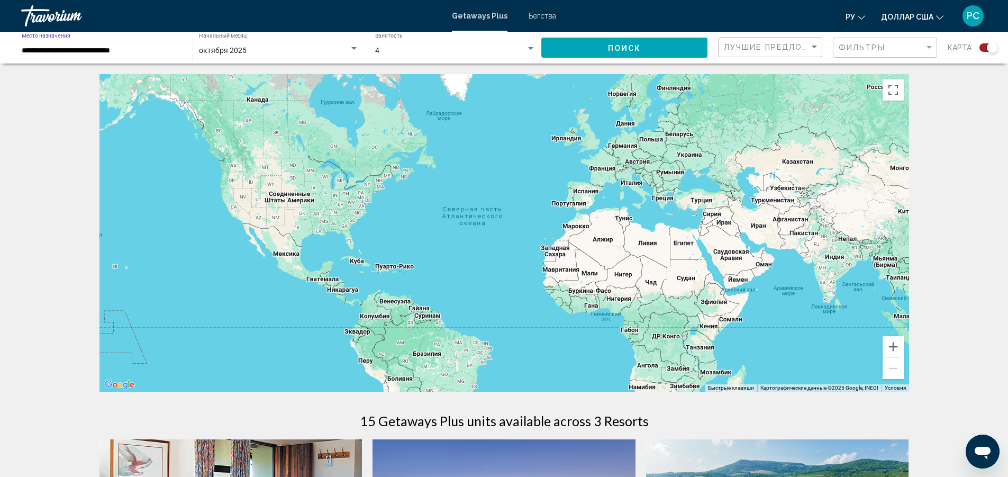
click at [72, 50] on input "**********" at bounding box center [102, 51] width 160 height 8
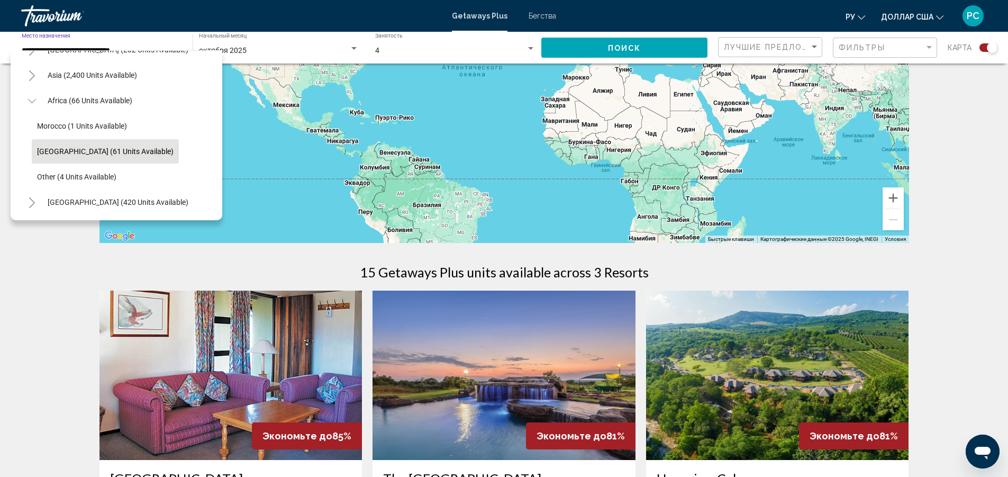
scroll to position [159, 0]
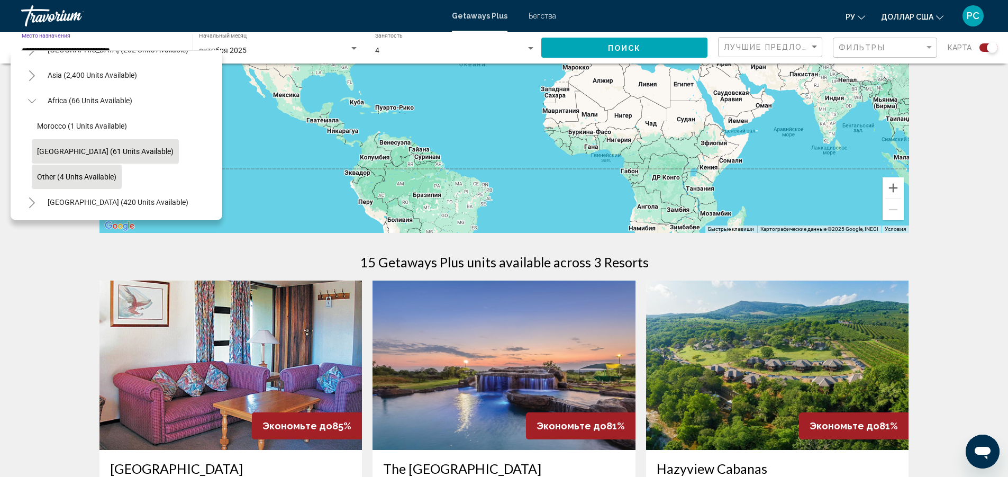
click at [80, 165] on button "Other (4 units available)" at bounding box center [77, 177] width 90 height 24
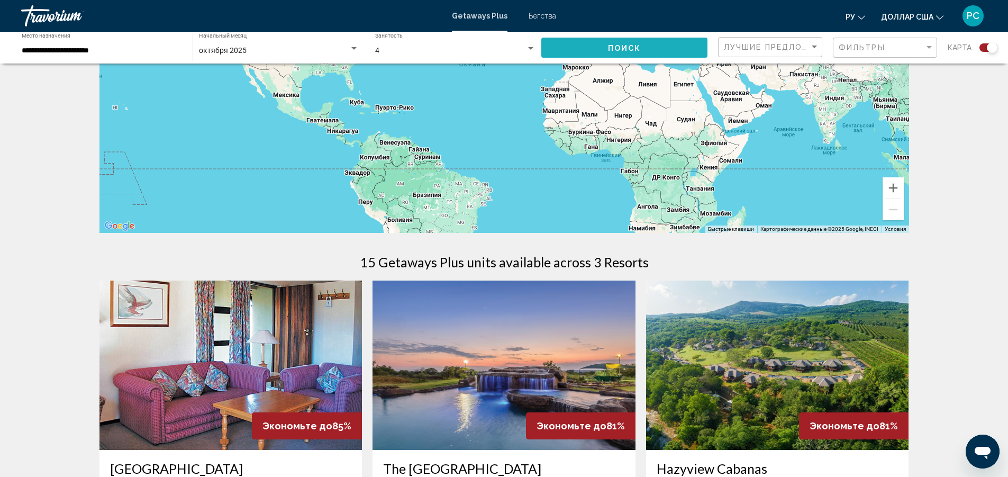
click at [608, 51] on font "Поиск" at bounding box center [624, 48] width 33 height 8
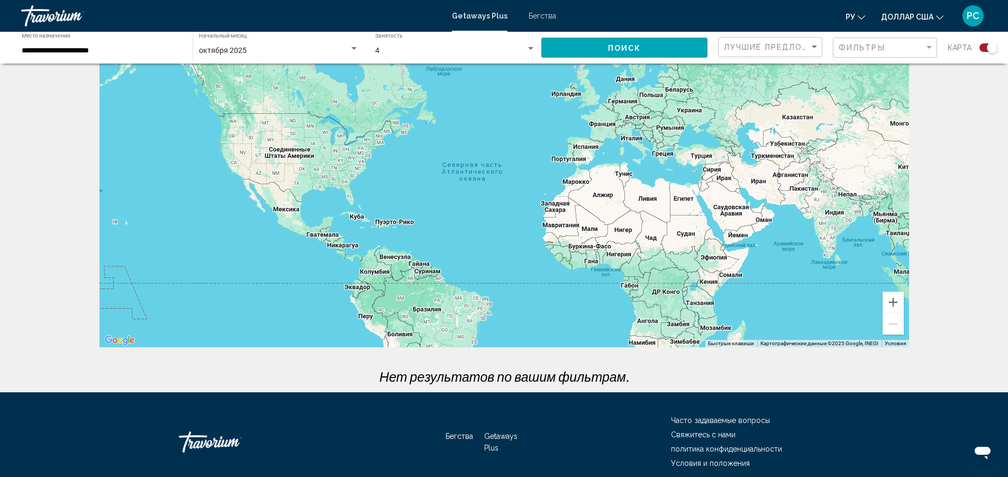
scroll to position [89, 0]
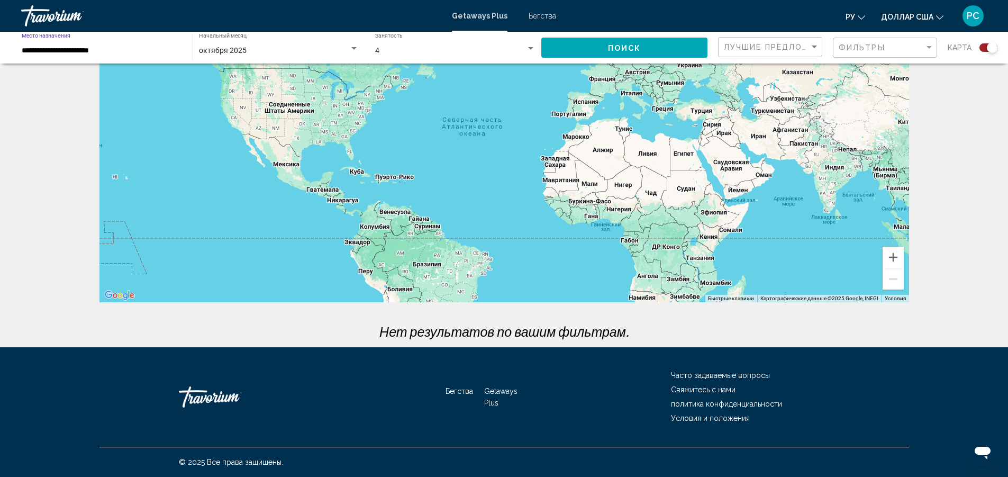
click at [48, 54] on input "**********" at bounding box center [102, 51] width 160 height 8
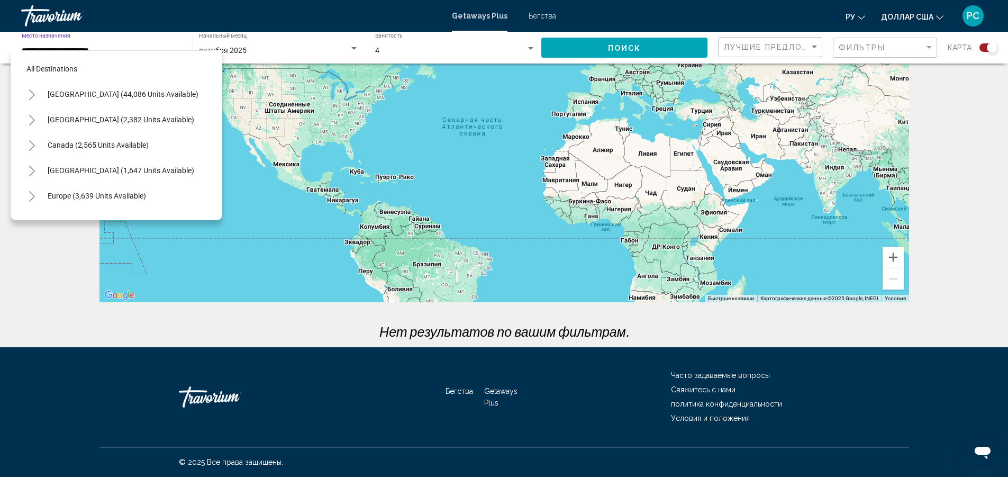
scroll to position [256, 0]
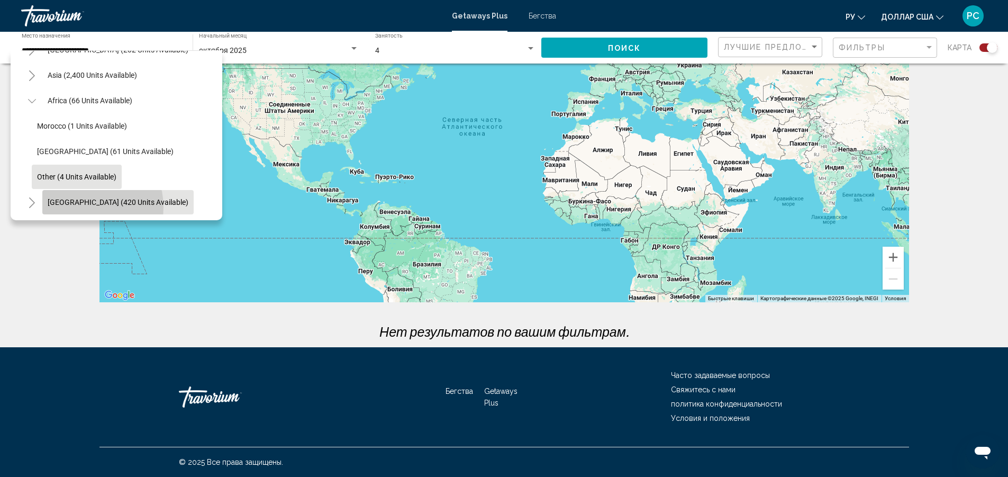
click at [86, 199] on button "[GEOGRAPHIC_DATA] (420 units available)" at bounding box center [117, 202] width 151 height 24
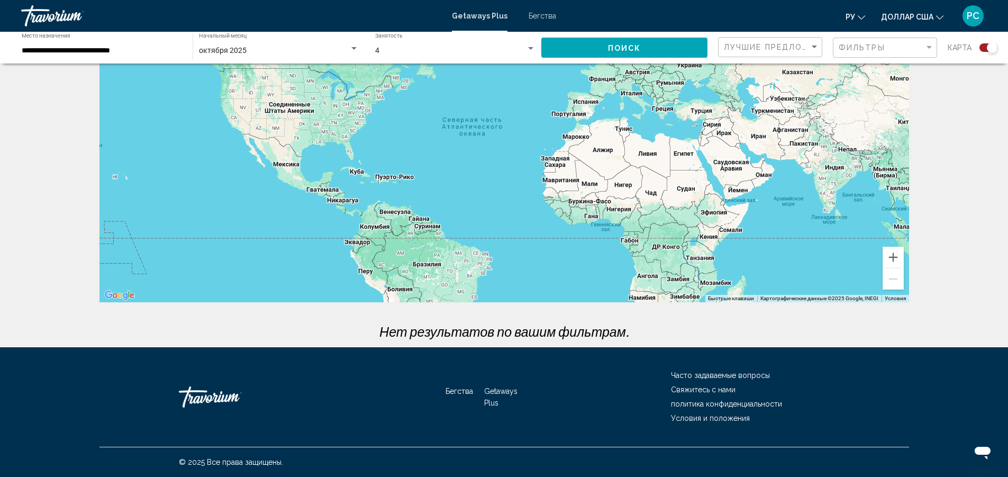
click at [86, 199] on div "← Переместить влево → Переместить вправо ↑ Переместить вверх ↓ Переместить вниз…" at bounding box center [504, 166] width 852 height 362
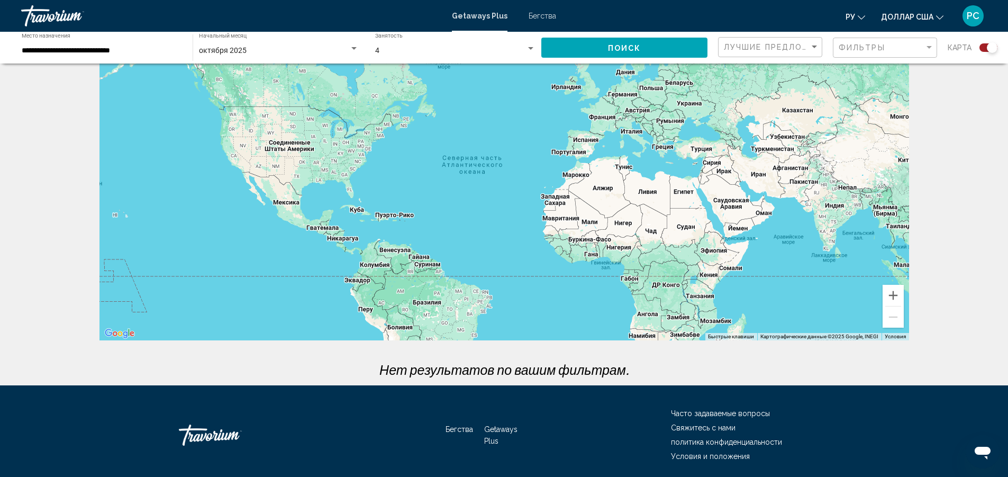
scroll to position [0, 0]
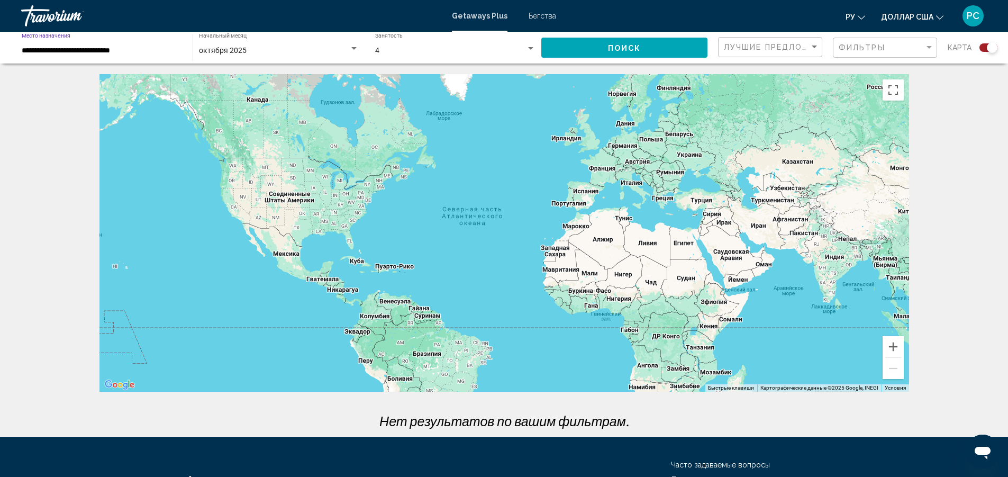
click at [63, 48] on input "**********" at bounding box center [102, 51] width 160 height 8
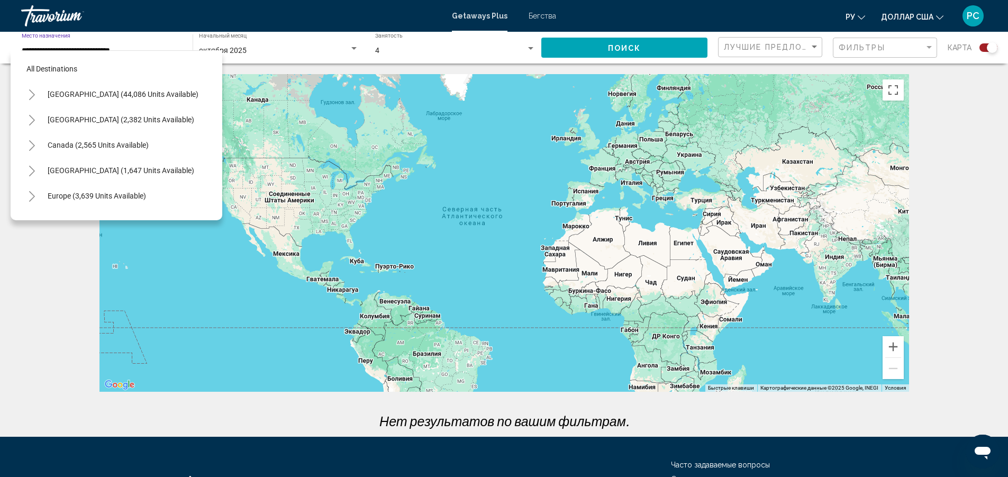
scroll to position [321, 0]
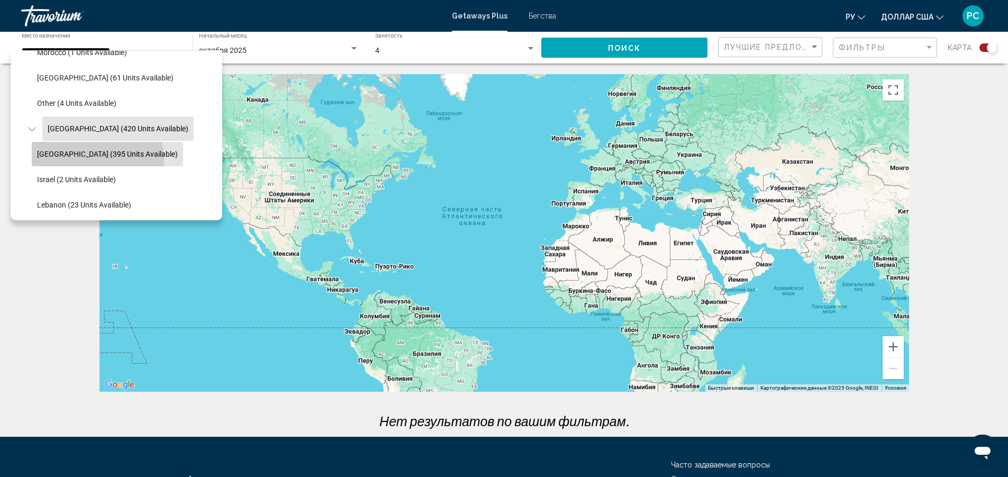
click at [97, 159] on button "[GEOGRAPHIC_DATA] (395 units available)" at bounding box center [107, 154] width 151 height 24
type input "**********"
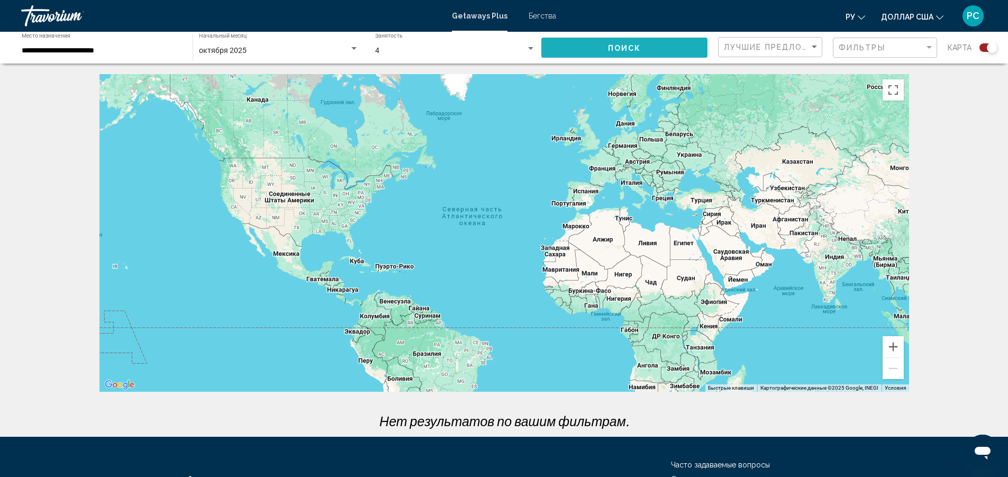
click at [603, 49] on button "Поиск" at bounding box center [624, 48] width 166 height 20
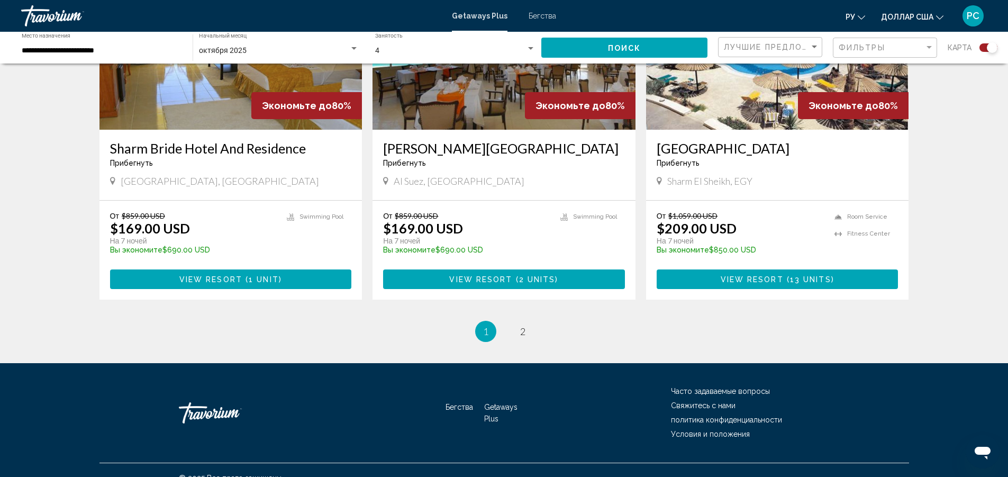
scroll to position [1576, 0]
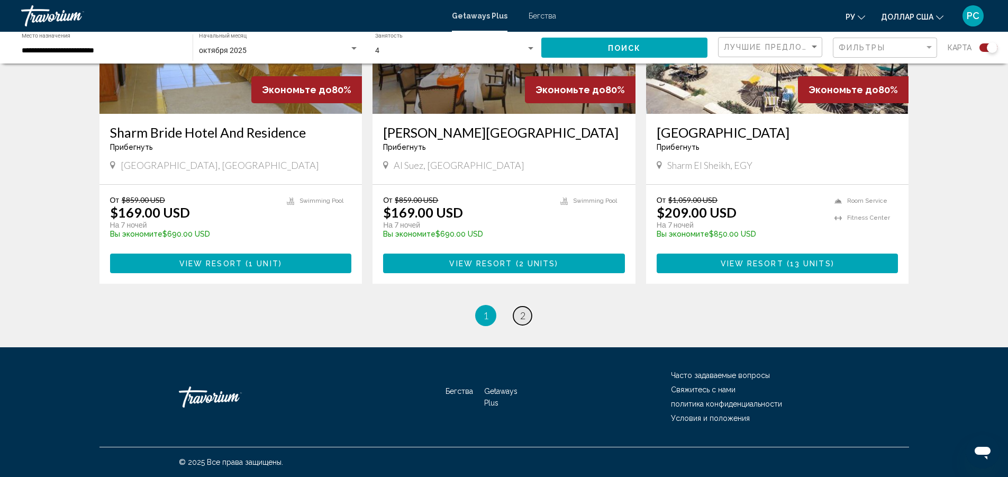
click at [519, 317] on link "page 2" at bounding box center [522, 315] width 19 height 19
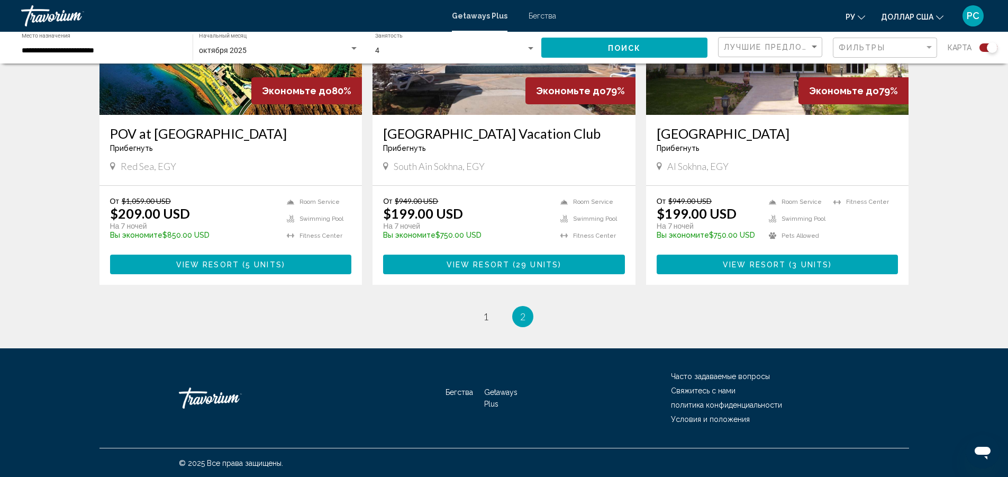
scroll to position [495, 0]
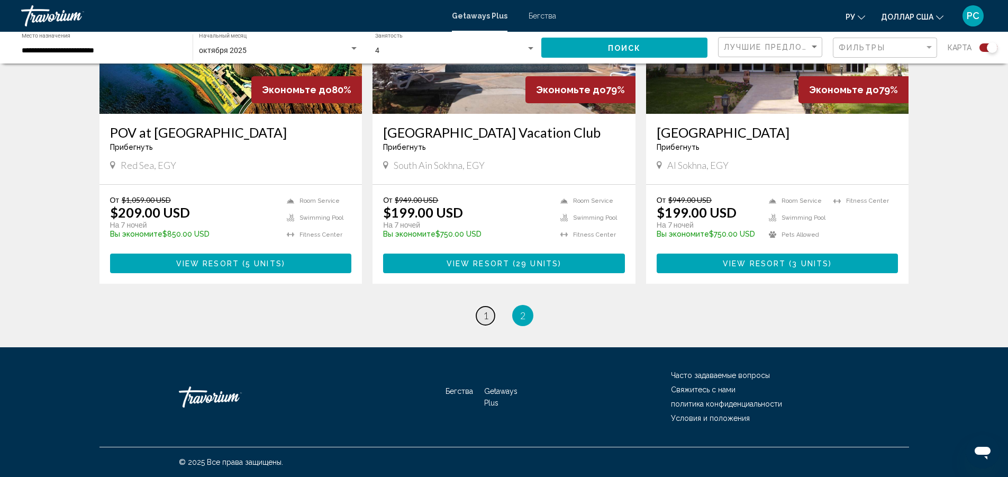
click at [486, 318] on span "1" at bounding box center [485, 315] width 5 height 12
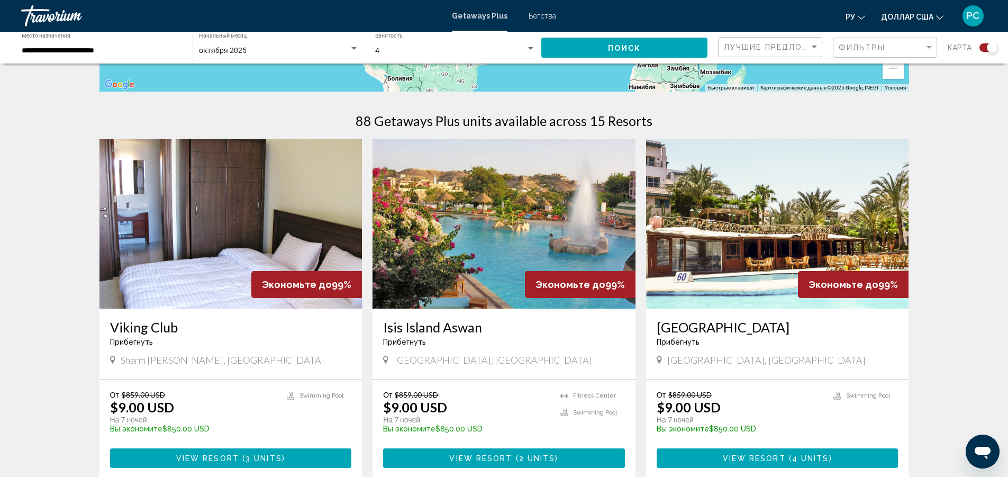
scroll to position [317, 0]
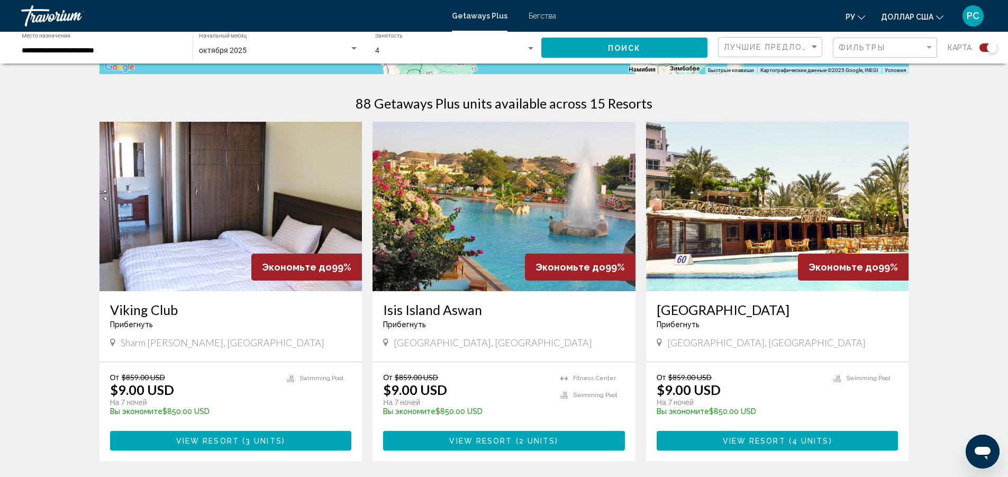
click at [284, 211] on img "Основное содержание" at bounding box center [230, 206] width 263 height 169
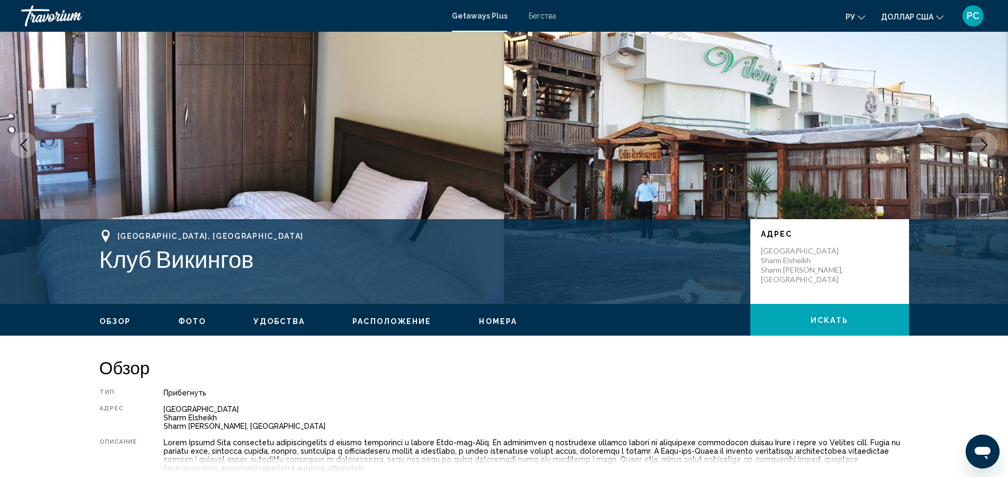
scroll to position [159, 0]
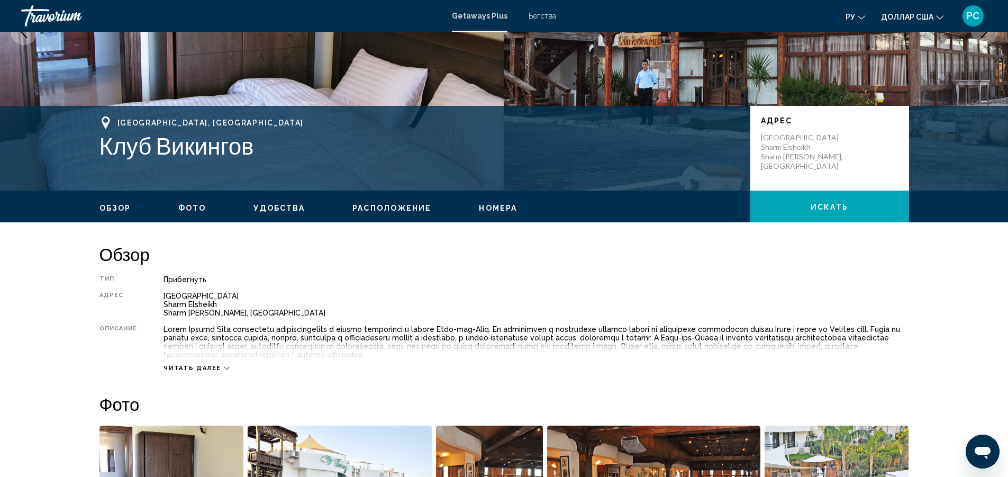
click at [198, 366] on font "Читать далее" at bounding box center [192, 368] width 58 height 7
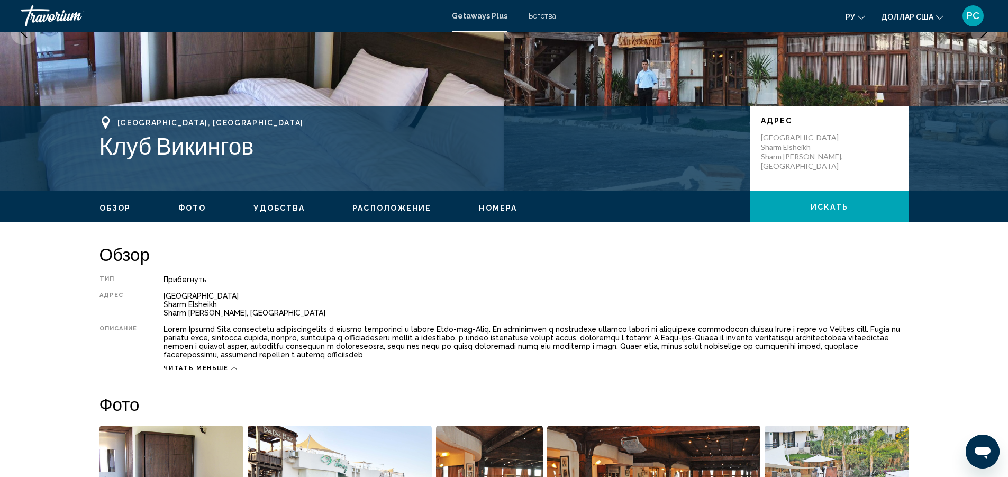
scroll to position [212, 0]
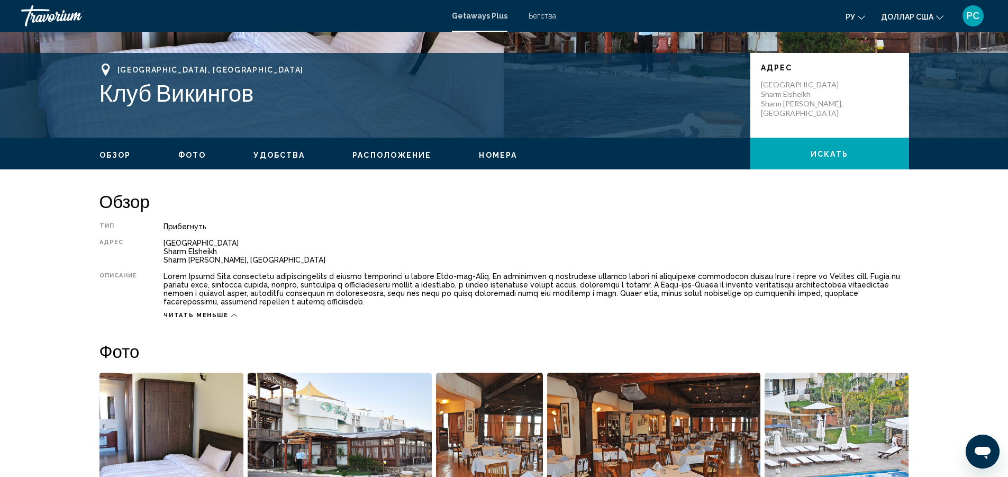
click at [491, 157] on font "Номера" at bounding box center [498, 155] width 38 height 8
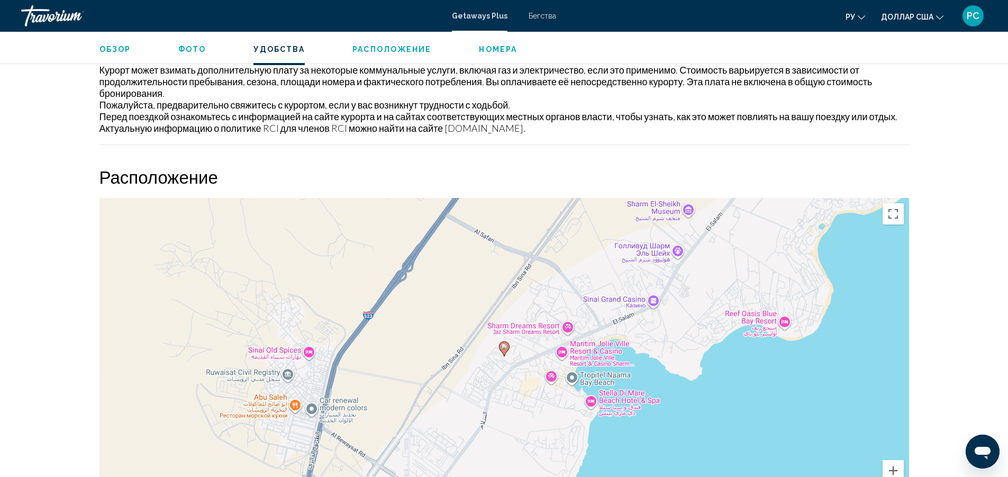
scroll to position [1082, 0]
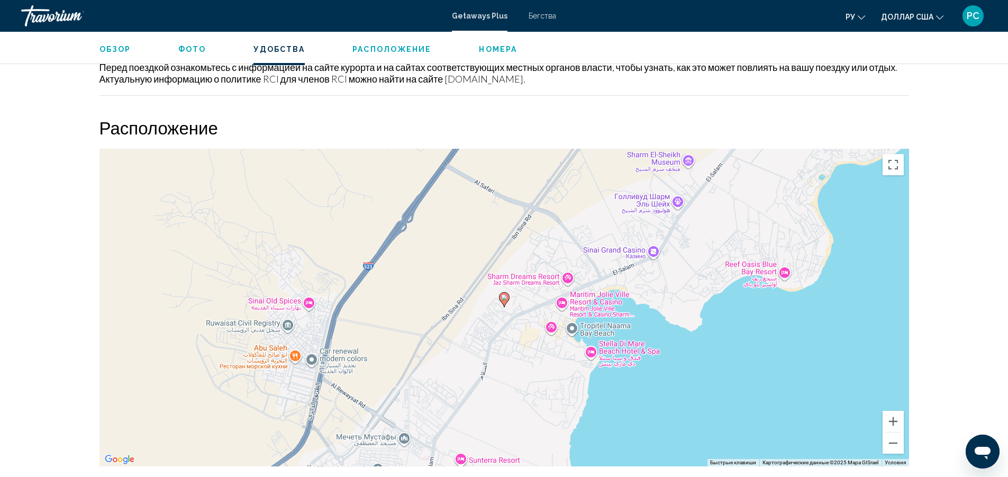
click at [503, 307] on div "Чтобы активировать перетаскивание с помощью кнопок, нажмите Alt + Ввод. После э…" at bounding box center [503, 307] width 809 height 317
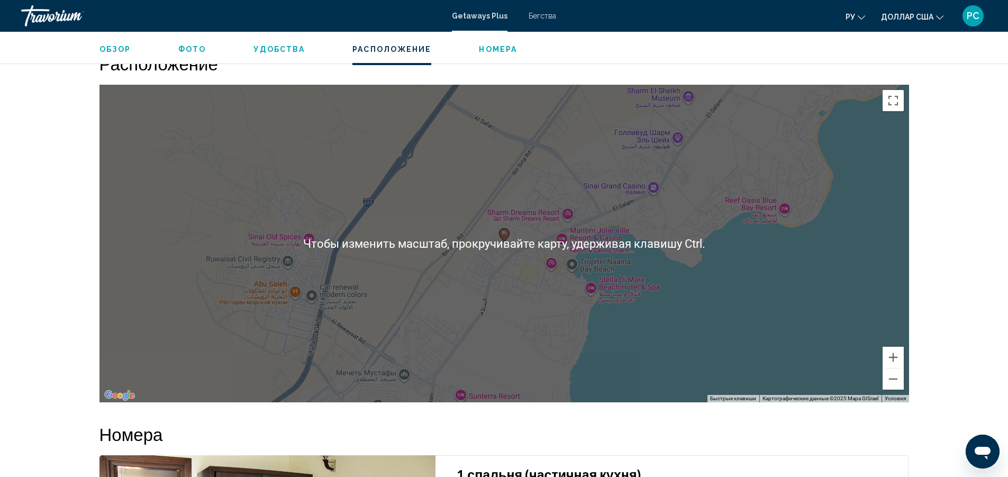
scroll to position [1135, 0]
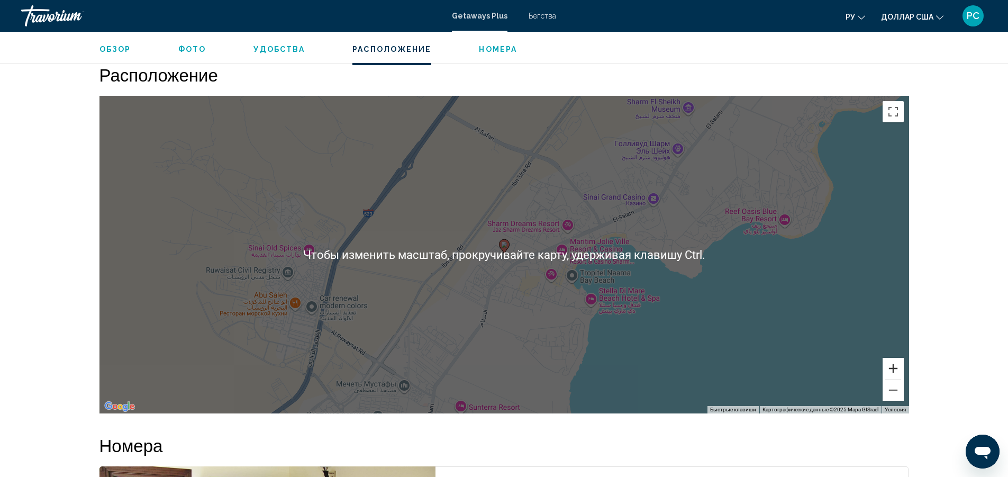
click at [892, 367] on button "Увеличить" at bounding box center [892, 368] width 21 height 21
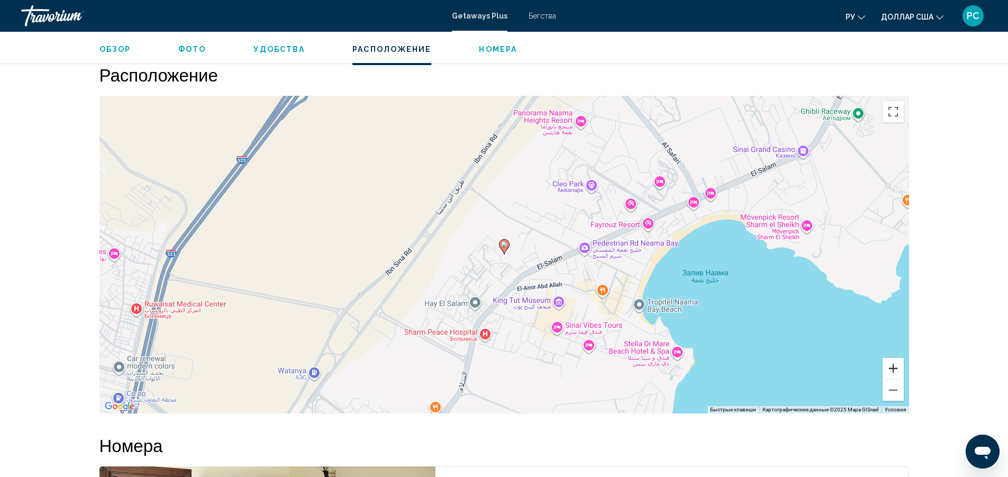
click at [892, 367] on button "Увеличить" at bounding box center [892, 368] width 21 height 21
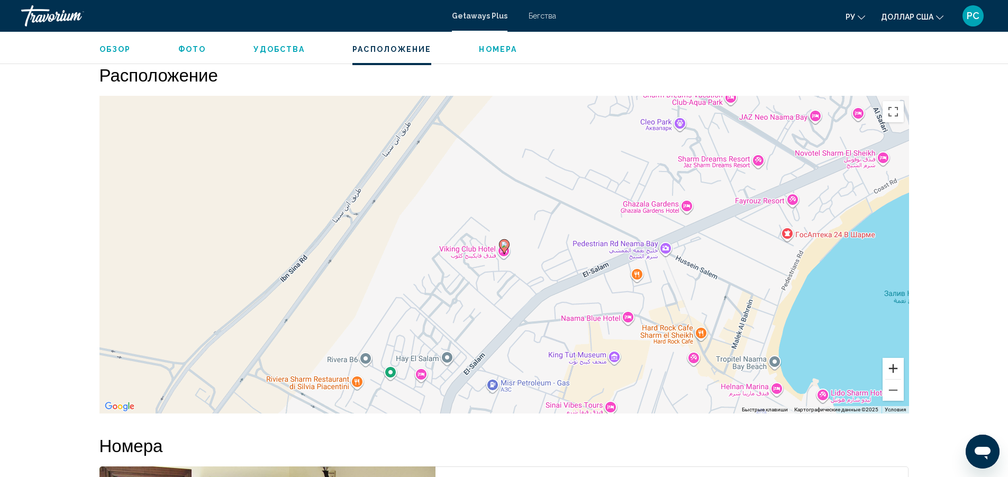
click at [892, 367] on button "Увеличить" at bounding box center [892, 368] width 21 height 21
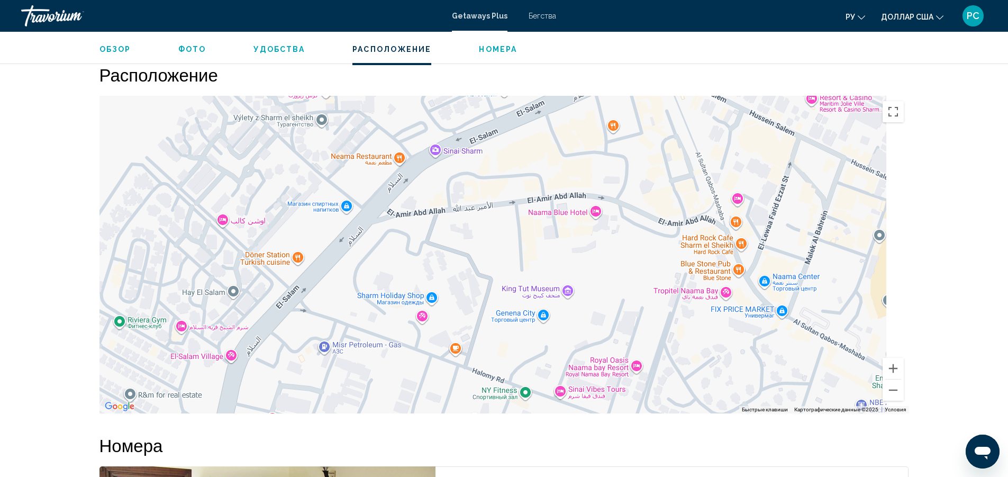
drag, startPoint x: 573, startPoint y: 291, endPoint x: 407, endPoint y: 114, distance: 242.5
click at [406, 106] on div "Чтобы активировать перетаскивание с помощью кнопок, нажмите Alt + Ввод. После э…" at bounding box center [503, 254] width 809 height 317
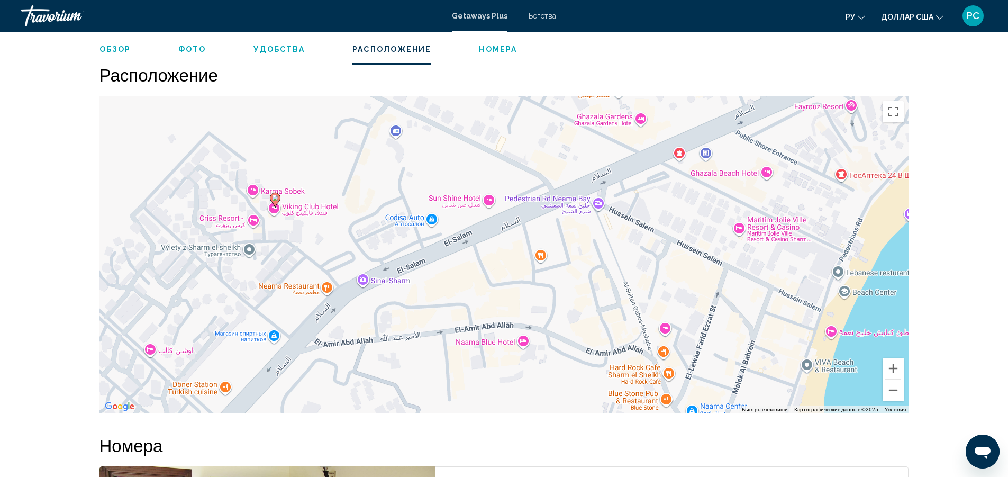
drag, startPoint x: 713, startPoint y: 260, endPoint x: 652, endPoint y: 400, distance: 153.0
click at [652, 400] on div "Чтобы активировать перетаскивание с помощью кнопок, нажмите Alt + Ввод. После э…" at bounding box center [503, 254] width 809 height 317
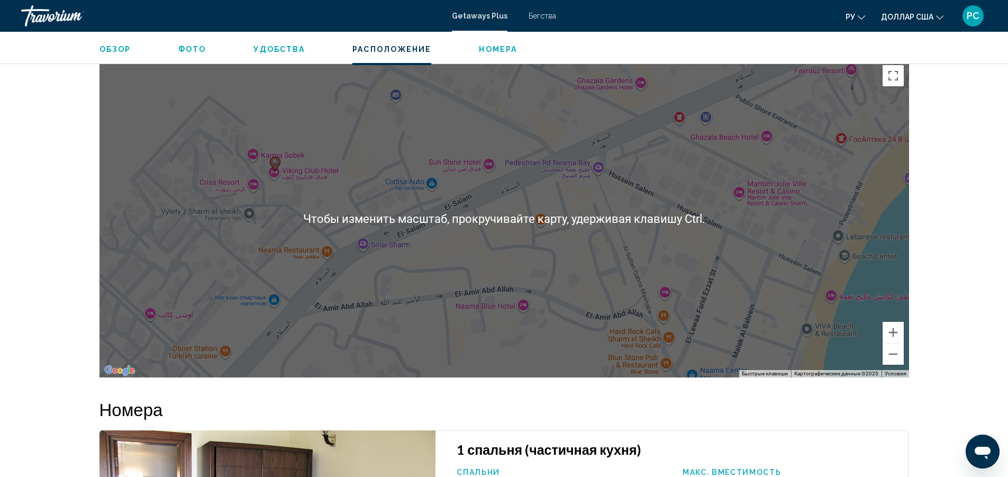
scroll to position [1188, 0]
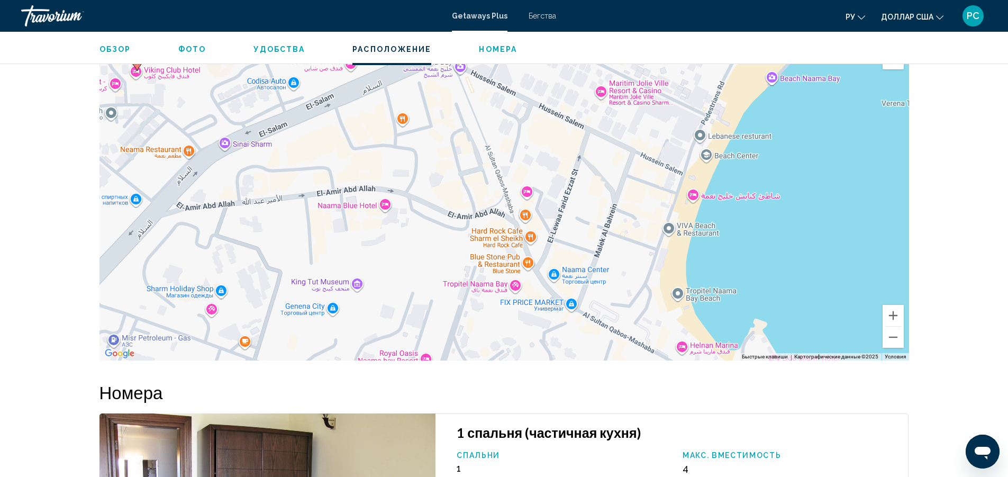
drag, startPoint x: 754, startPoint y: 298, endPoint x: 642, endPoint y: 211, distance: 141.4
click at [615, 216] on div "Чтобы активировать перетаскивание с помощью кнопок, нажмите Alt + Ввод. После э…" at bounding box center [503, 201] width 809 height 317
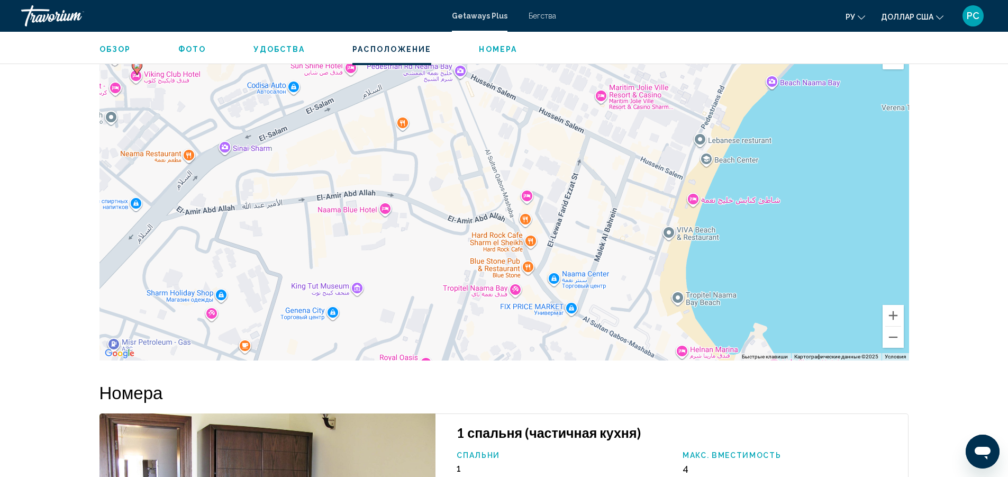
click at [690, 199] on div "Чтобы активировать перетаскивание с помощью кнопок, нажмите Alt + Ввод. После э…" at bounding box center [503, 201] width 809 height 317
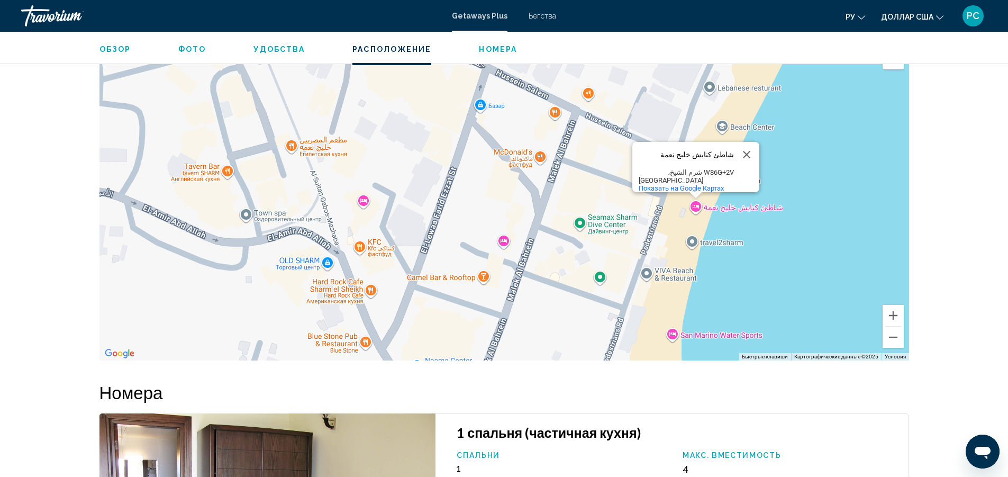
click at [718, 206] on div "شاطئ كنابش خليج نعمة شاطئ كنابش خليج نعمة W86G+2V [GEOGRAPHIC_DATA]، [GEOGRAPHI…" at bounding box center [503, 201] width 809 height 317
click at [717, 168] on div "W86G+2V شرم الشيخ،" at bounding box center [686, 172] width 95 height 8
click at [738, 206] on div "شاطئ كنابش خليج نعمة شاطئ كنابش خليج نعمة W86G+2V [GEOGRAPHIC_DATA]، [GEOGRAPHI…" at bounding box center [503, 201] width 809 height 317
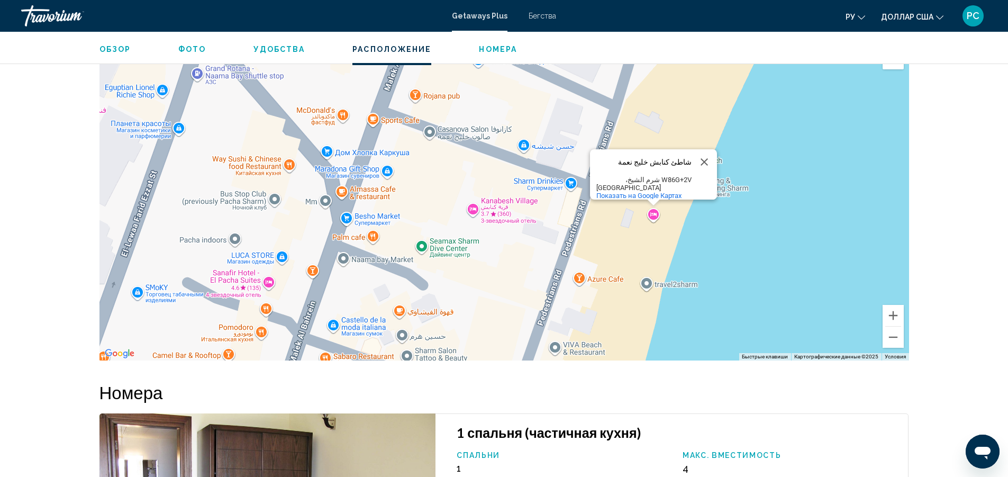
click at [503, 206] on div "شاطئ كنابش خليج نعمة شاطئ كنابش خليج نعمة W86G+2V [GEOGRAPHIC_DATA]، [GEOGRAPHI…" at bounding box center [503, 201] width 809 height 317
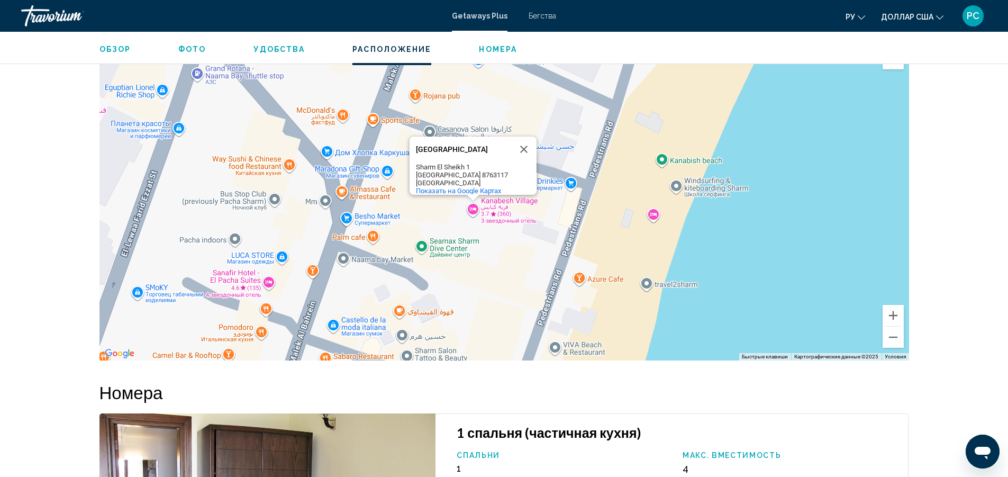
click at [489, 206] on div "[GEOGRAPHIC_DATA] [GEOGRAPHIC_DATA] [GEOGRAPHIC_DATA] 8763117 [GEOGRAPHIC_DATA]…" at bounding box center [503, 201] width 809 height 317
click at [471, 207] on div "[GEOGRAPHIC_DATA] [GEOGRAPHIC_DATA] [GEOGRAPHIC_DATA] 8763117 [GEOGRAPHIC_DATA]…" at bounding box center [503, 201] width 809 height 317
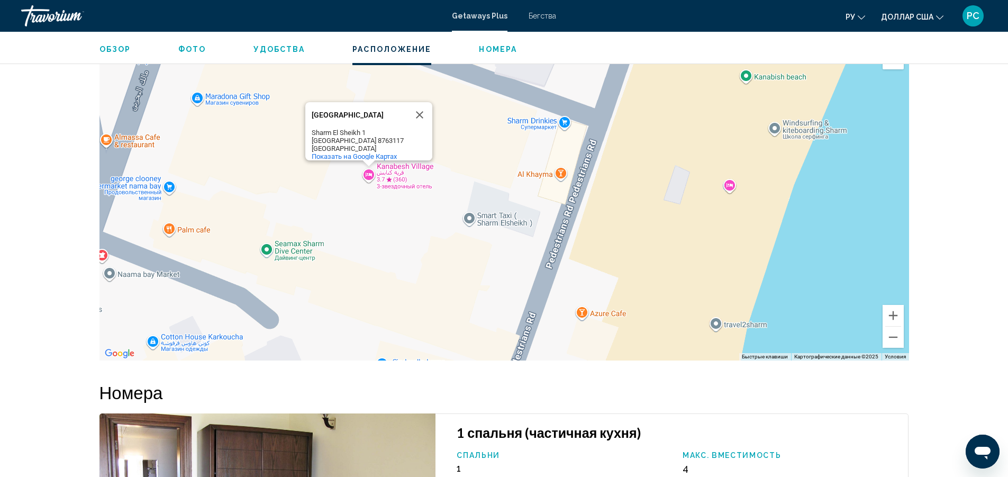
drag, startPoint x: 734, startPoint y: 274, endPoint x: 684, endPoint y: 234, distance: 63.6
click at [632, 227] on div "[GEOGRAPHIC_DATA] [GEOGRAPHIC_DATA] [GEOGRAPHIC_DATA] 8763117 [GEOGRAPHIC_DATA]…" at bounding box center [503, 201] width 809 height 317
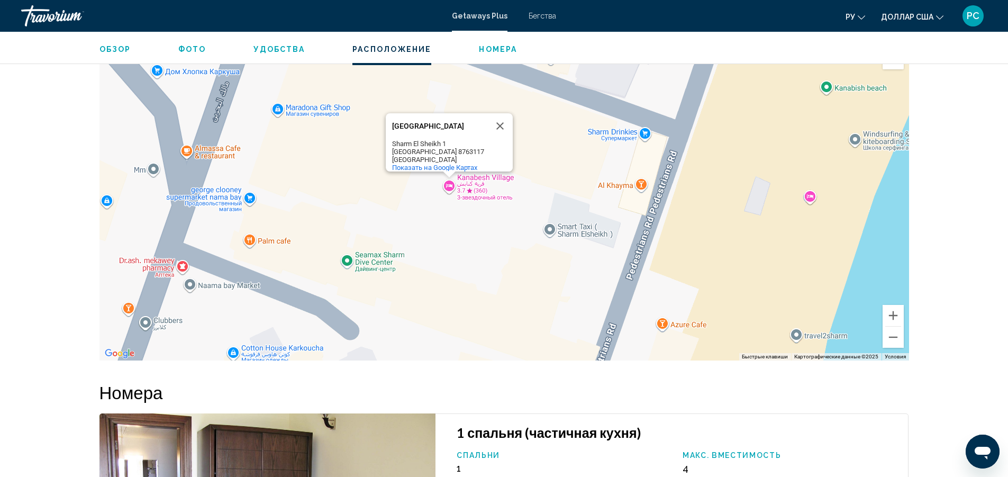
click at [810, 195] on div "[GEOGRAPHIC_DATA] [GEOGRAPHIC_DATA] [GEOGRAPHIC_DATA] 8763117 [GEOGRAPHIC_DATA]…" at bounding box center [503, 201] width 809 height 317
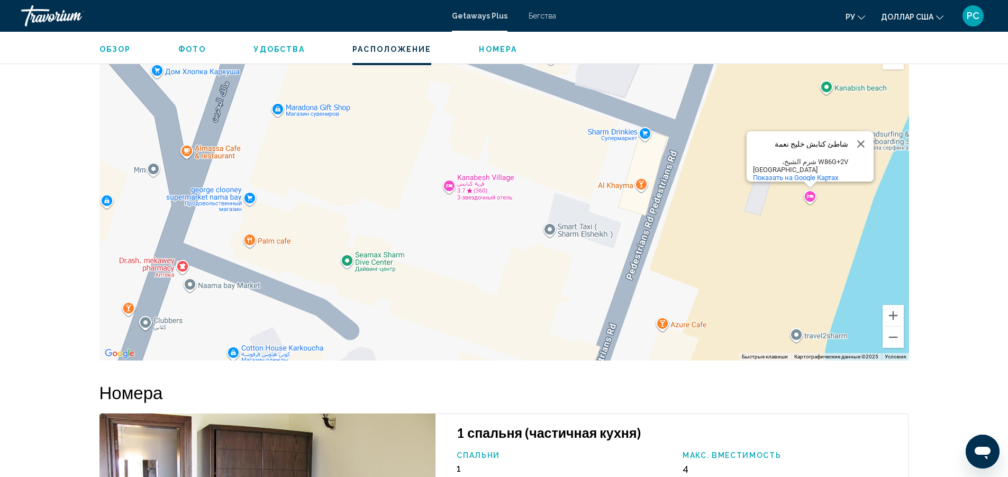
click at [814, 142] on div "شاطئ كنابش خليج نعمة" at bounding box center [800, 143] width 95 height 25
click at [814, 140] on div "شاطئ كنابش خليج نعمة" at bounding box center [800, 144] width 95 height 8
click at [823, 174] on span "Показать на Google Картах" at bounding box center [795, 178] width 85 height 8
